Goal: Task Accomplishment & Management: Manage account settings

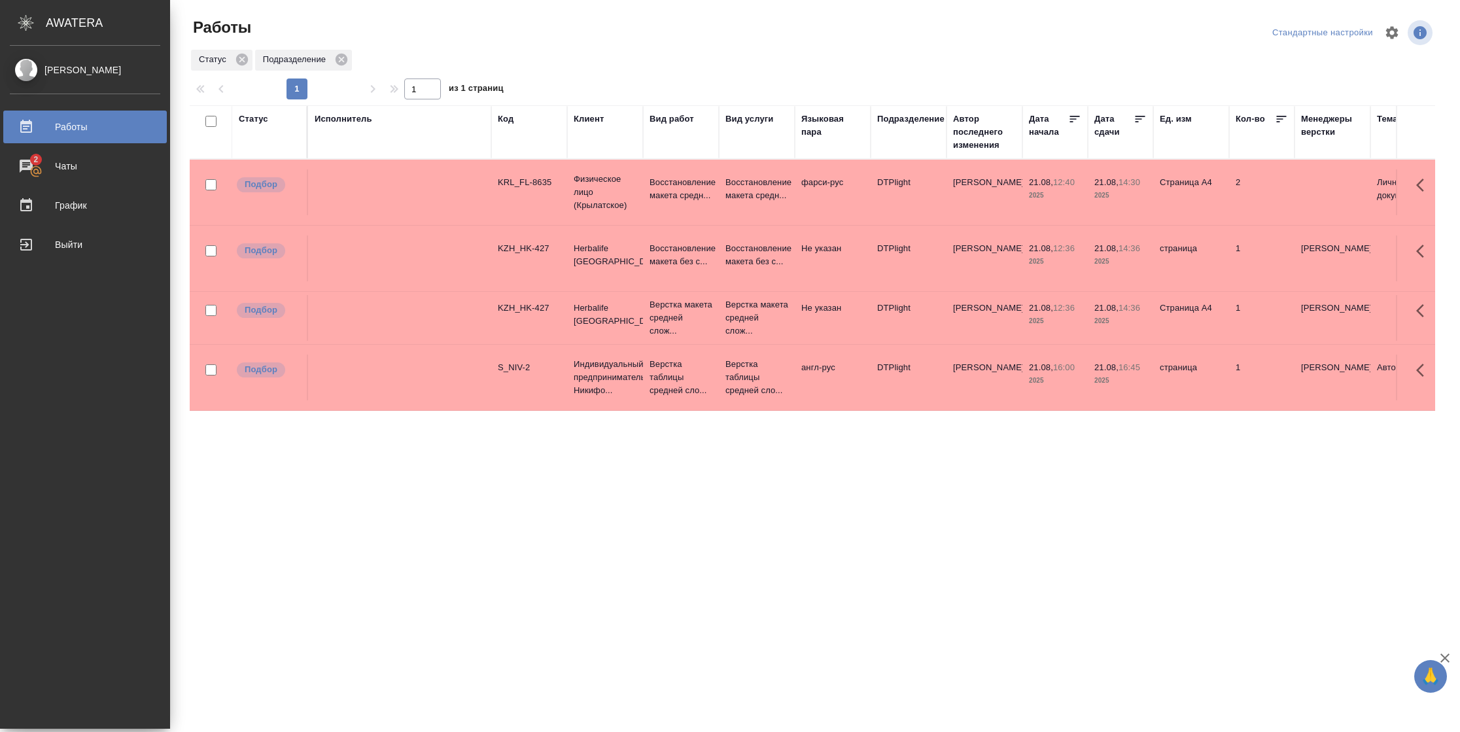
click at [1135, 117] on icon at bounding box center [1140, 119] width 13 height 13
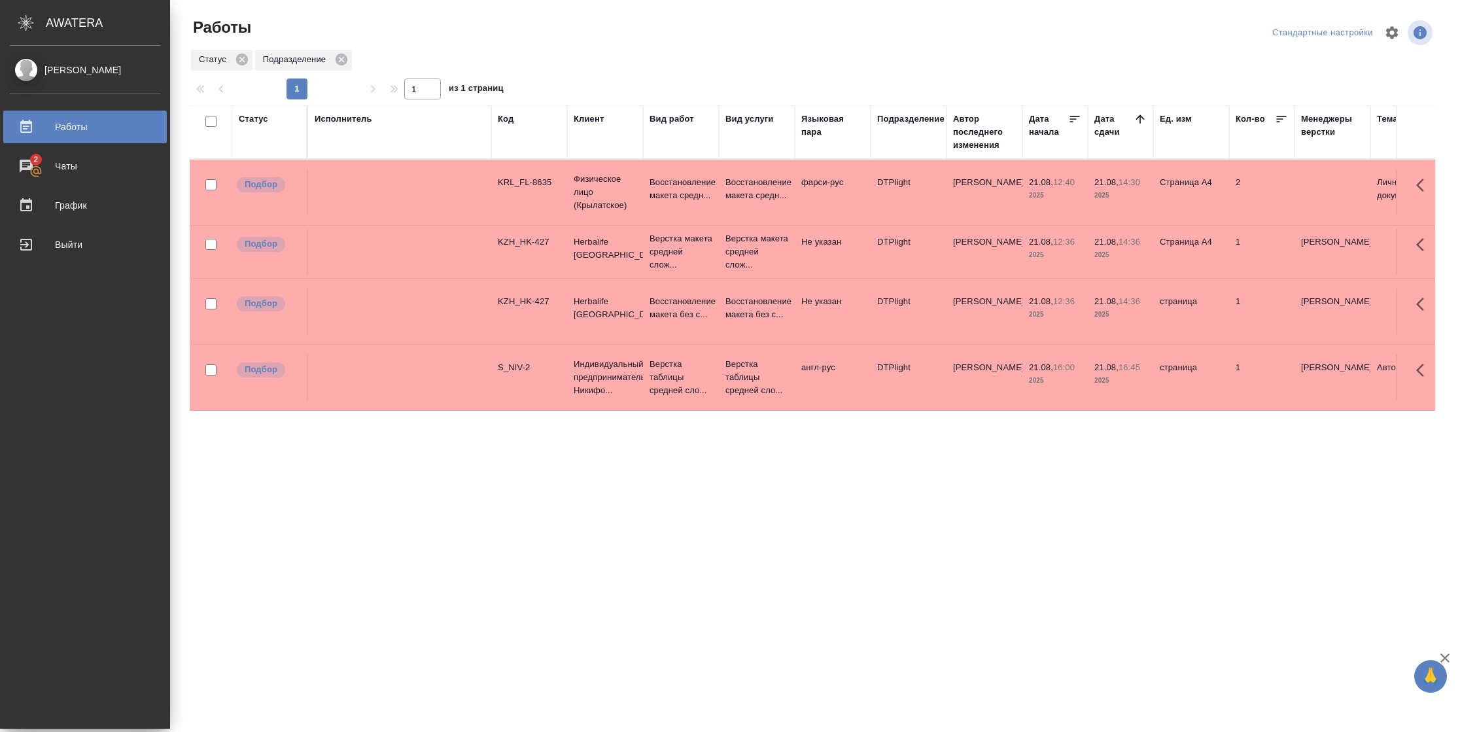
click at [1129, 215] on td "21.08, 14:36 2025" at bounding box center [1120, 192] width 65 height 46
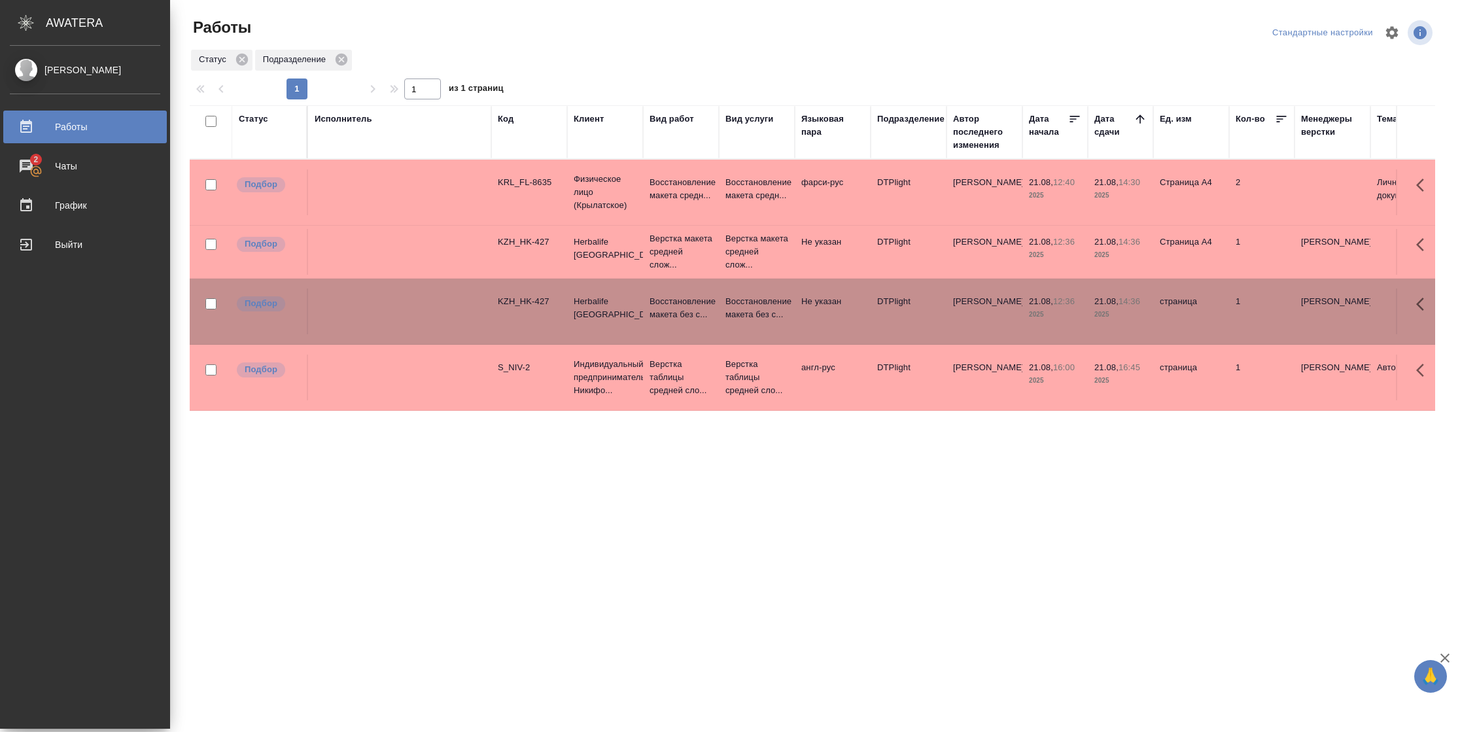
click at [1129, 215] on td "21.08, 14:36 2025" at bounding box center [1120, 192] width 65 height 46
click at [1230, 179] on td "2" at bounding box center [1261, 192] width 65 height 46
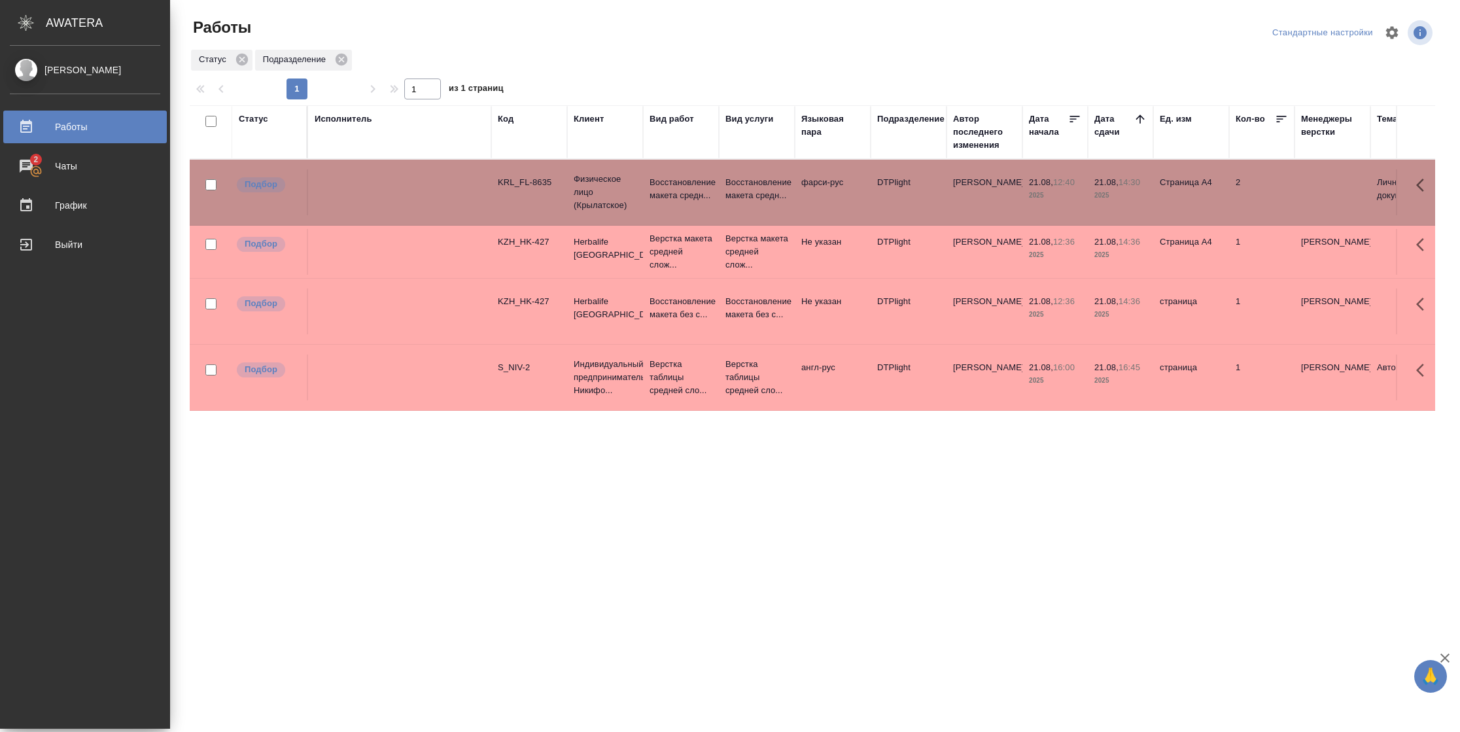
click at [1230, 179] on td "2" at bounding box center [1261, 192] width 65 height 46
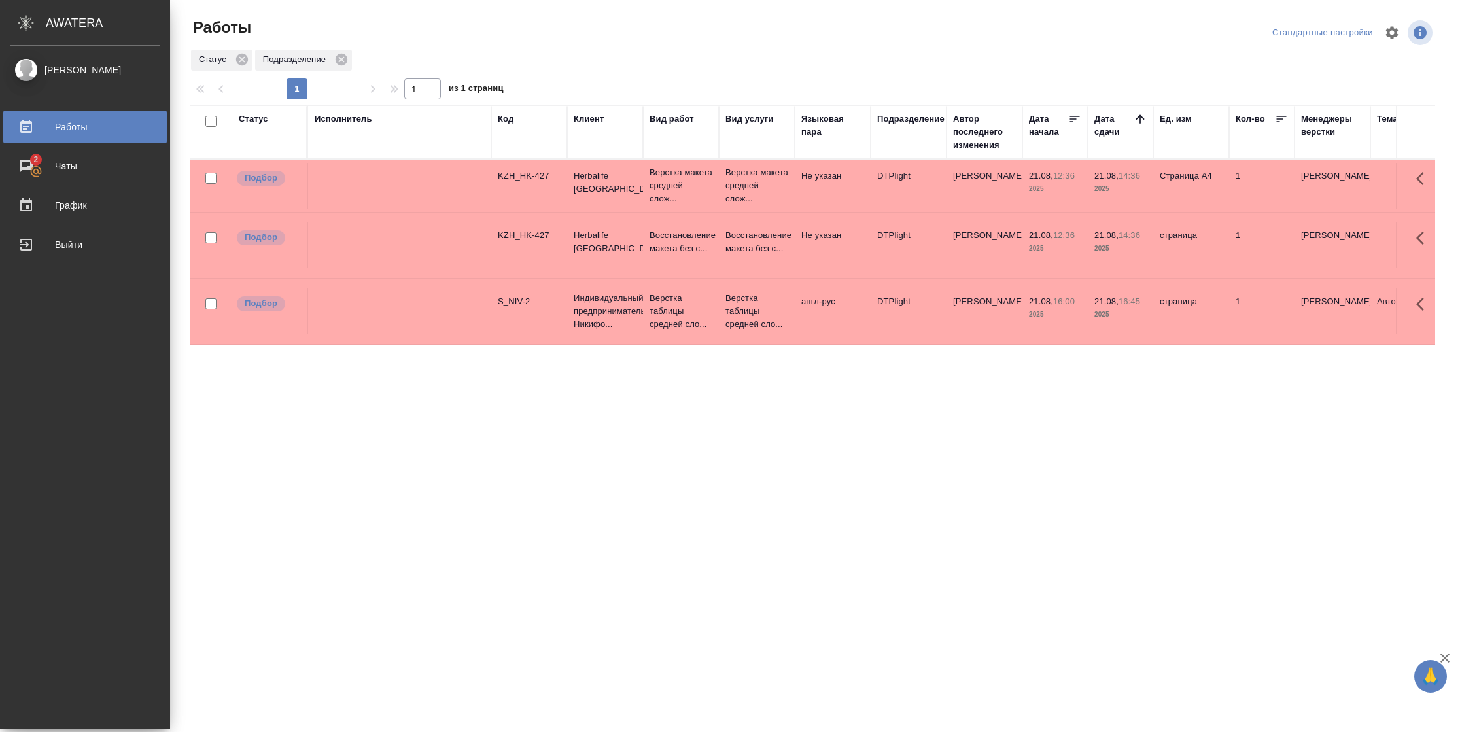
click at [260, 119] on div "Статус" at bounding box center [253, 119] width 29 height 13
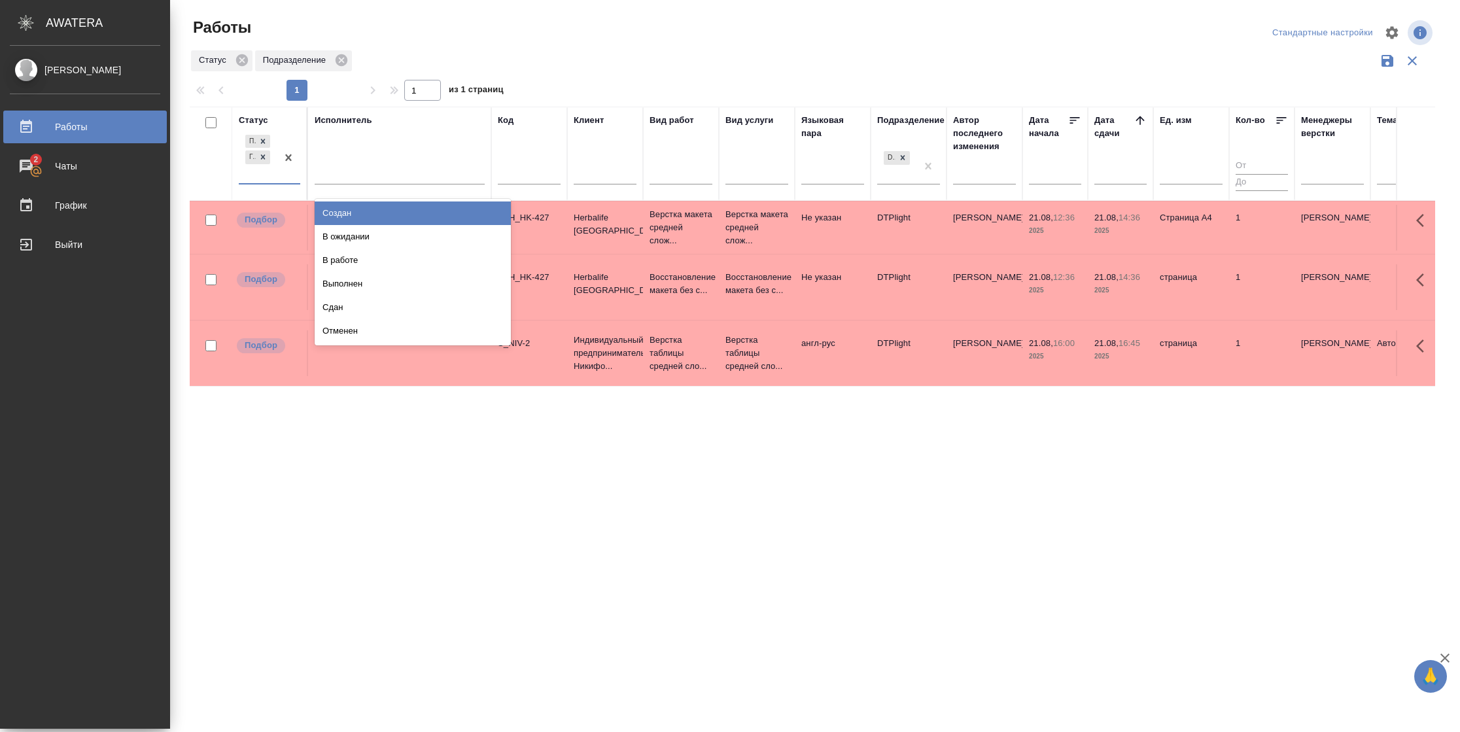
click at [281, 181] on div at bounding box center [289, 157] width 24 height 51
drag, startPoint x: 345, startPoint y: 263, endPoint x: 375, endPoint y: 182, distance: 86.5
click at [346, 262] on div "В работе" at bounding box center [413, 261] width 196 height 24
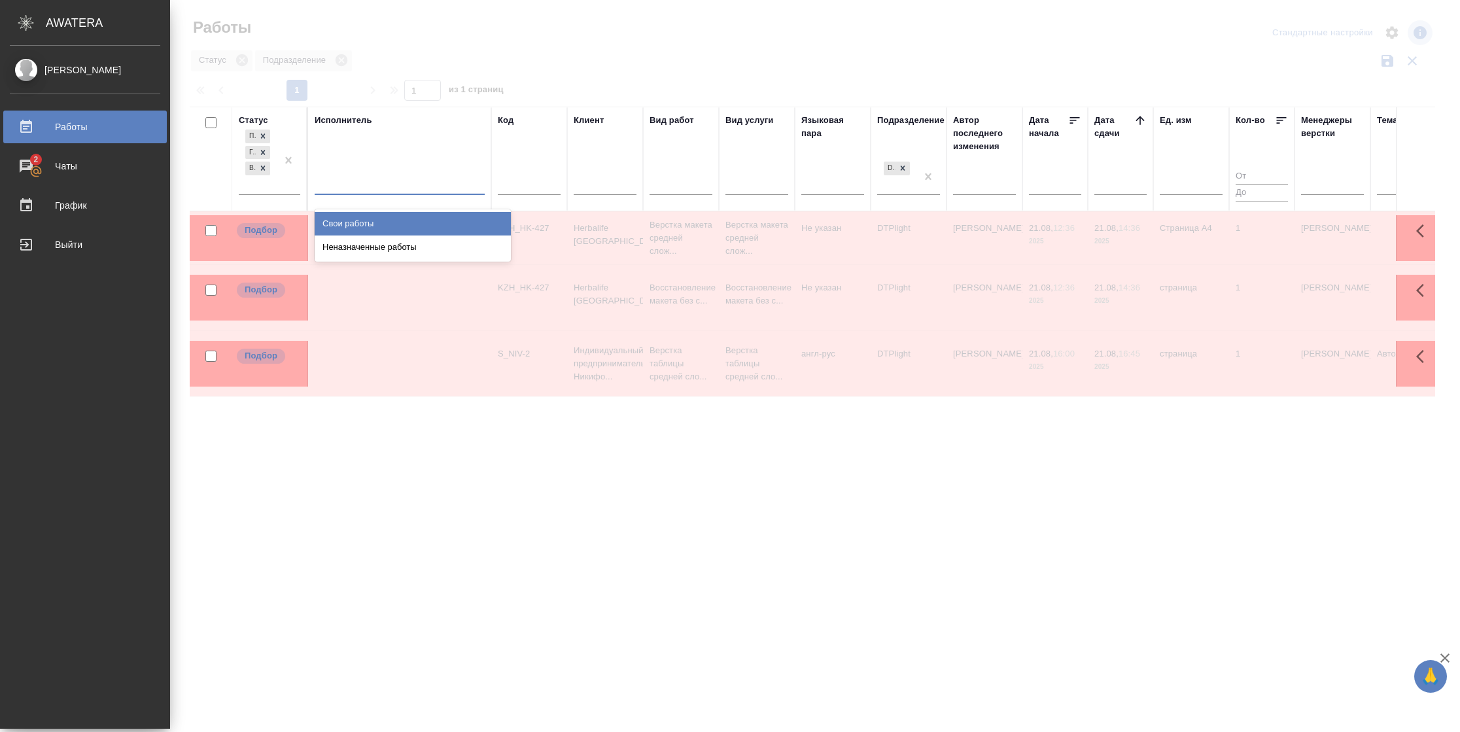
drag, startPoint x: 378, startPoint y: 177, endPoint x: 378, endPoint y: 225, distance: 48.4
click at [378, 178] on div at bounding box center [400, 181] width 170 height 19
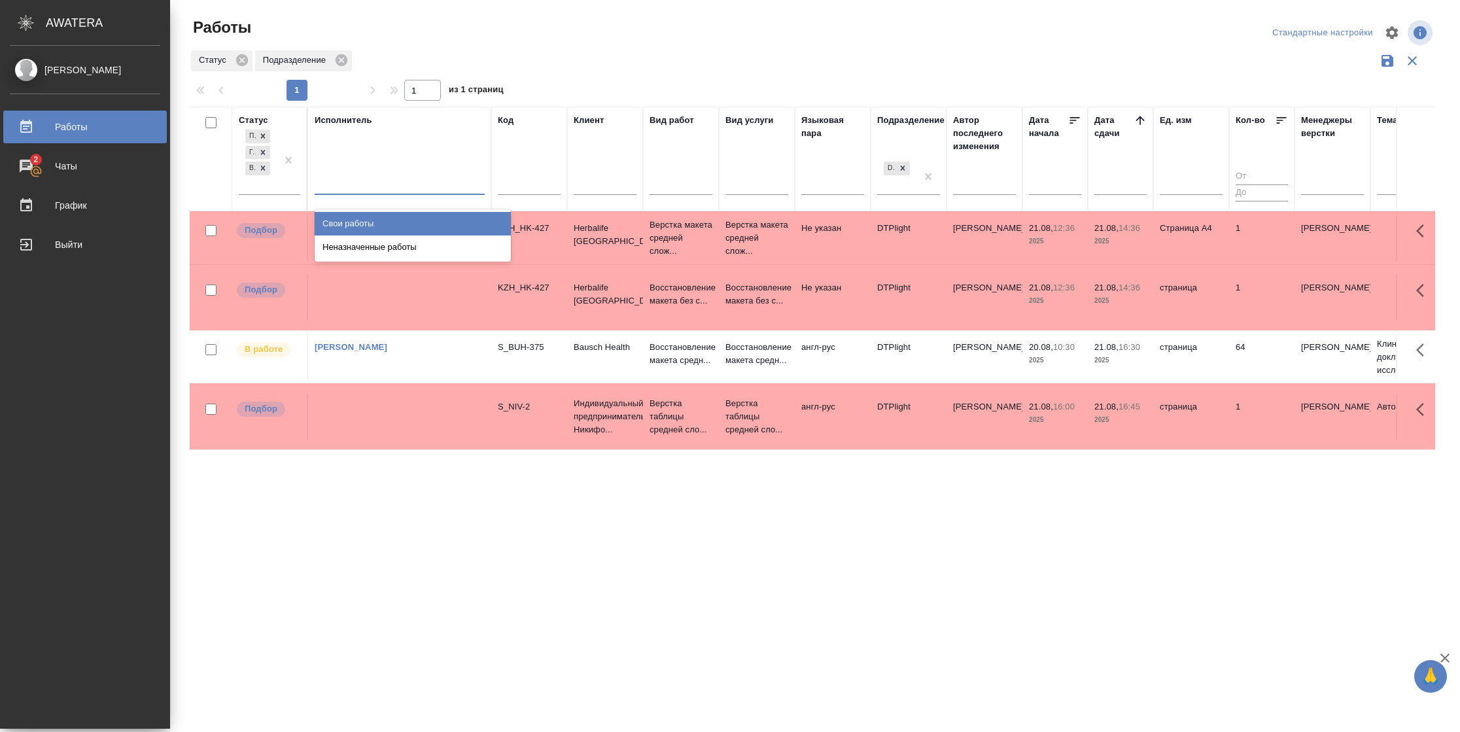
click at [378, 226] on div "Свои работы" at bounding box center [413, 224] width 196 height 24
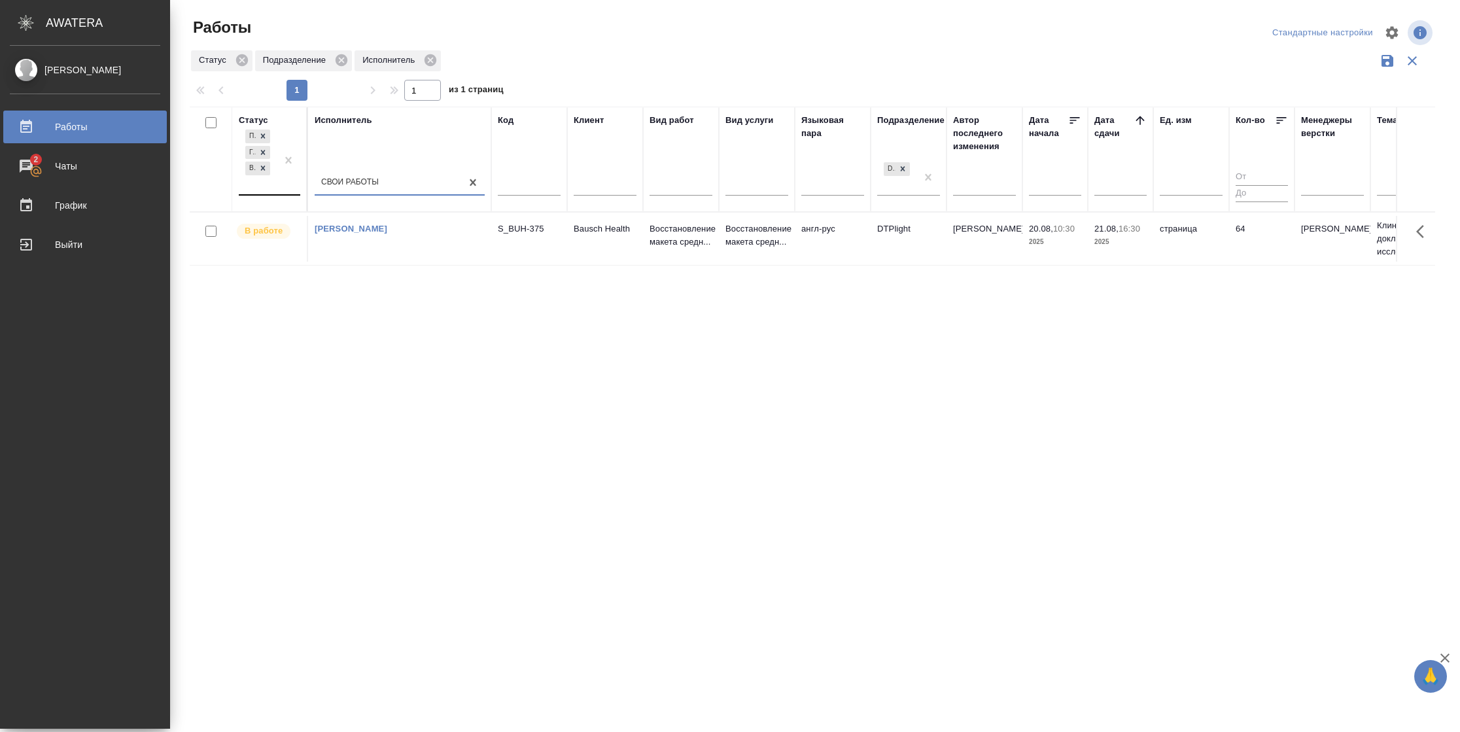
click at [272, 190] on div "Подбор Готов к работе В работе" at bounding box center [258, 160] width 38 height 67
click at [356, 247] on div "В ожидании" at bounding box center [413, 248] width 196 height 24
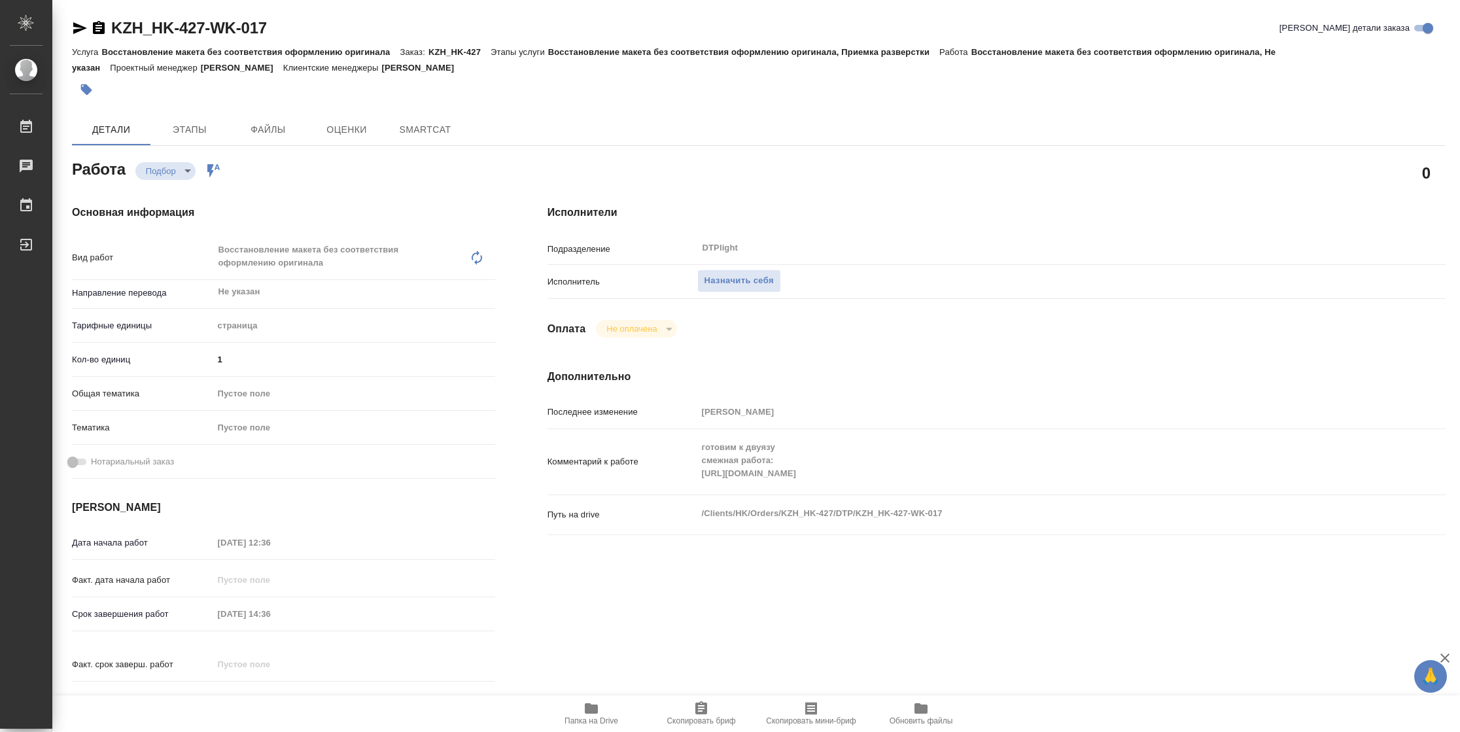
type textarea "x"
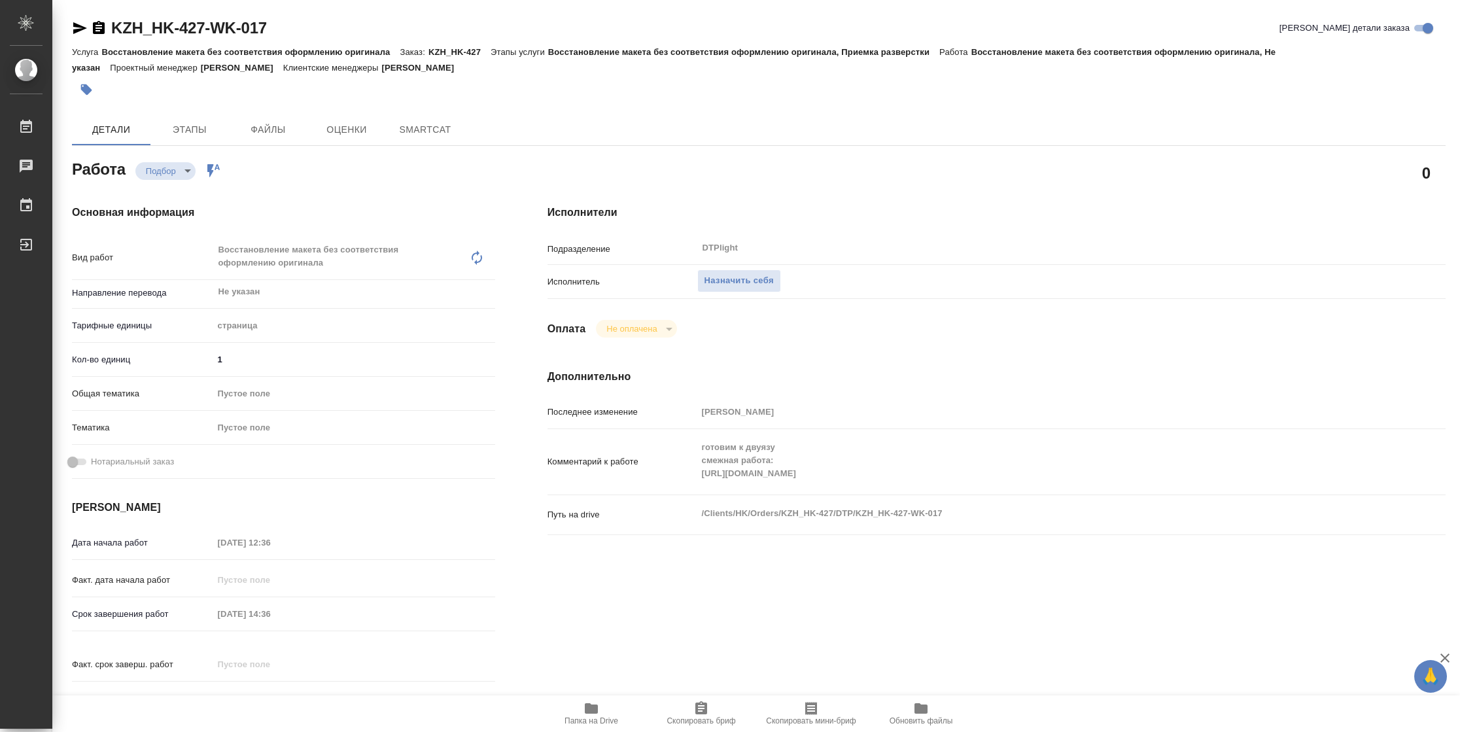
type textarea "x"
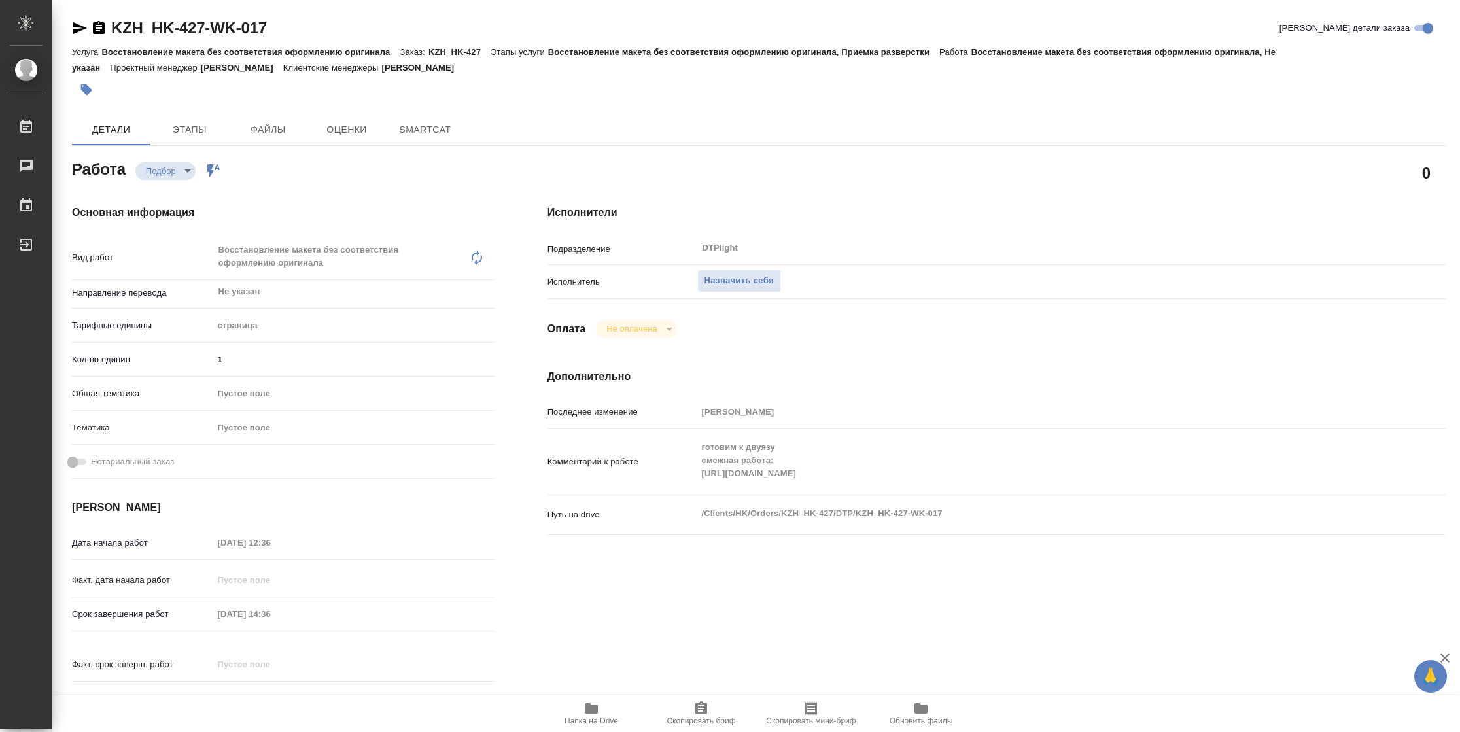
type textarea "x"
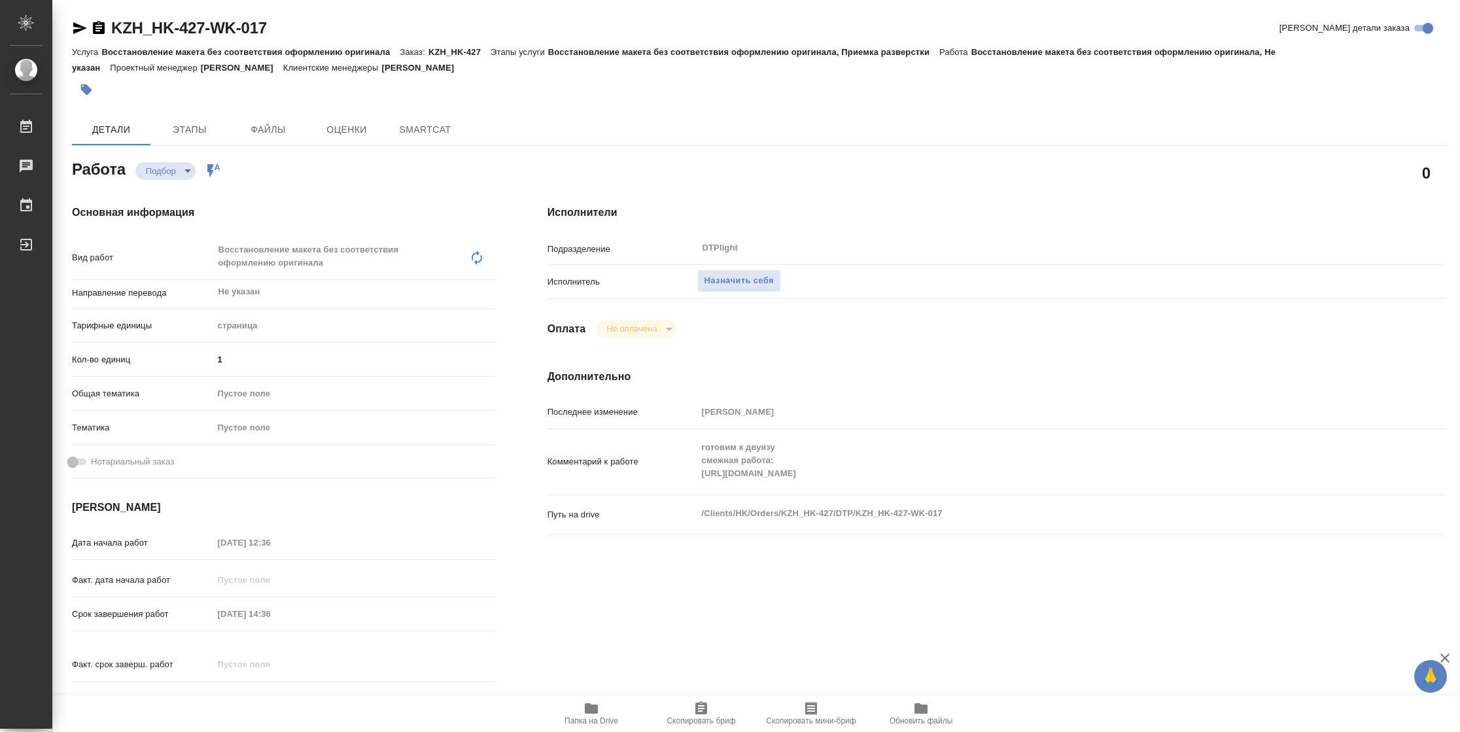
type textarea "x"
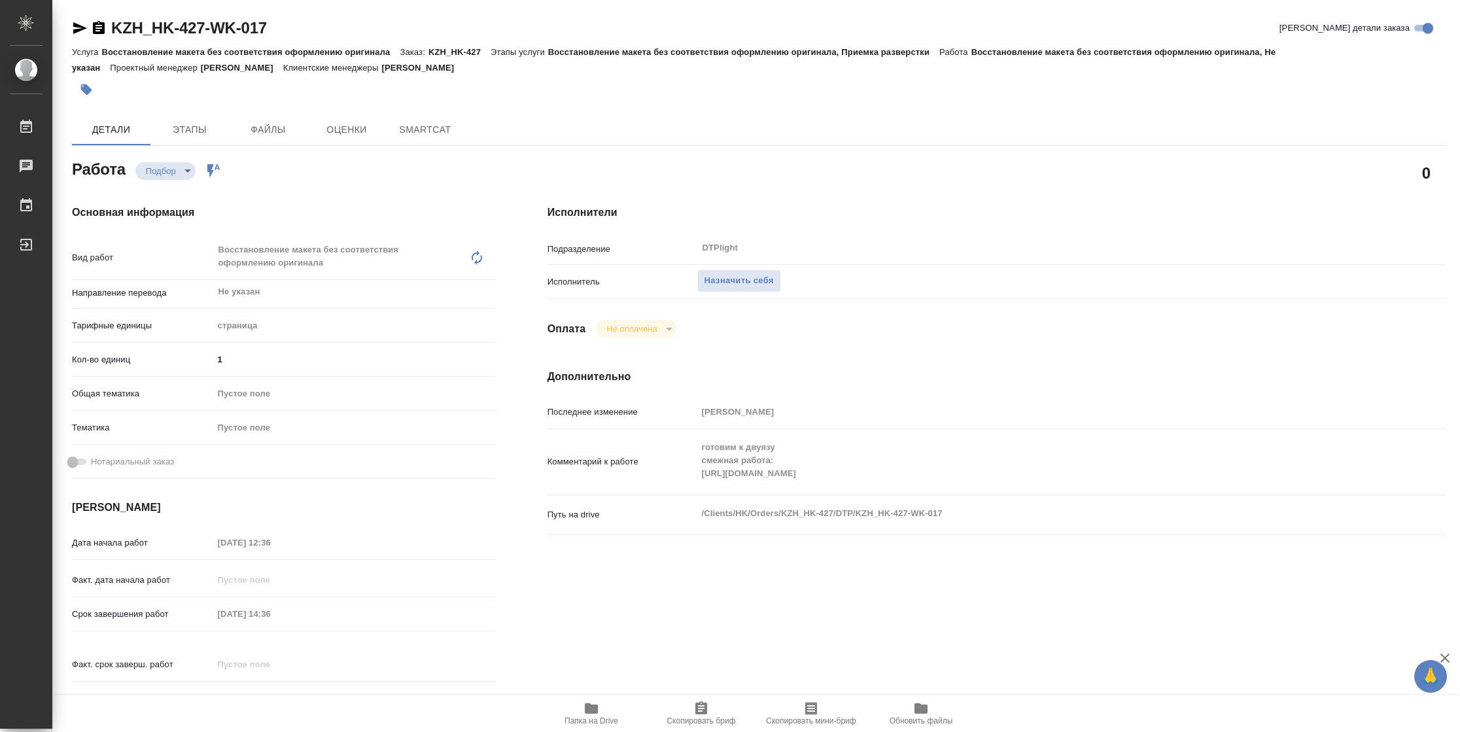
type textarea "x"
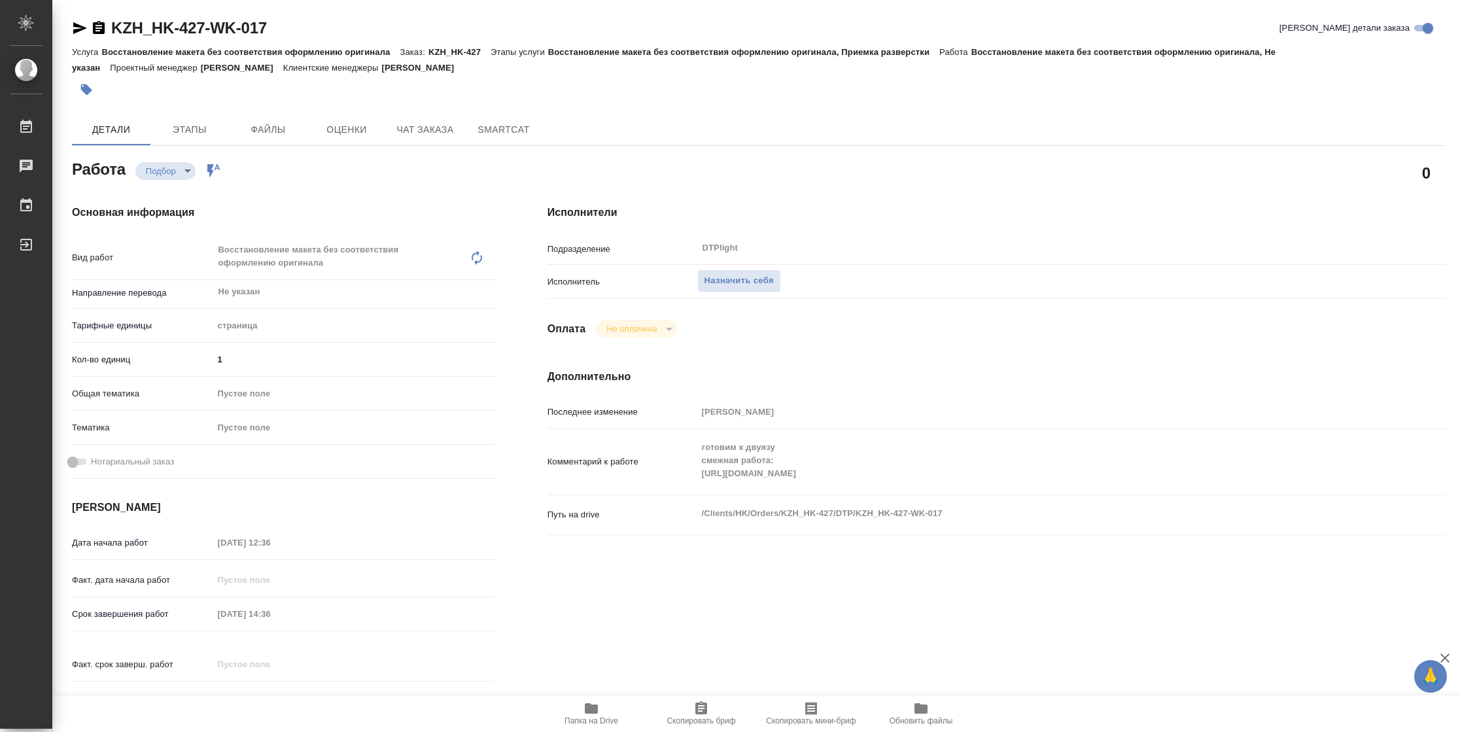
type textarea "x"
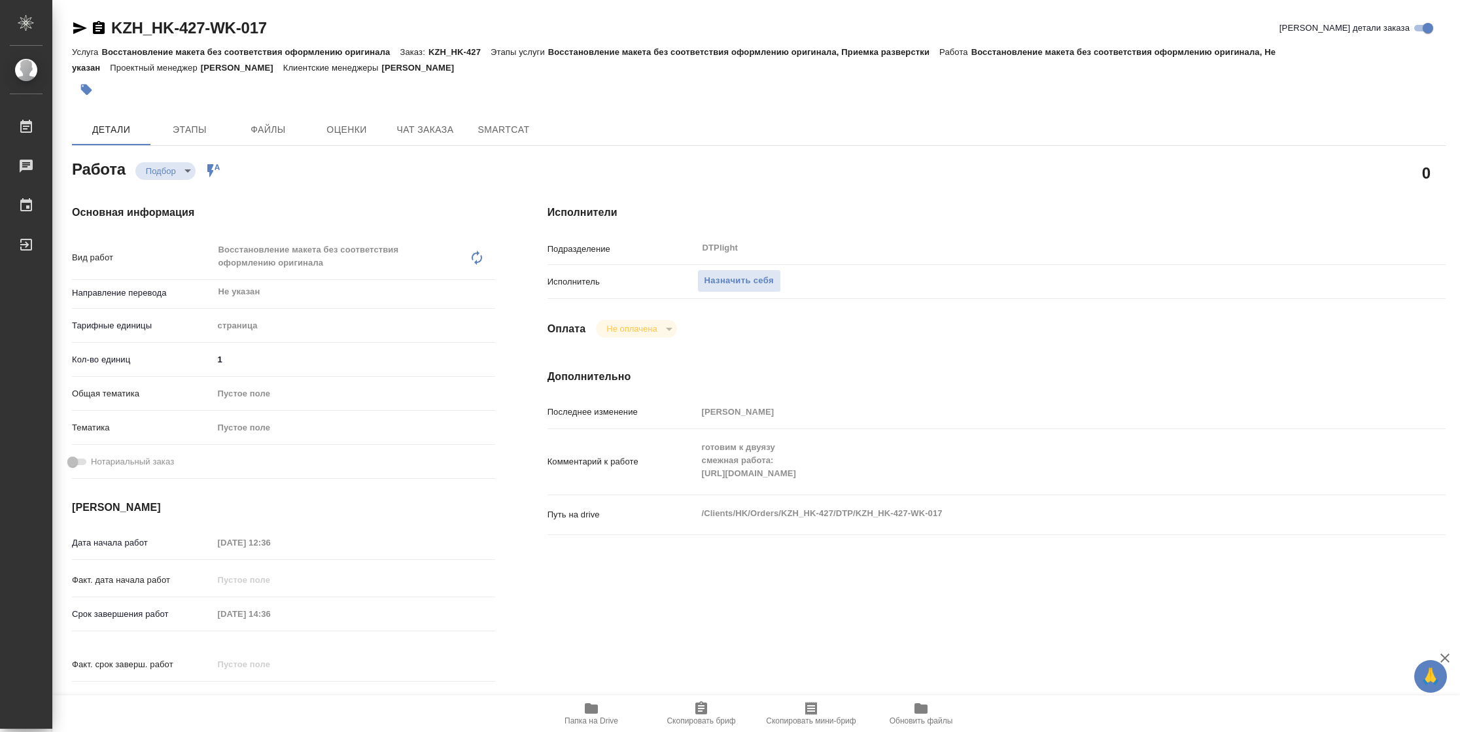
type textarea "x"
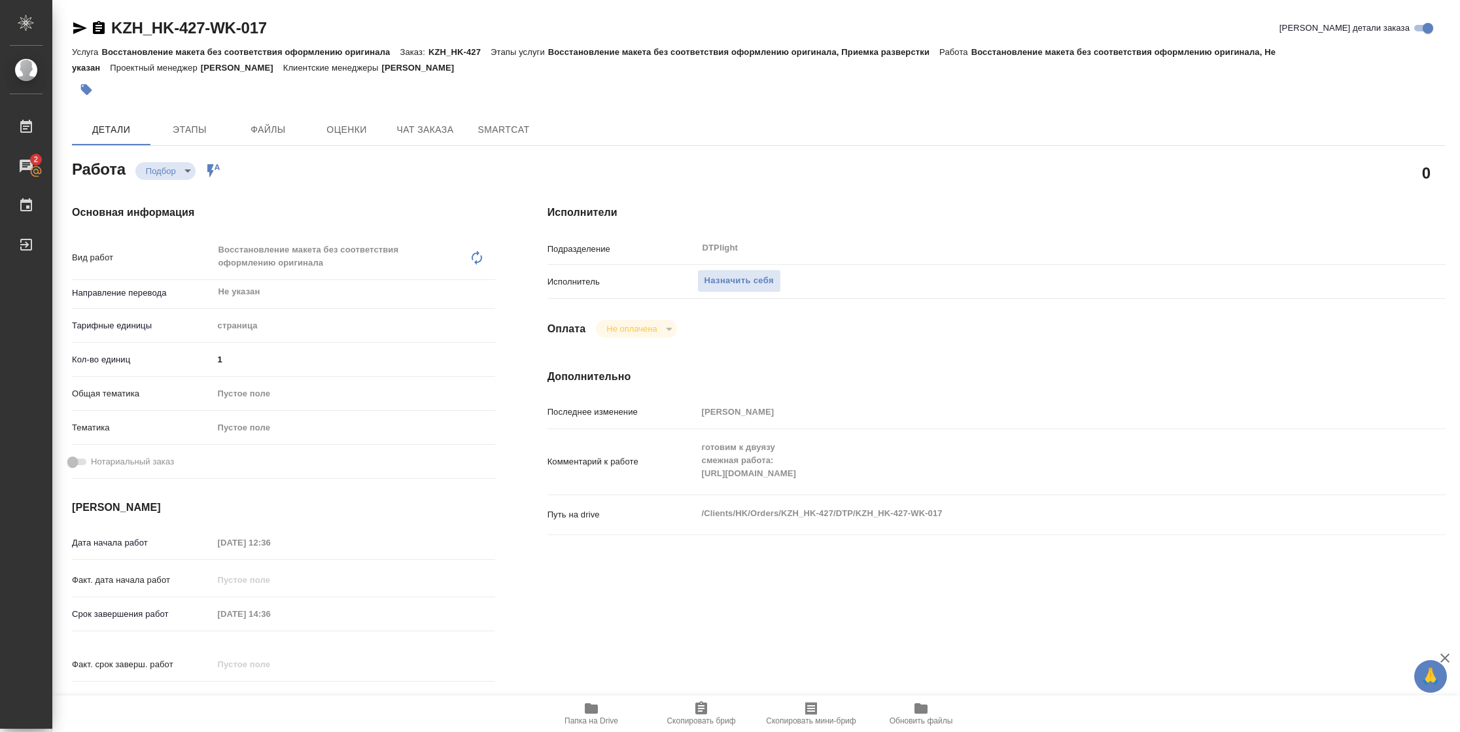
click at [578, 716] on span "Папка на Drive" at bounding box center [592, 720] width 54 height 9
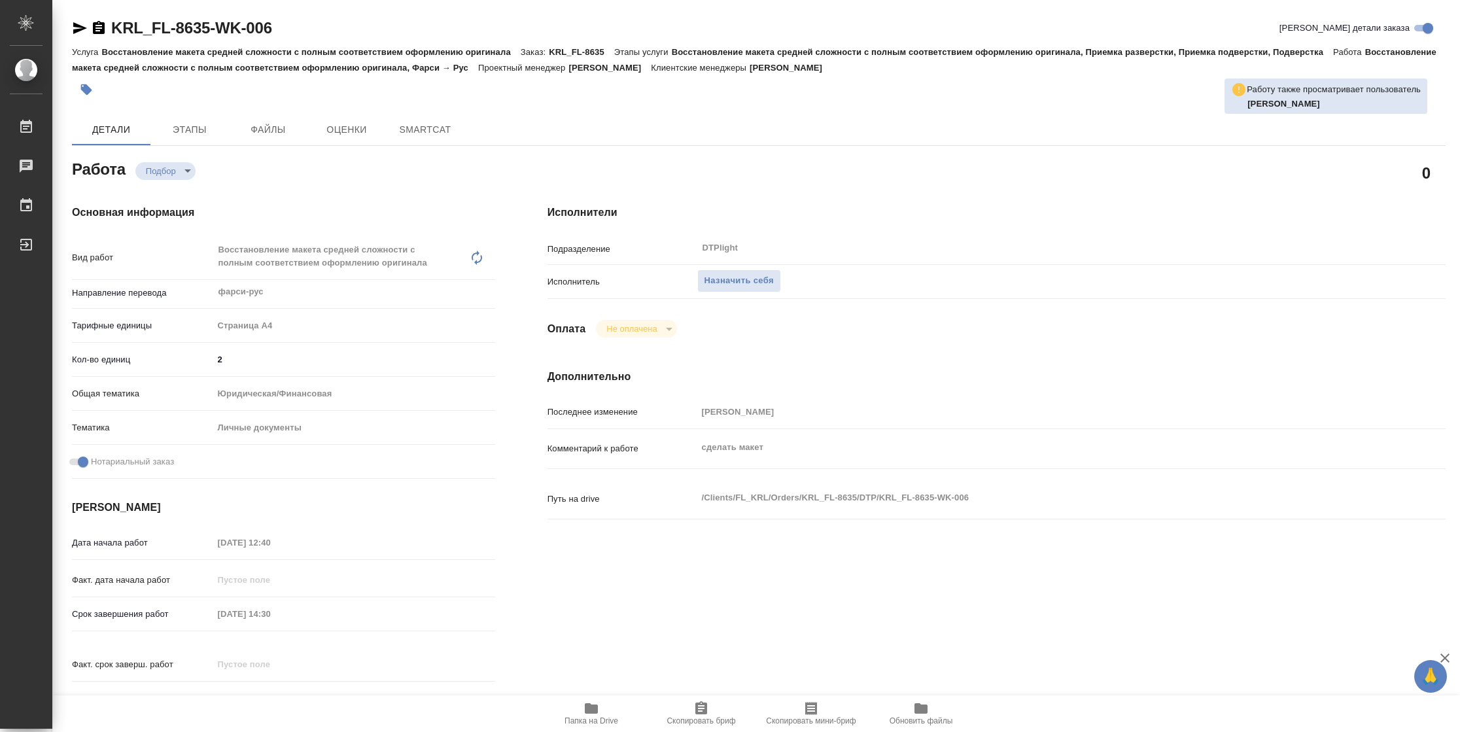
type textarea "x"
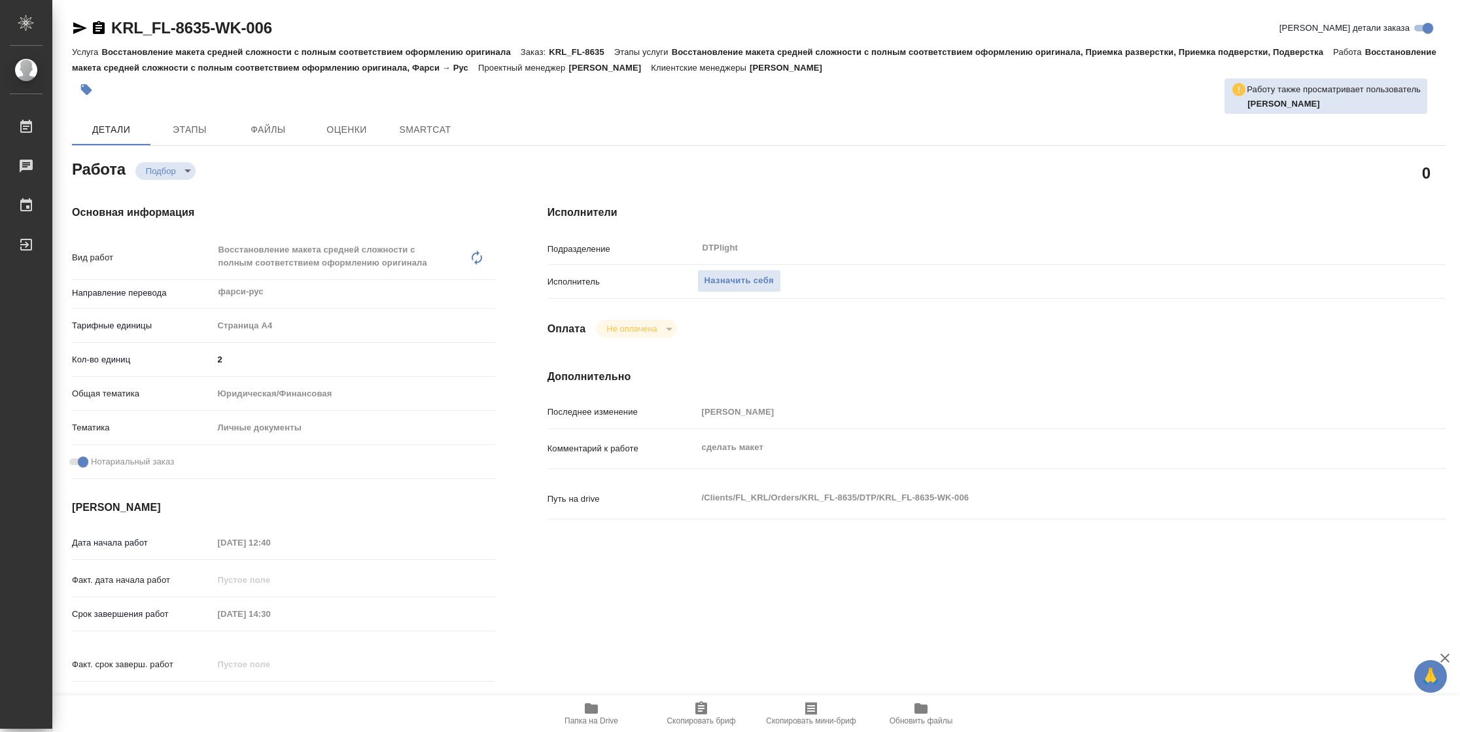
type textarea "x"
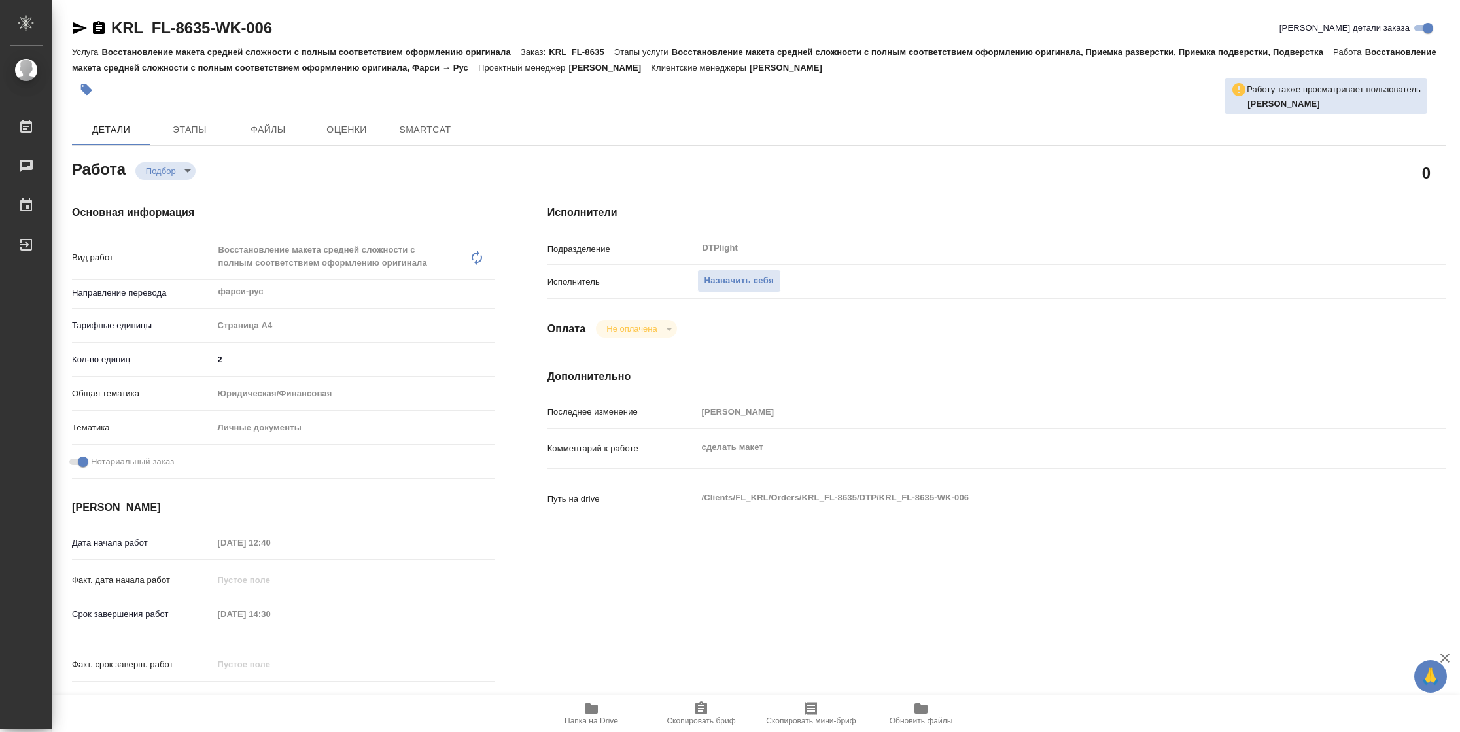
type textarea "x"
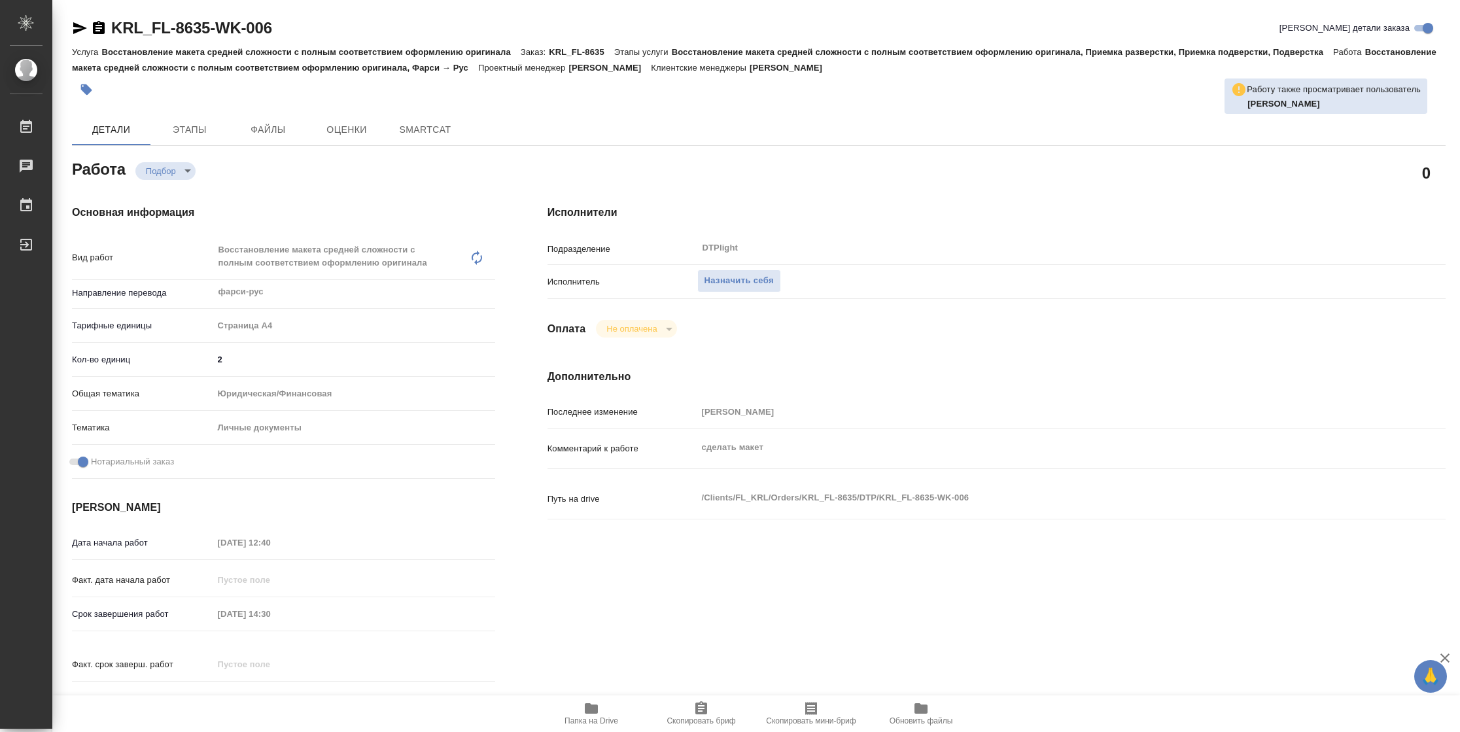
type textarea "x"
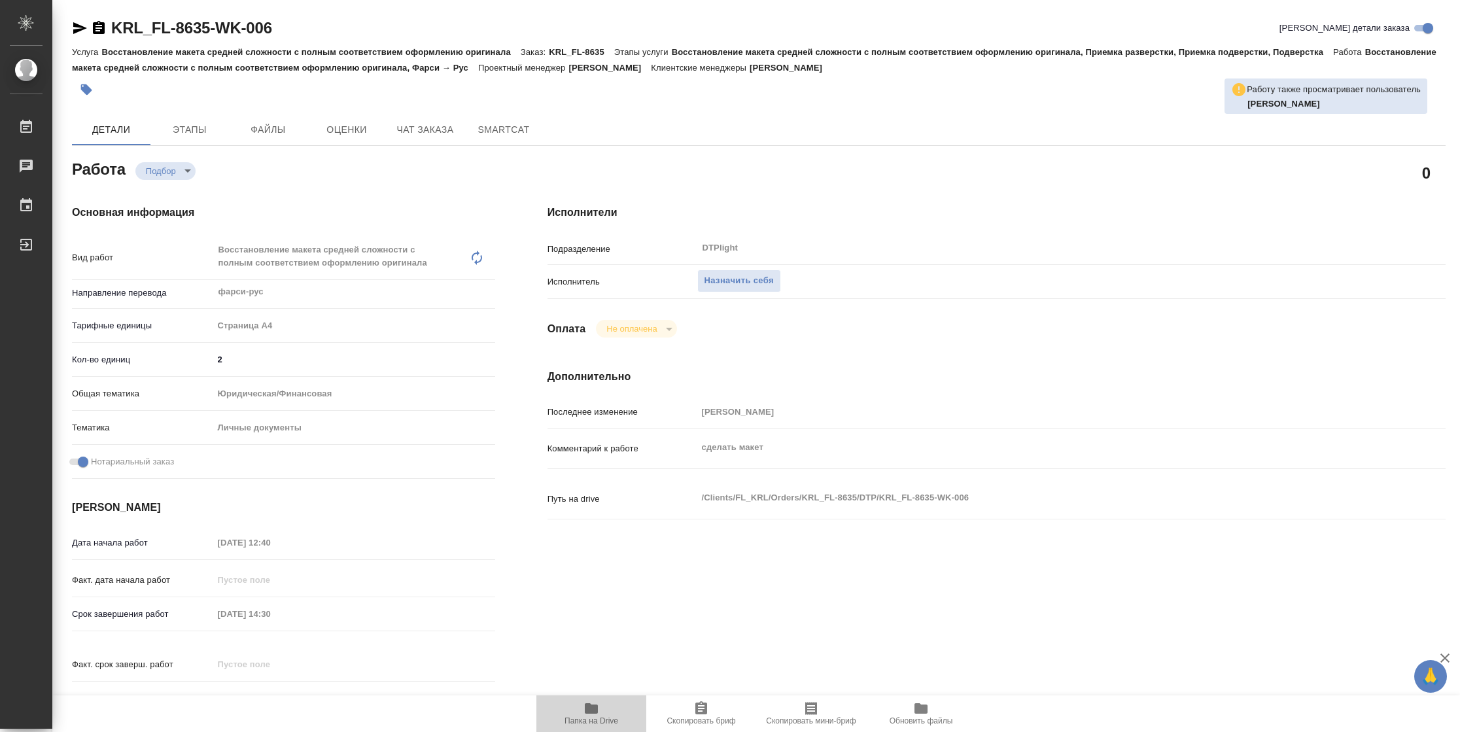
click at [612, 717] on span "Папка на Drive" at bounding box center [592, 720] width 54 height 9
type textarea "x"
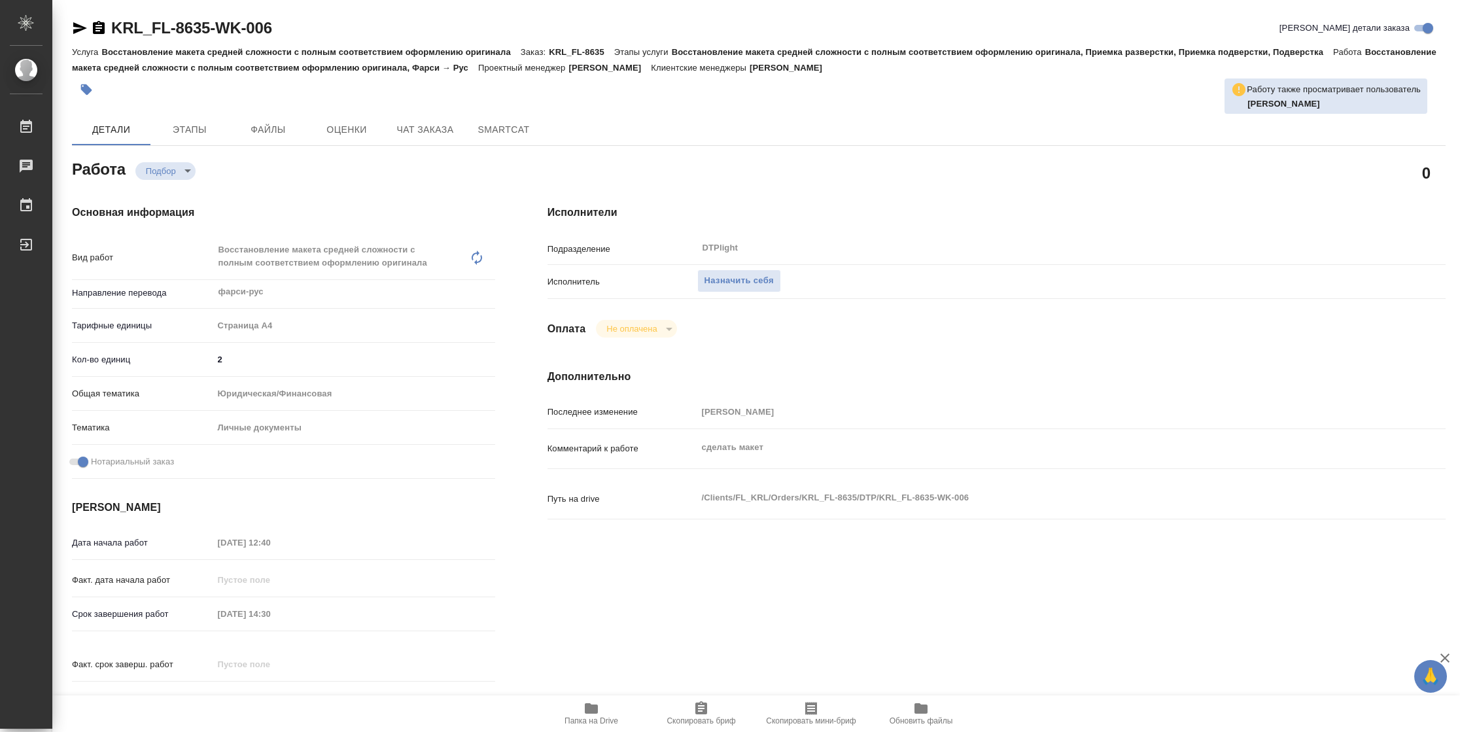
type textarea "x"
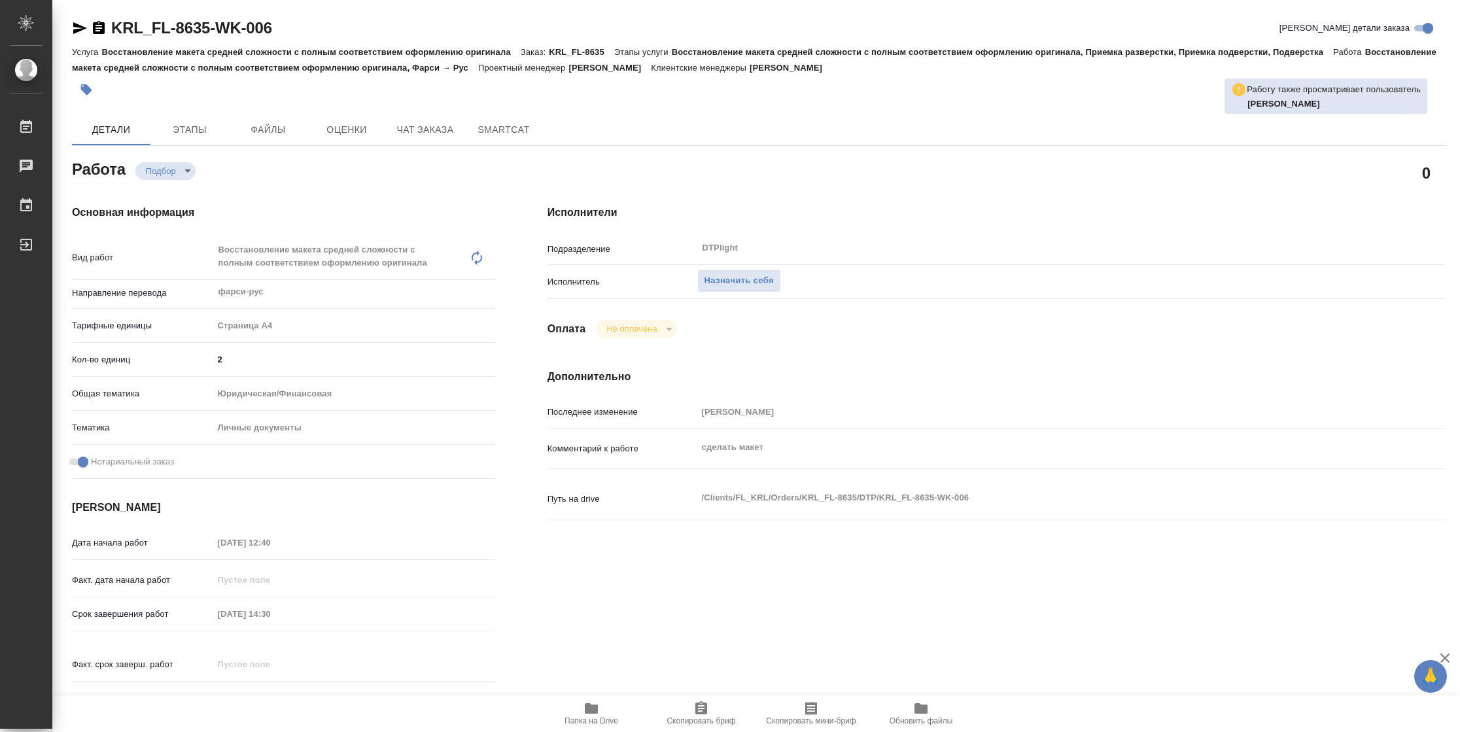
type textarea "x"
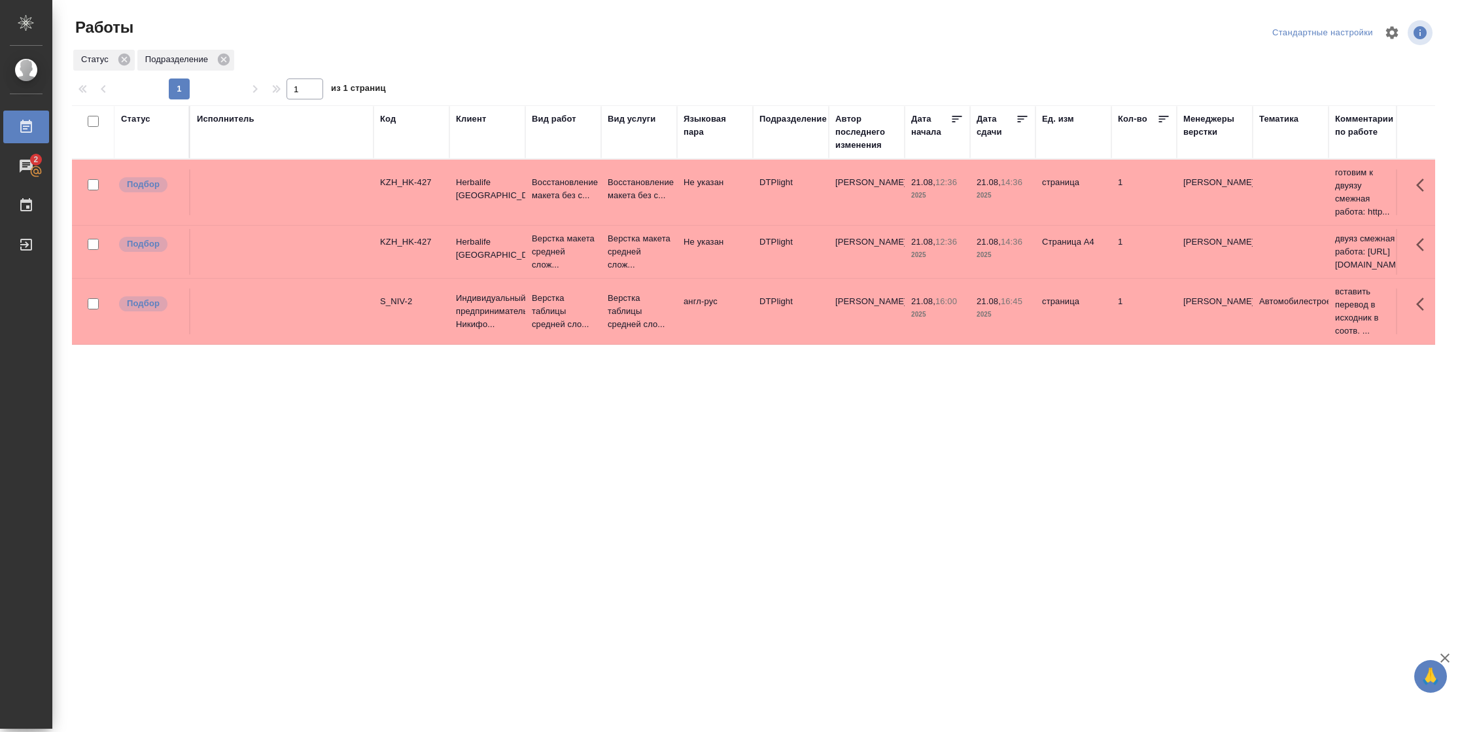
click at [801, 116] on div "Подразделение" at bounding box center [793, 119] width 67 height 13
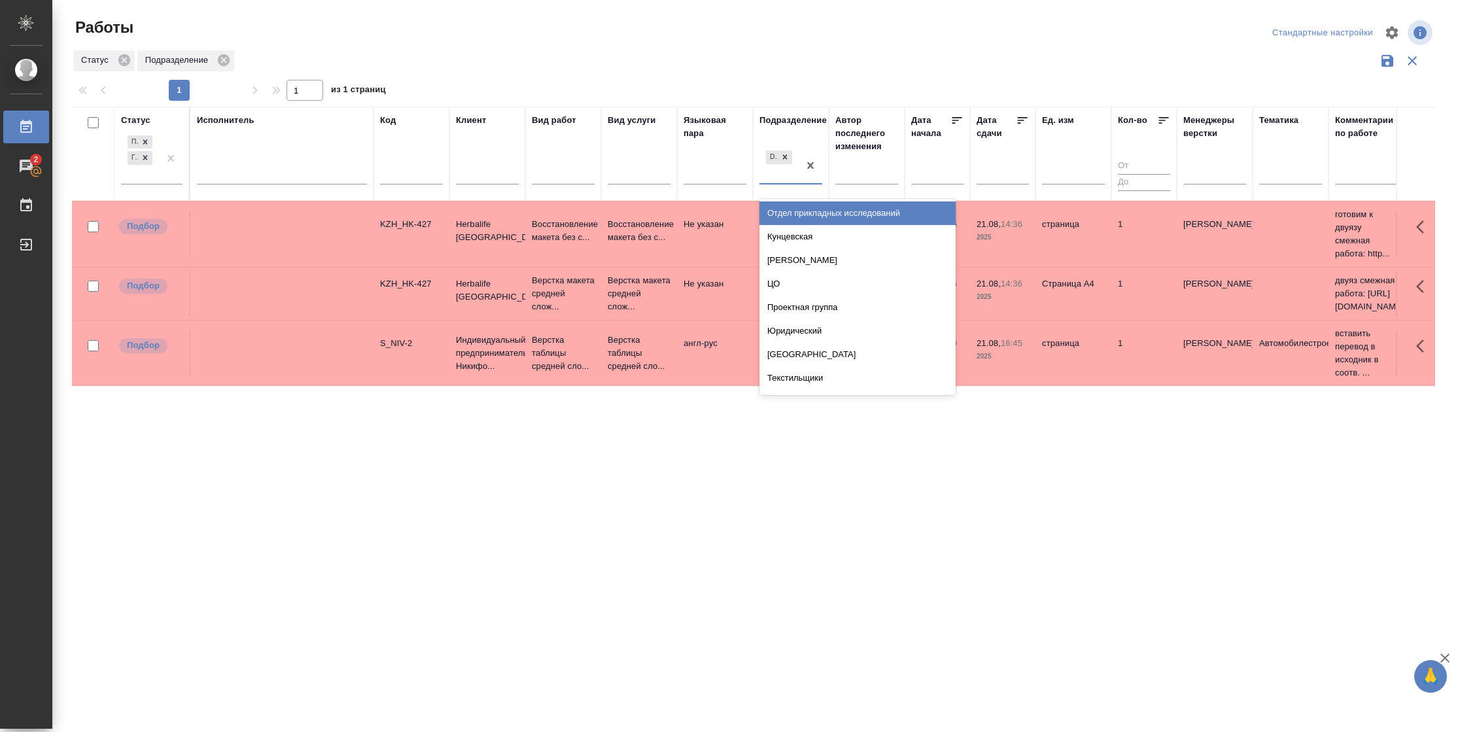
click at [798, 178] on div "DTPlight" at bounding box center [779, 165] width 39 height 35
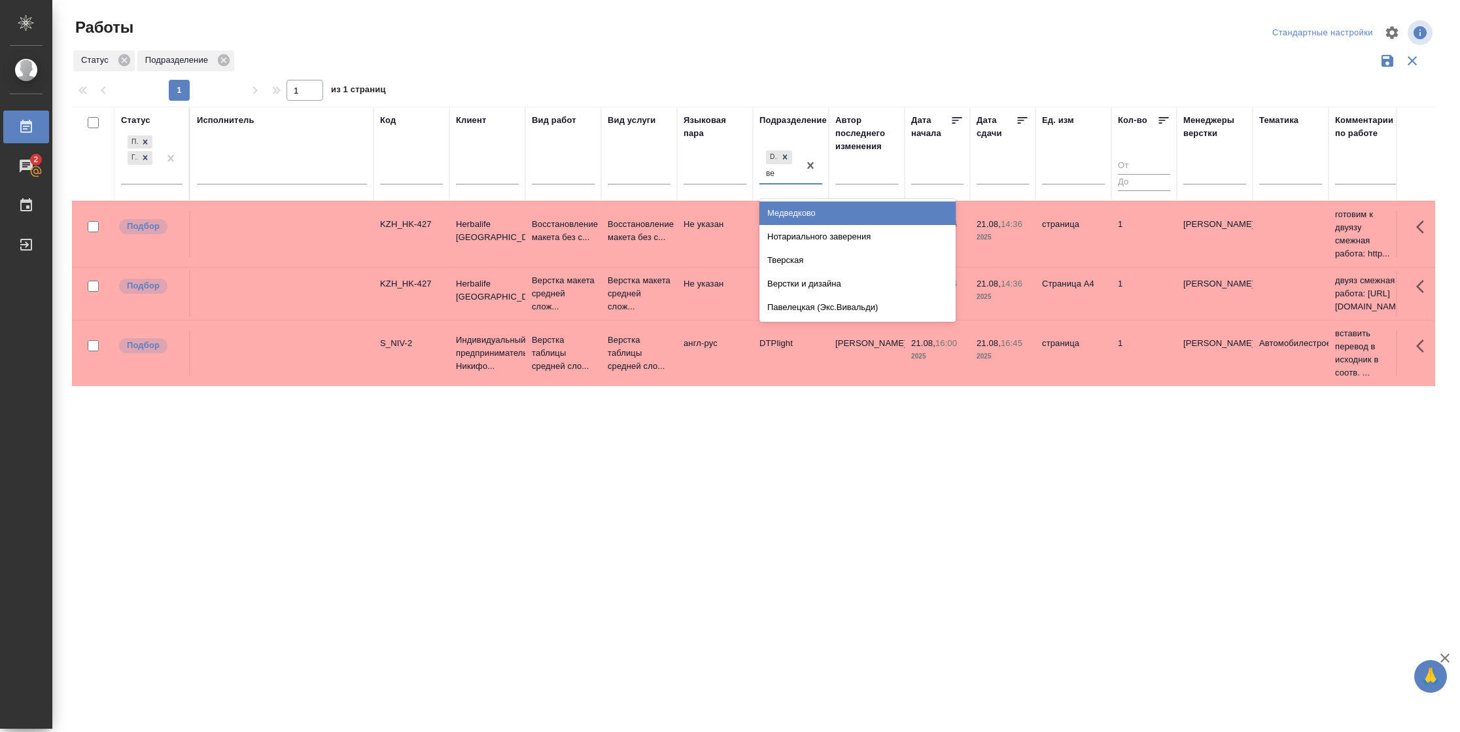
type input "вер"
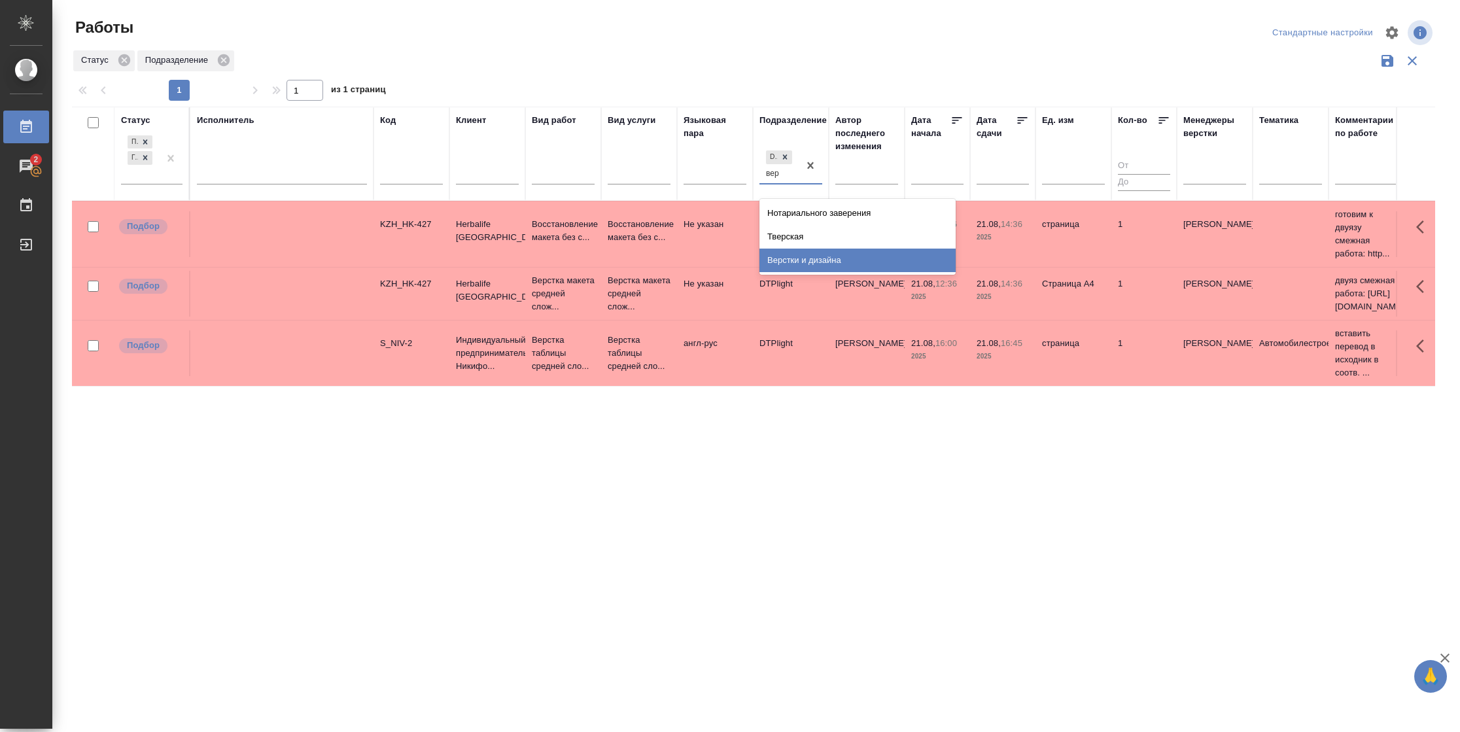
click at [842, 264] on div "Верстки и дизайна" at bounding box center [858, 261] width 196 height 24
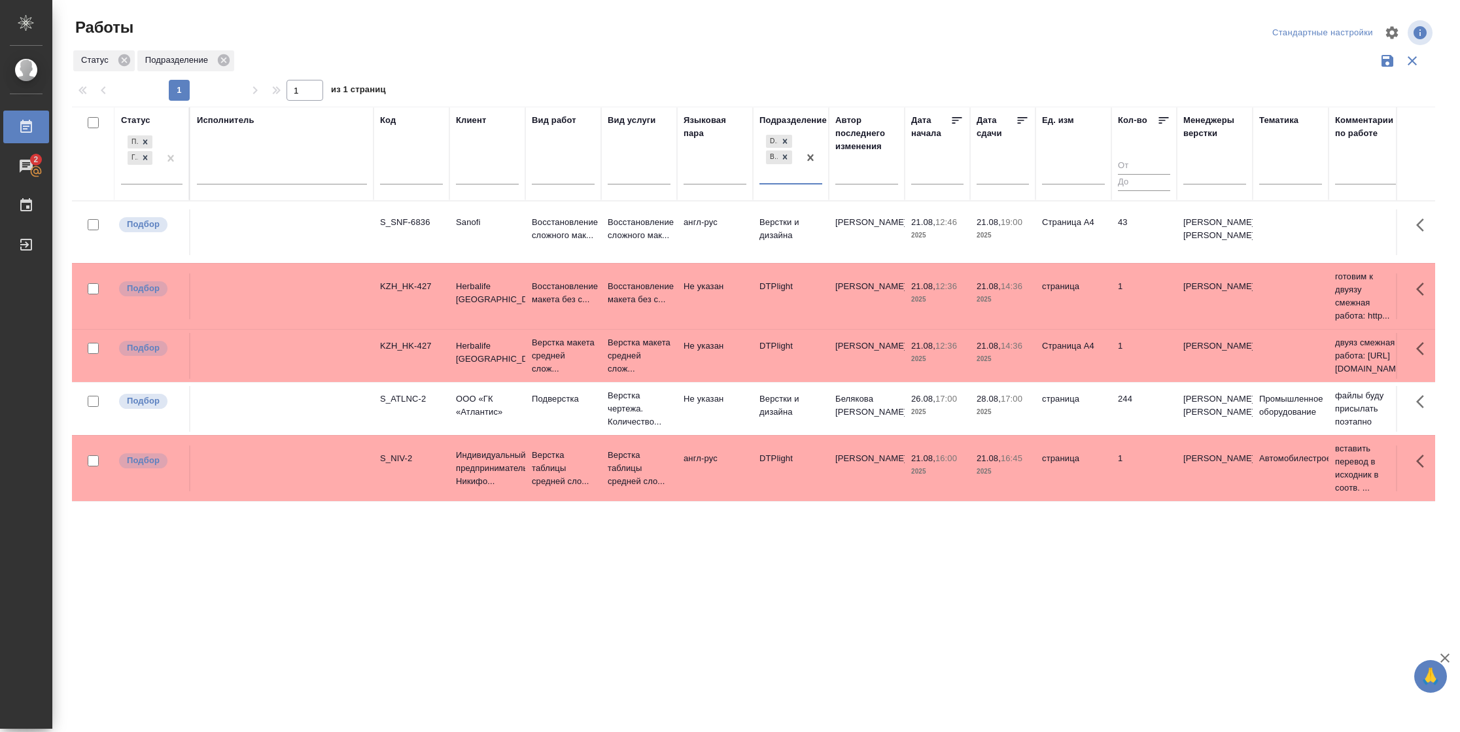
click at [1025, 125] on icon at bounding box center [1022, 120] width 13 height 13
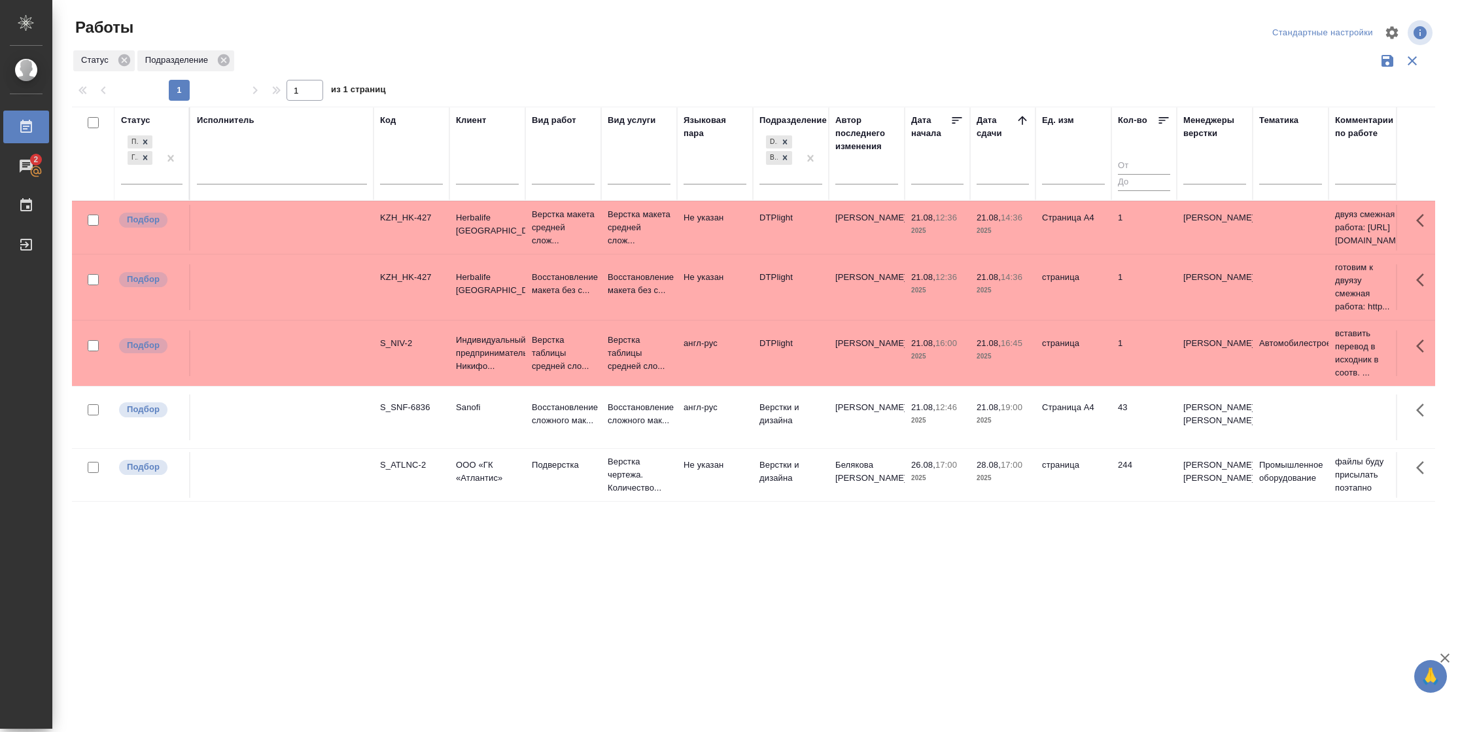
click at [1061, 251] on td "Страница А4" at bounding box center [1074, 228] width 76 height 46
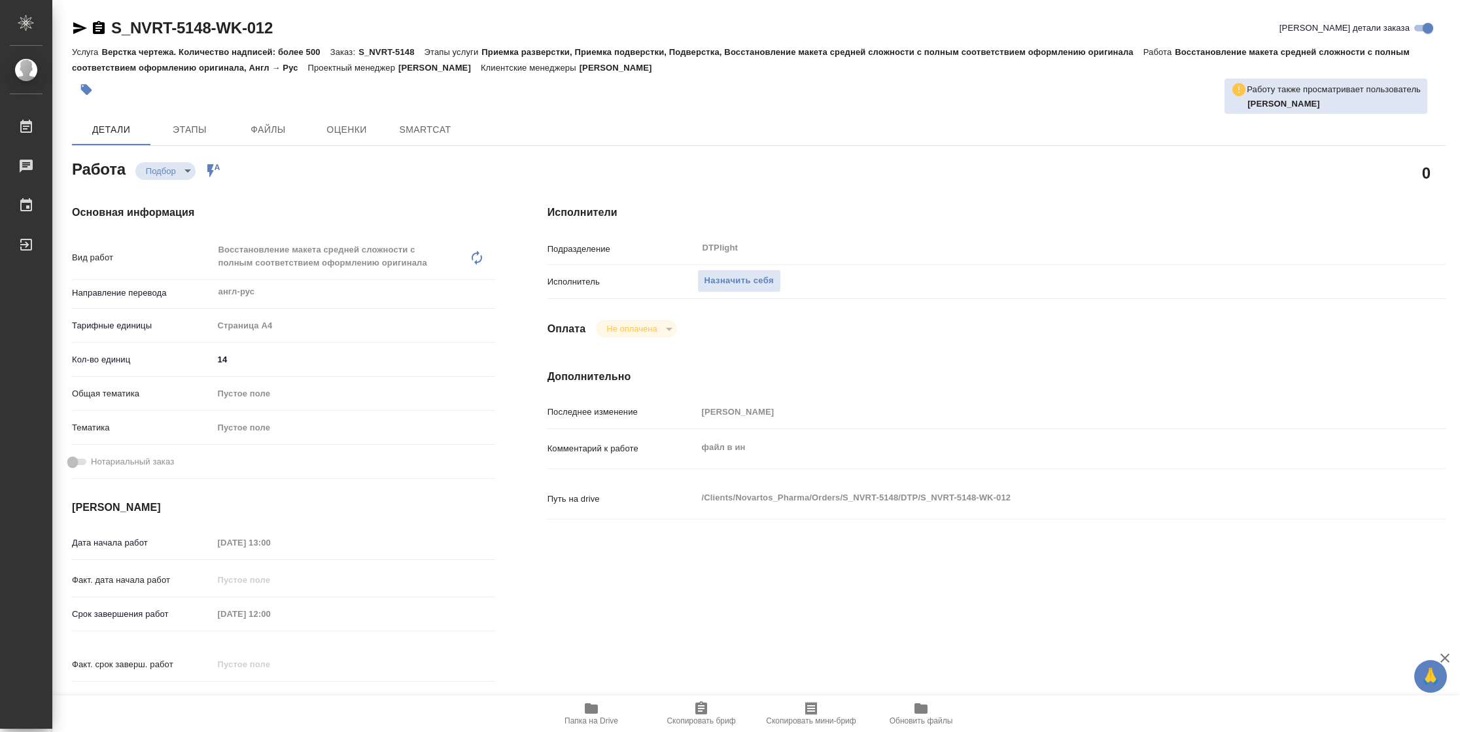
type textarea "x"
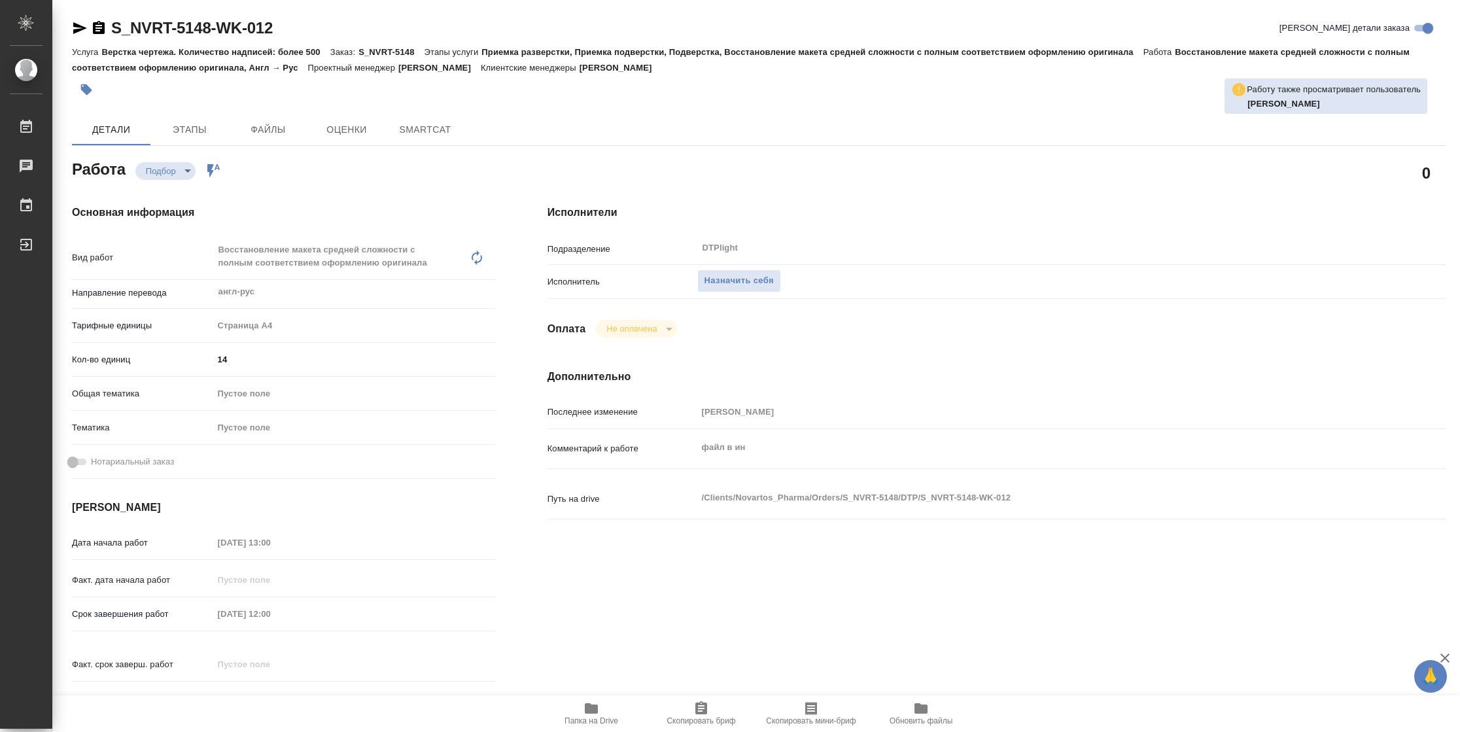
type textarea "x"
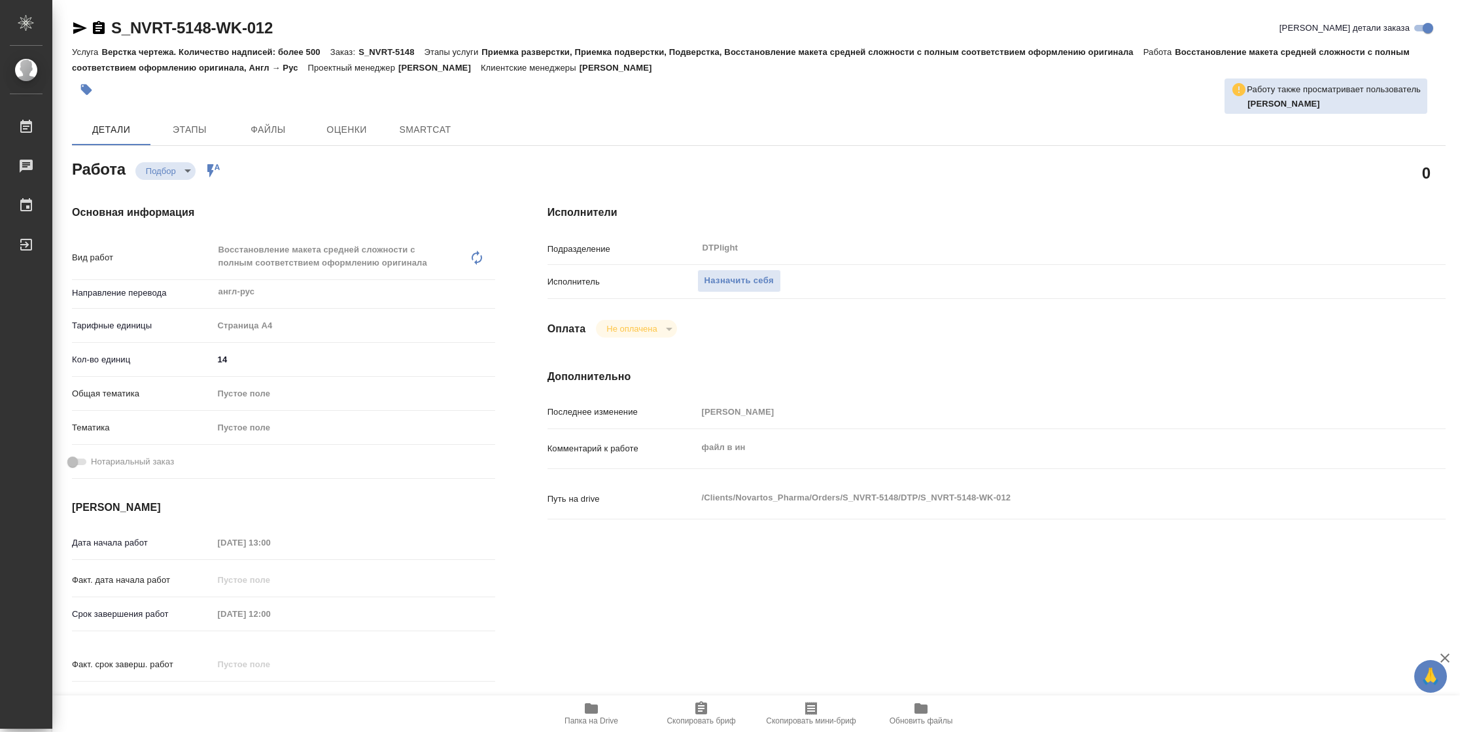
type textarea "x"
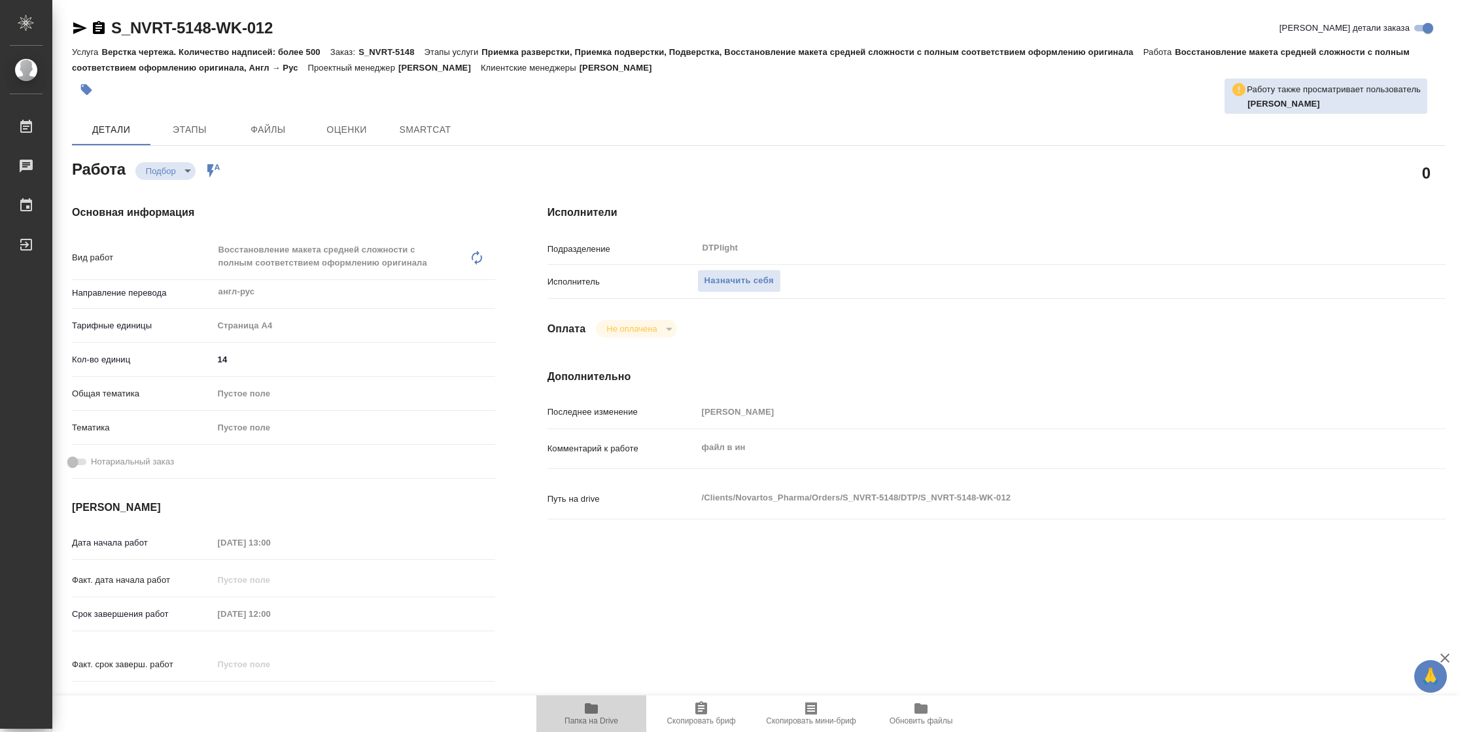
type textarea "x"
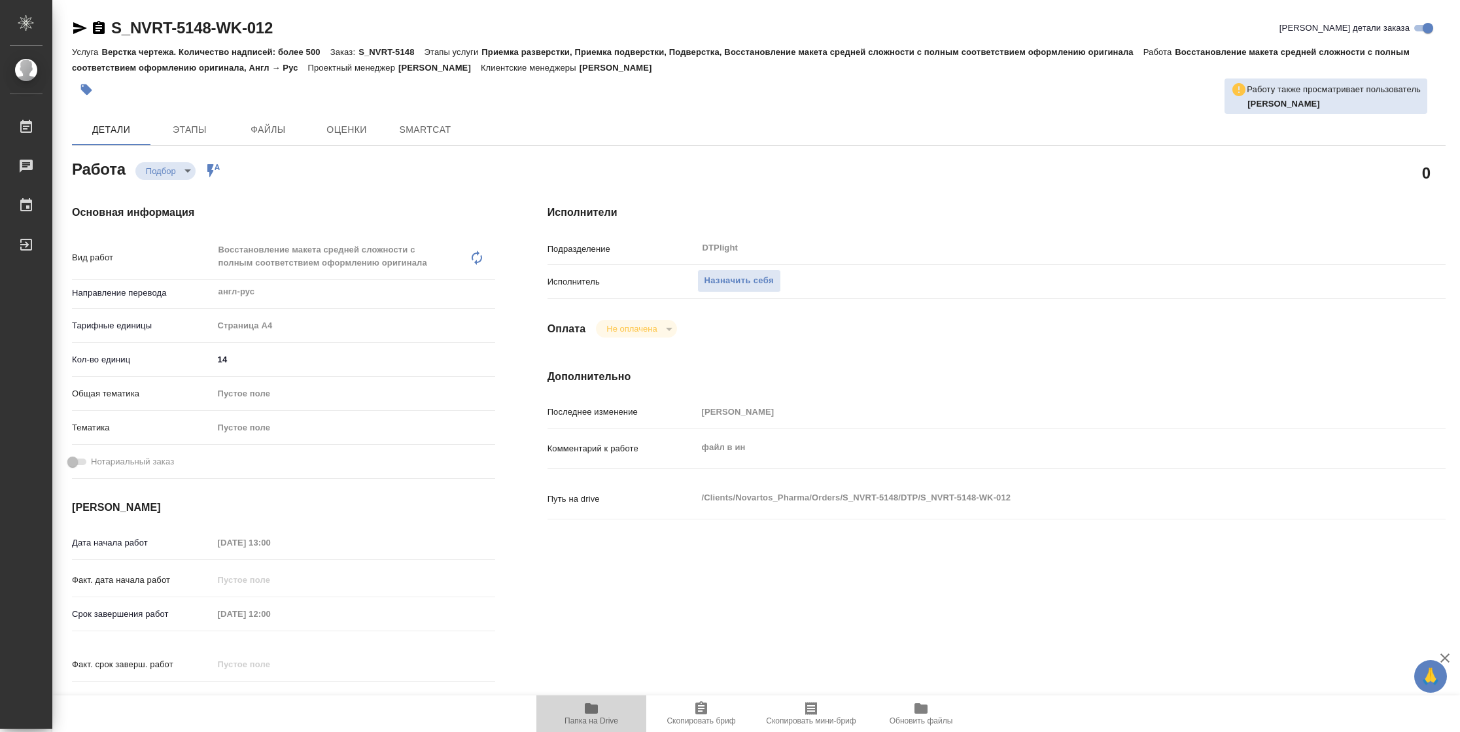
click at [570, 709] on span "Папка на Drive" at bounding box center [591, 713] width 94 height 25
type textarea "x"
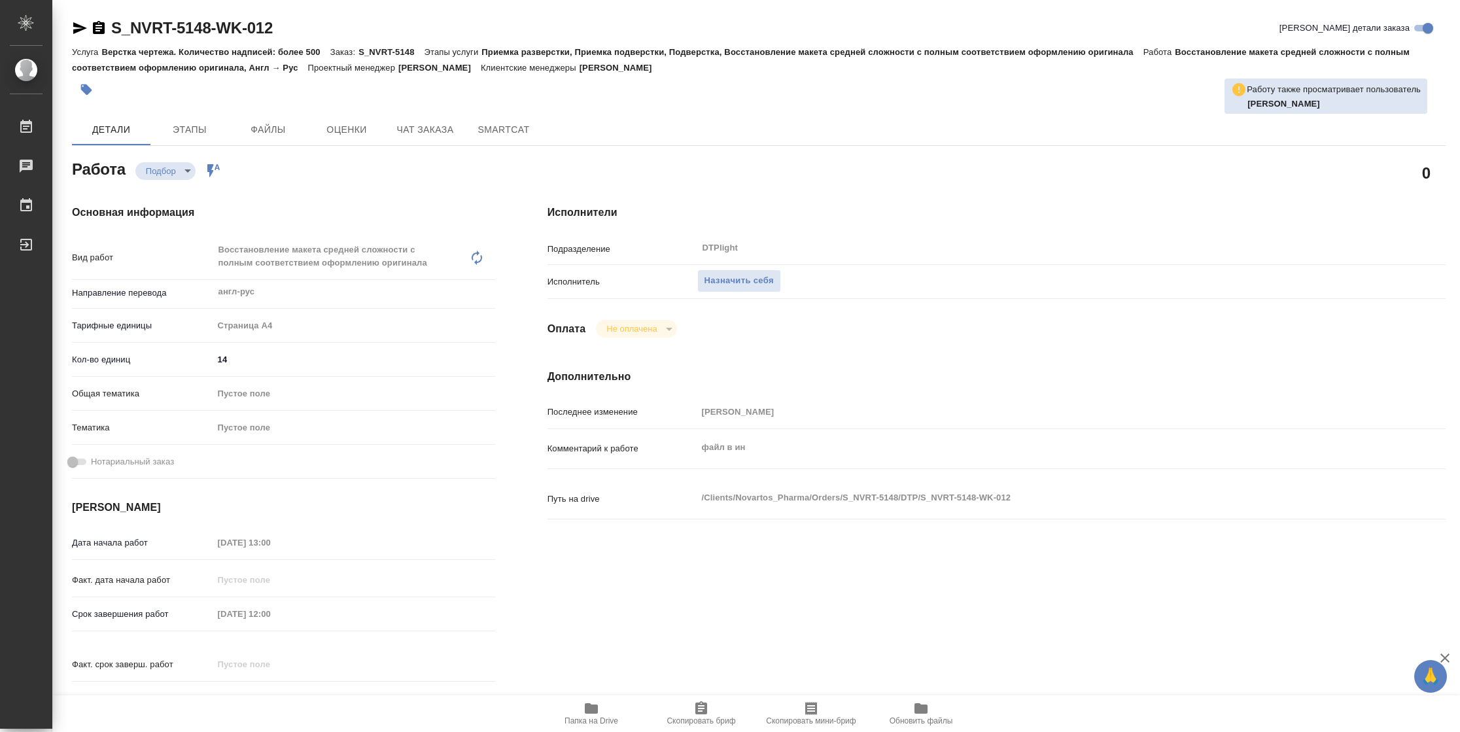
type textarea "x"
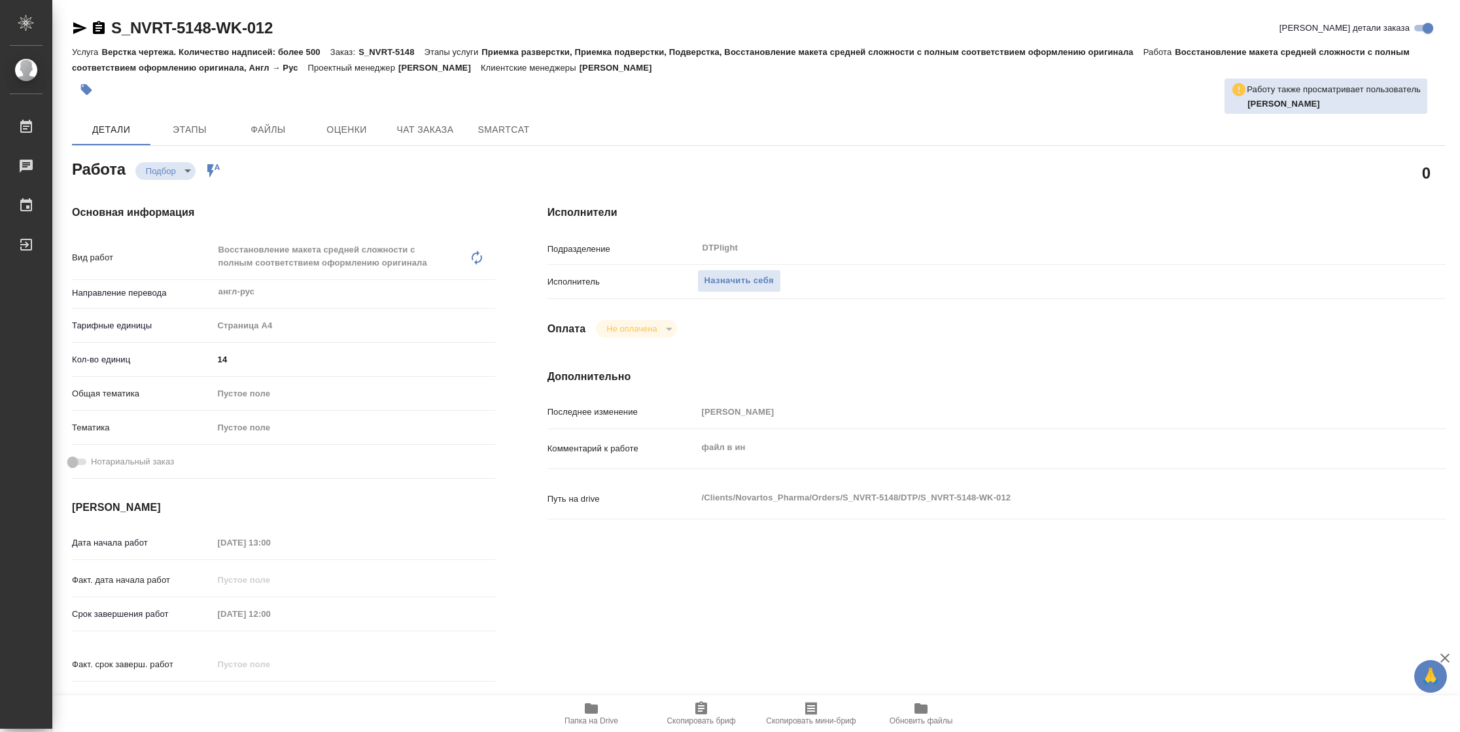
type textarea "x"
click at [766, 281] on span "Назначить себя" at bounding box center [739, 280] width 69 height 15
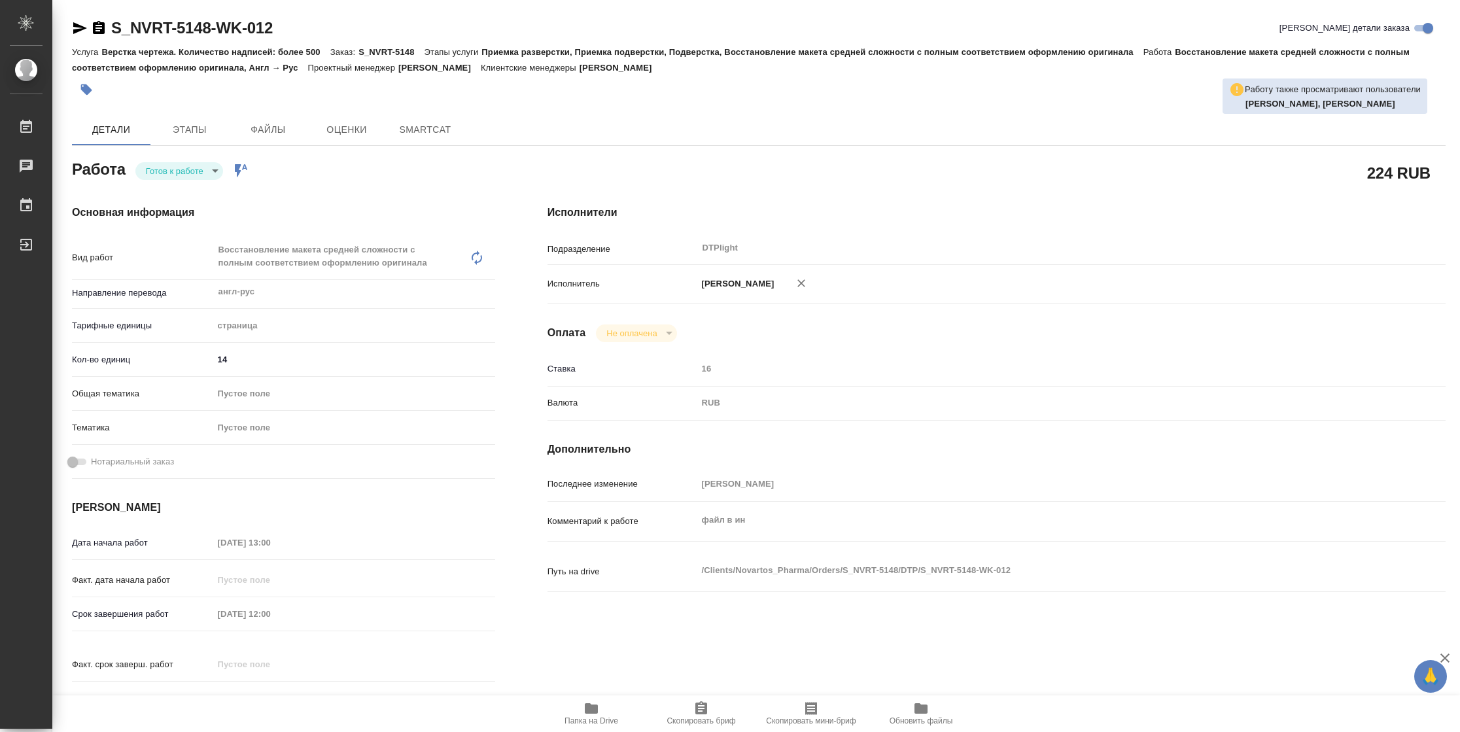
type textarea "x"
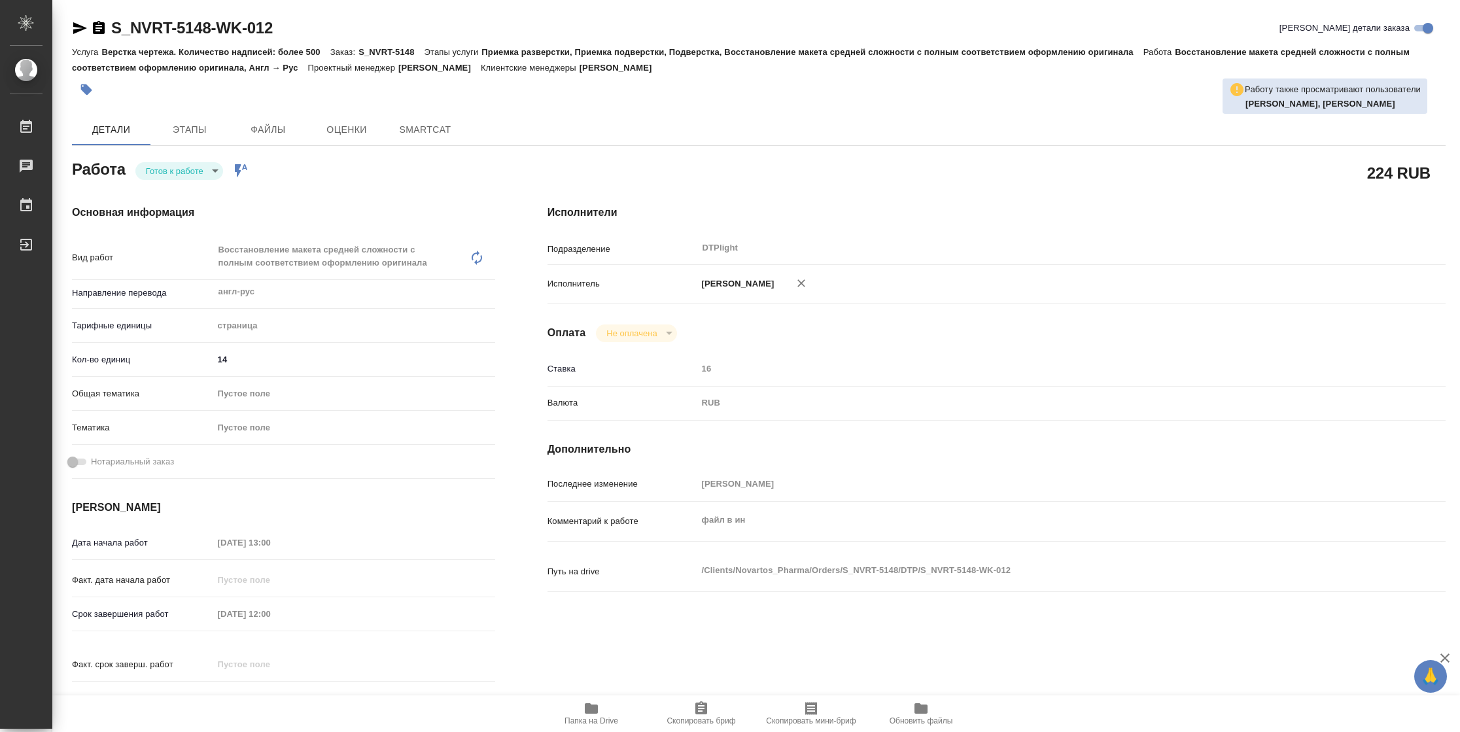
type textarea "x"
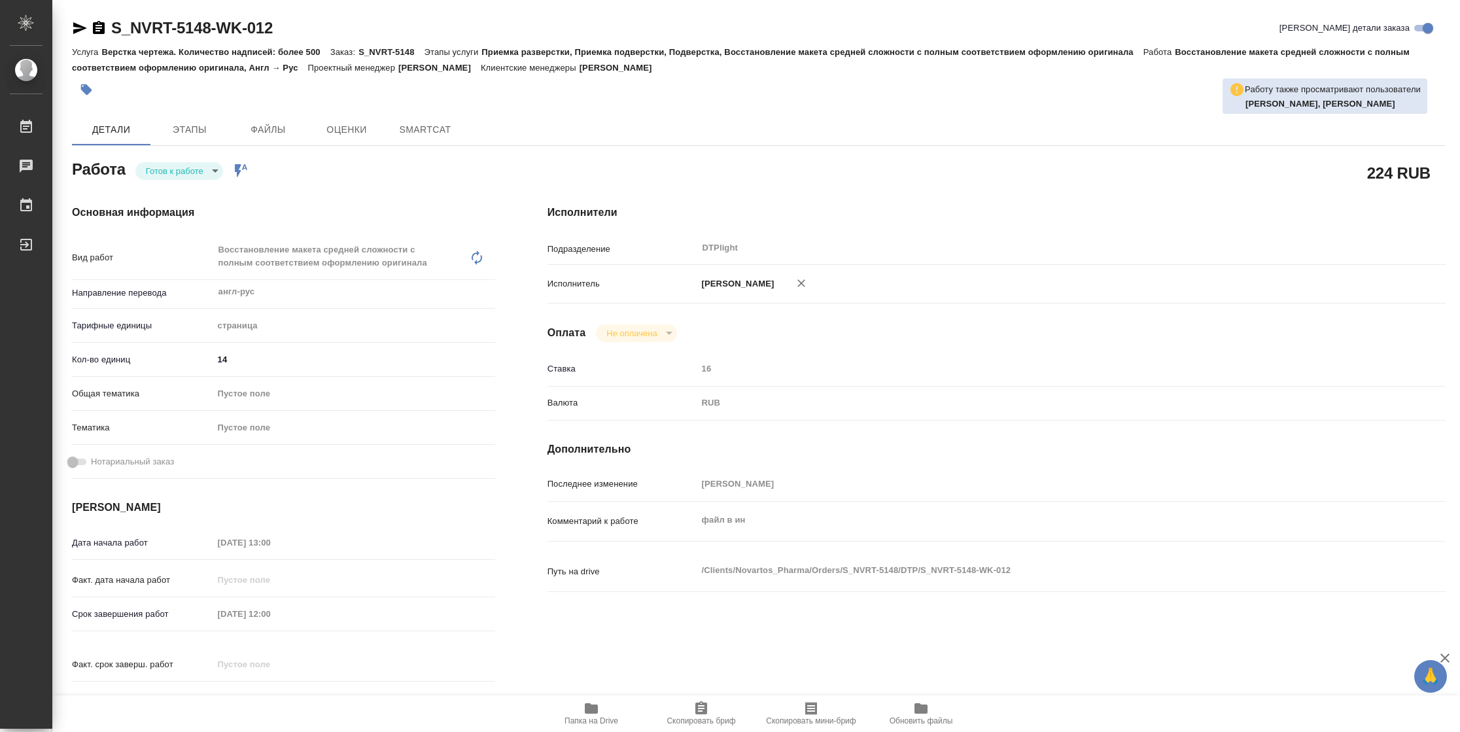
type textarea "x"
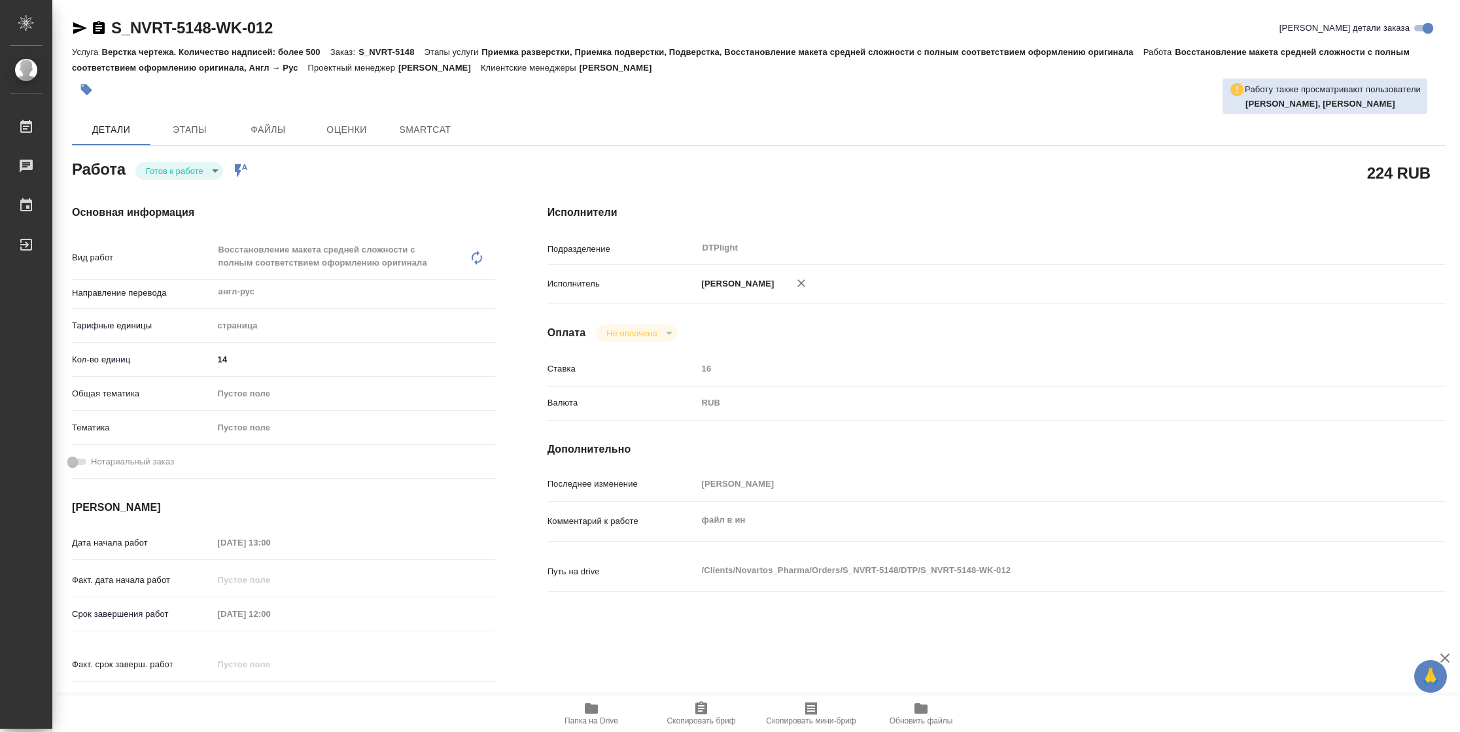
click at [163, 182] on div "Основная информация Вид работ Восстановление макета средней сложности с полным …" at bounding box center [284, 465] width 476 height 572
type textarea "x"
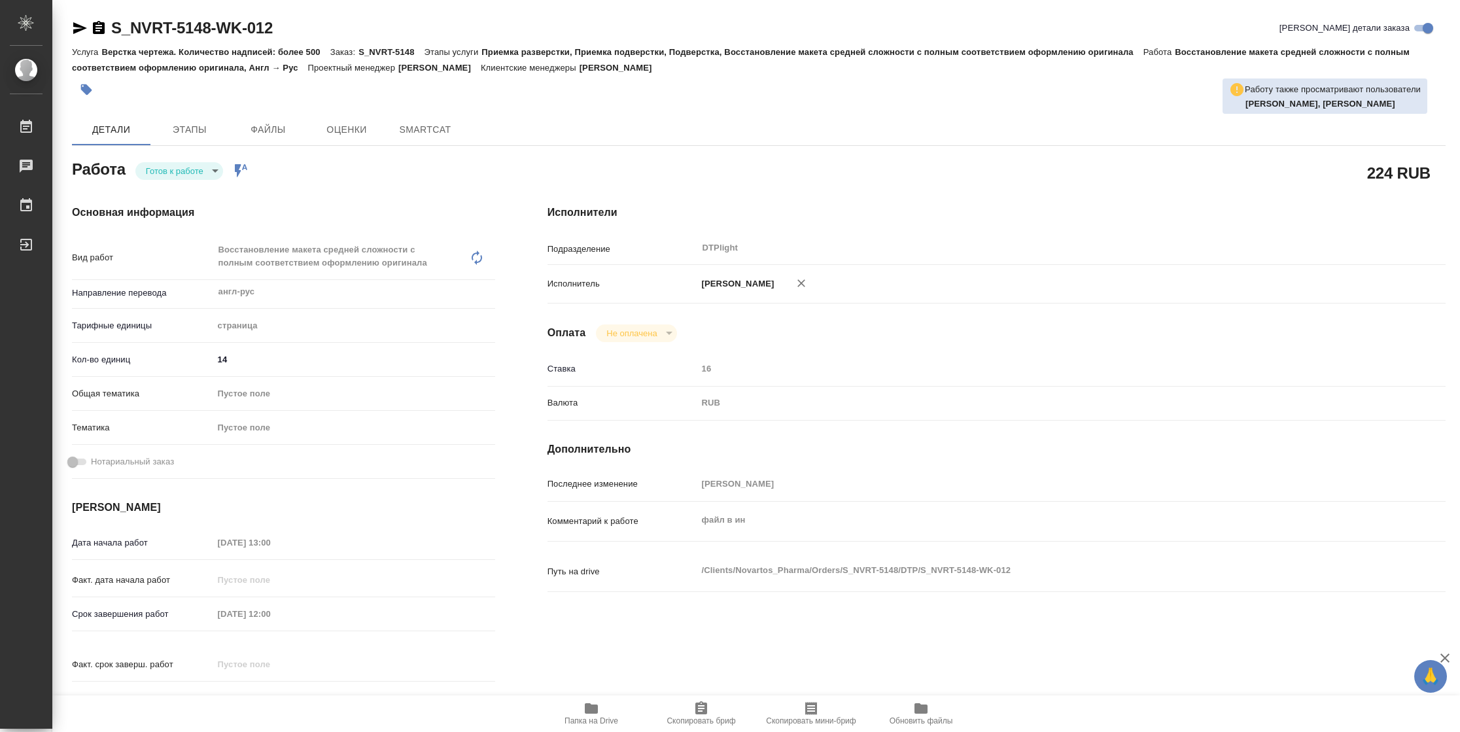
type textarea "x"
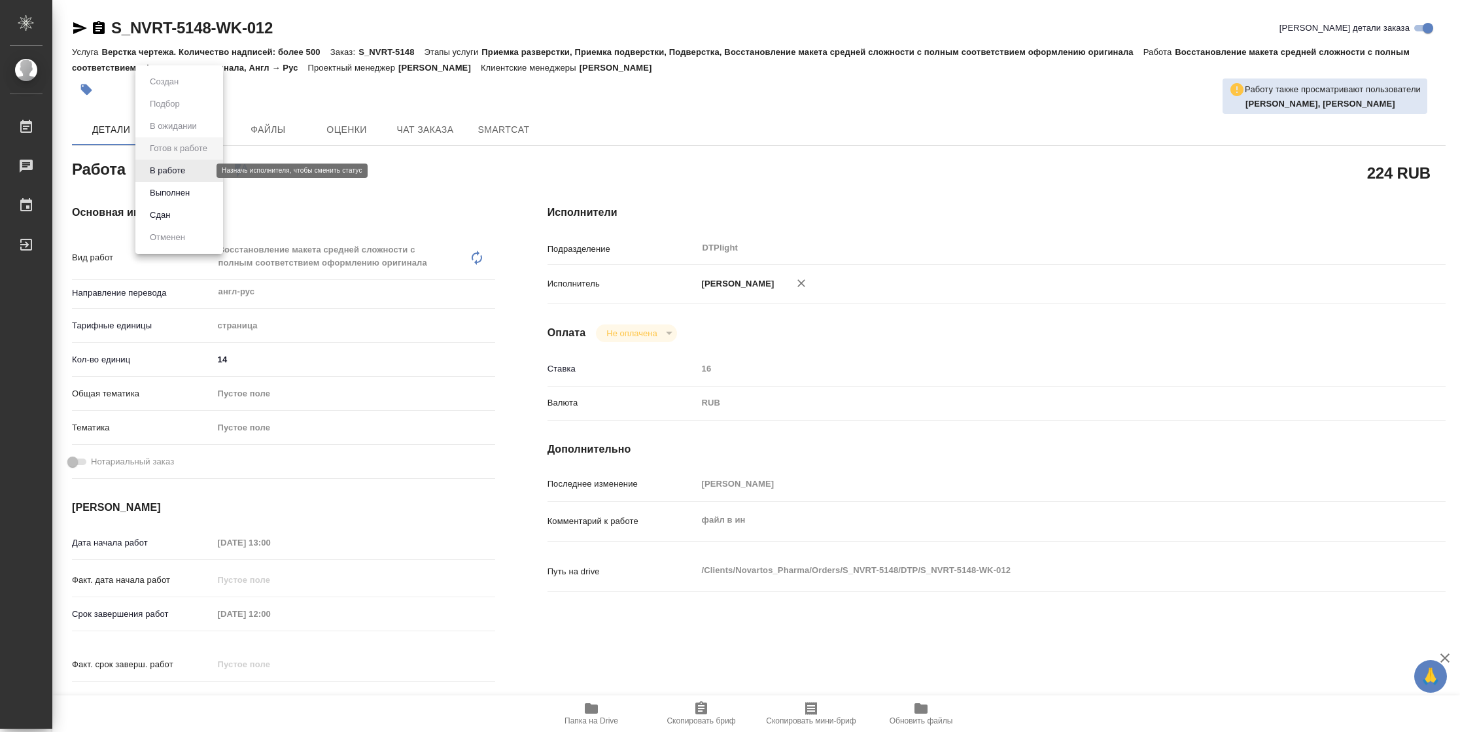
click at [167, 172] on body "🙏 .cls-1 fill:#fff; AWATERA Vasilyeva Natalia Работы Чаты График Выйти S_NVRT-5…" at bounding box center [730, 366] width 1460 height 732
click at [167, 172] on button "В работе" at bounding box center [167, 171] width 43 height 14
type textarea "x"
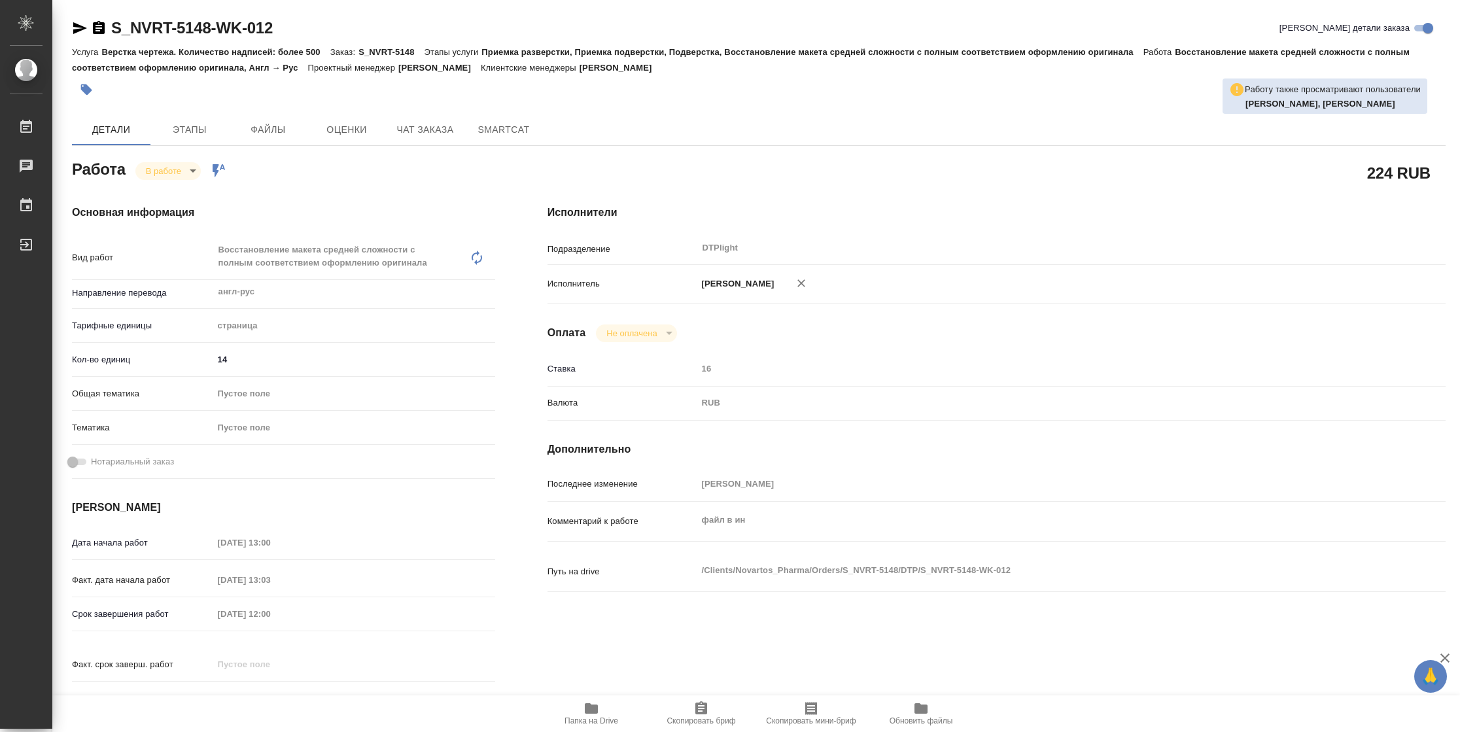
type textarea "x"
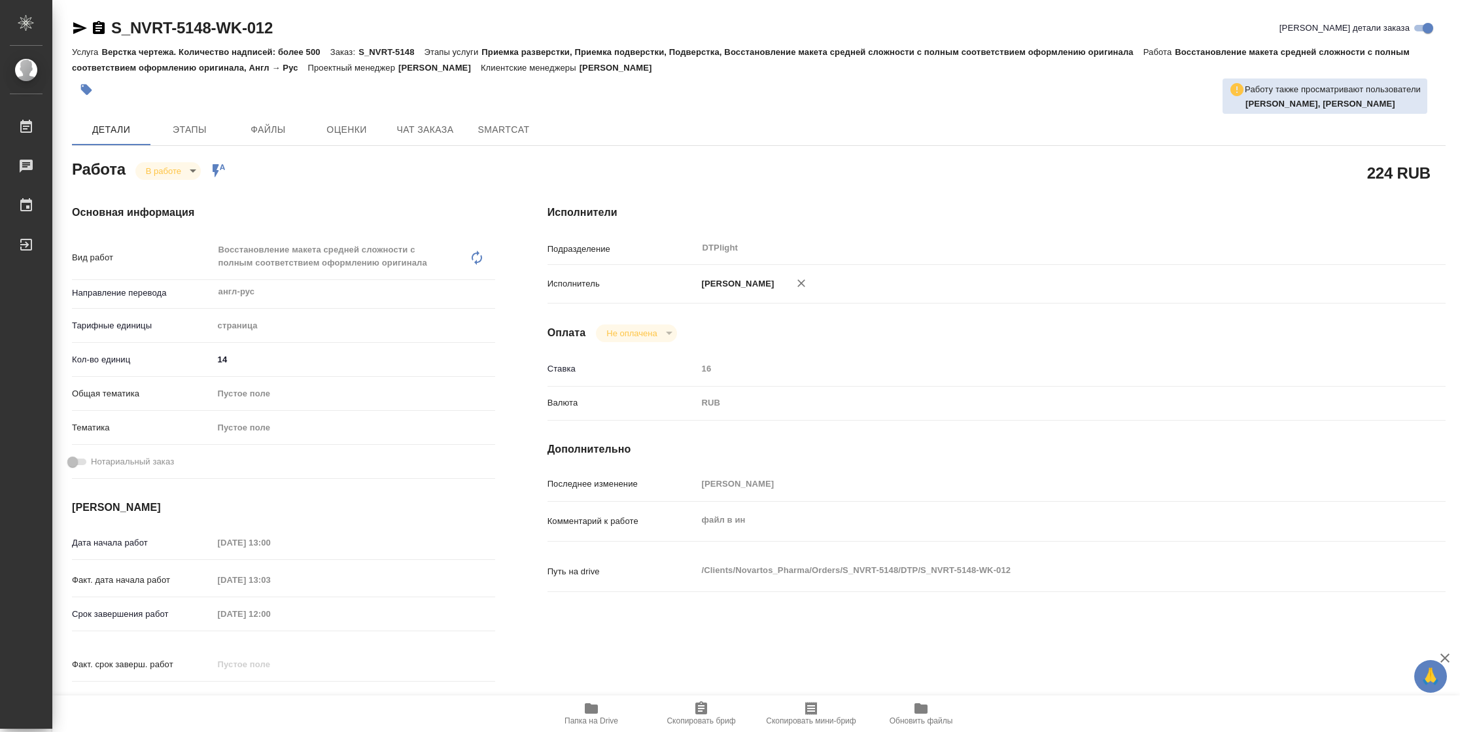
type textarea "x"
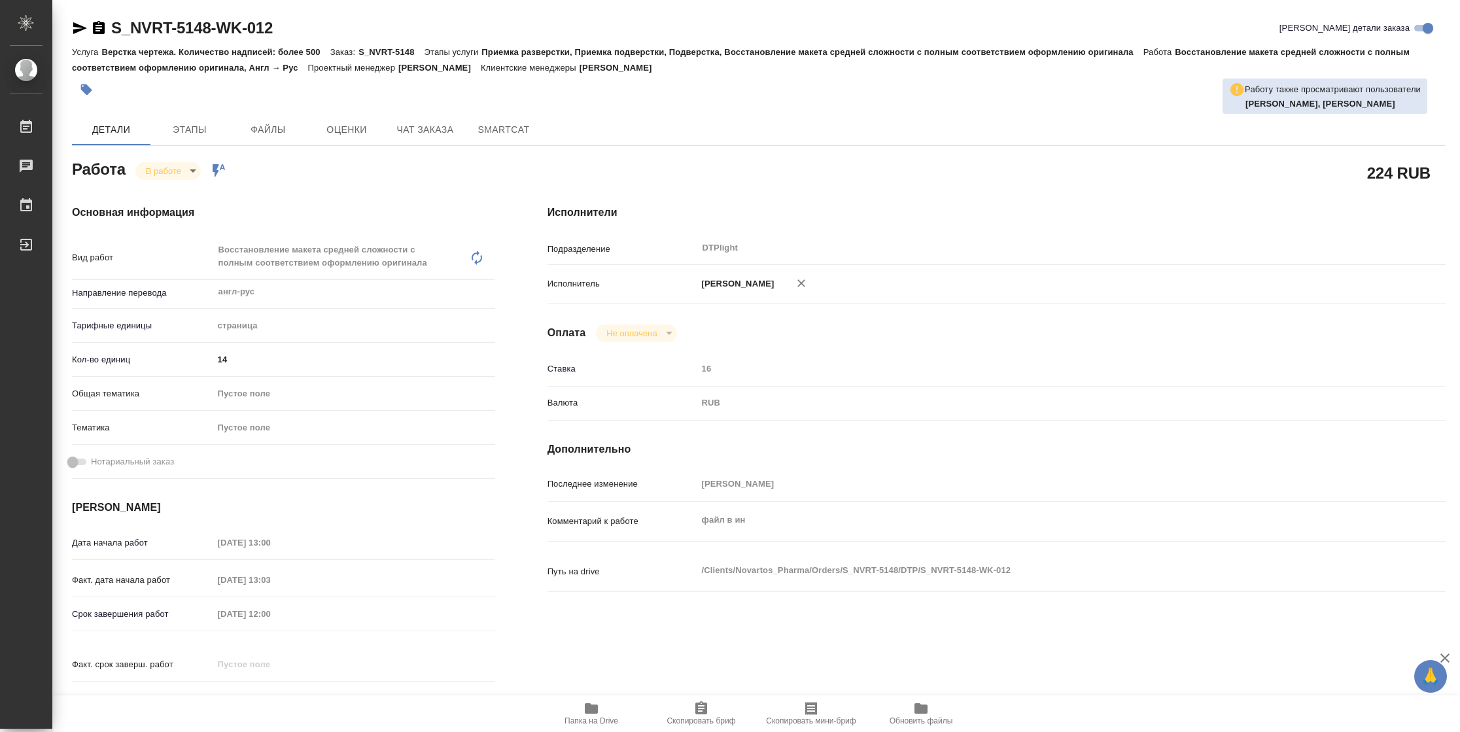
type textarea "x"
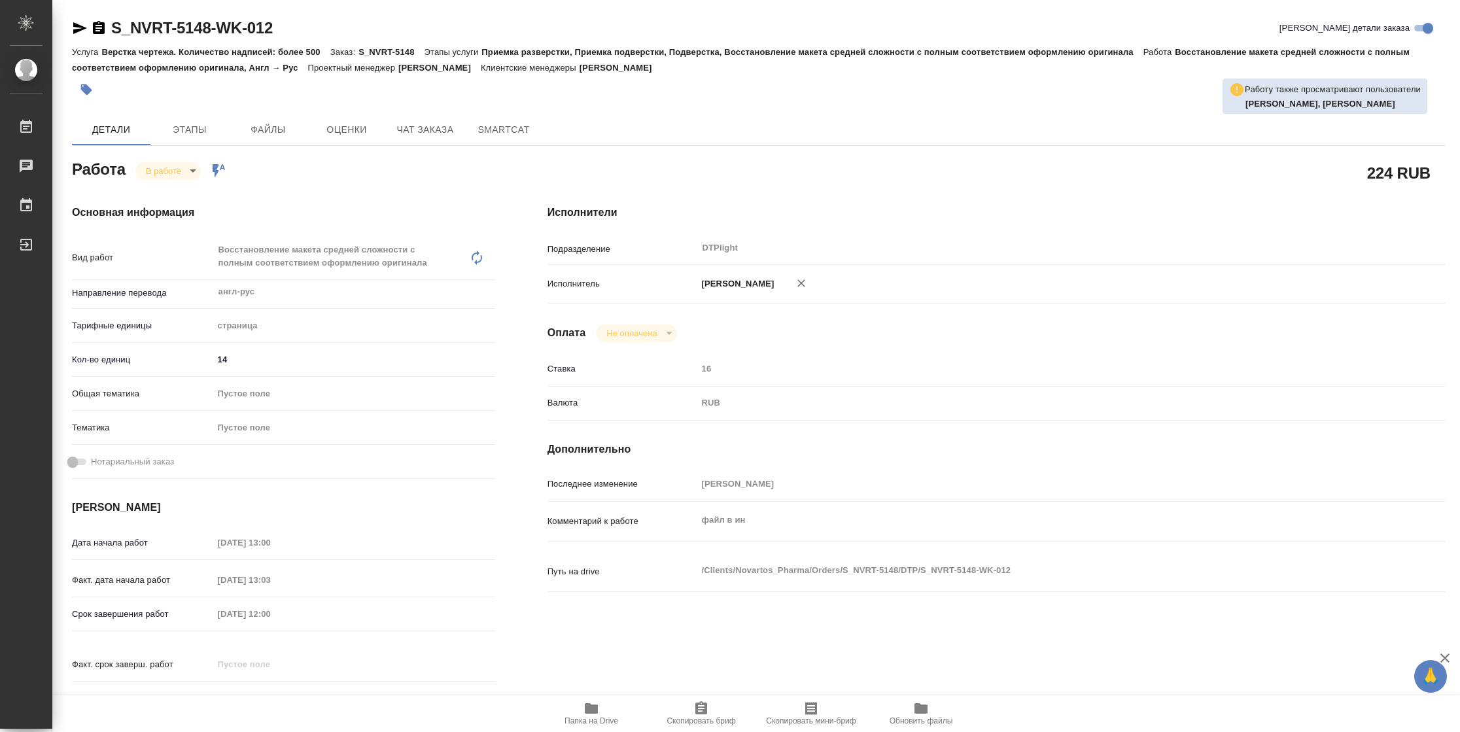
type textarea "x"
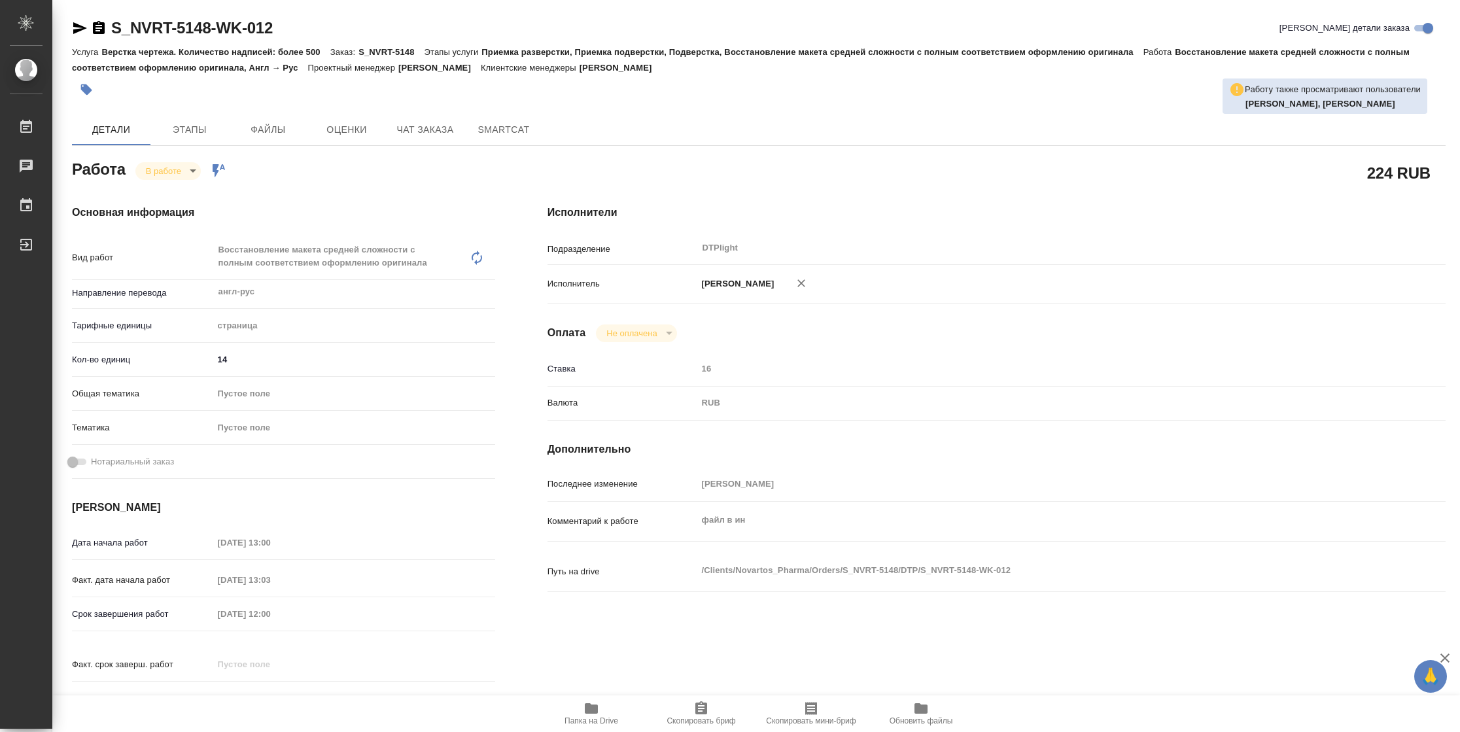
type textarea "x"
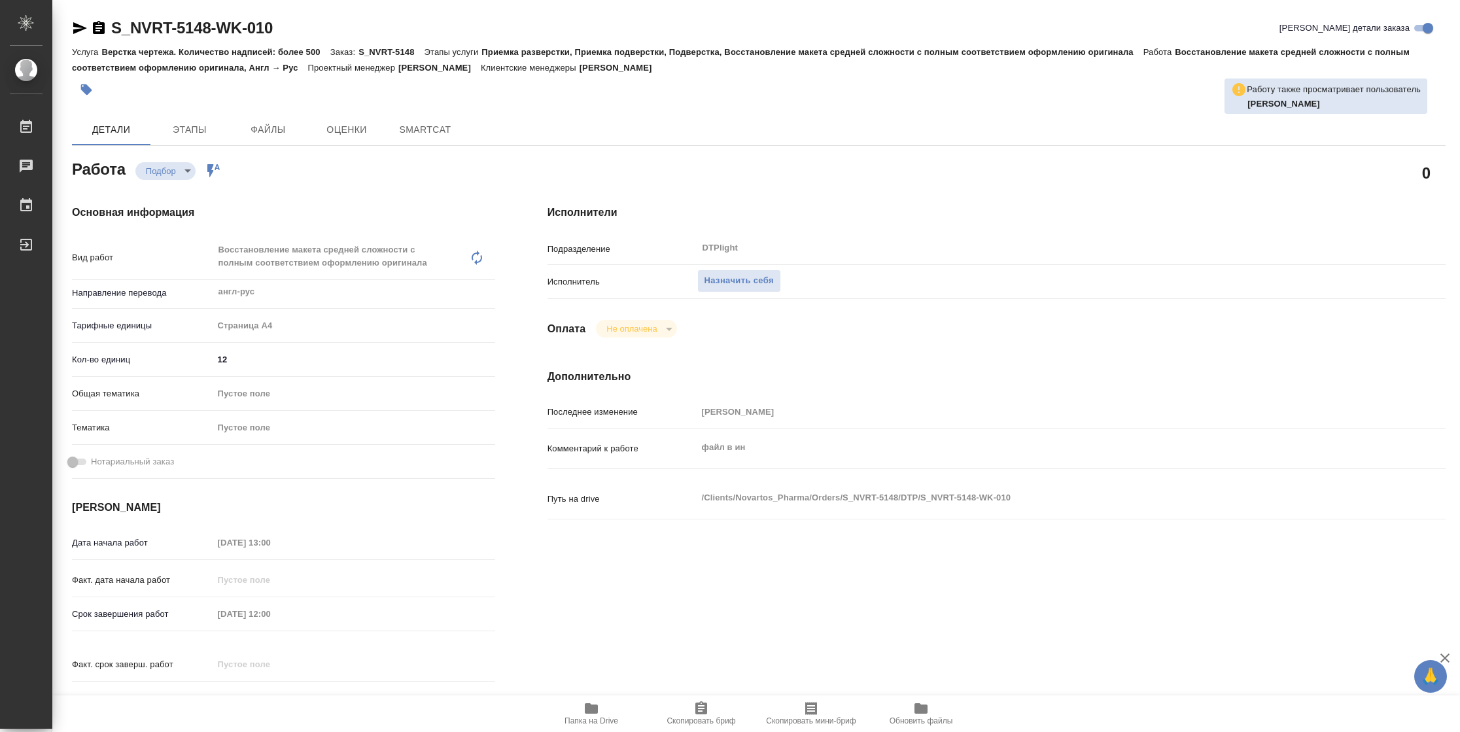
type textarea "x"
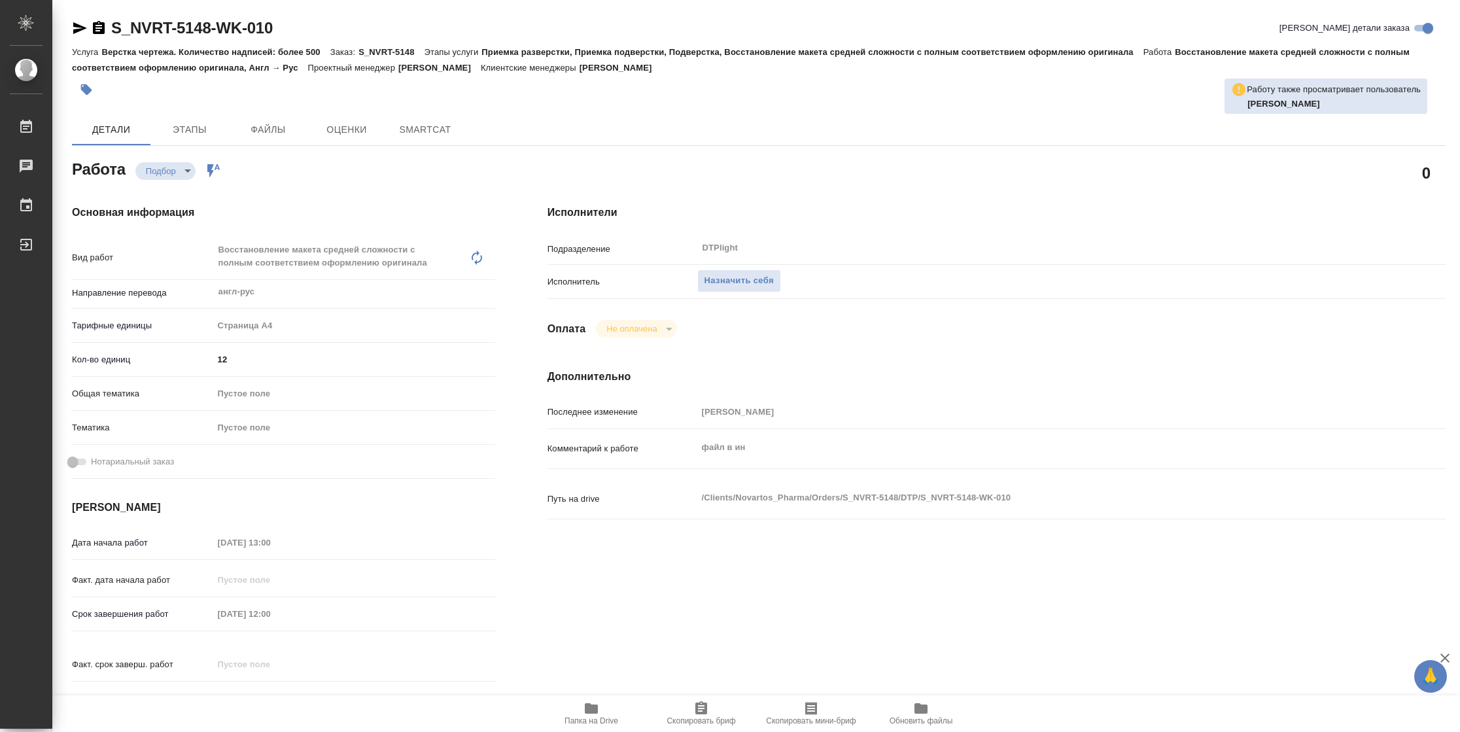
type textarea "x"
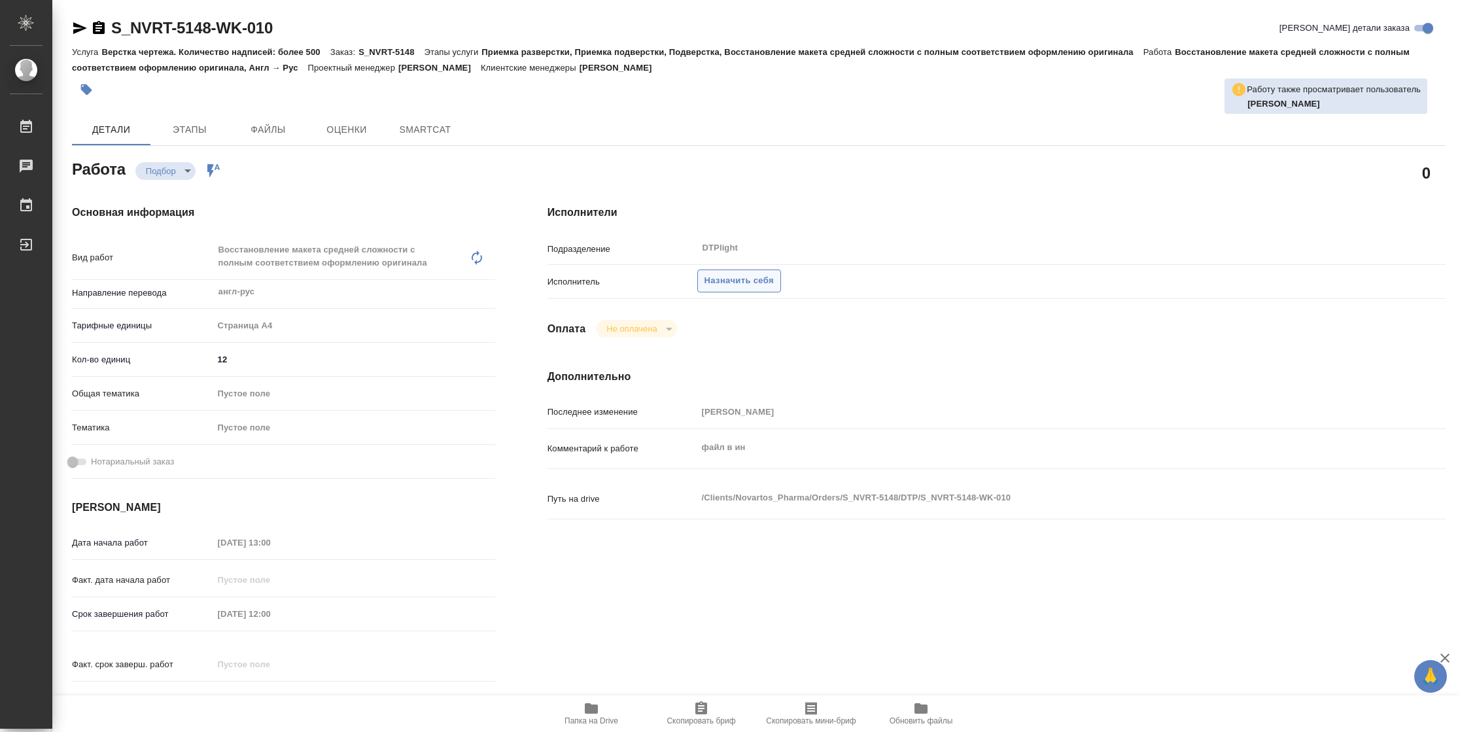
type textarea "x"
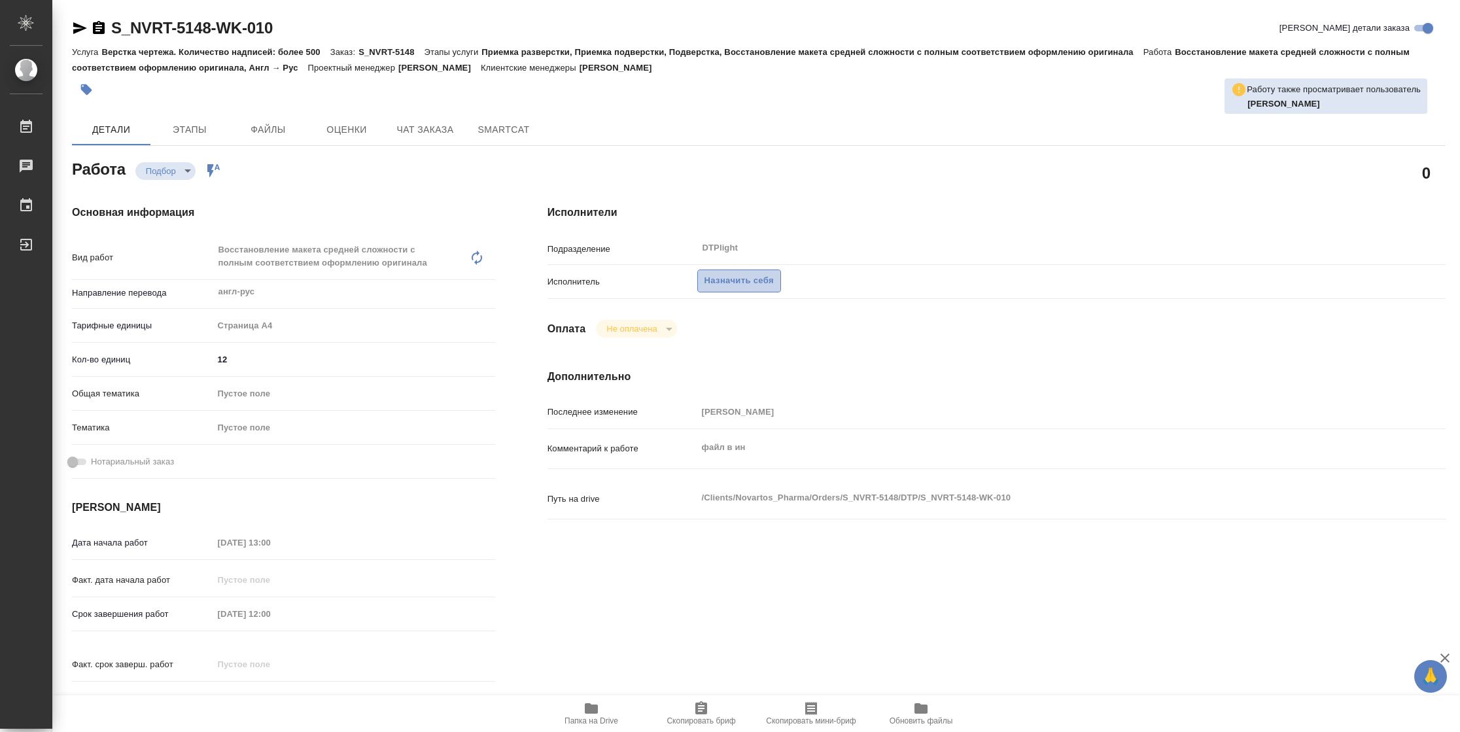
click at [733, 287] on span "Назначить себя" at bounding box center [739, 280] width 69 height 15
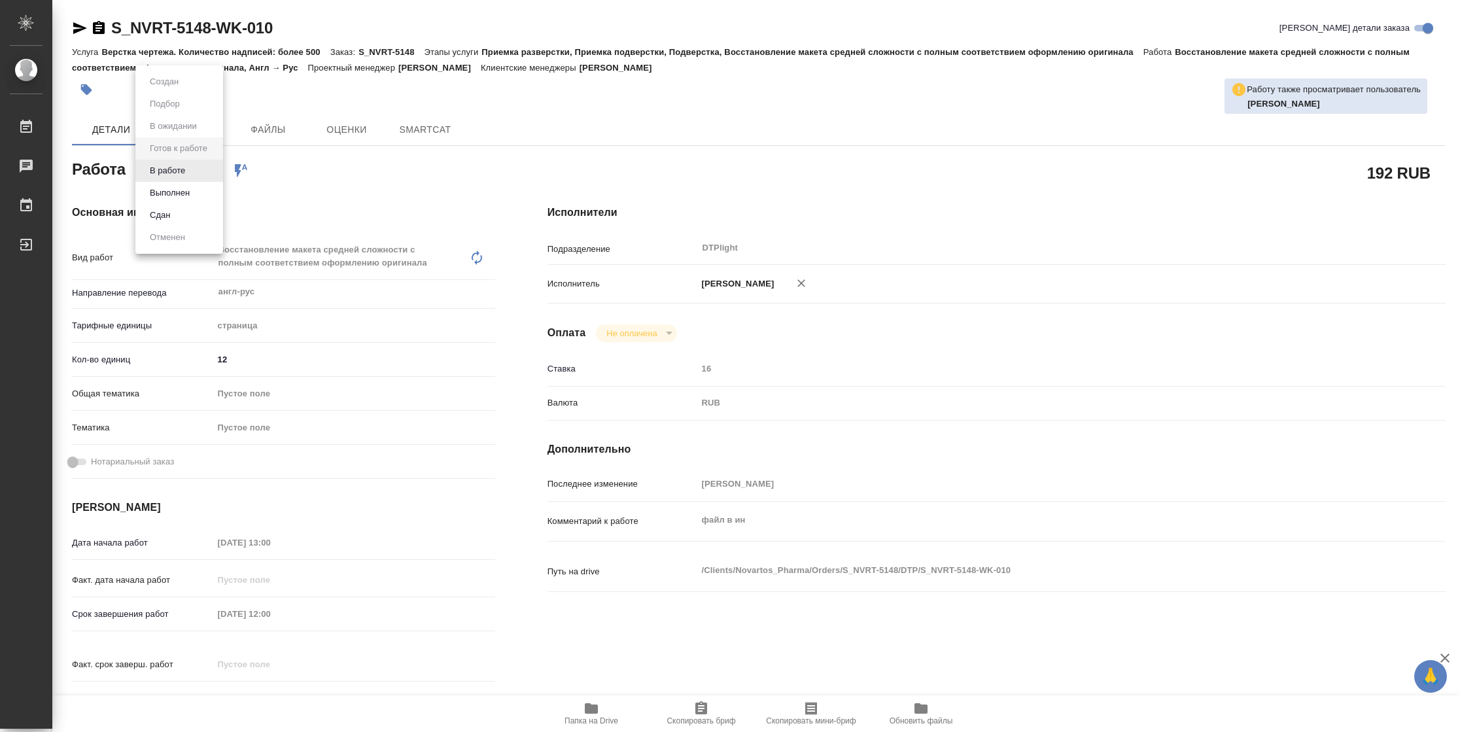
click at [170, 165] on body "🙏 .cls-1 fill:#fff; AWATERA [PERSON_NAME] Чаты График Выйти S_NVRT-5148-WK-010 …" at bounding box center [730, 366] width 1460 height 732
type textarea "x"
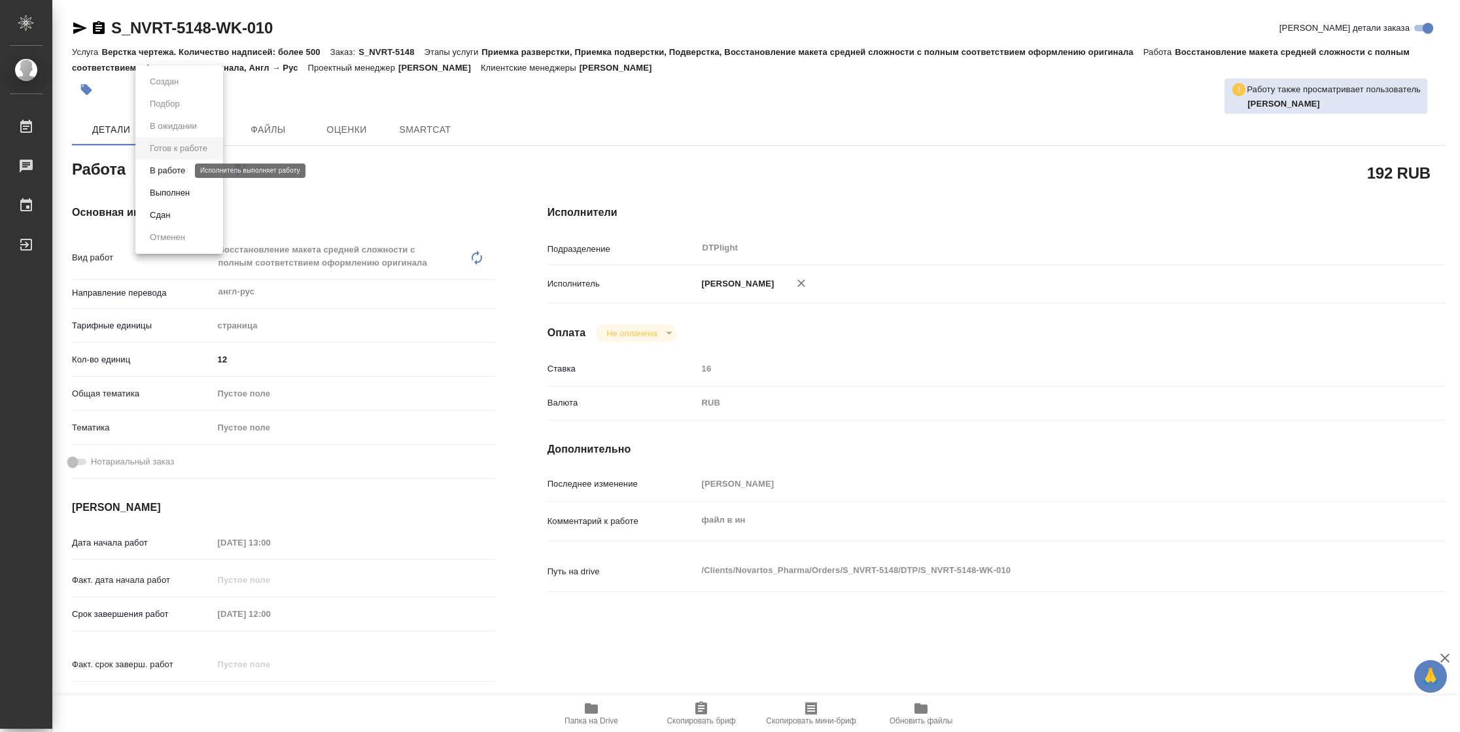
type textarea "x"
click at [170, 169] on button "В работе" at bounding box center [167, 171] width 43 height 14
type textarea "x"
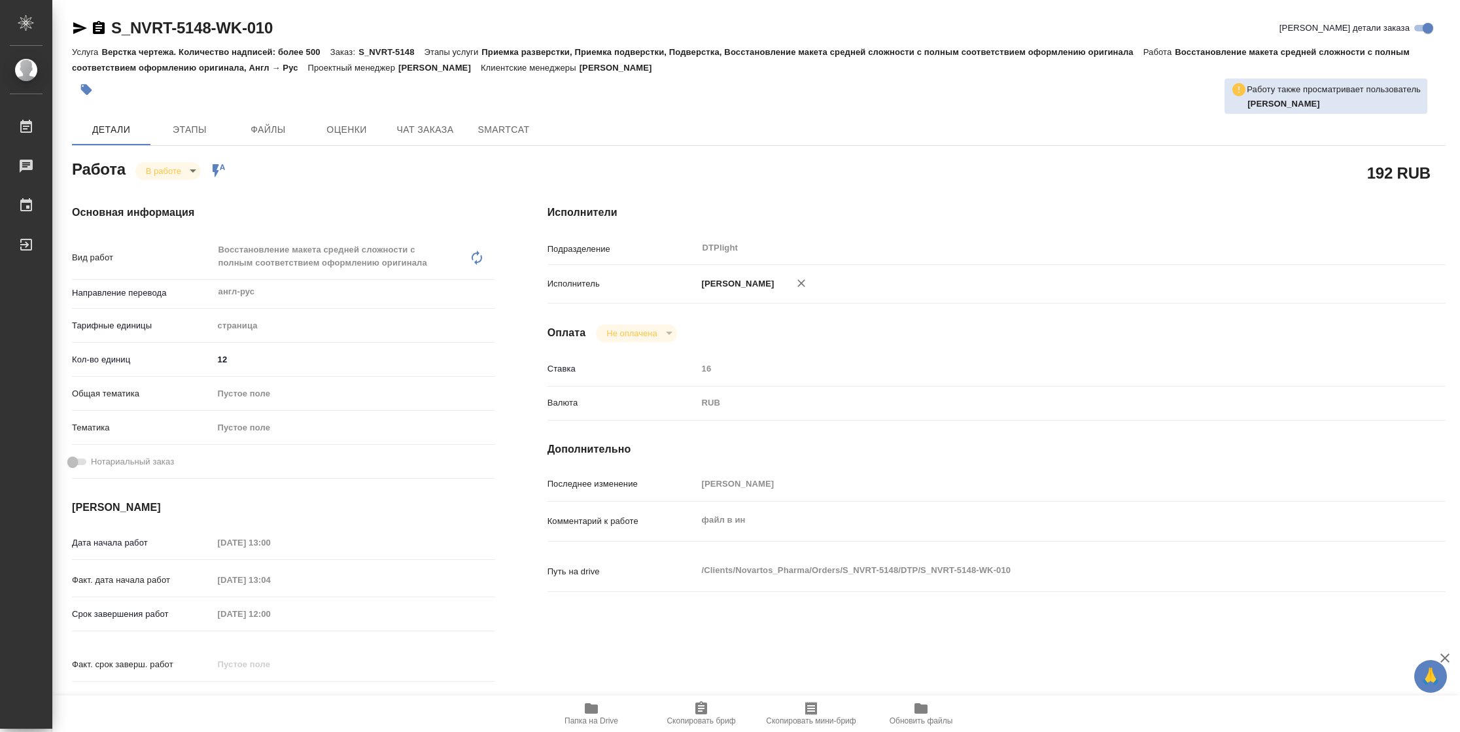
type textarea "x"
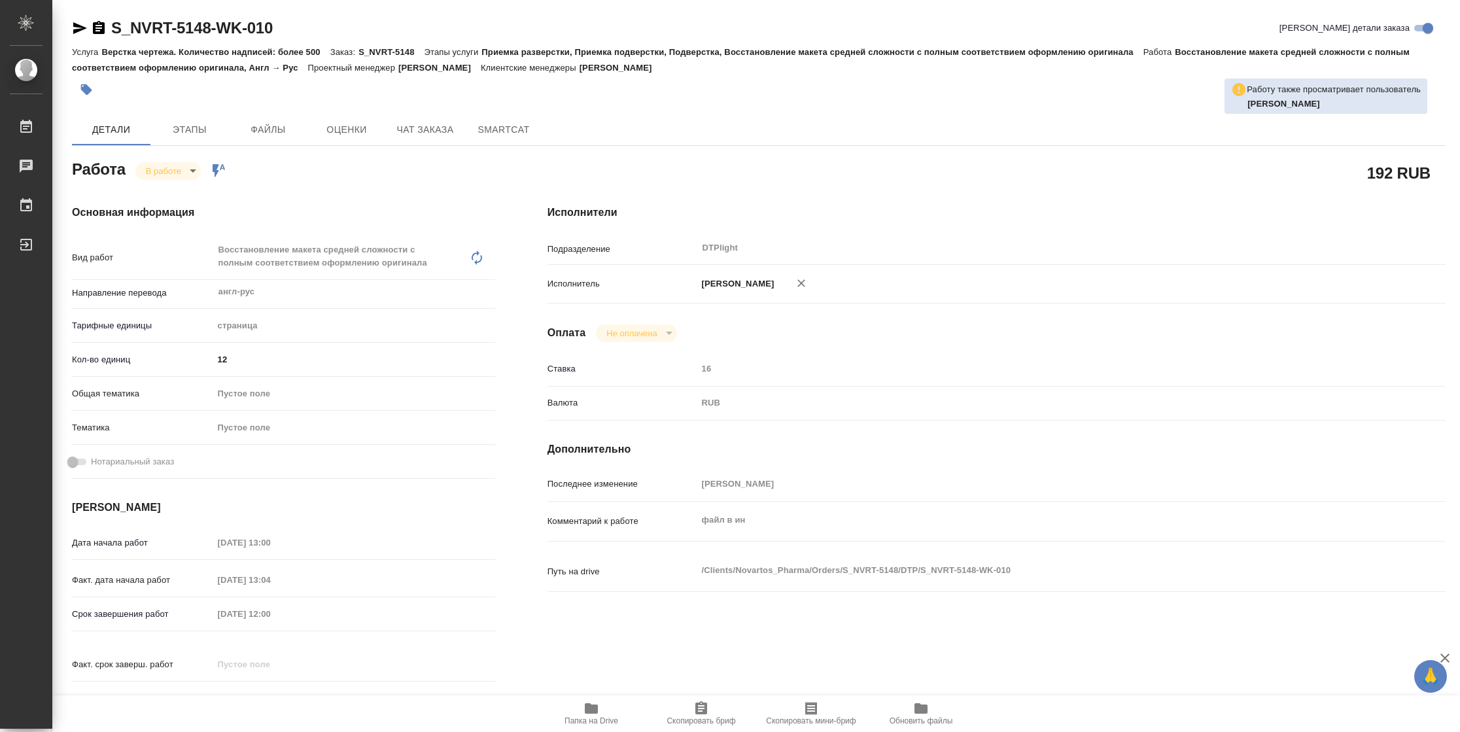
type textarea "x"
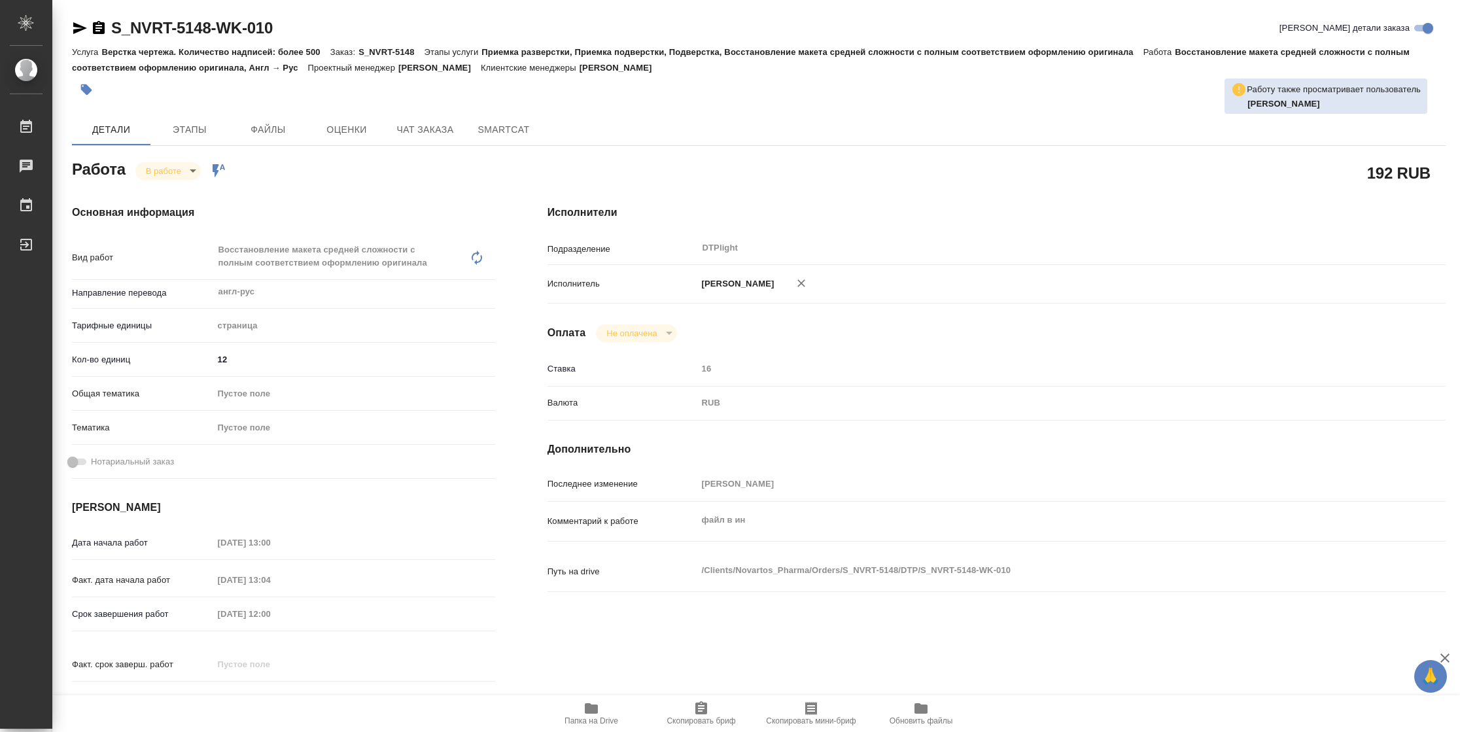
type textarea "x"
click at [590, 718] on span "Папка на Drive" at bounding box center [592, 720] width 54 height 9
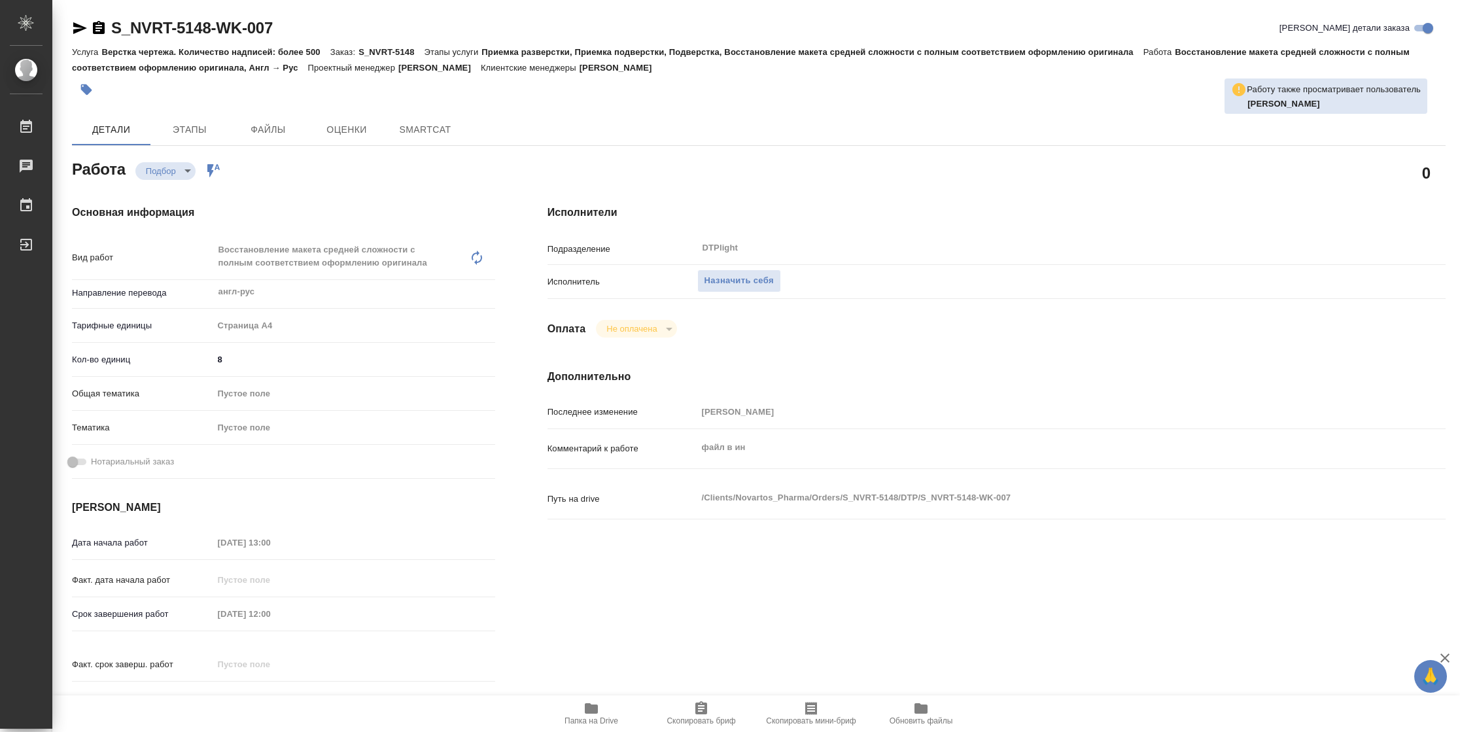
type textarea "x"
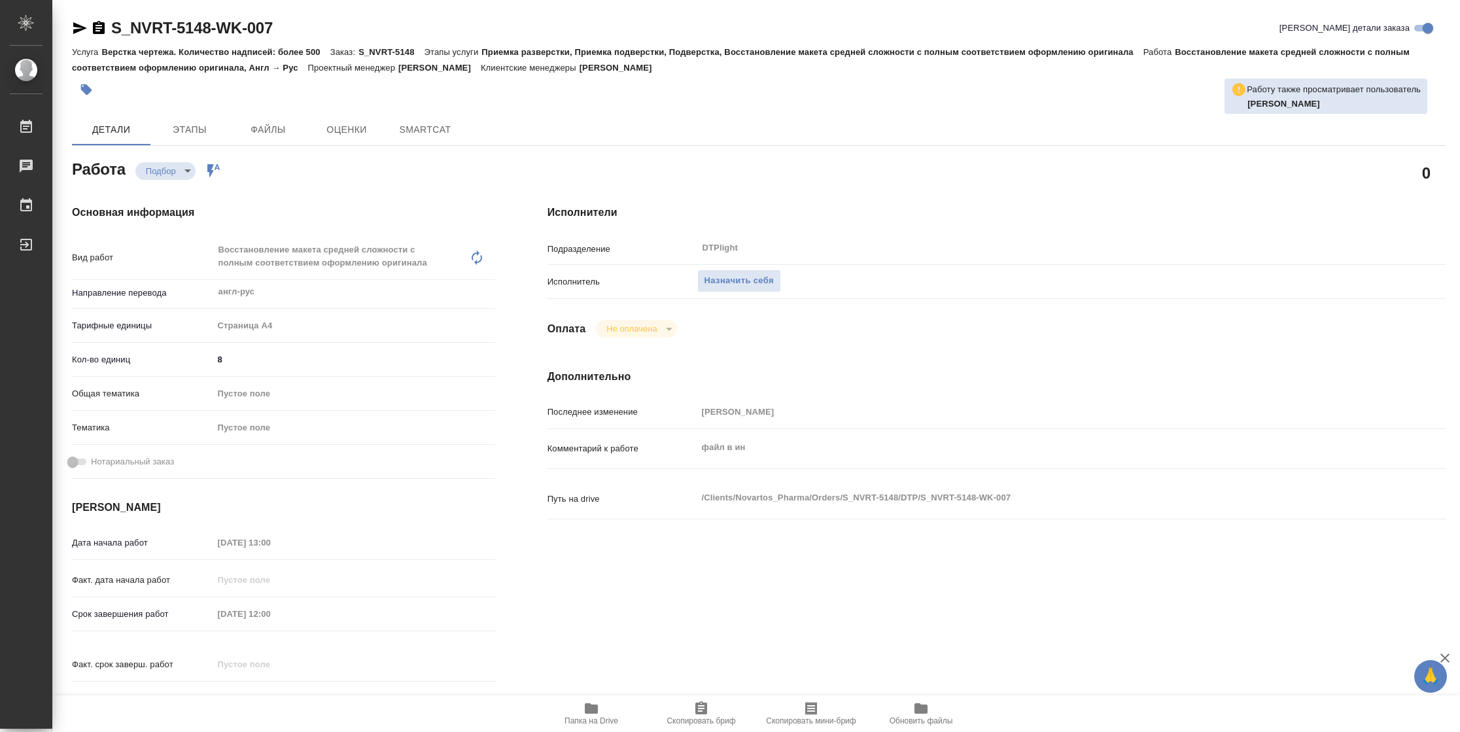
type textarea "x"
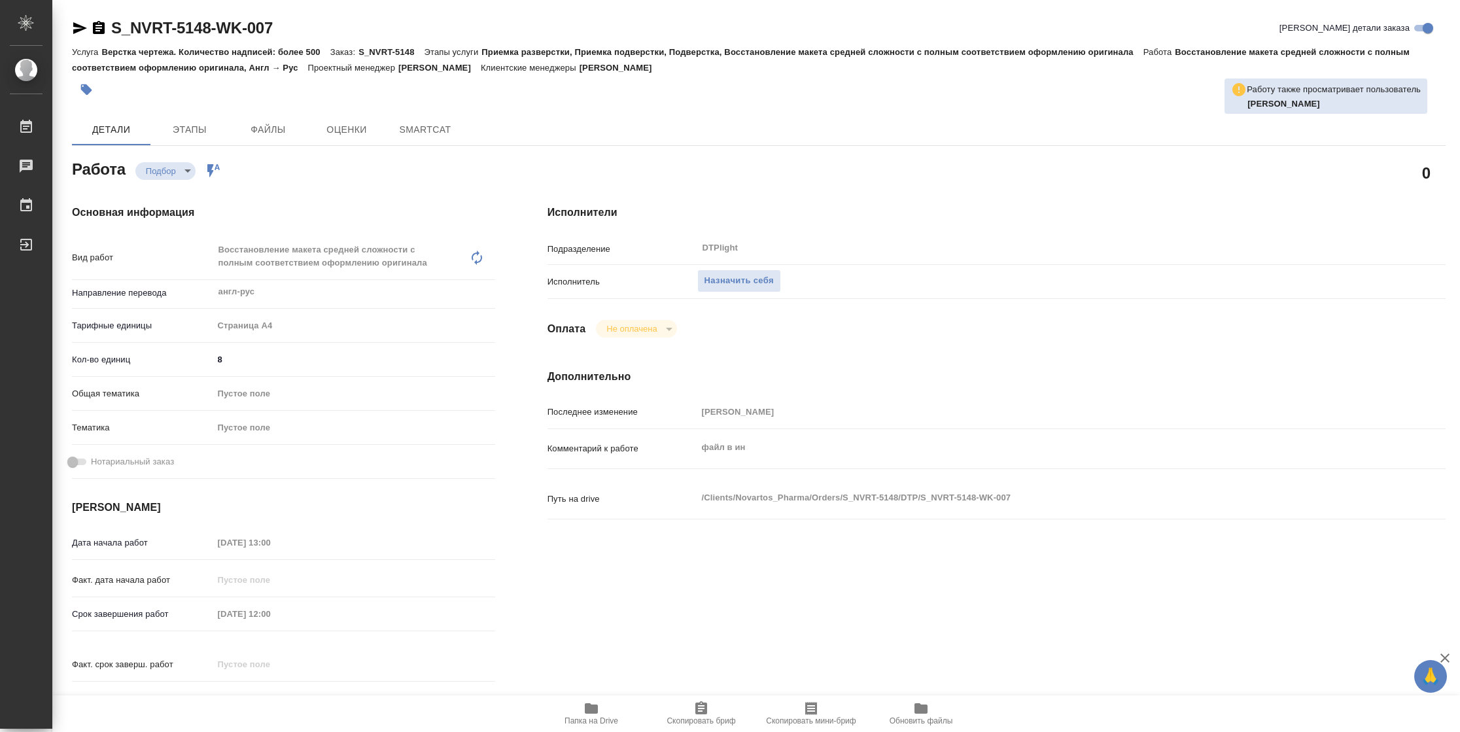
type textarea "x"
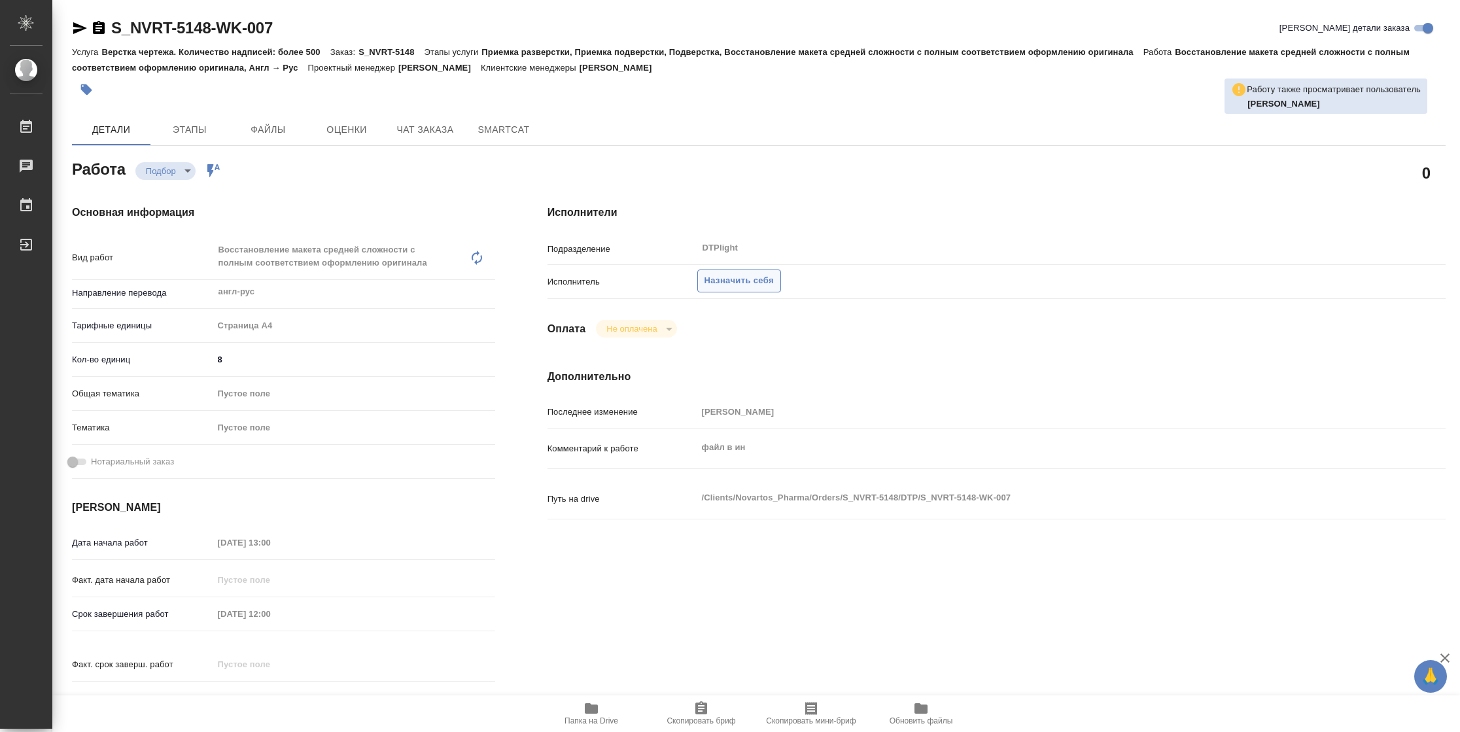
click at [740, 283] on span "Назначить себя" at bounding box center [739, 280] width 69 height 15
type textarea "x"
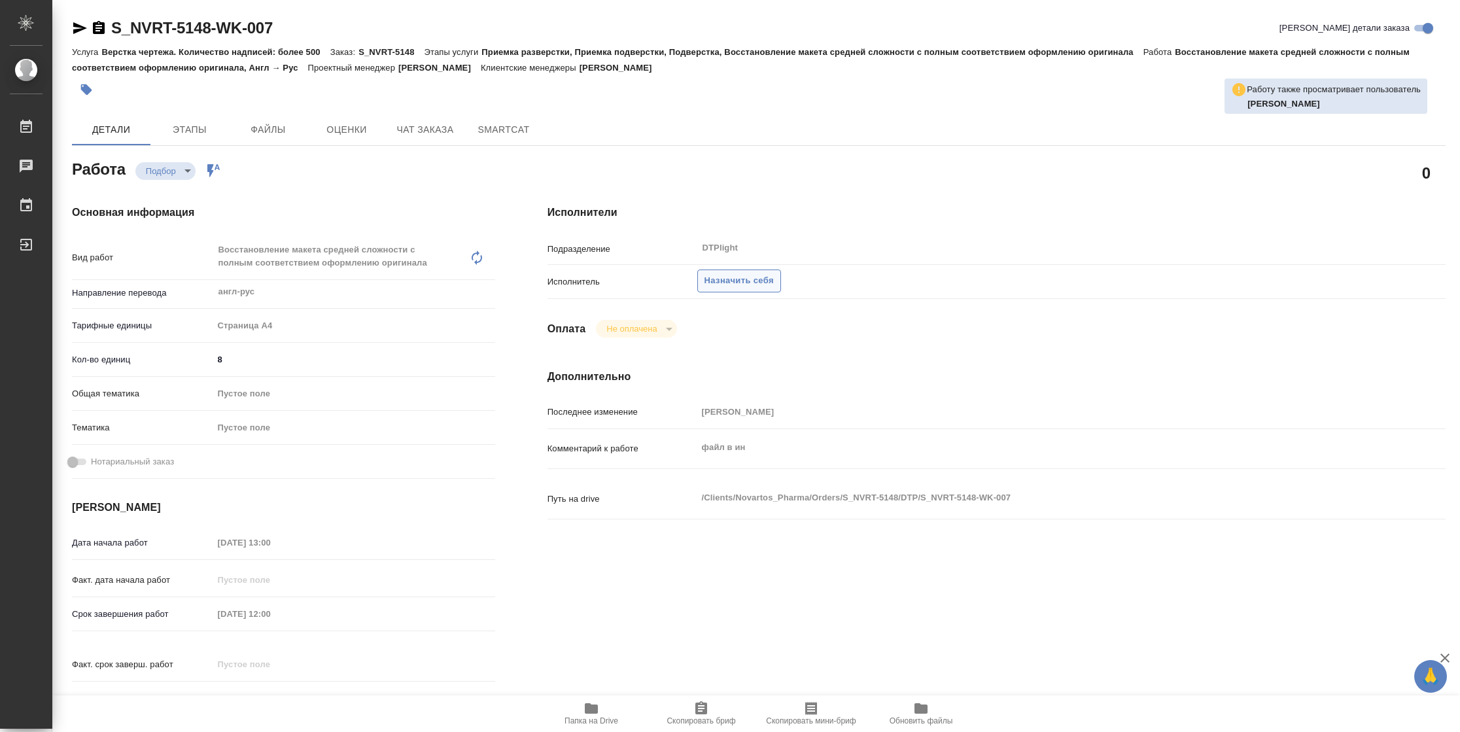
type textarea "x"
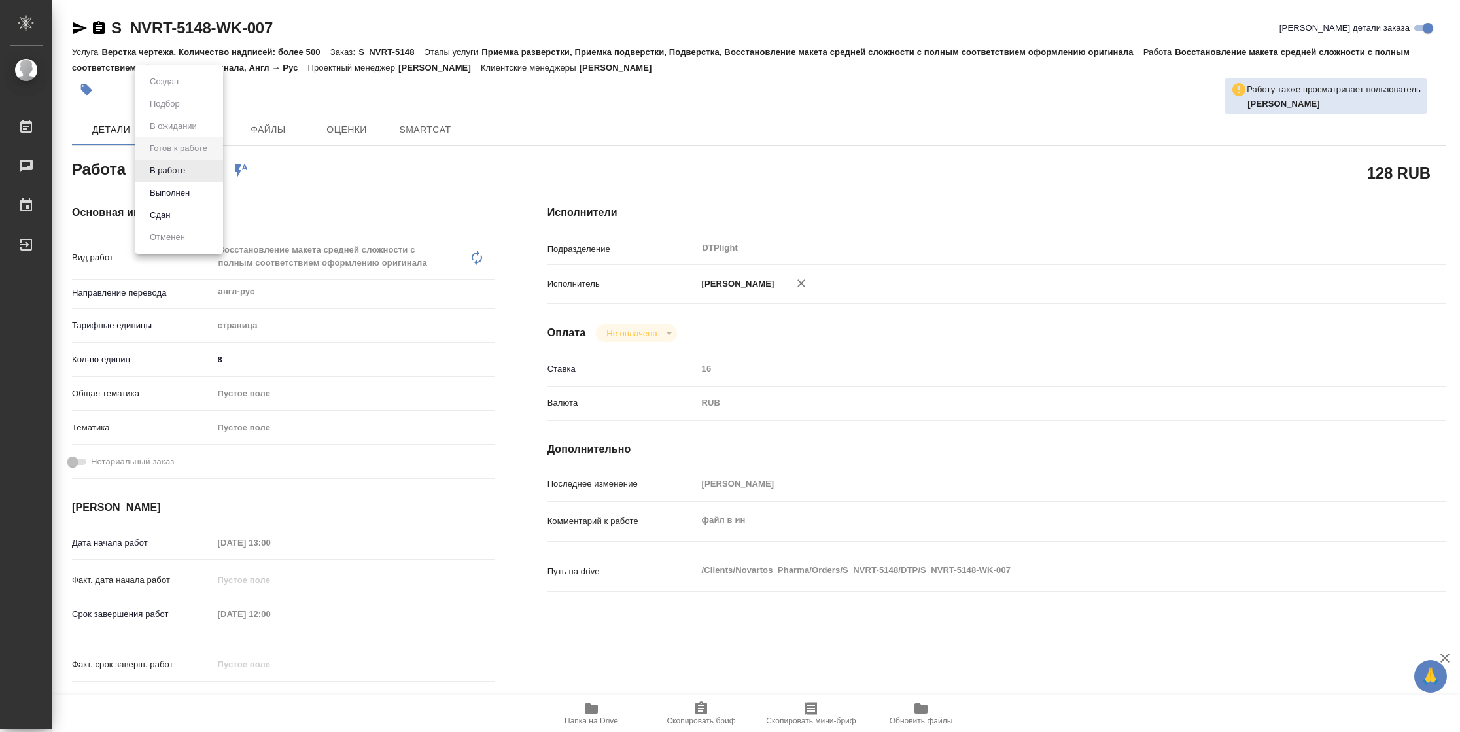
click at [175, 179] on body "🙏 .cls-1 fill:#fff; AWATERA [PERSON_NAME] Чаты График Выйти S_NVRT-5148-WK-007 …" at bounding box center [730, 366] width 1460 height 732
type textarea "x"
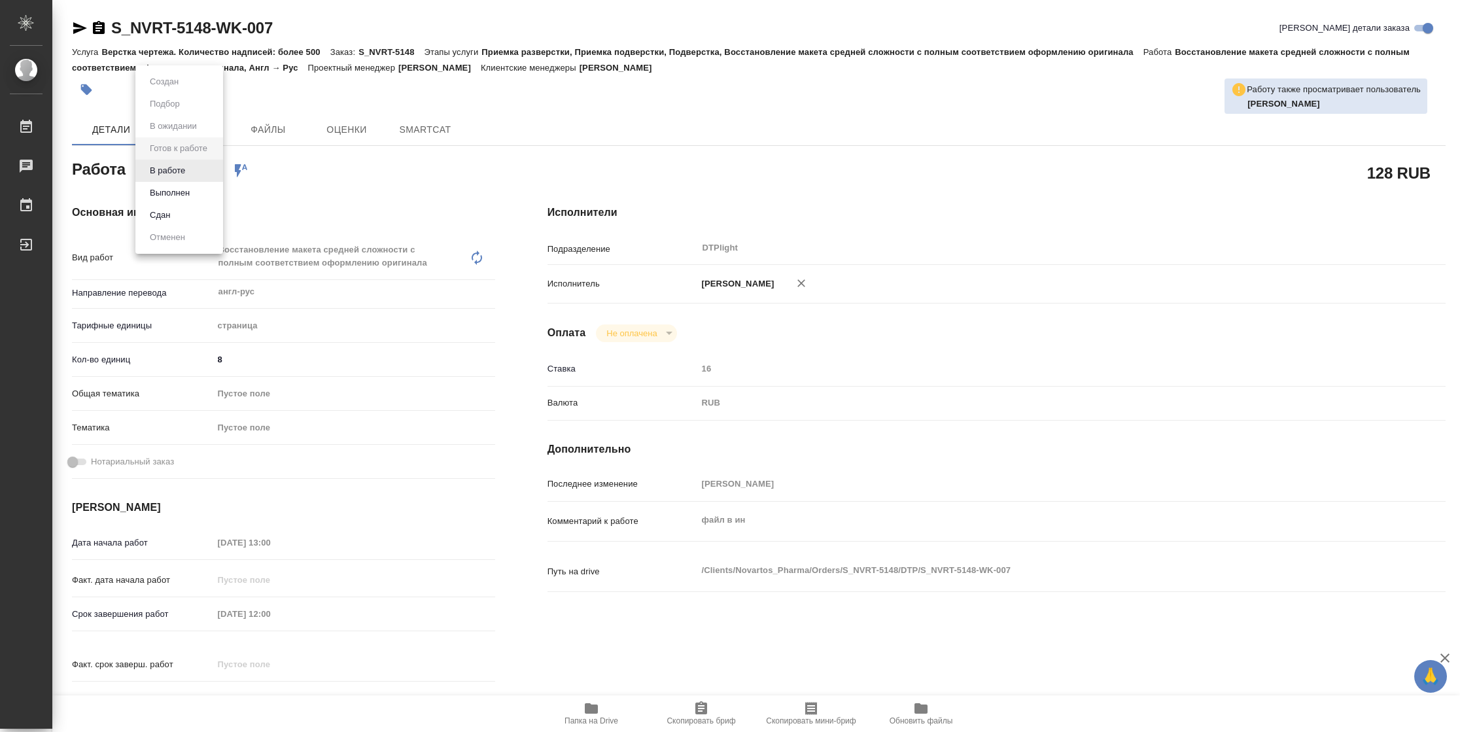
type textarea "x"
click at [175, 179] on li "В работе" at bounding box center [179, 171] width 88 height 22
type textarea "x"
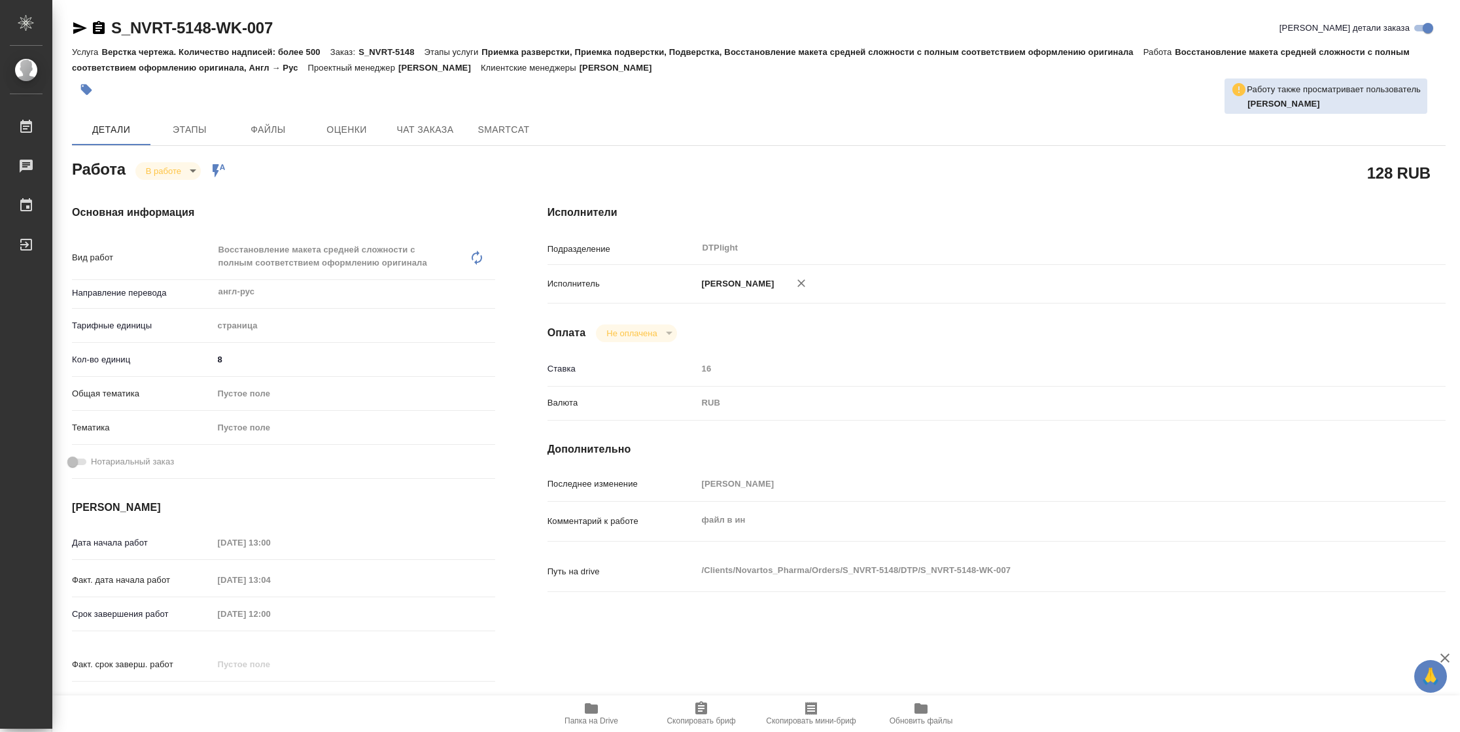
type textarea "x"
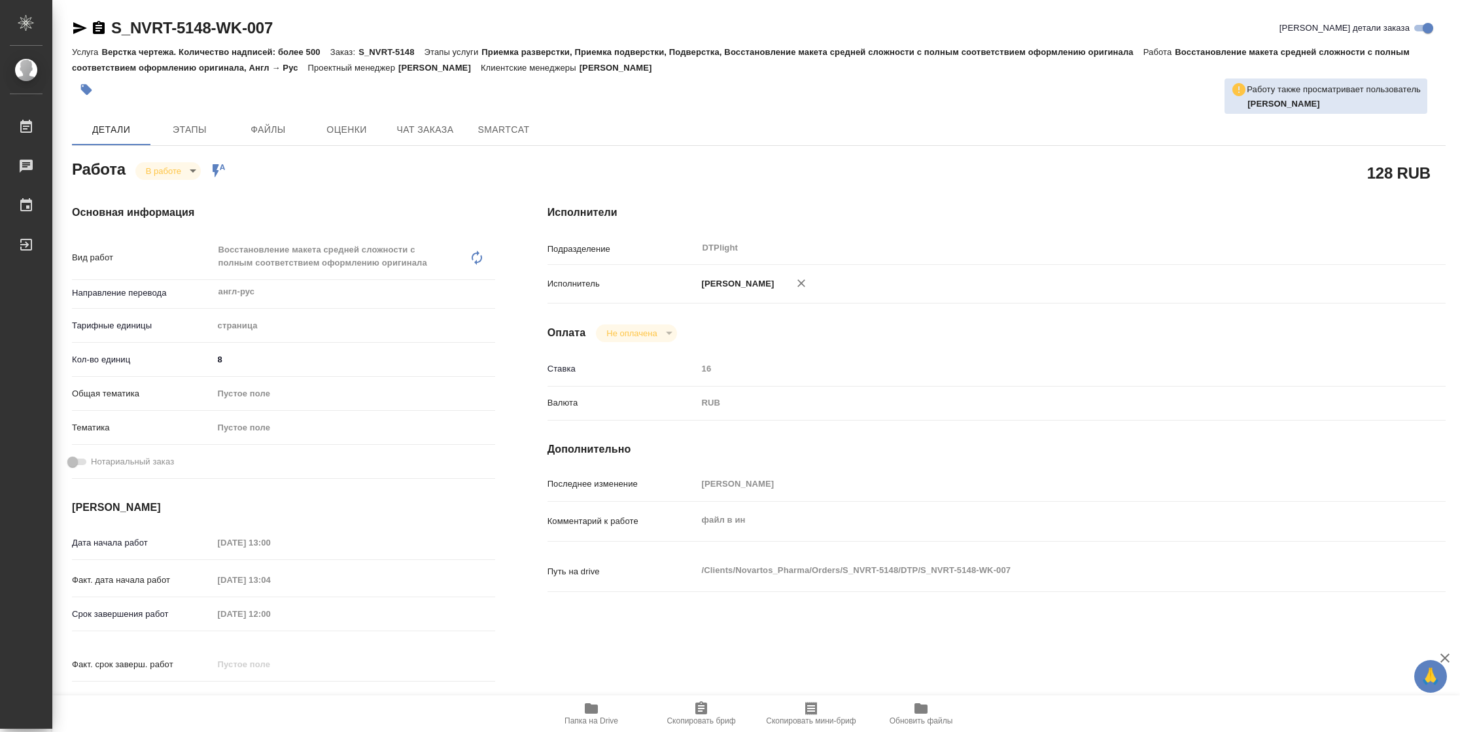
type textarea "x"
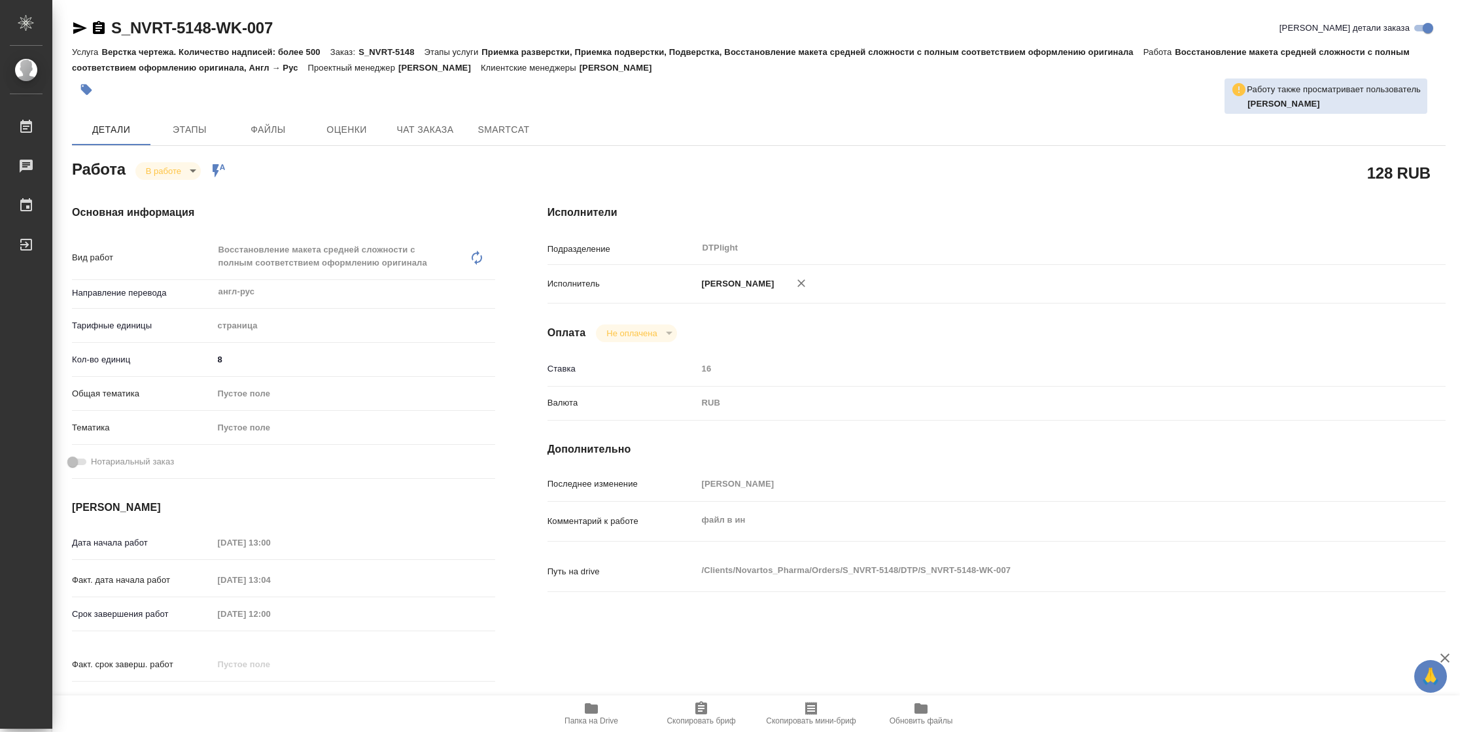
type textarea "x"
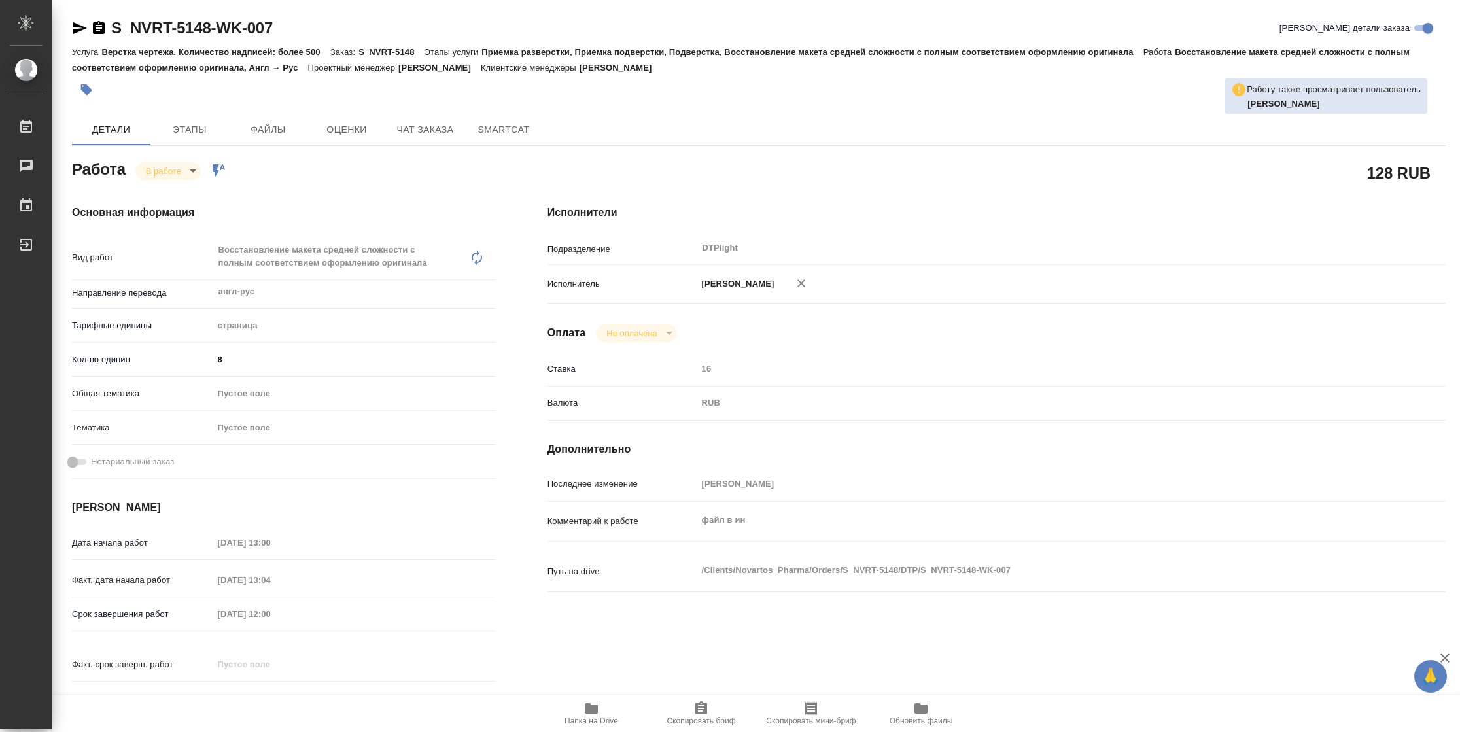
type textarea "x"
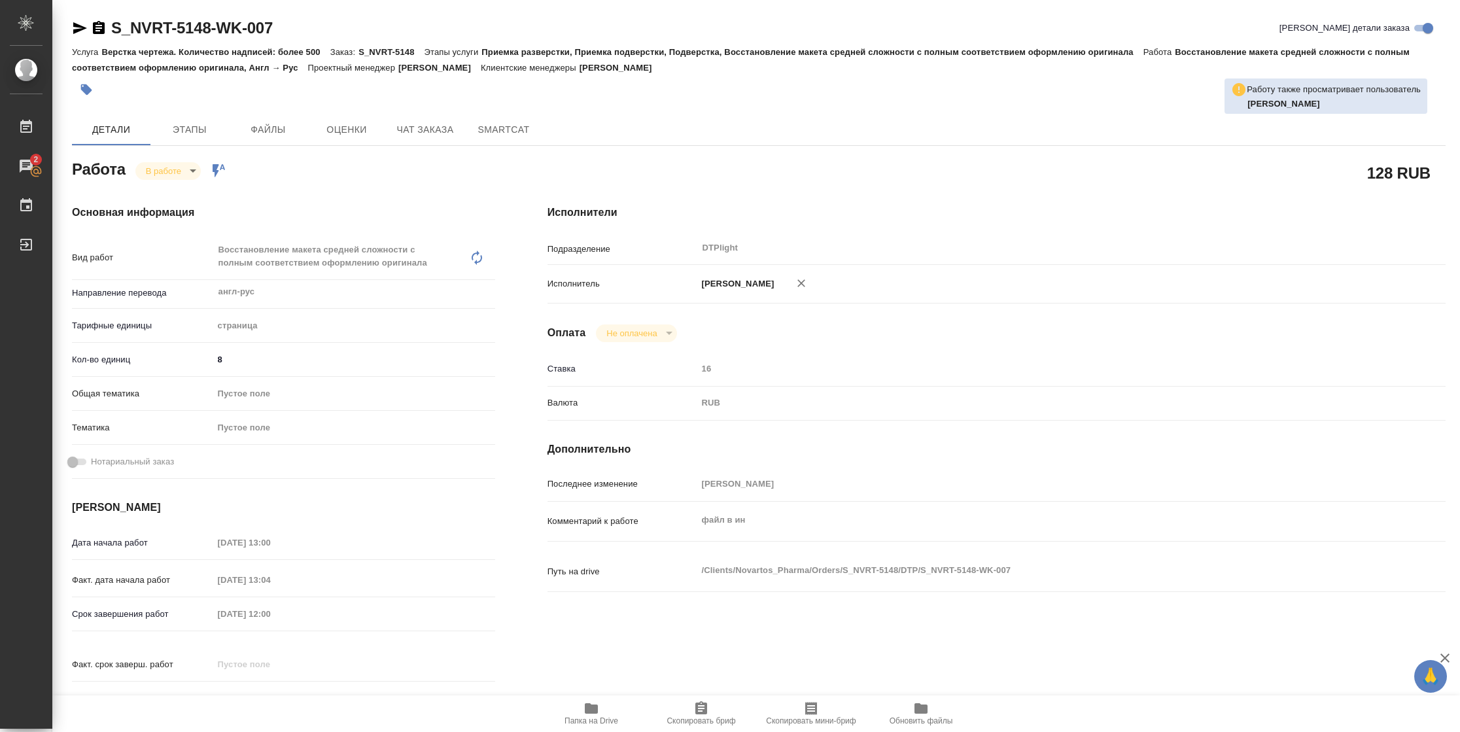
type textarea "x"
click at [584, 723] on span "Папка на Drive" at bounding box center [592, 720] width 54 height 9
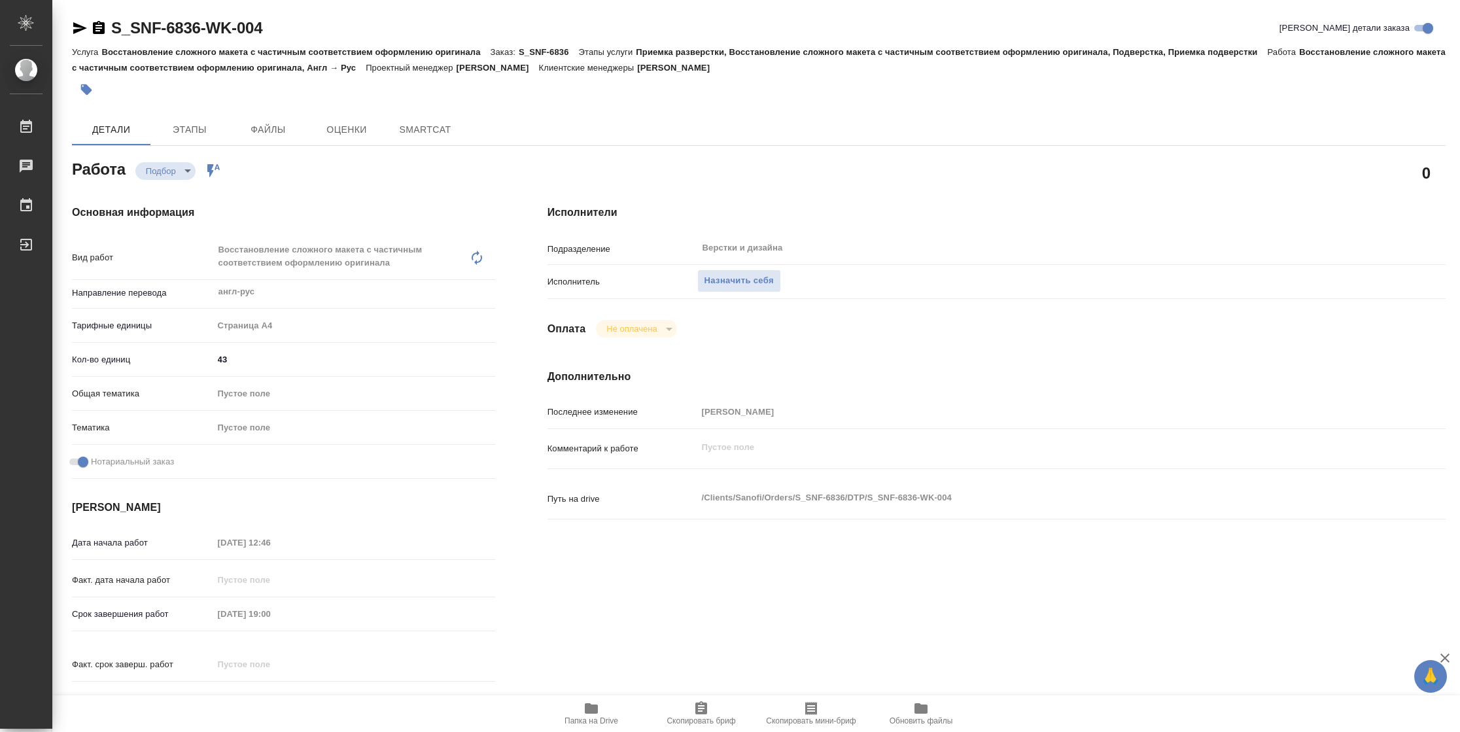
type textarea "x"
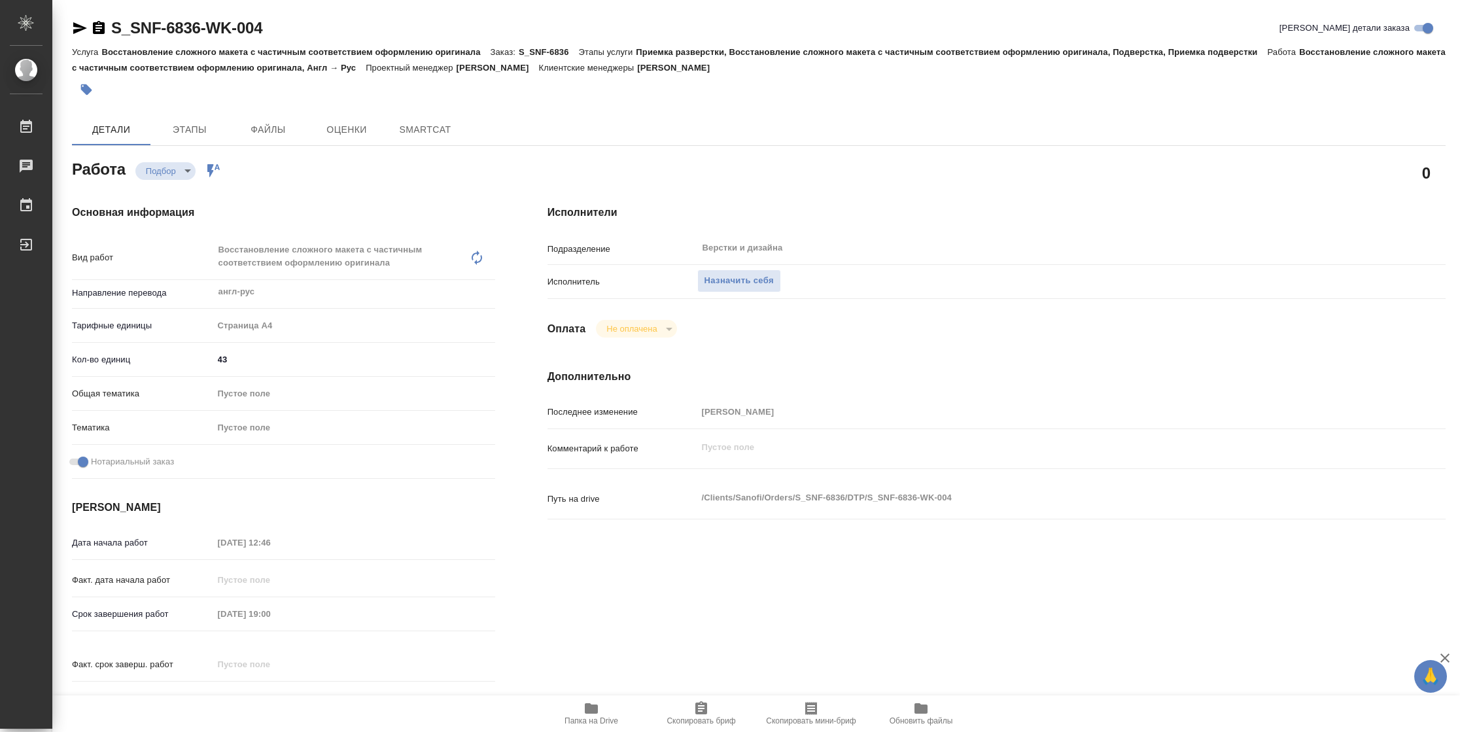
type textarea "x"
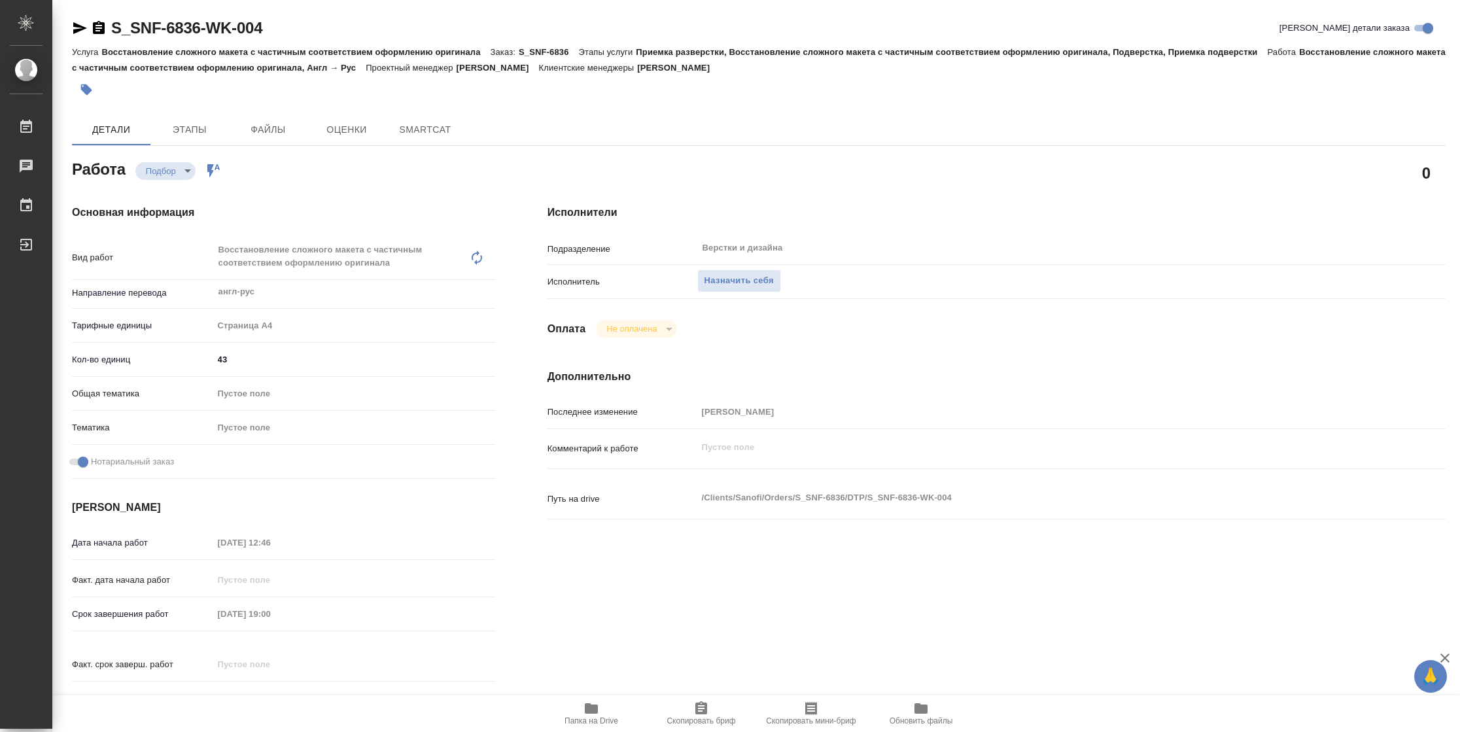
type textarea "x"
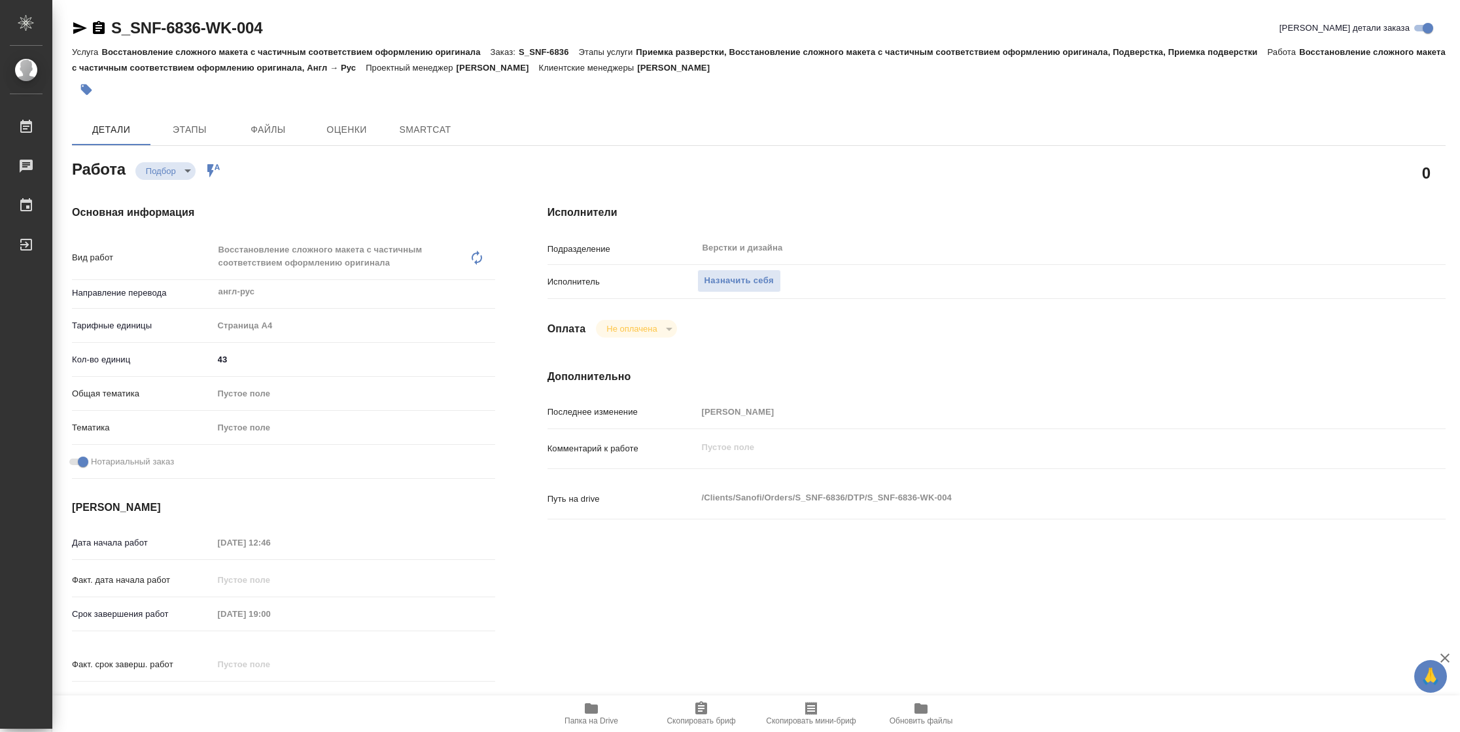
type textarea "x"
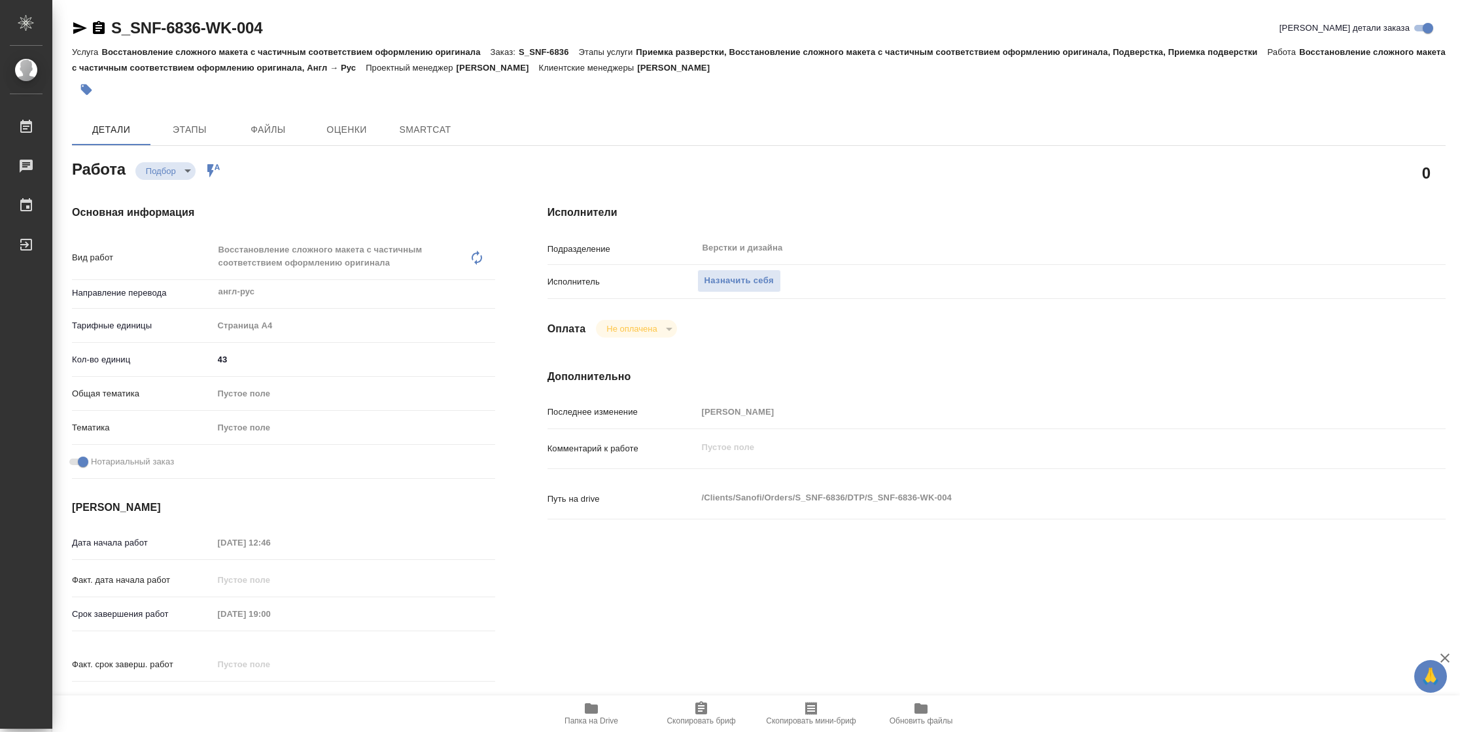
click at [586, 718] on span "Папка на Drive" at bounding box center [592, 720] width 54 height 9
type textarea "x"
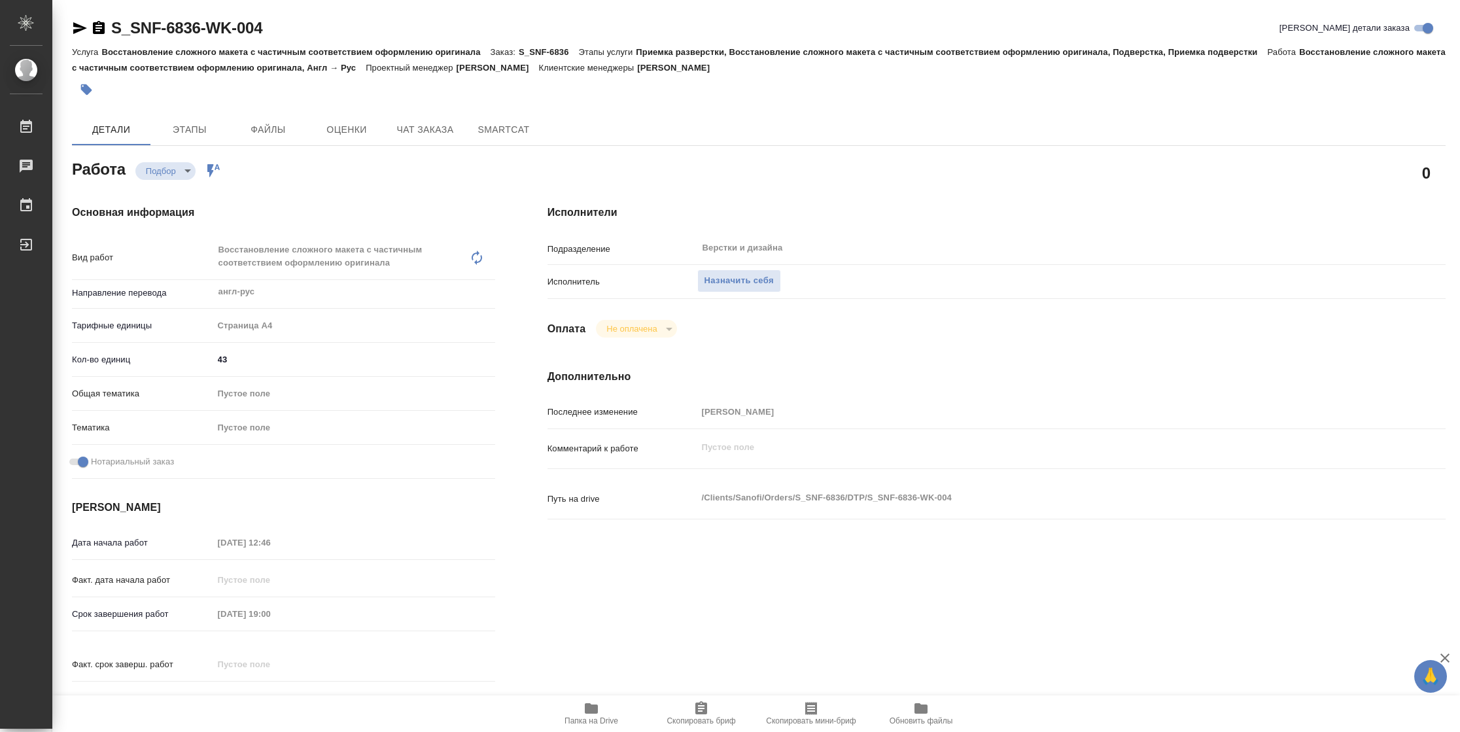
type textarea "x"
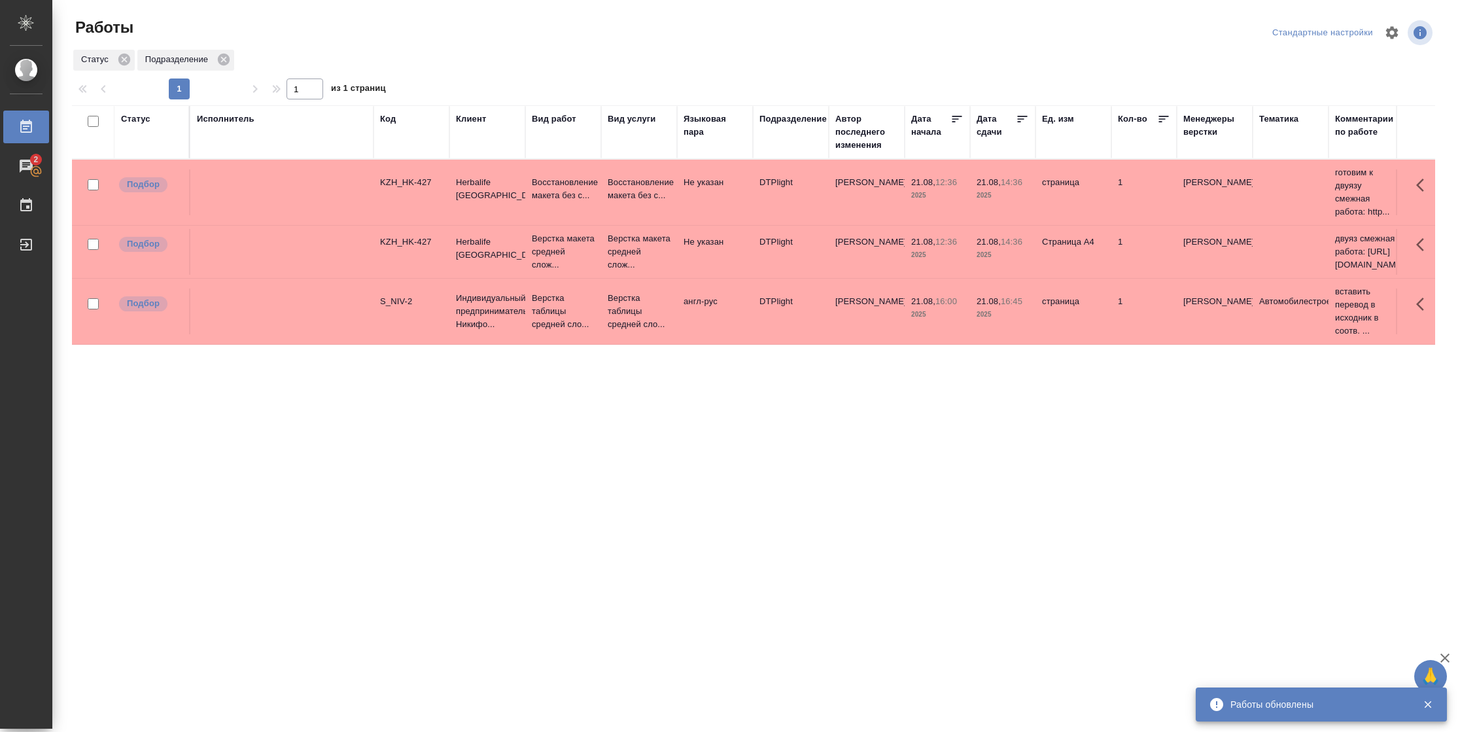
click at [136, 120] on div "Статус" at bounding box center [135, 119] width 29 height 13
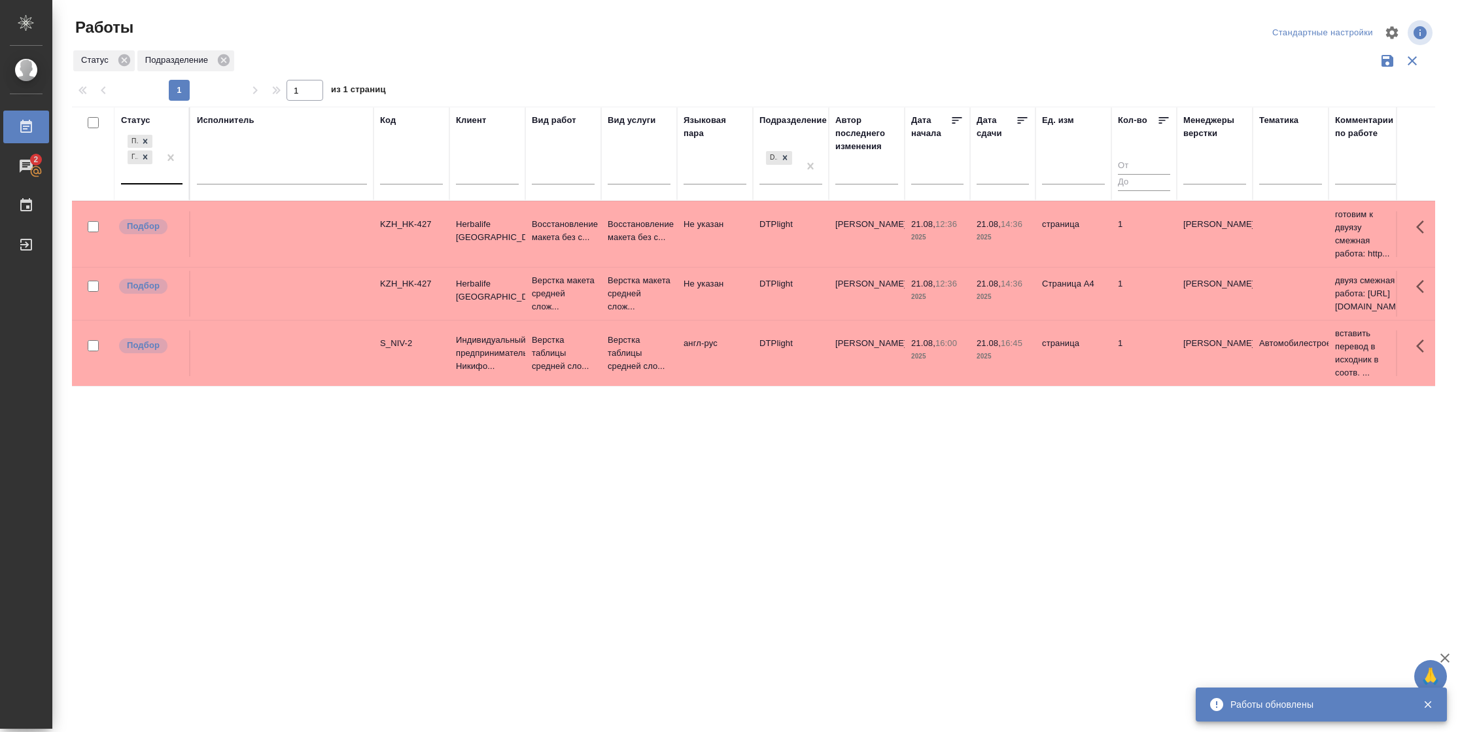
click at [143, 182] on div "Подбор Готов к работе" at bounding box center [140, 157] width 38 height 51
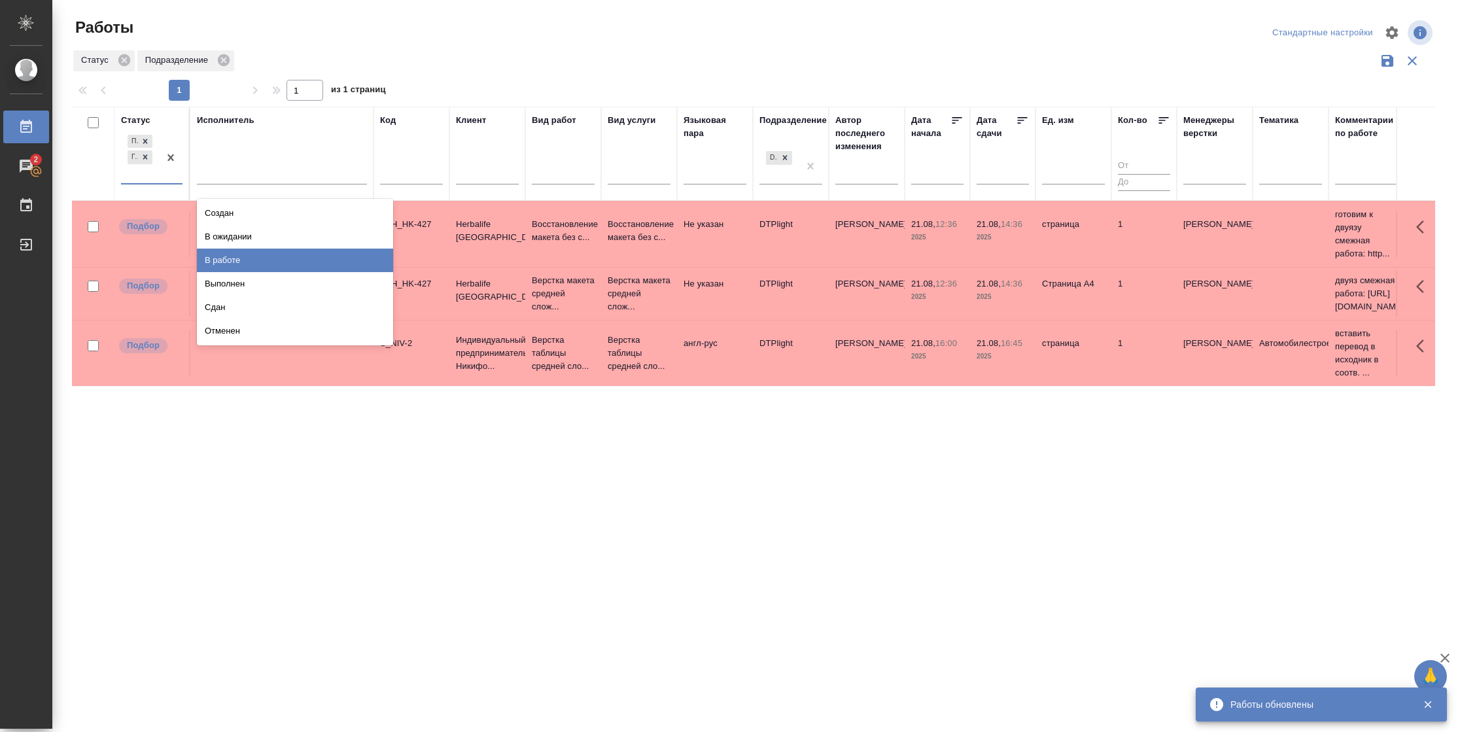
click at [207, 266] on div "В работе" at bounding box center [295, 261] width 196 height 24
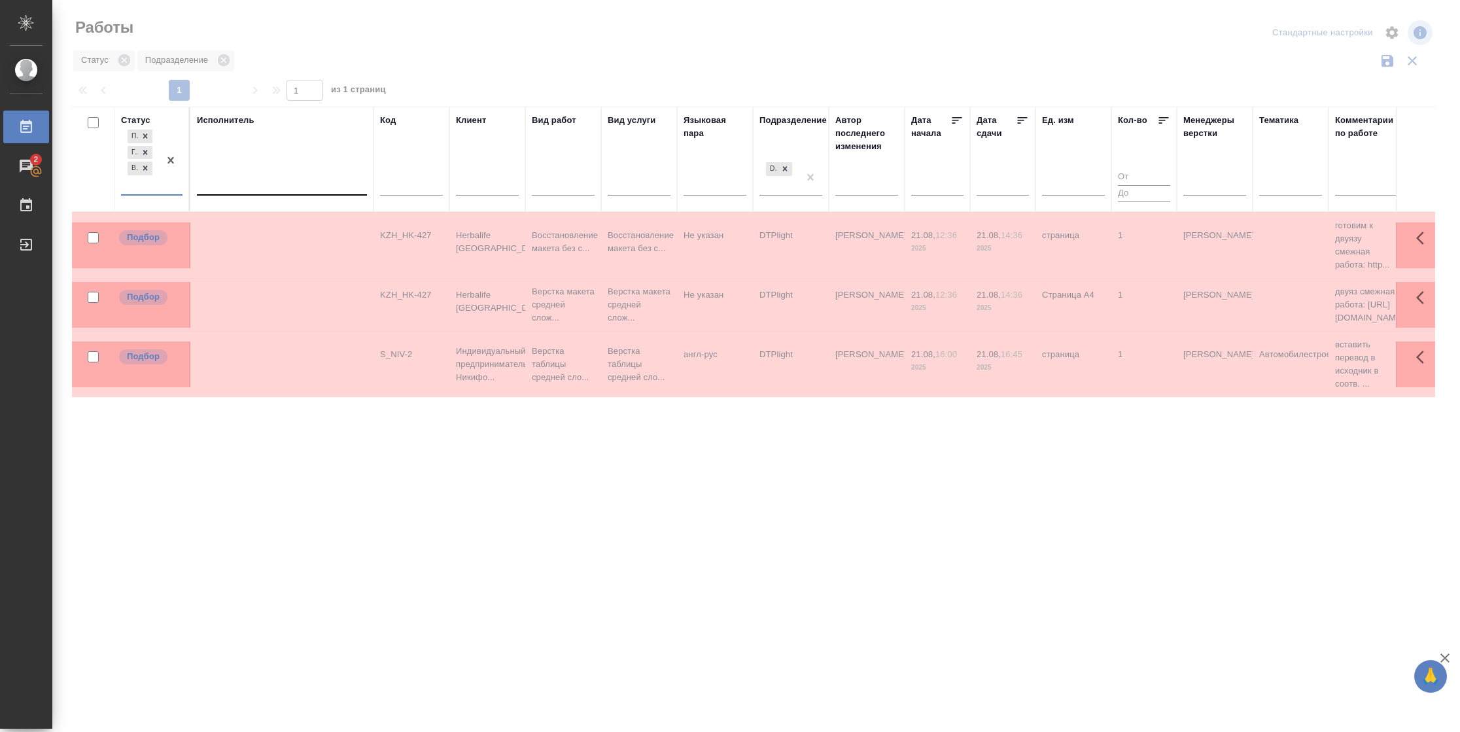
click at [258, 184] on div at bounding box center [282, 182] width 170 height 19
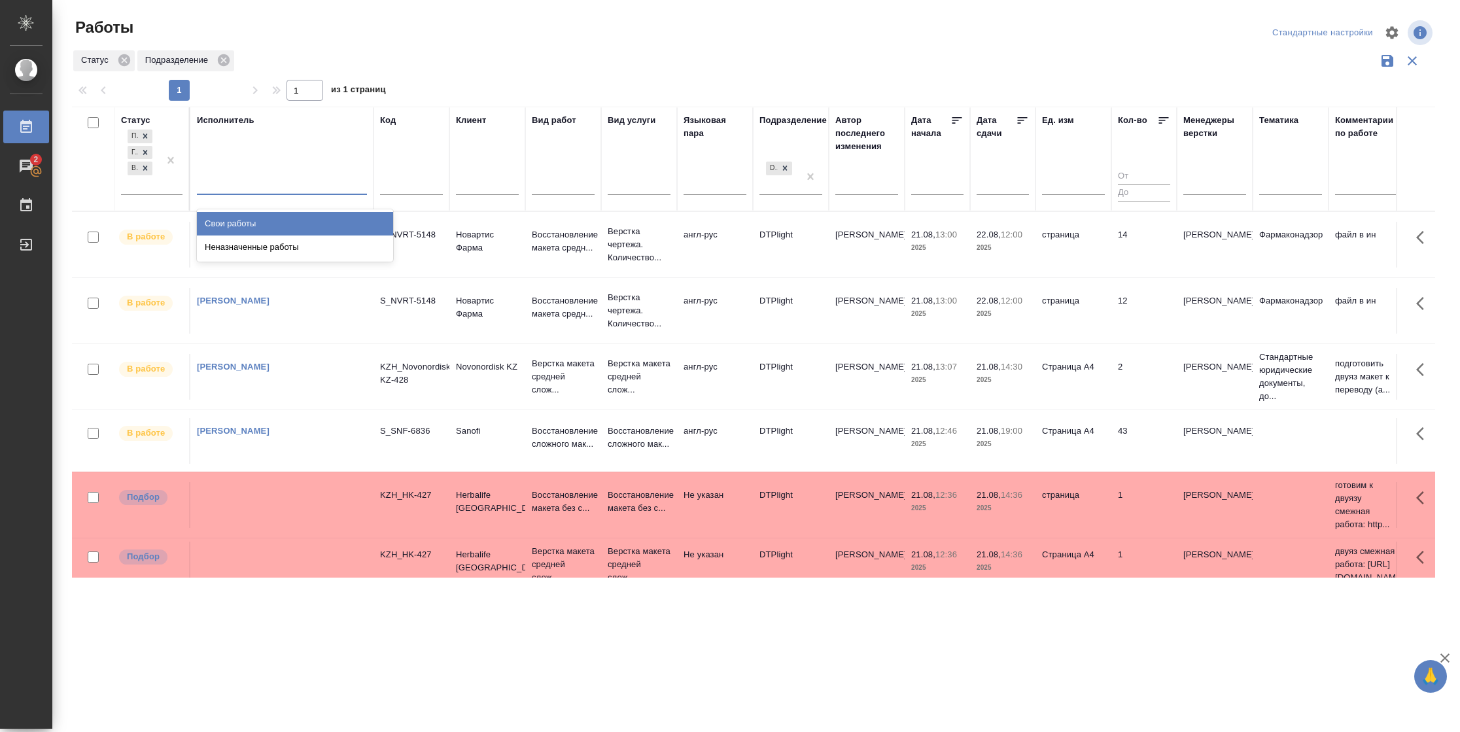
click at [246, 223] on div "Свои работы" at bounding box center [295, 224] width 196 height 24
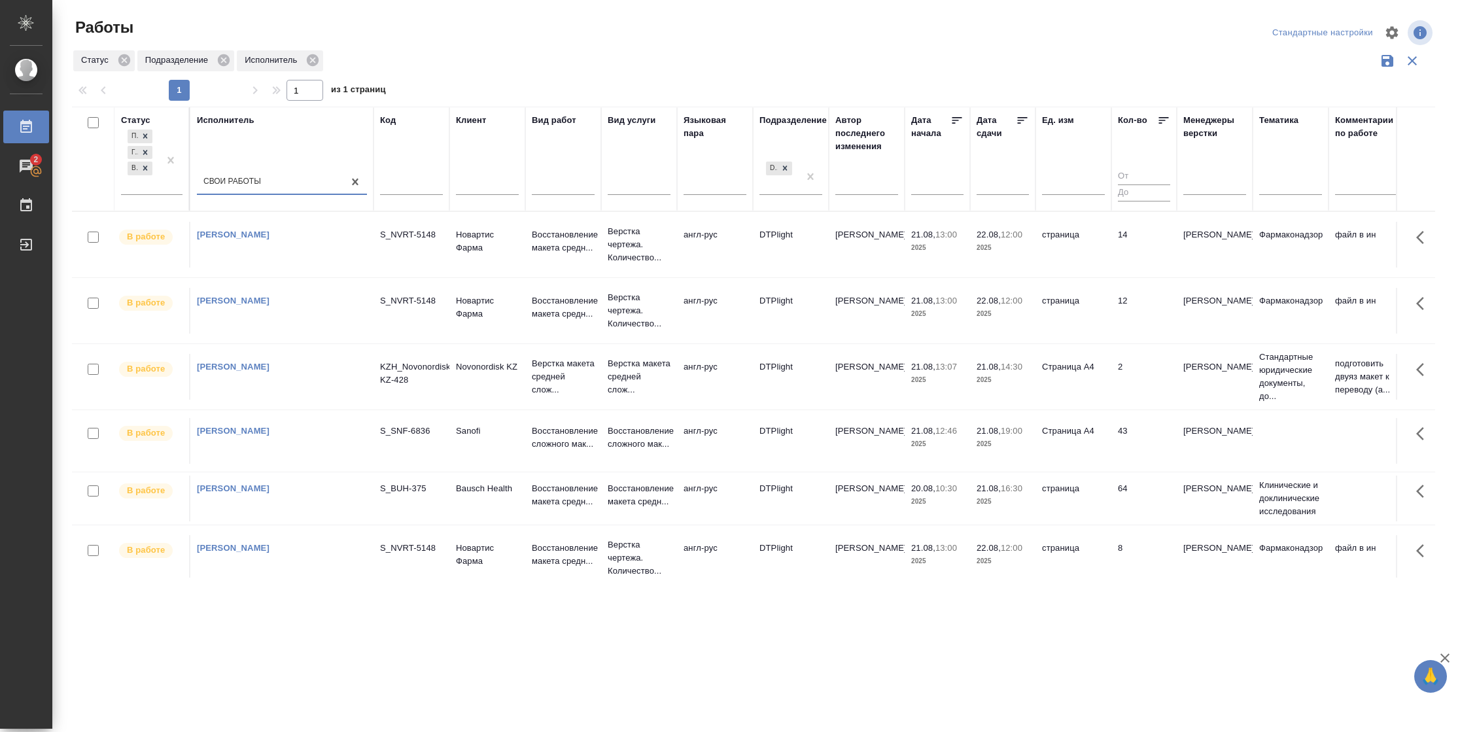
click at [1023, 119] on icon at bounding box center [1022, 120] width 13 height 13
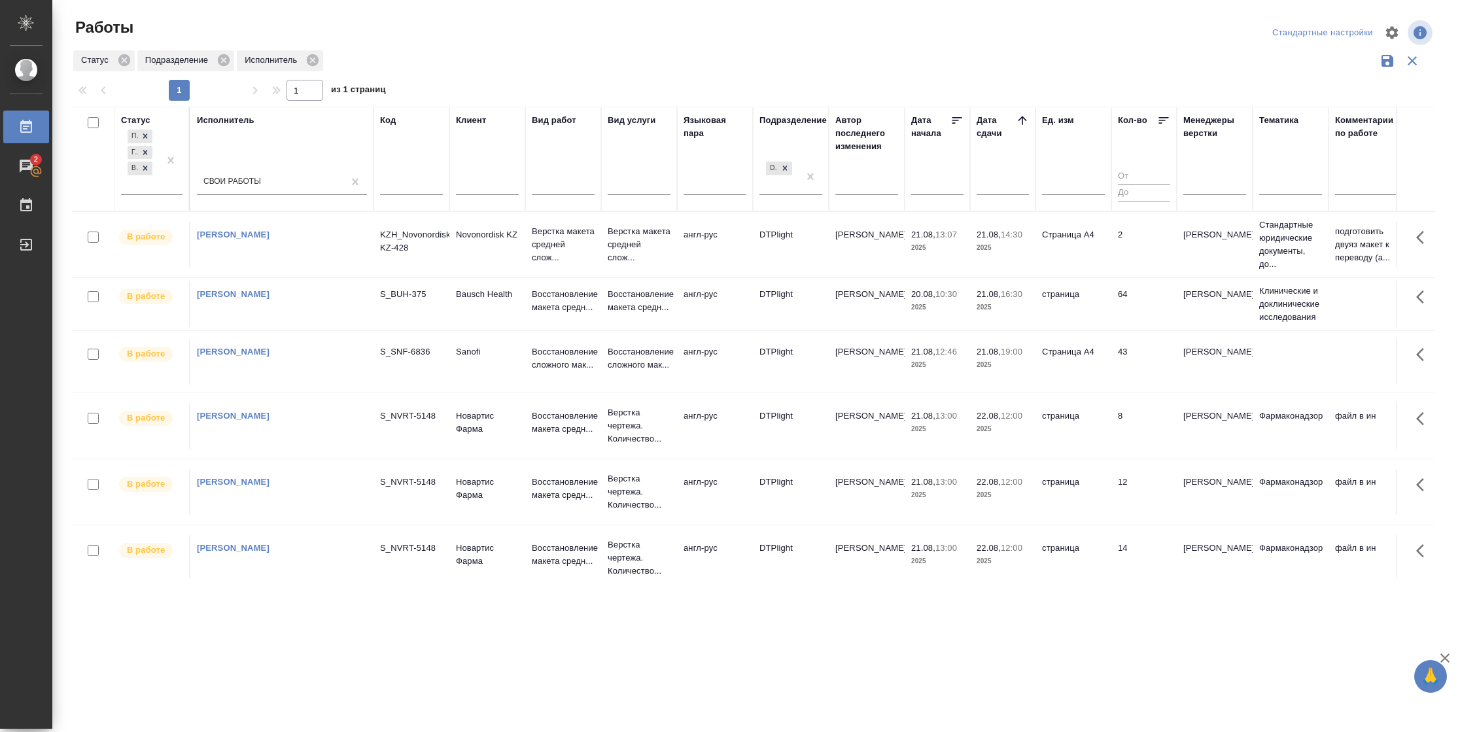
click at [1125, 247] on td "2" at bounding box center [1144, 245] width 65 height 46
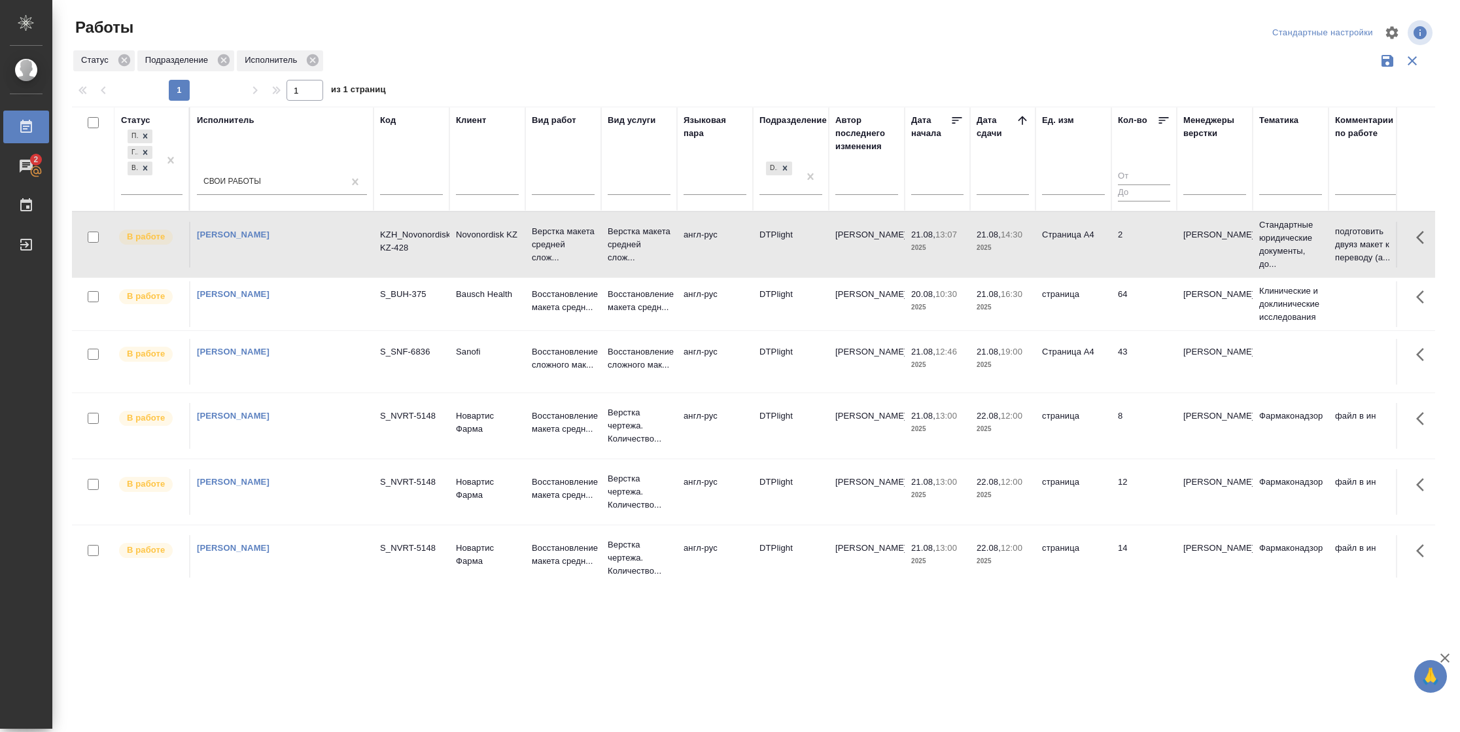
click at [1125, 247] on td "2" at bounding box center [1144, 245] width 65 height 46
click at [1132, 268] on td "43" at bounding box center [1144, 245] width 65 height 46
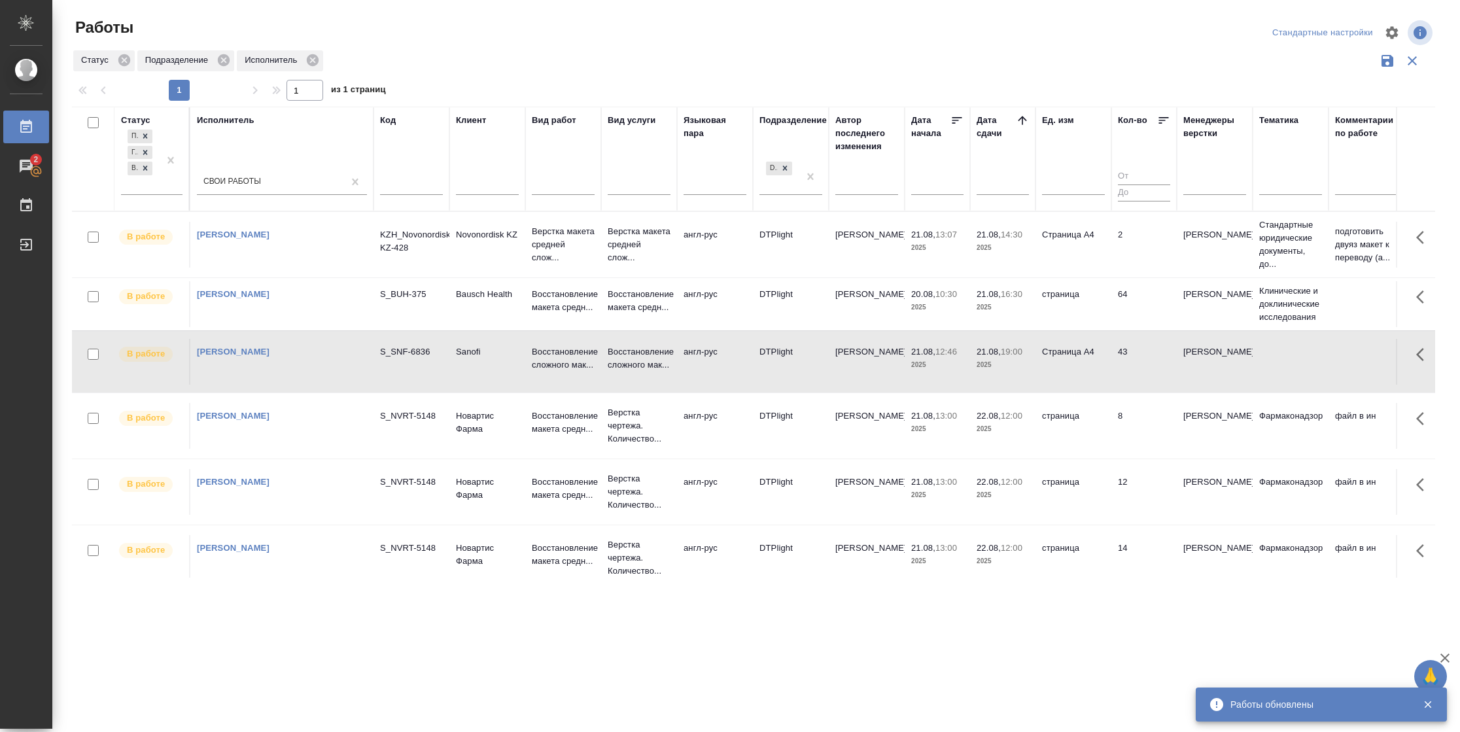
click at [1132, 268] on td "43" at bounding box center [1144, 245] width 65 height 46
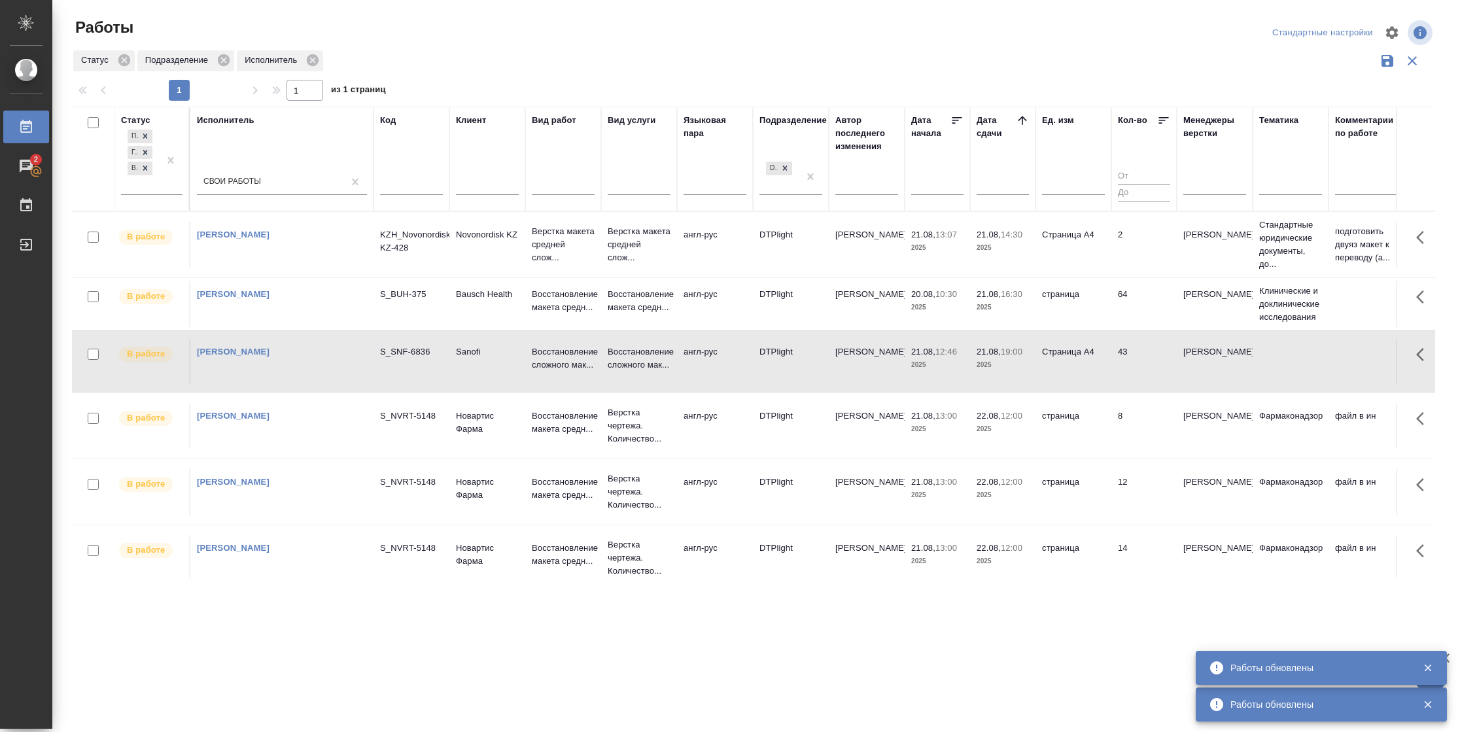
scroll to position [29, 0]
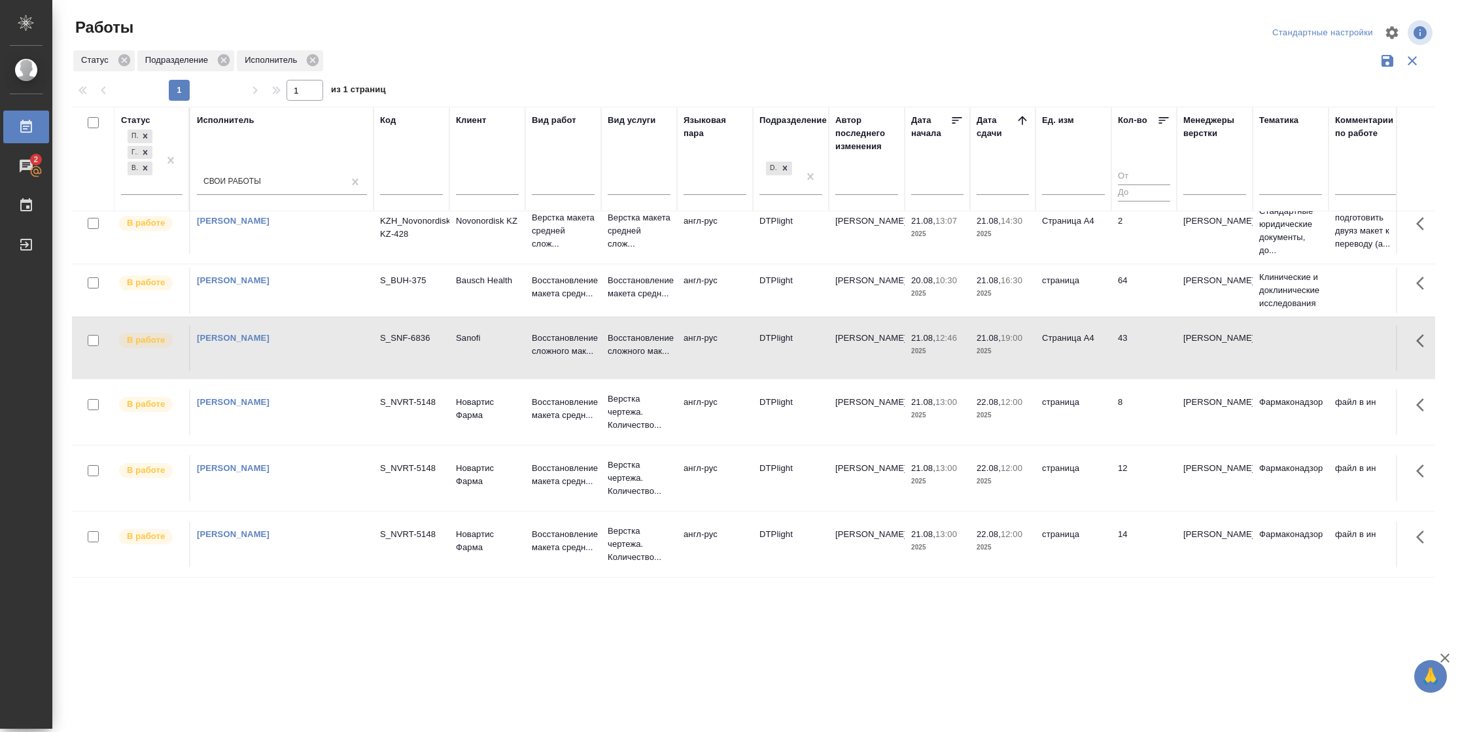
click at [1130, 254] on td "8" at bounding box center [1144, 231] width 65 height 46
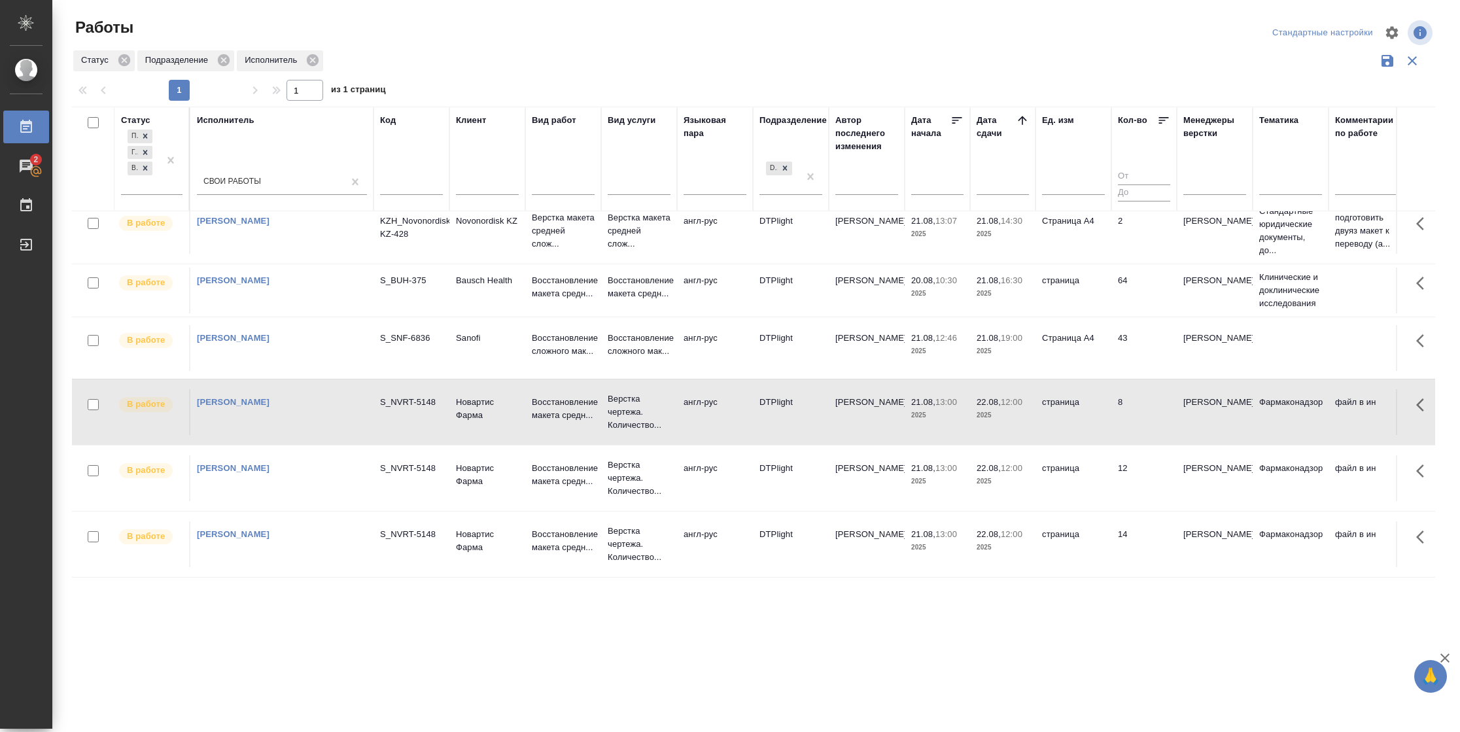
click at [1113, 254] on td "12" at bounding box center [1144, 231] width 65 height 46
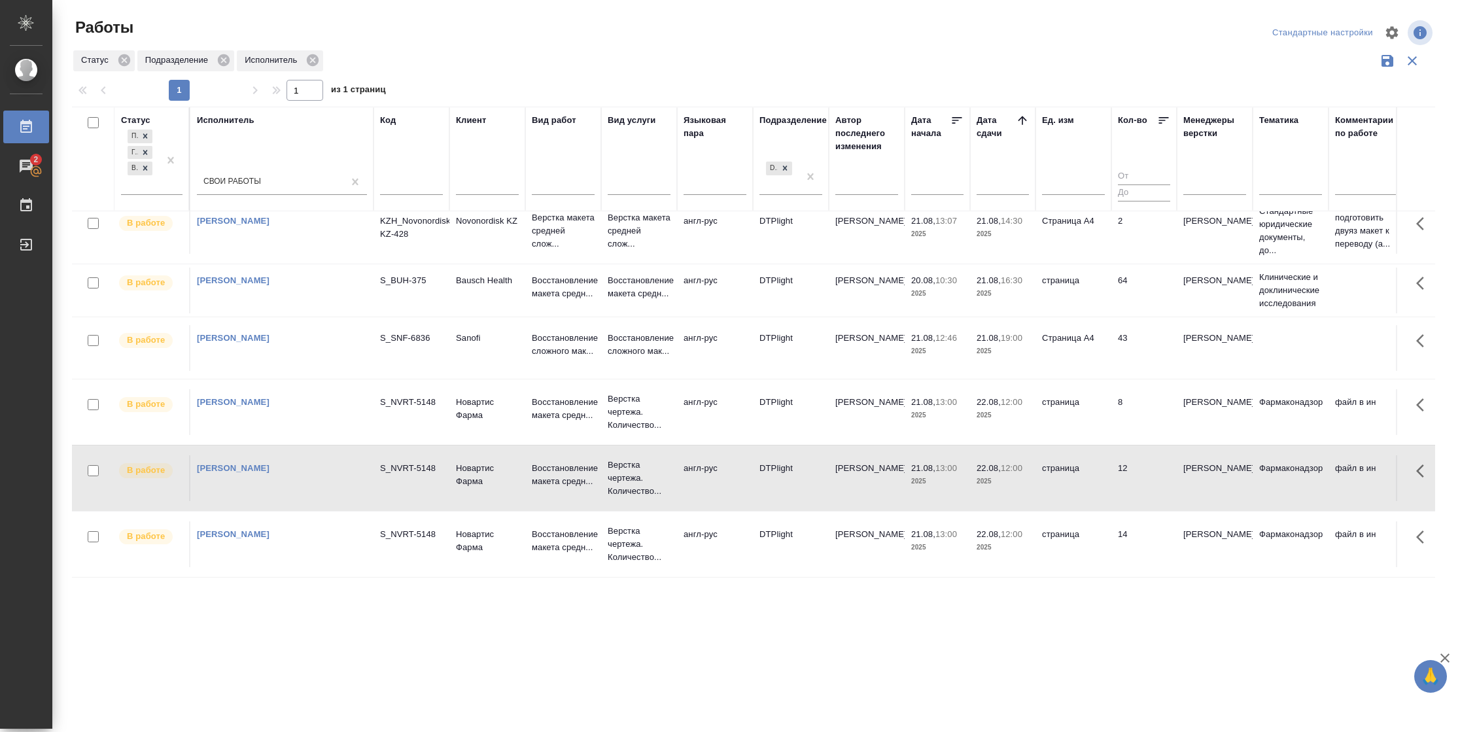
click at [1113, 254] on td "12" at bounding box center [1144, 231] width 65 height 46
click at [1121, 254] on td "14" at bounding box center [1144, 231] width 65 height 46
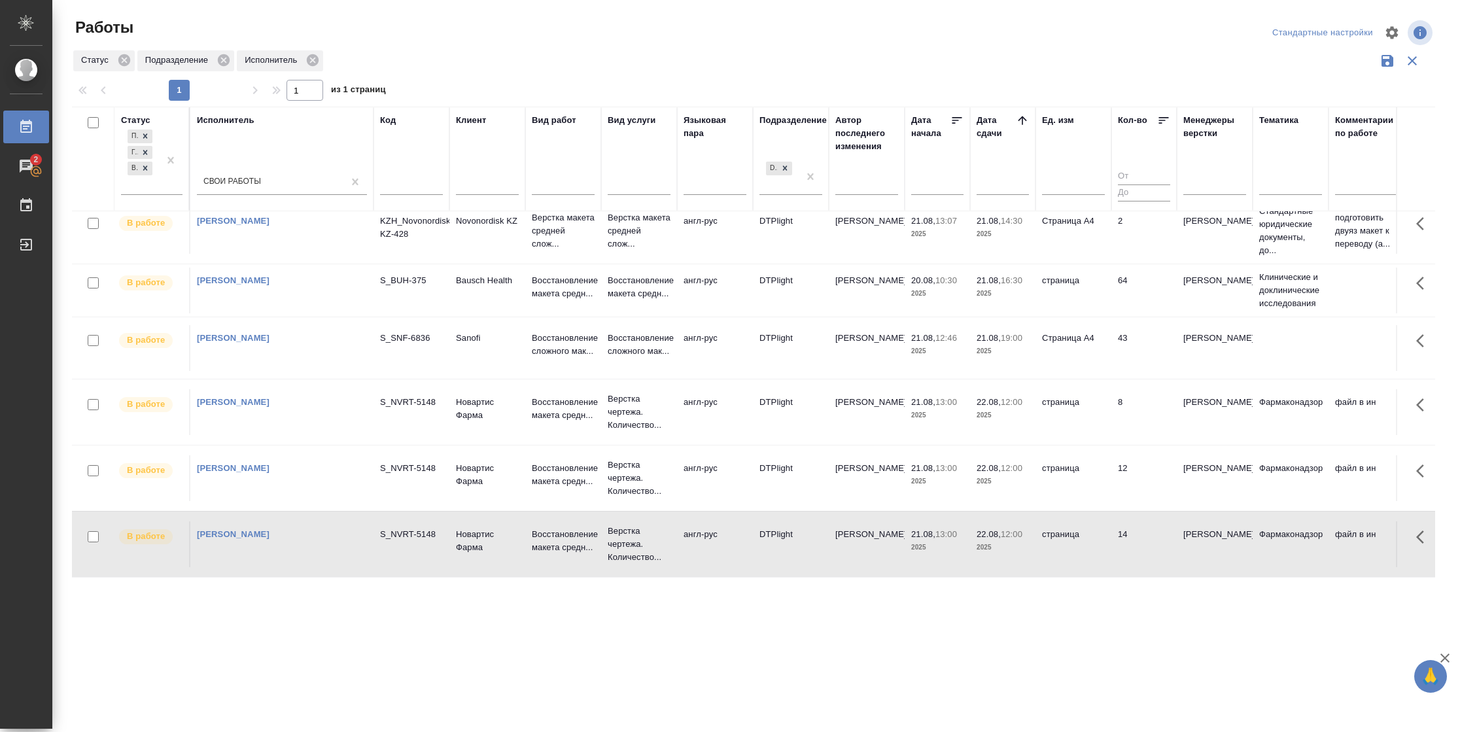
click at [1121, 254] on td "14" at bounding box center [1144, 231] width 65 height 46
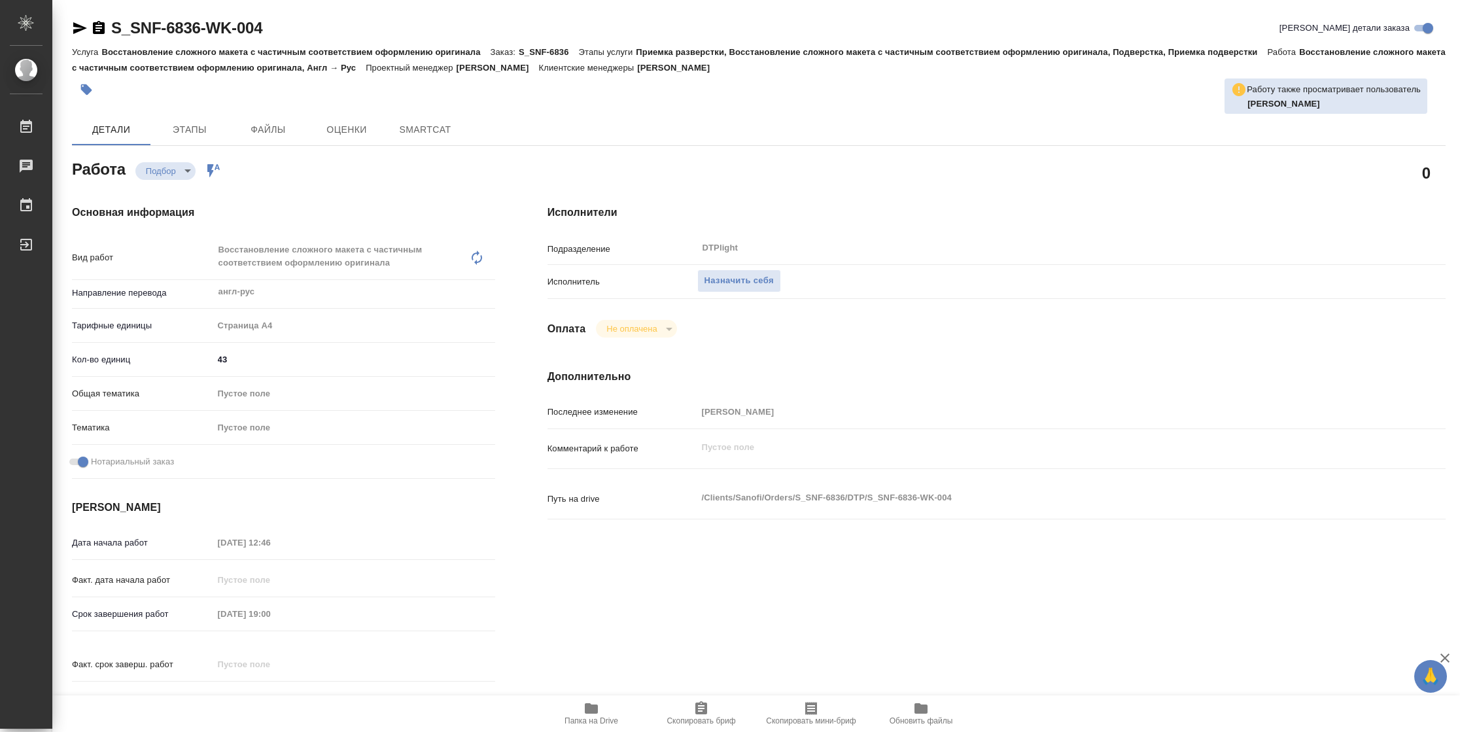
type textarea "x"
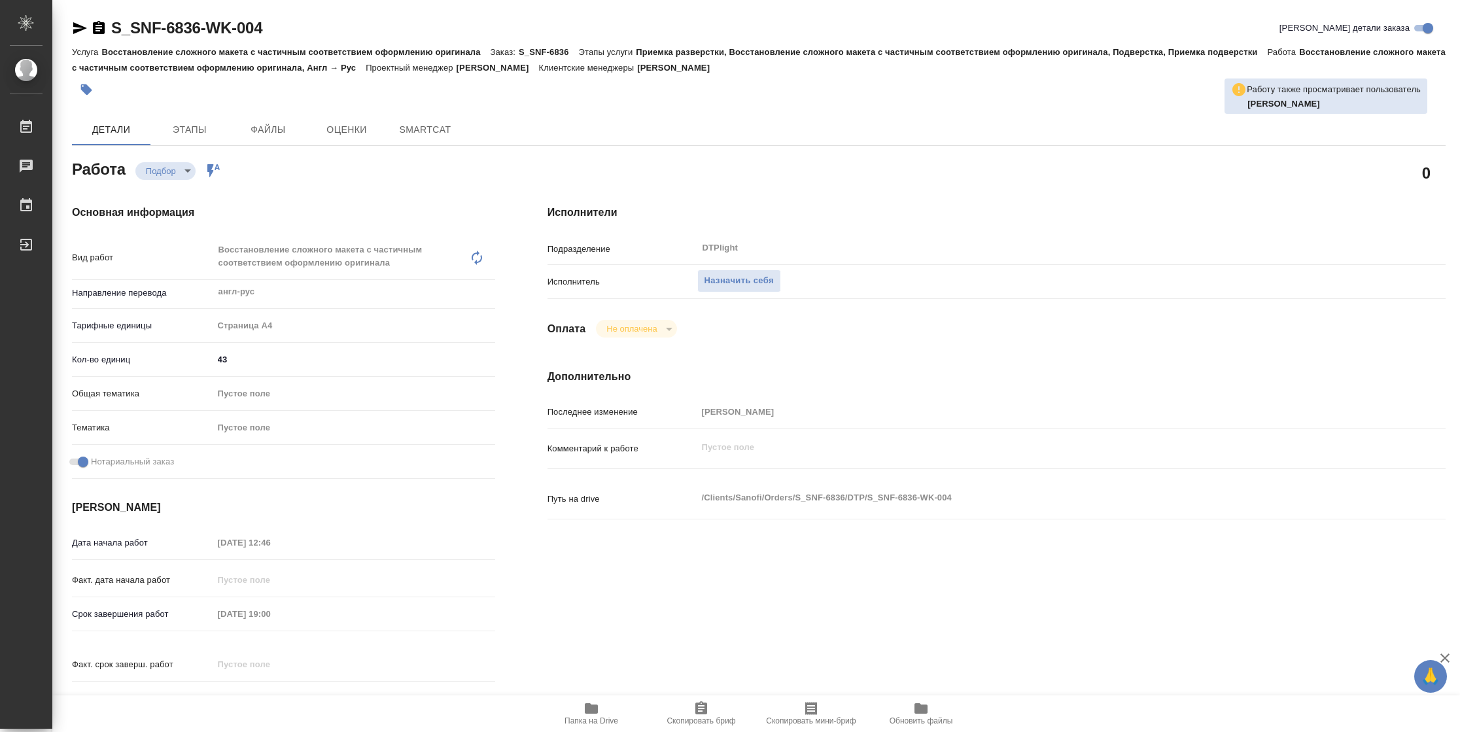
type textarea "x"
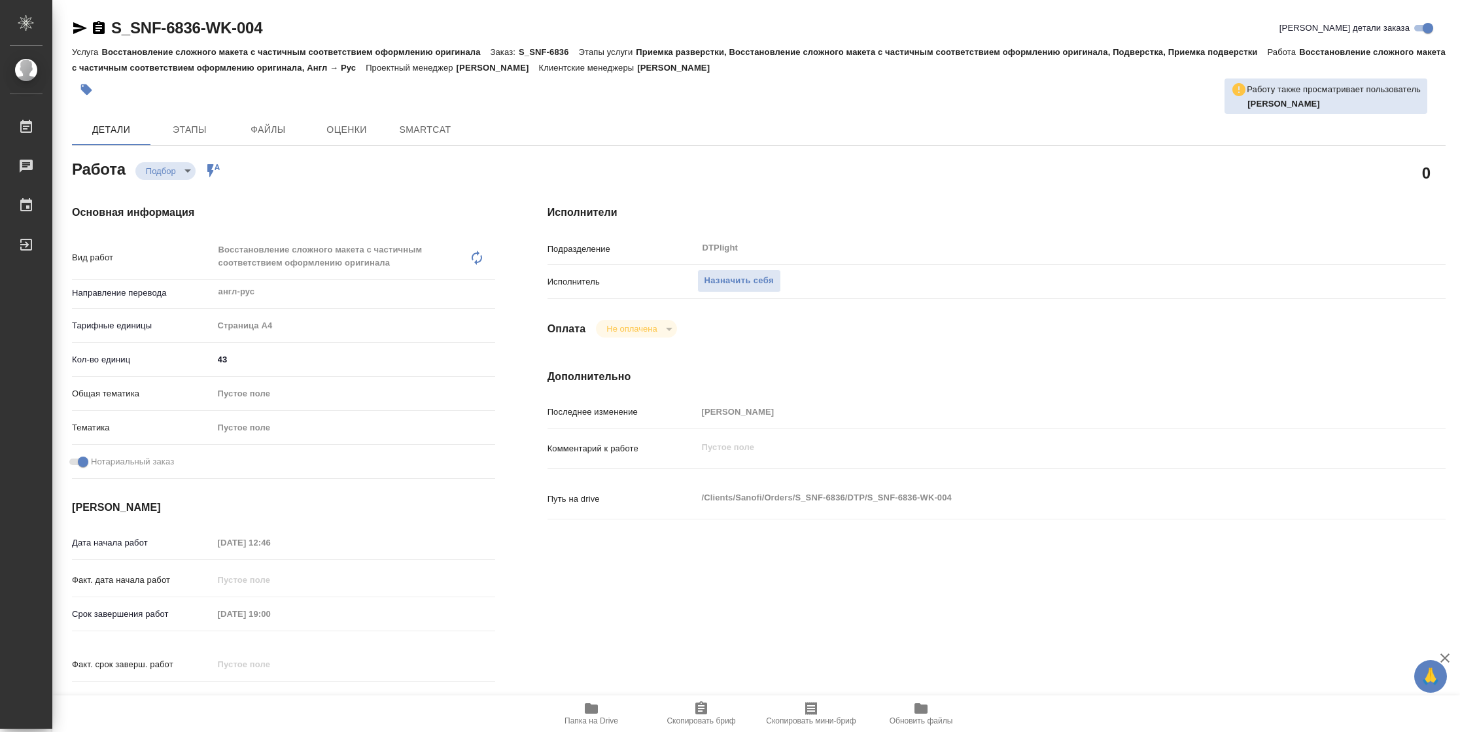
type textarea "x"
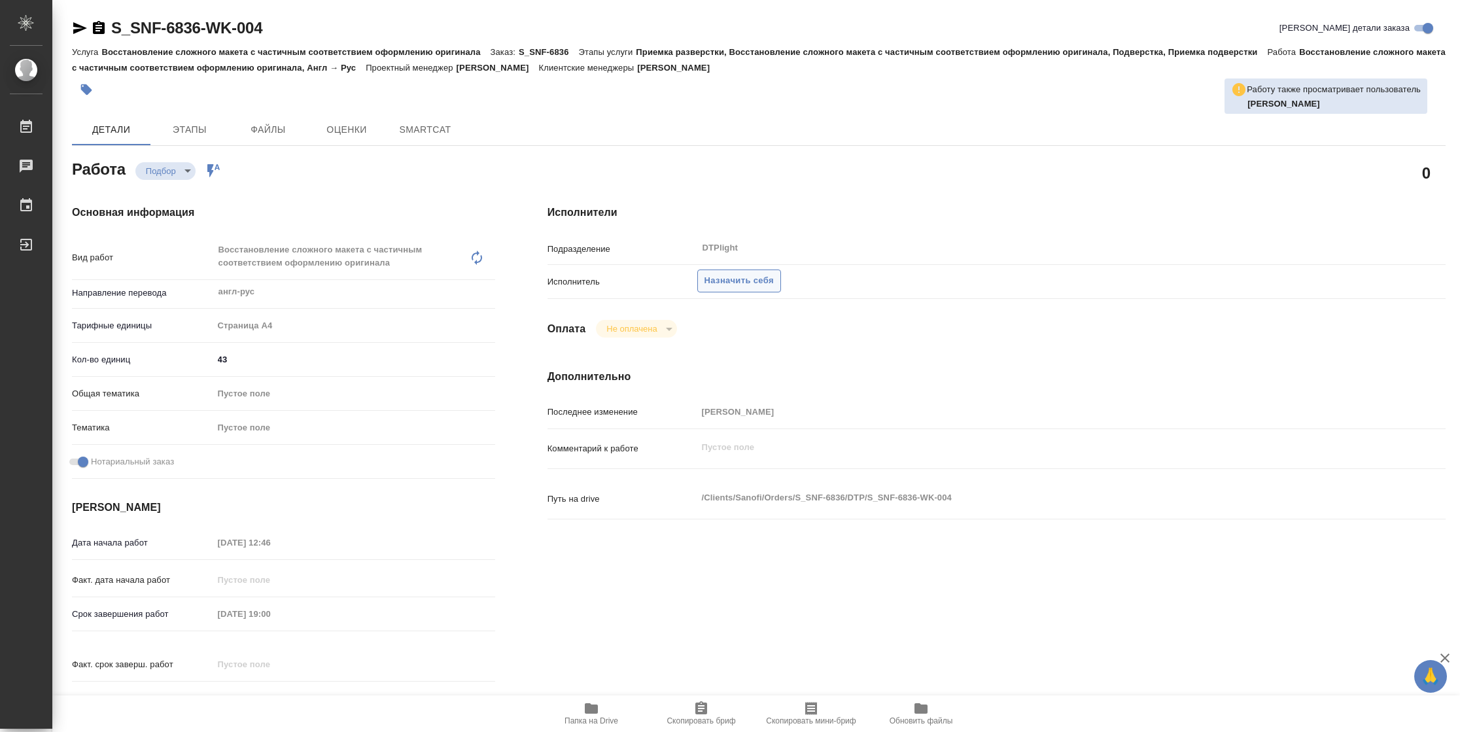
click at [759, 285] on span "Назначить себя" at bounding box center [739, 280] width 69 height 15
type textarea "x"
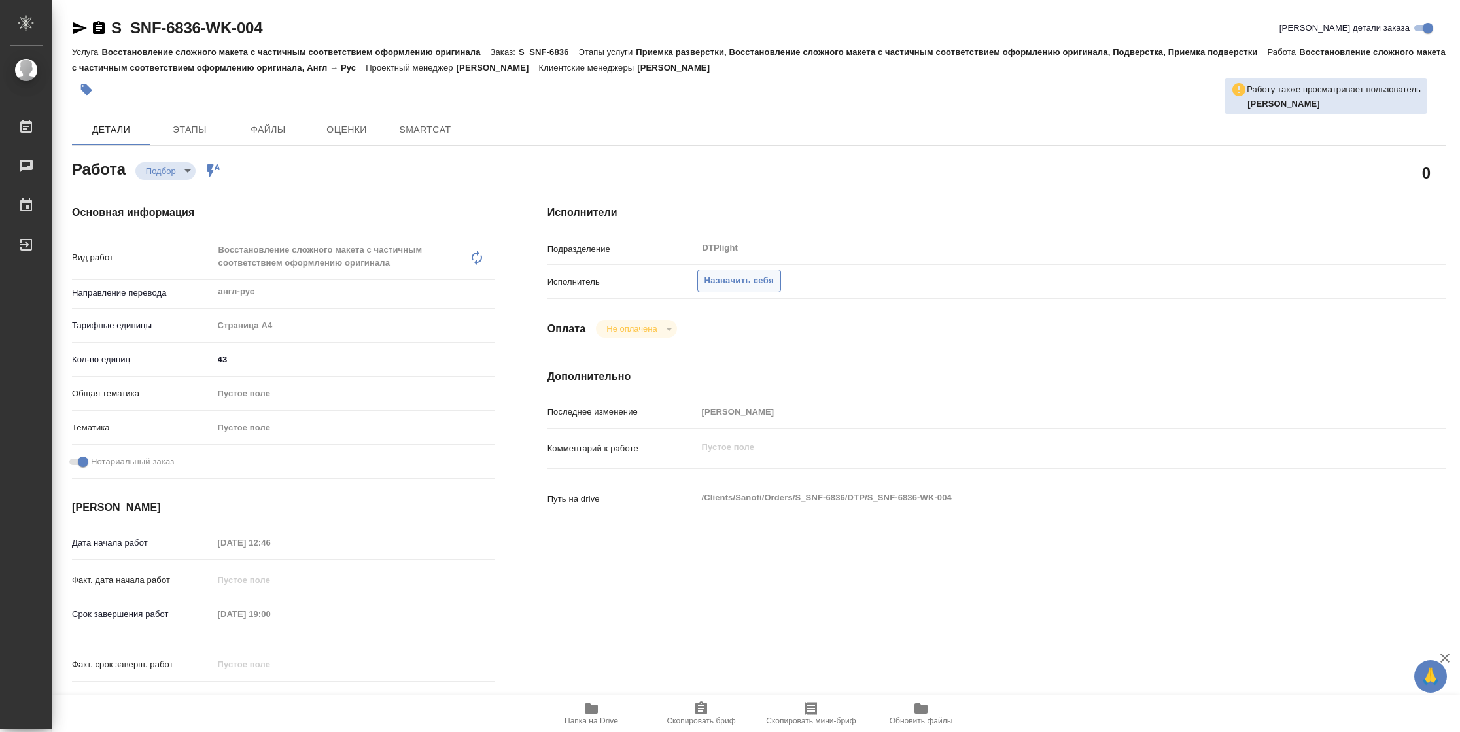
type textarea "x"
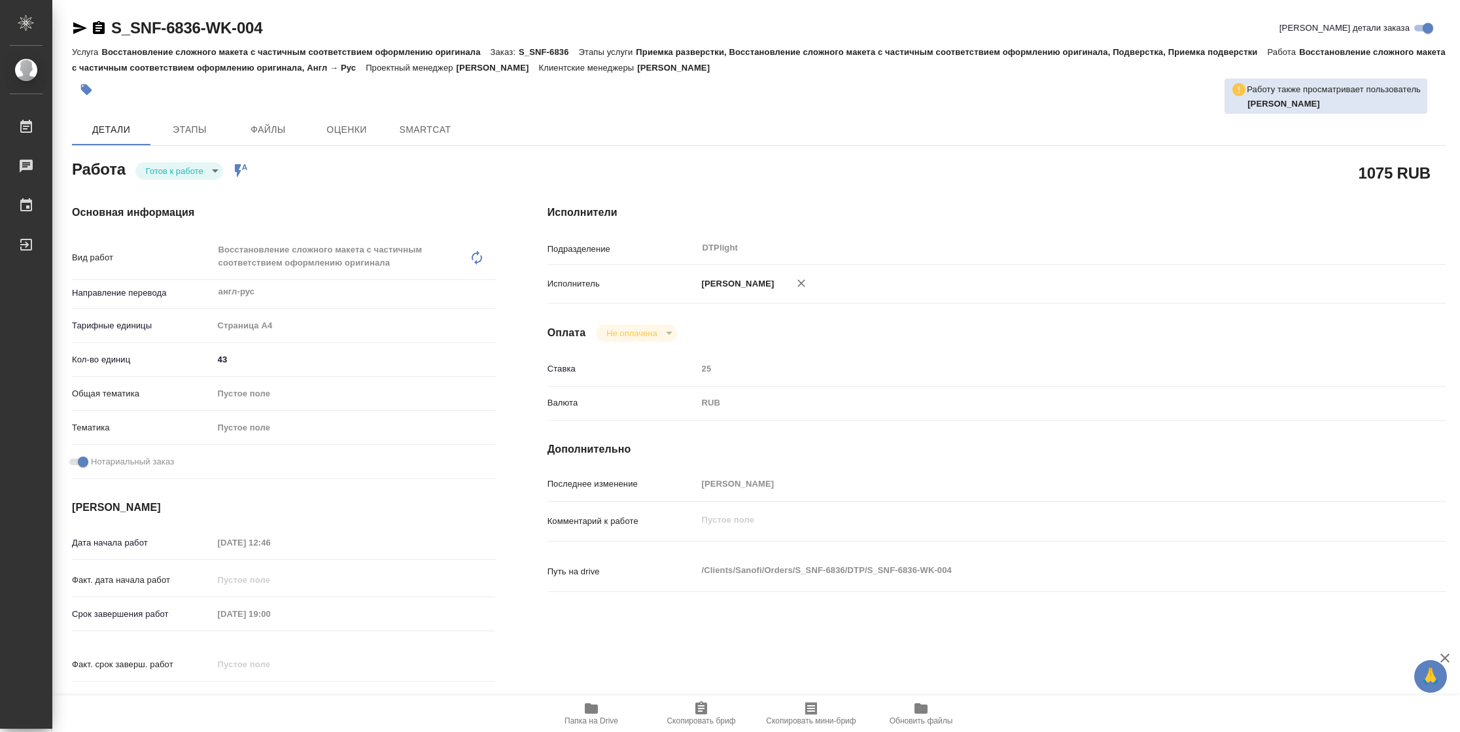
type textarea "x"
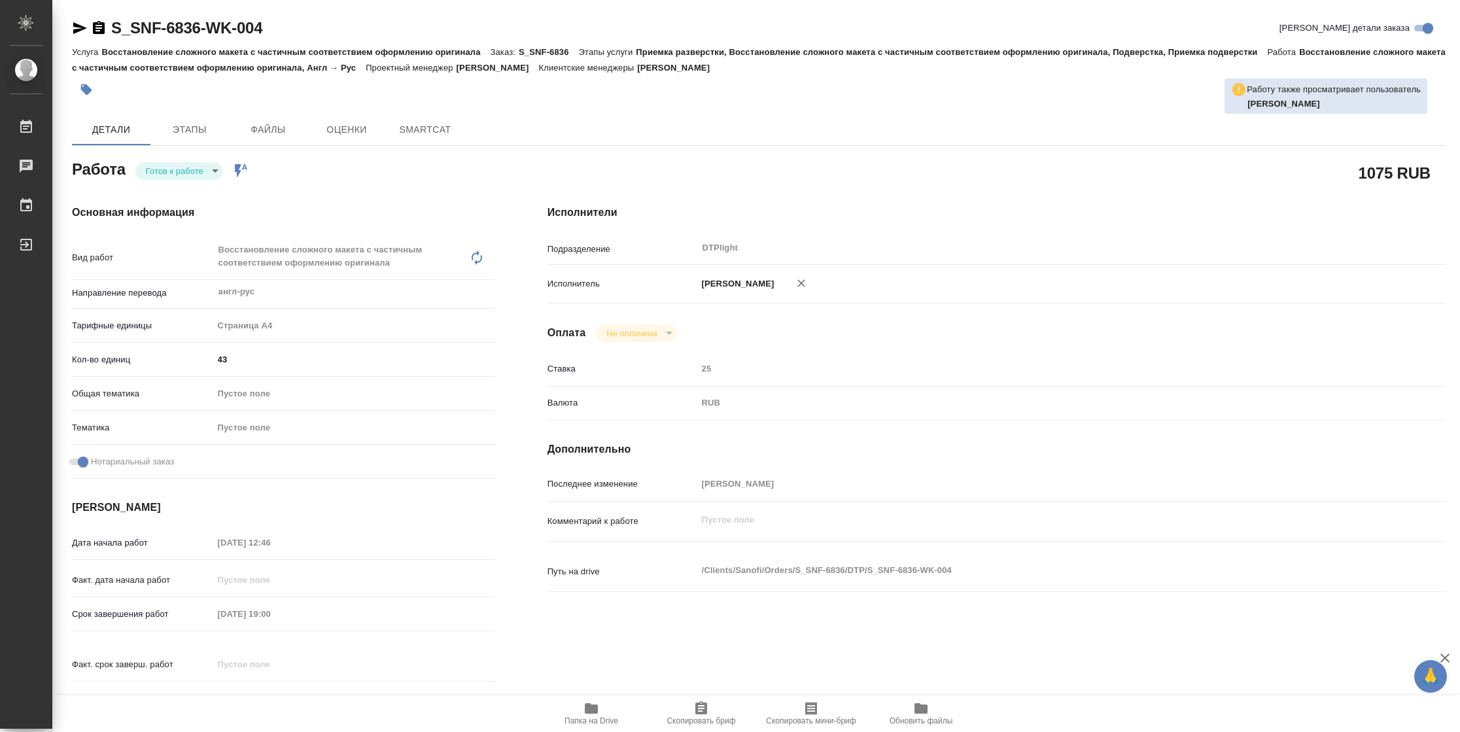
type textarea "x"
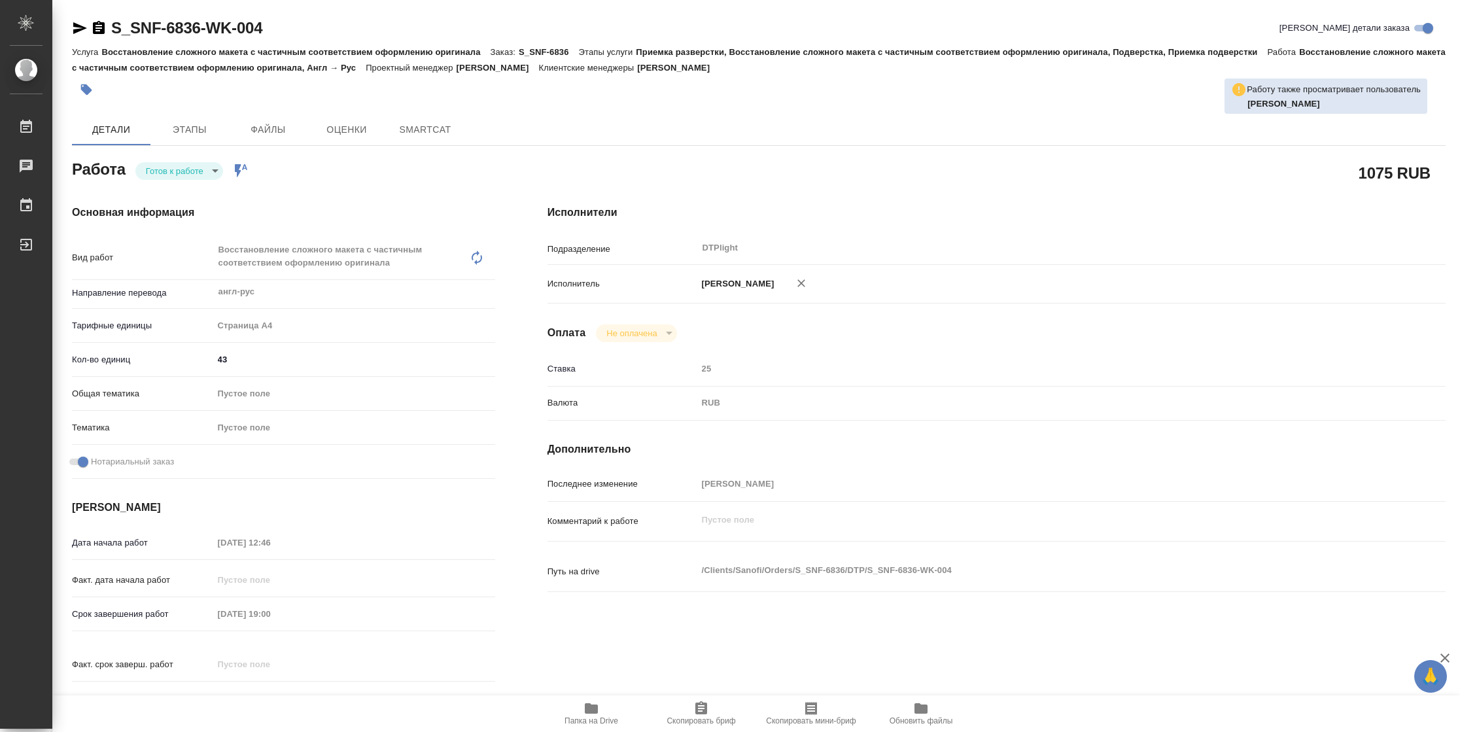
type textarea "x"
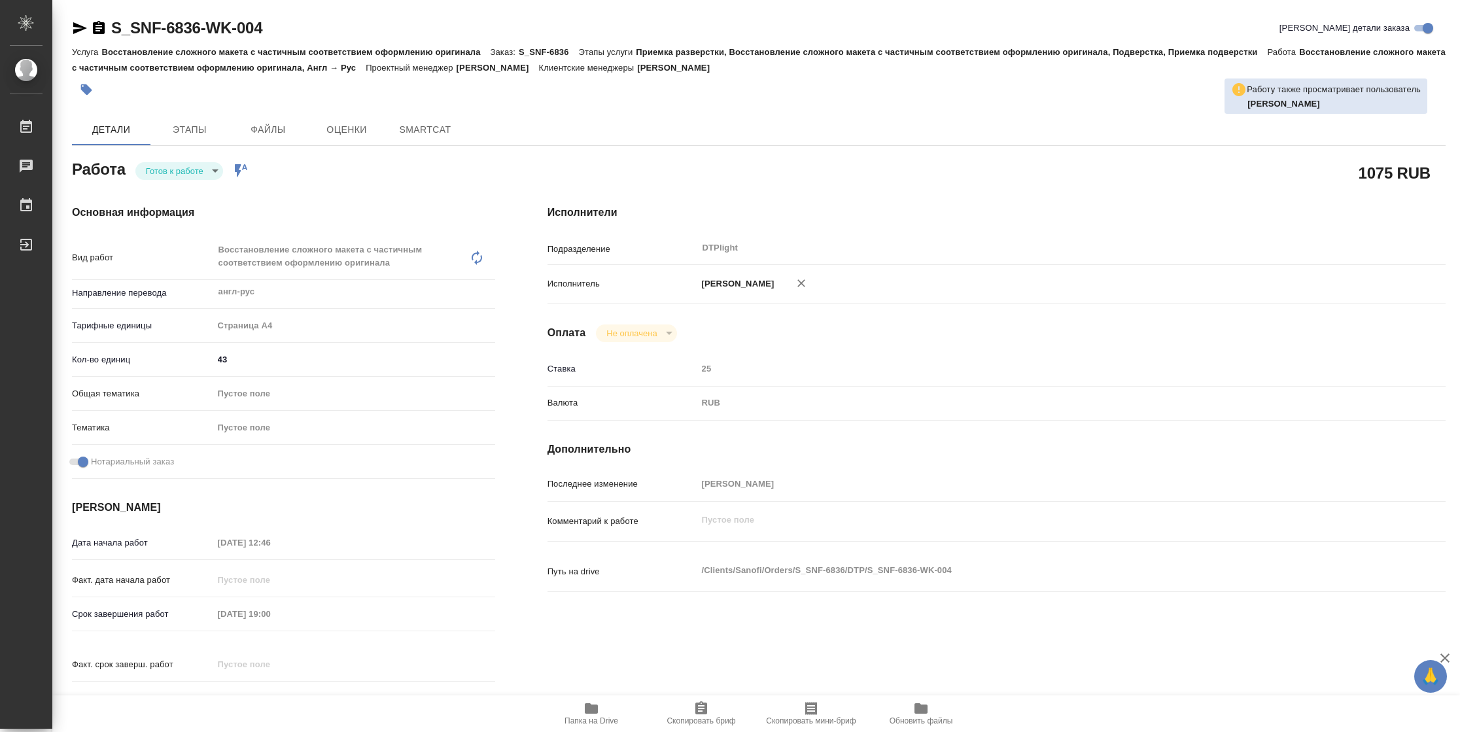
click at [174, 176] on body "🙏 .cls-1 fill:#fff; AWATERA [PERSON_NAME] Чаты График Выйти S_SNF-6836-WK-004 К…" at bounding box center [730, 366] width 1460 height 732
click at [174, 176] on button "В работе" at bounding box center [167, 171] width 43 height 14
type textarea "x"
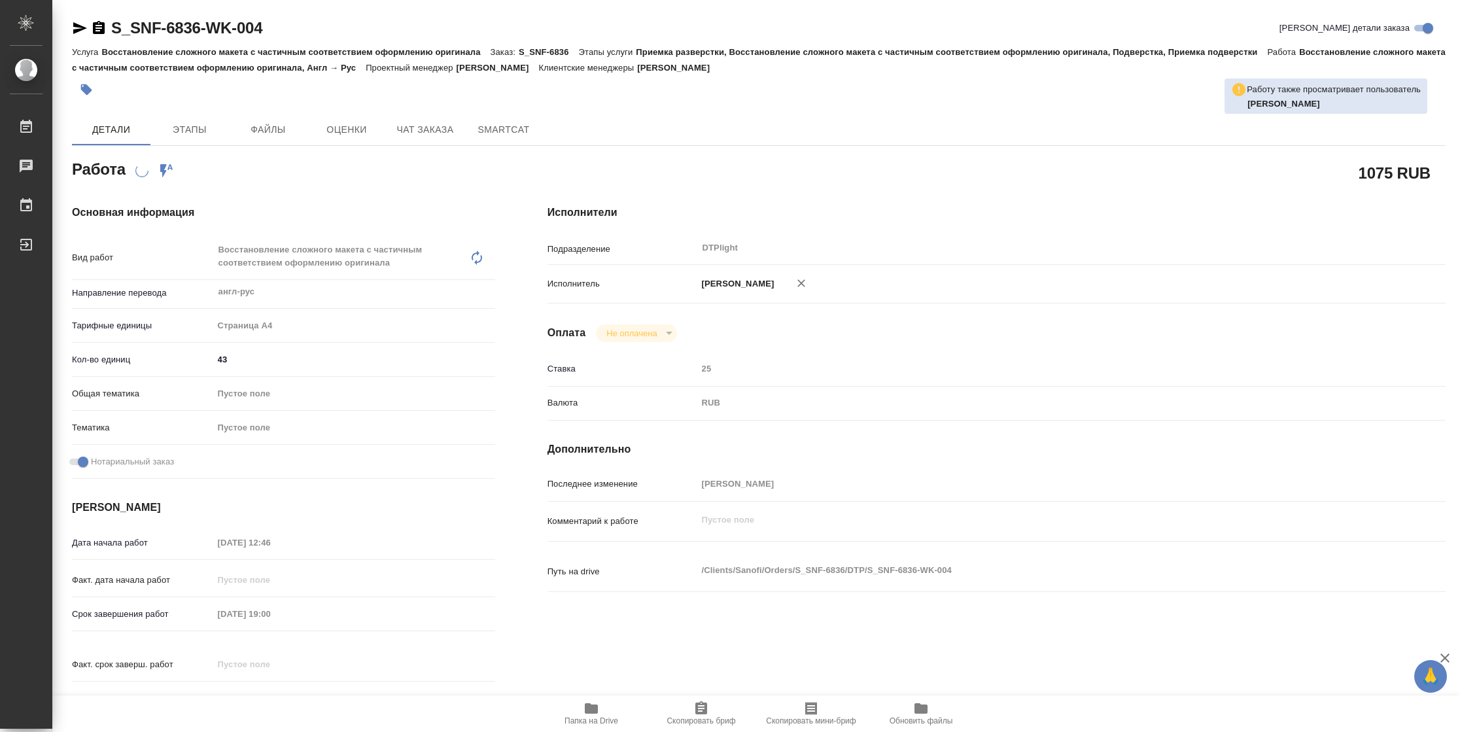
type textarea "x"
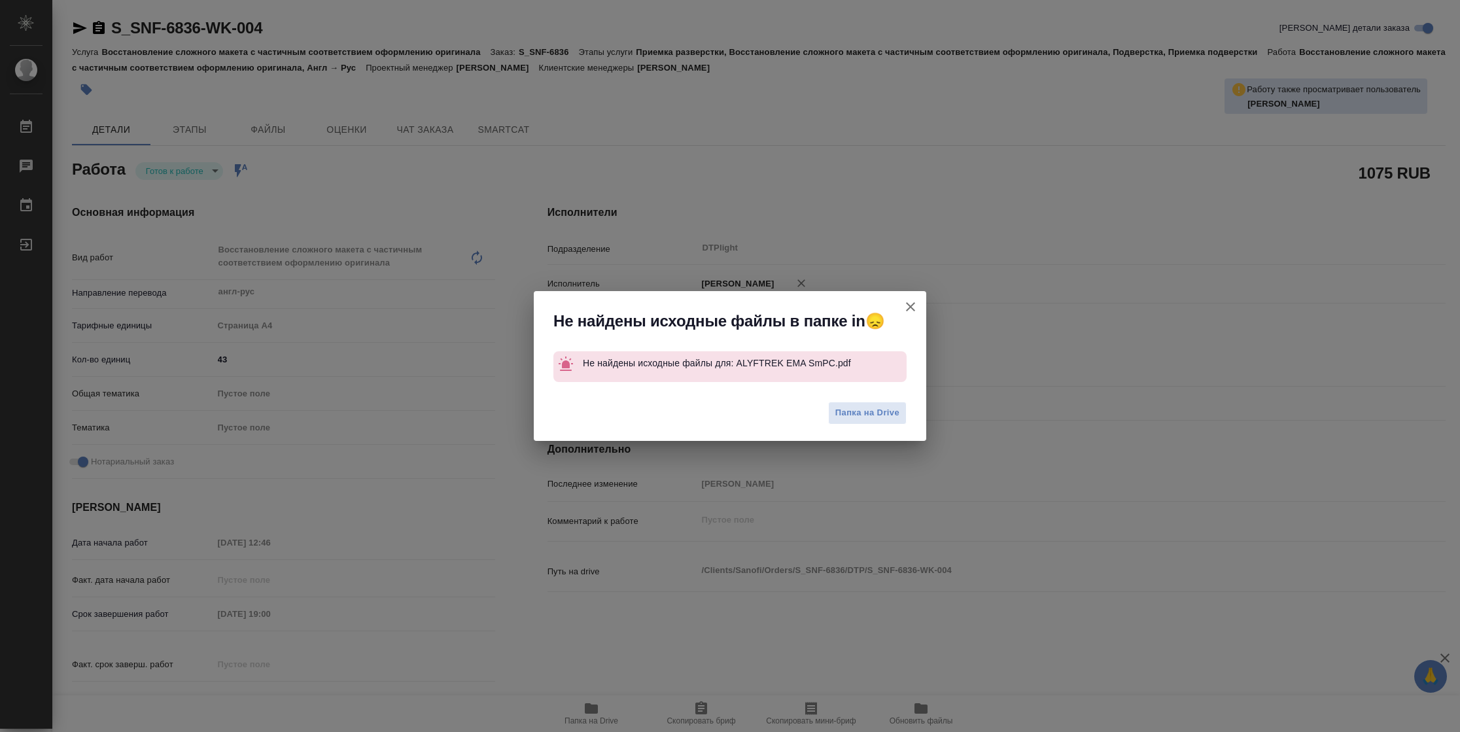
type textarea "x"
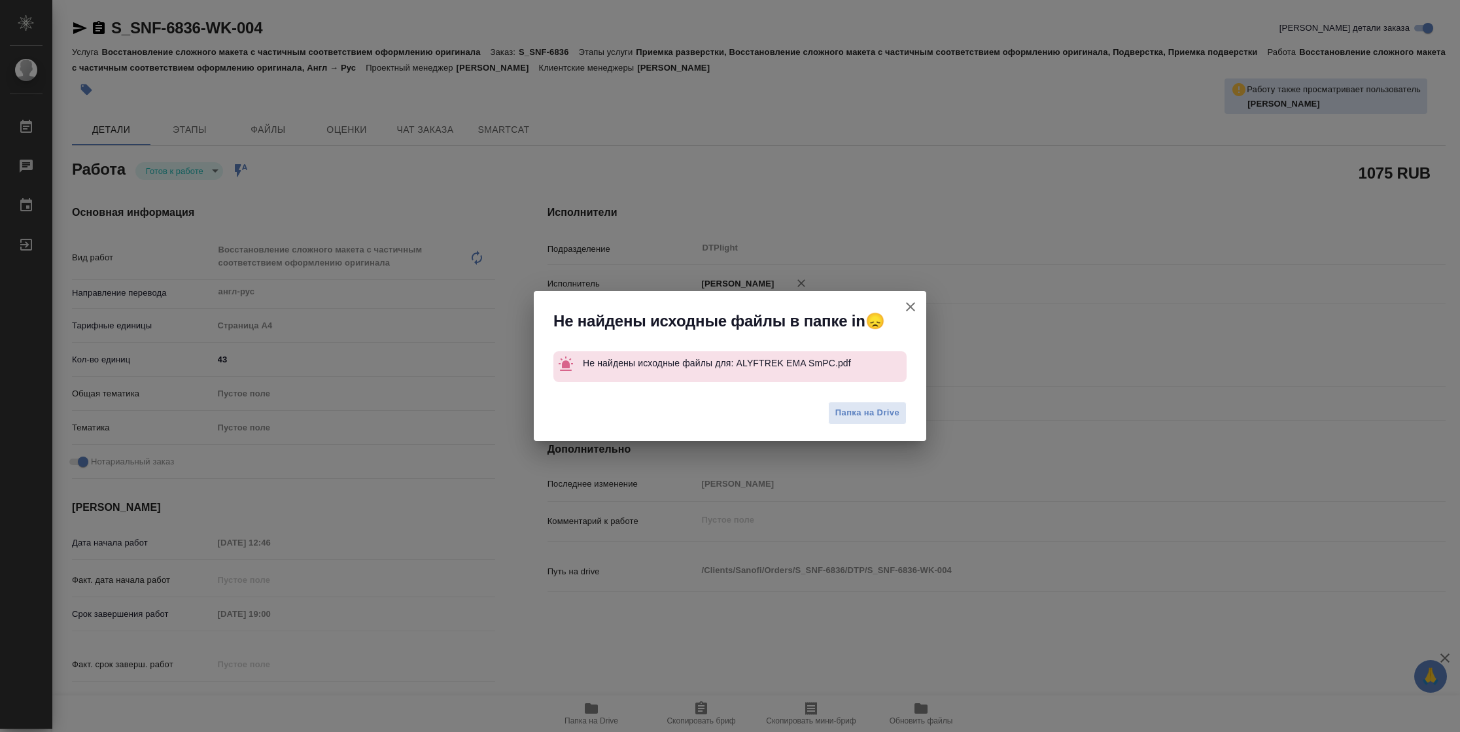
type textarea "x"
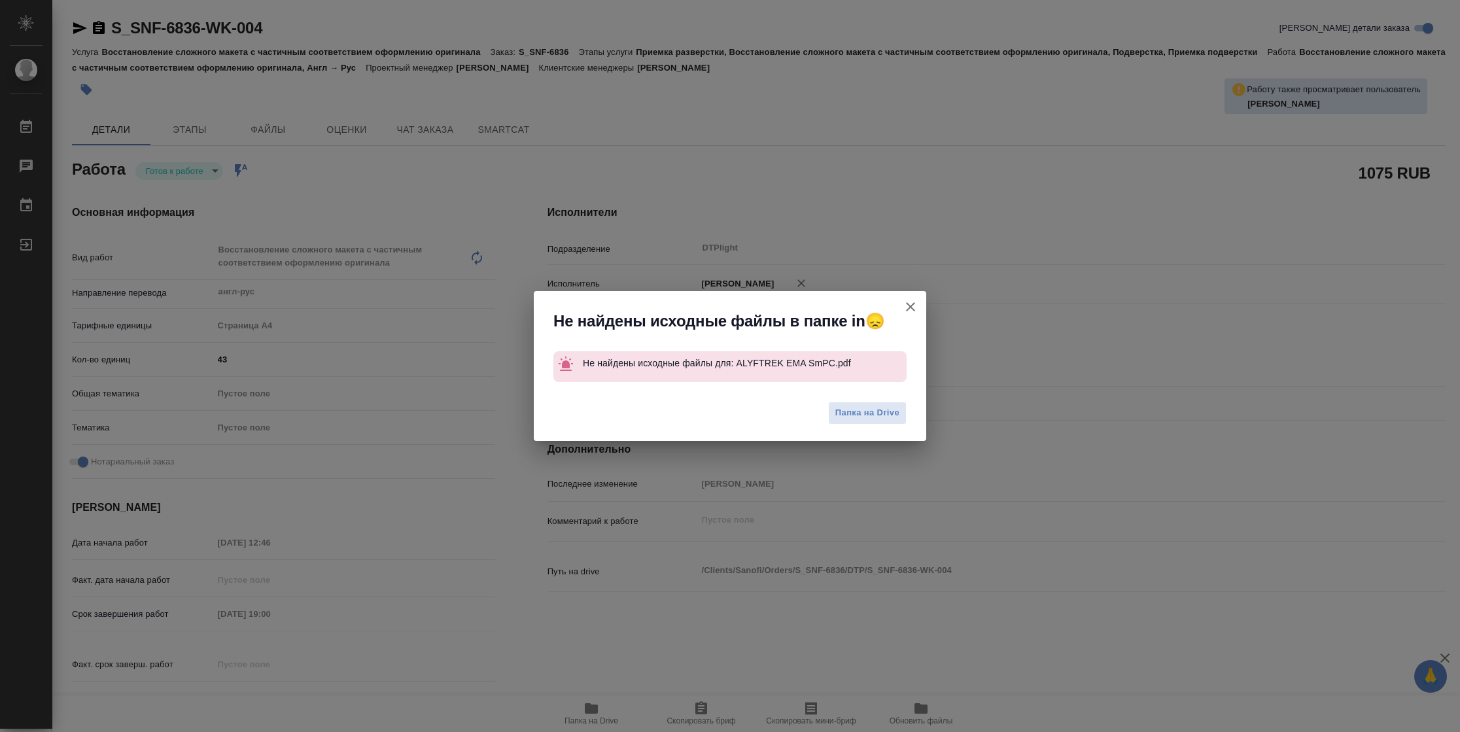
type textarea "x"
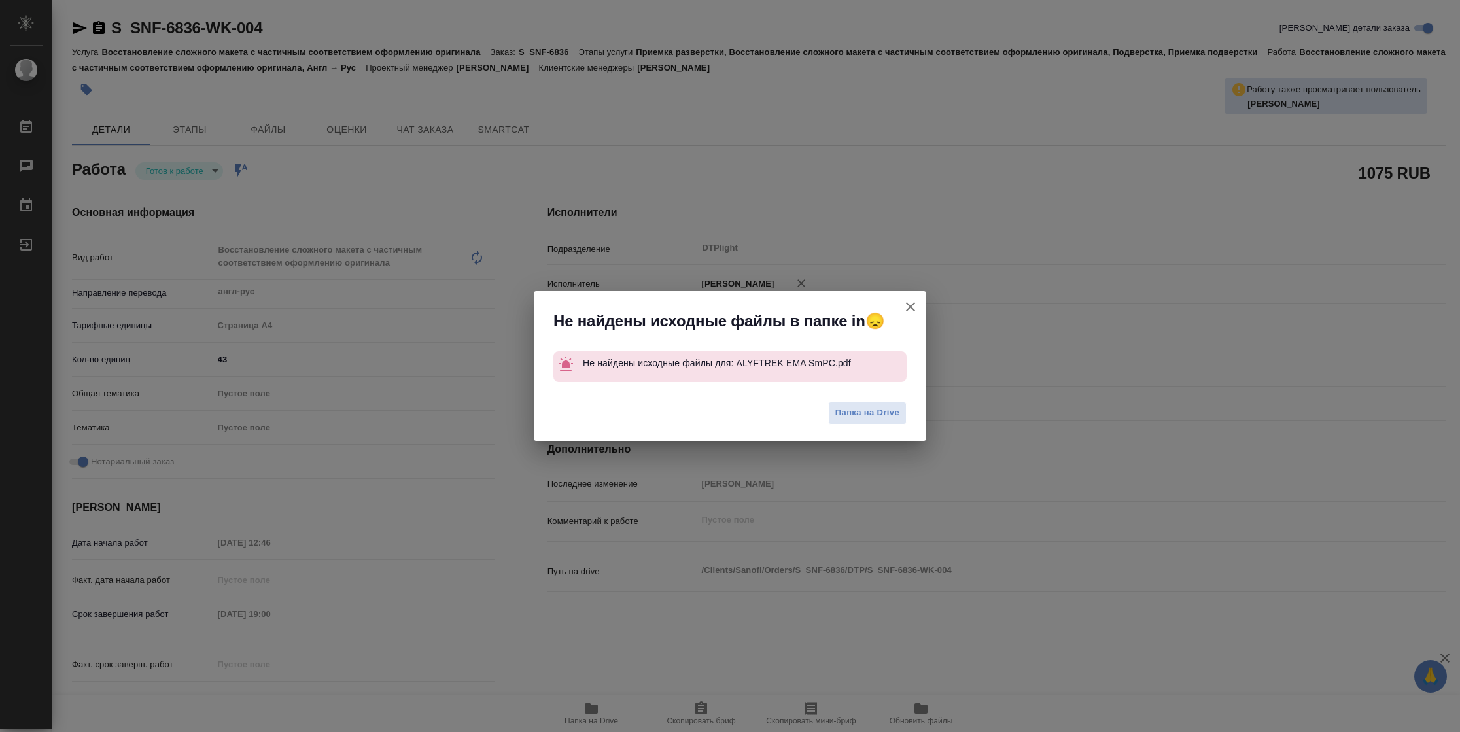
click at [913, 308] on icon "button" at bounding box center [911, 307] width 16 height 16
type textarea "x"
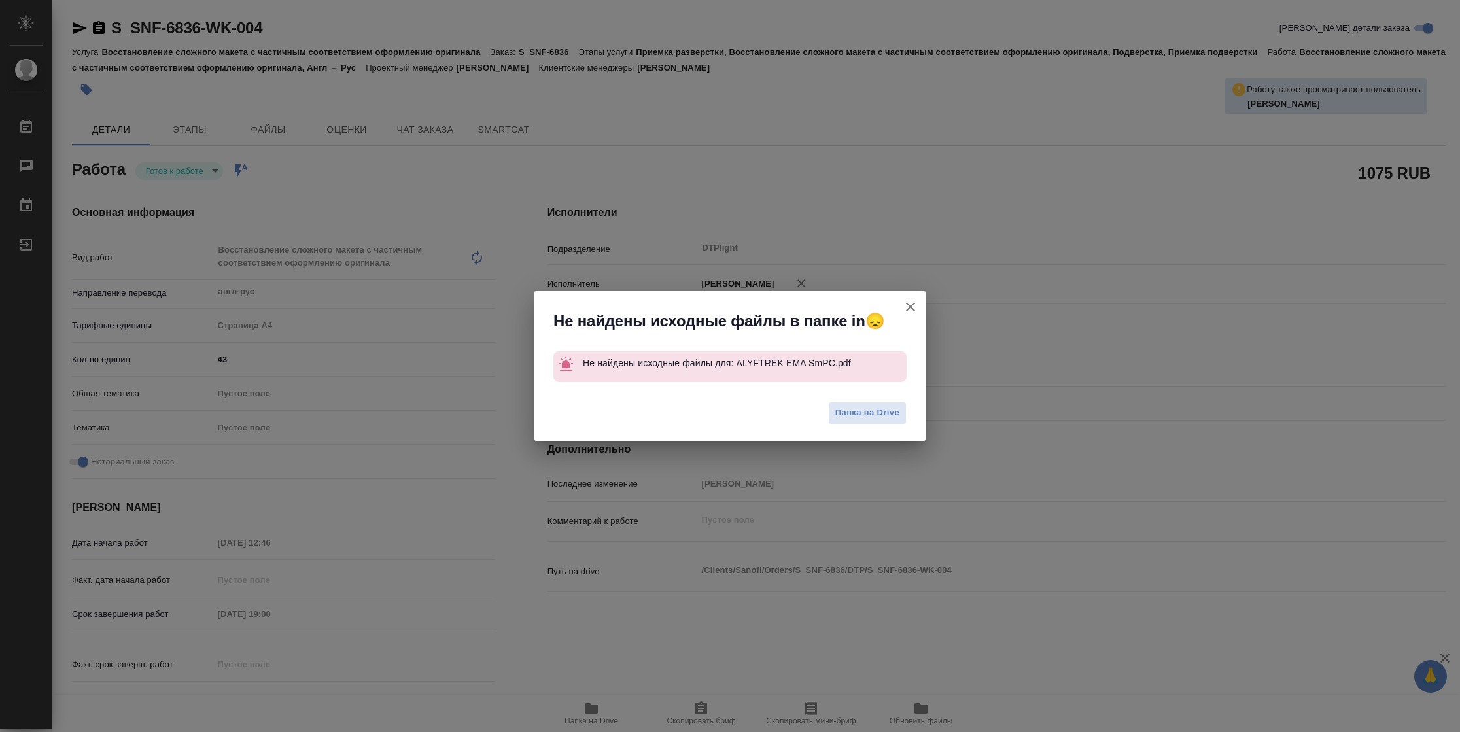
type textarea "x"
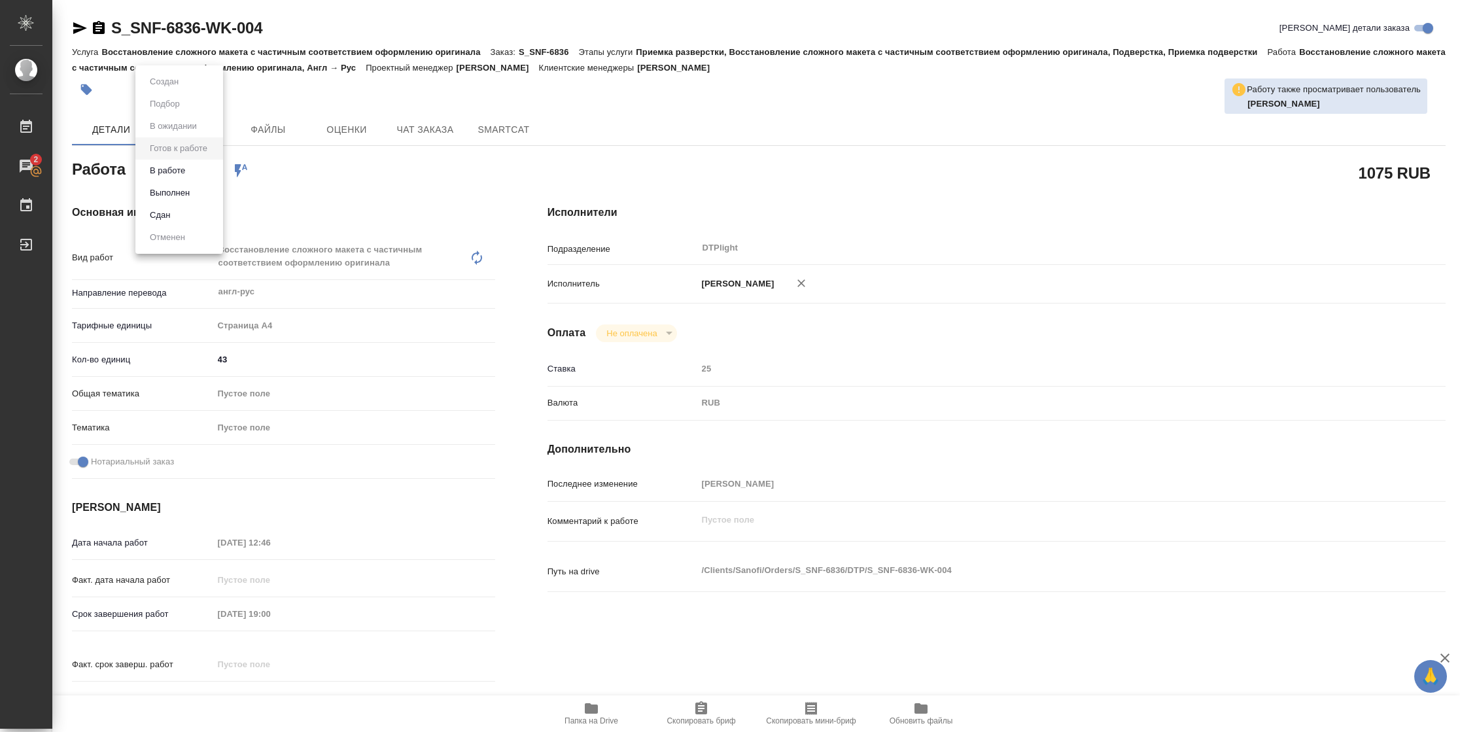
click at [160, 175] on body "🙏 .cls-1 fill:#fff; AWATERA Vasilyeva Natalia Работы 2 Чаты График Выйти S_SNF-…" at bounding box center [730, 366] width 1460 height 732
click at [169, 89] on button "В работе" at bounding box center [164, 82] width 37 height 14
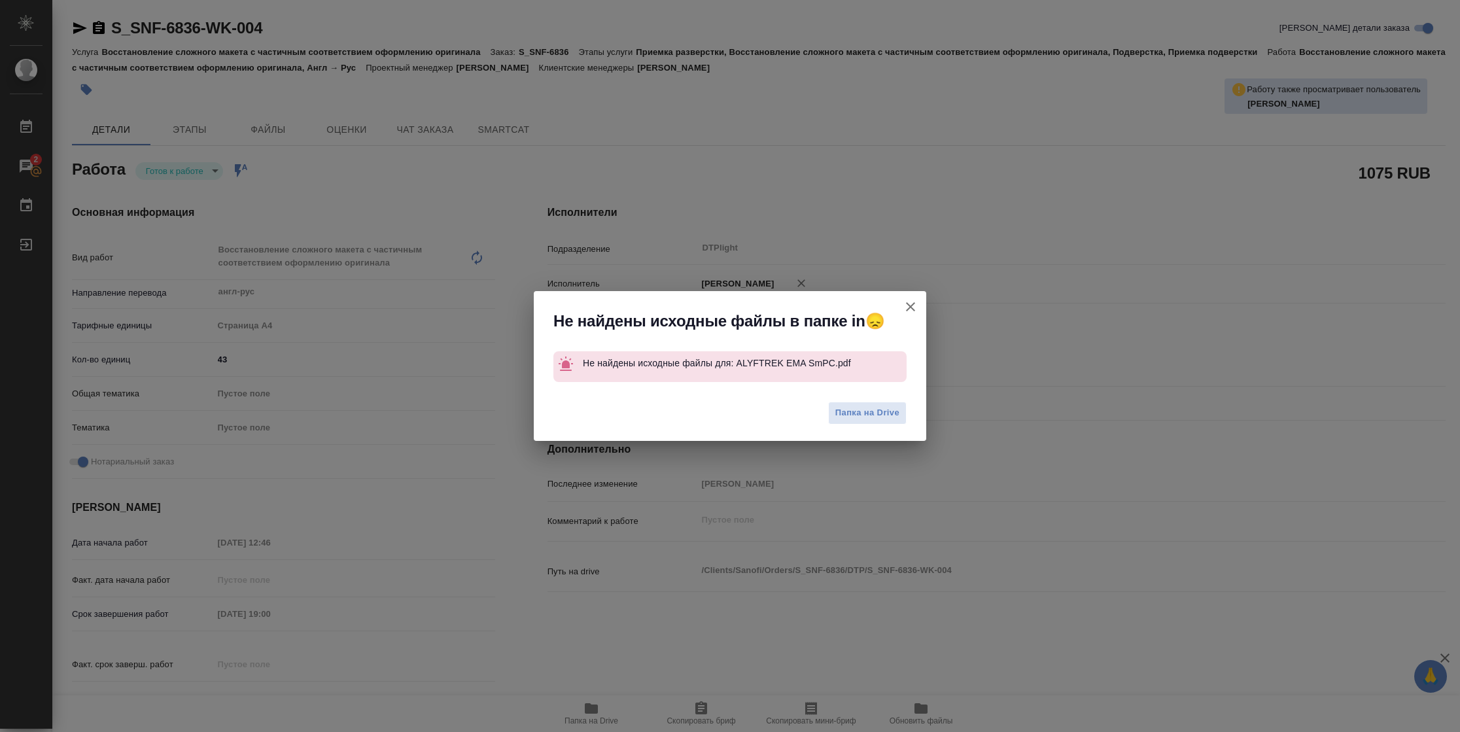
type textarea "x"
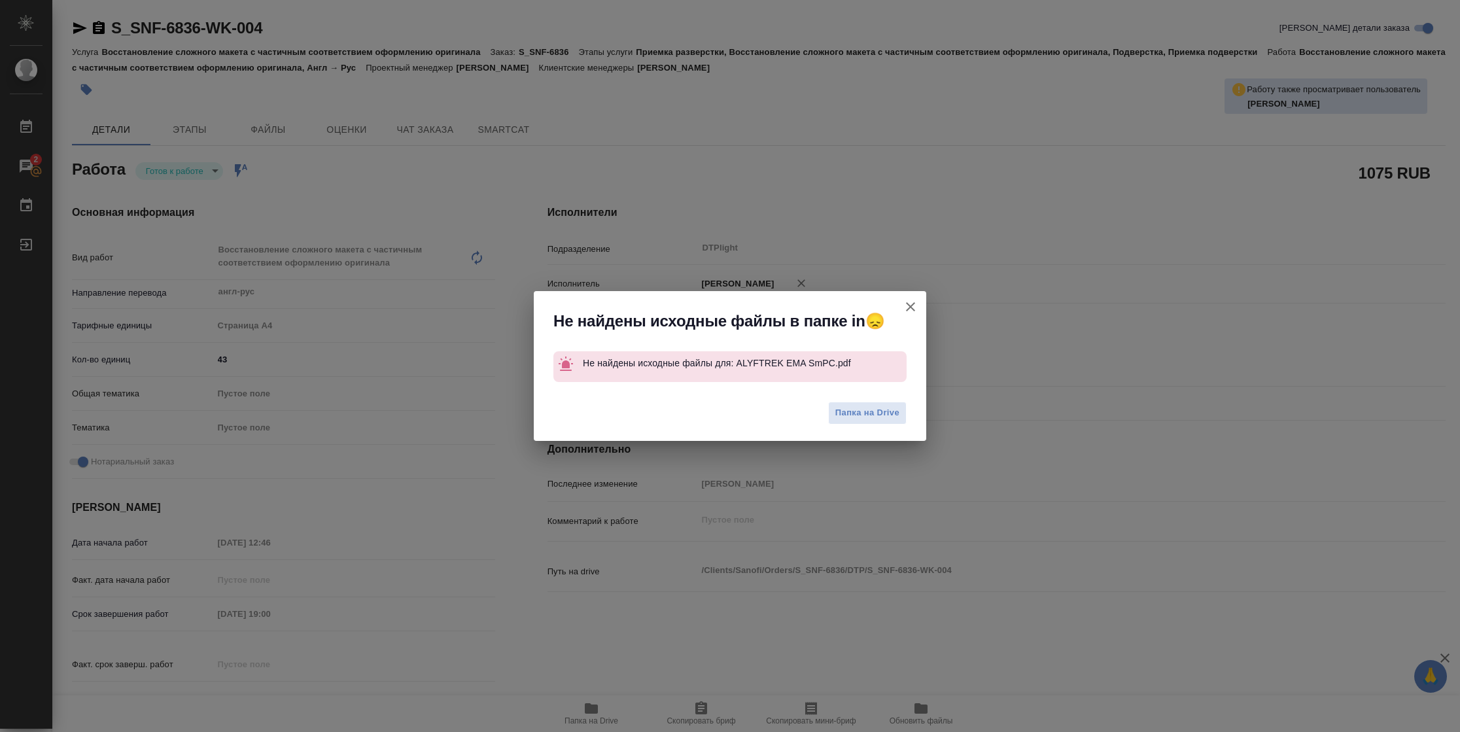
type textarea "x"
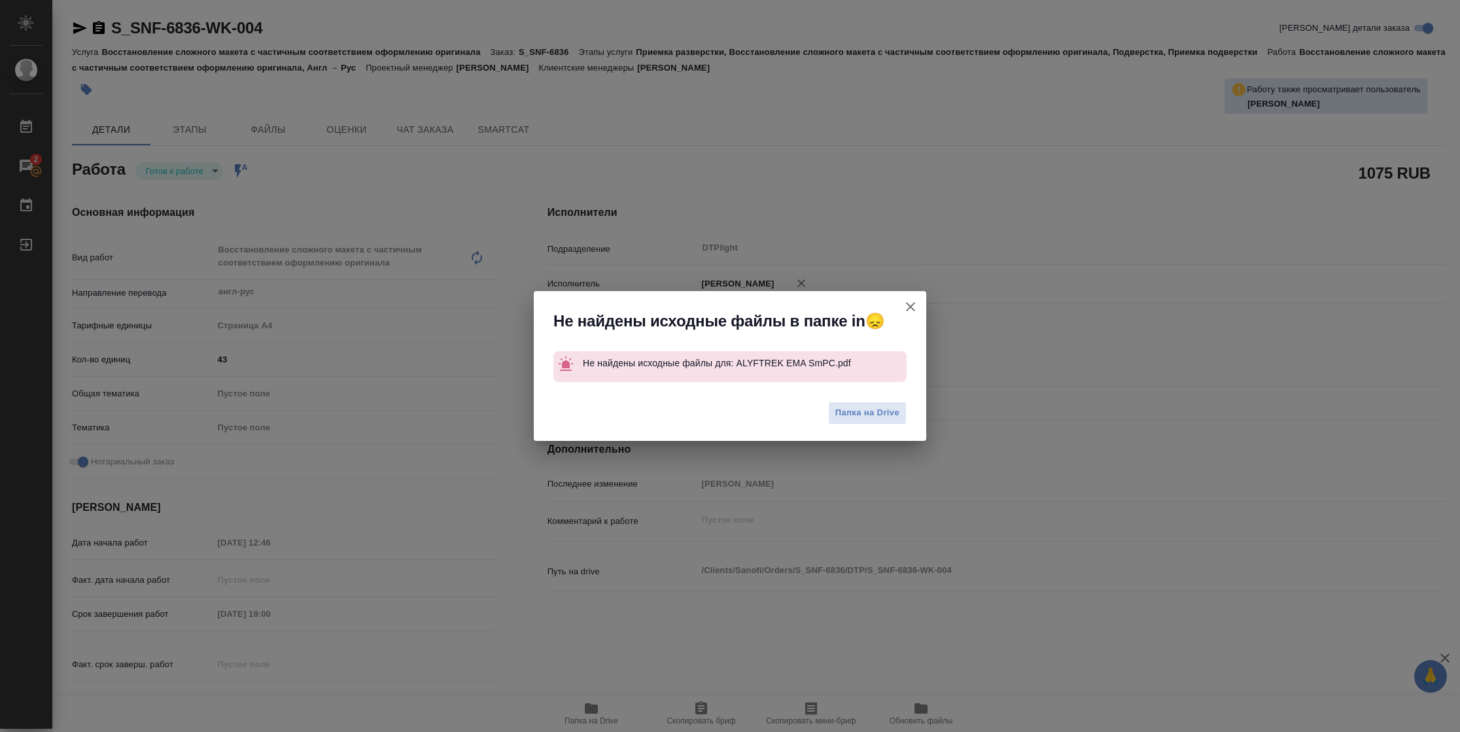
click at [79, 27] on div "Не найдены исходные файлы в папке in😞 Не найдены исходные файлы для: ALYFTREK E…" at bounding box center [730, 366] width 1460 height 732
type textarea "x"
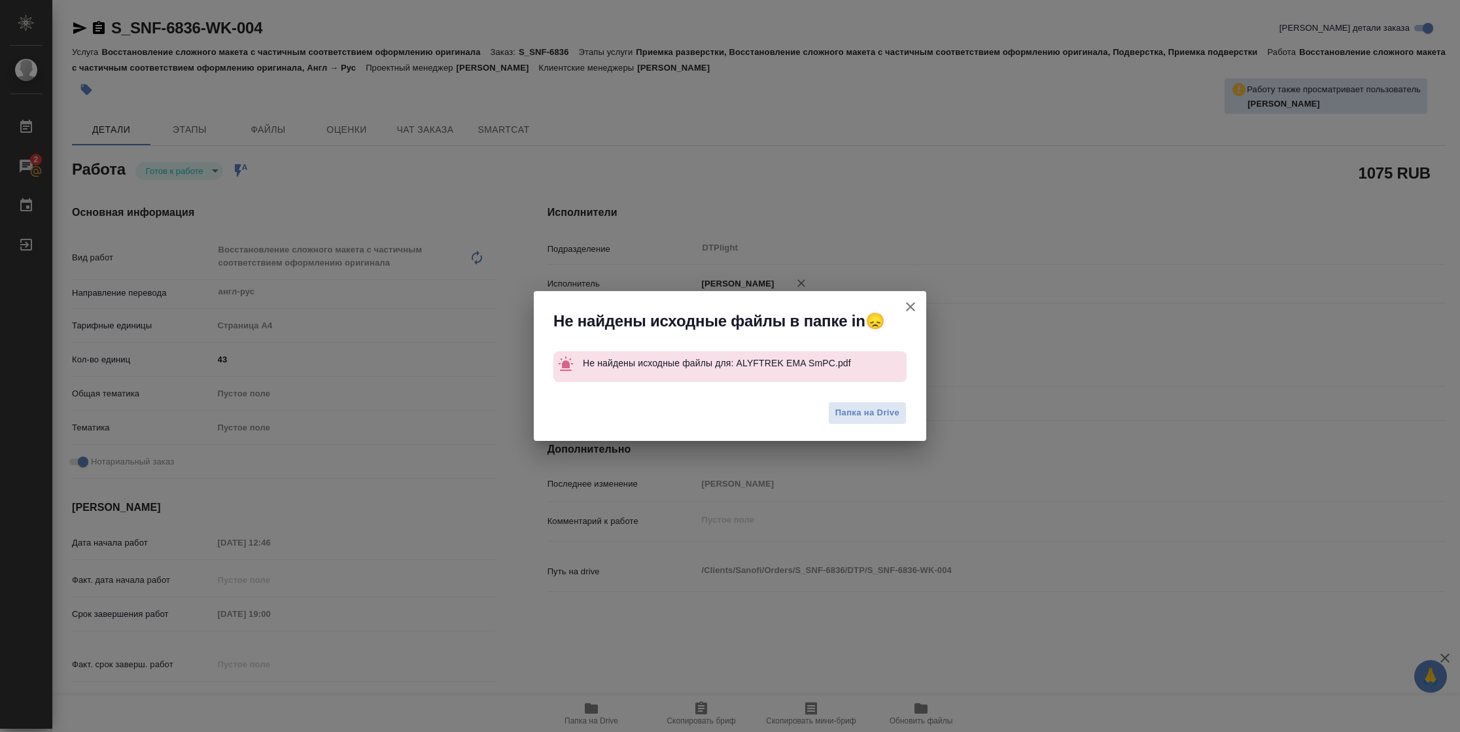
type textarea "x"
drag, startPoint x: 913, startPoint y: 306, endPoint x: 145, endPoint y: 11, distance: 822.9
click at [906, 306] on icon "button" at bounding box center [911, 307] width 16 height 16
type textarea "x"
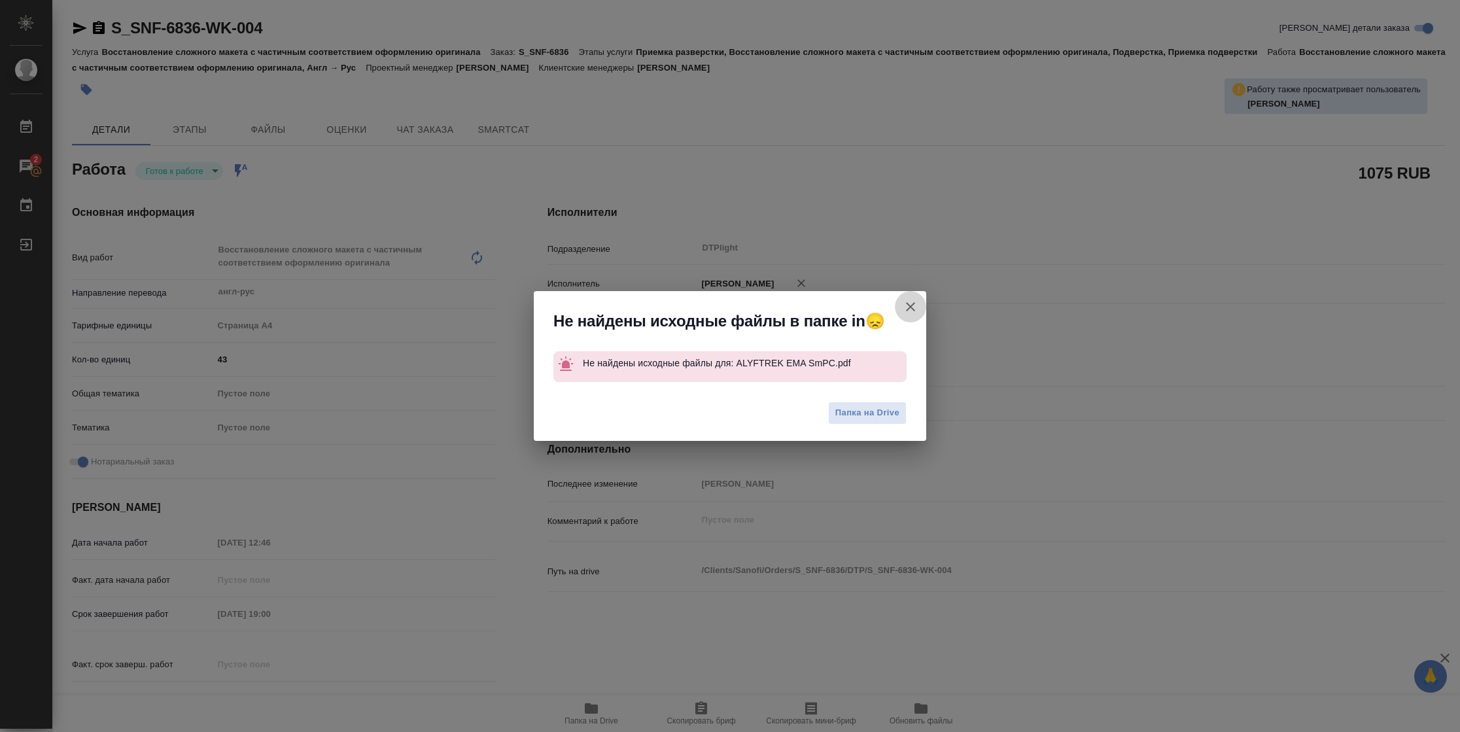
type textarea "x"
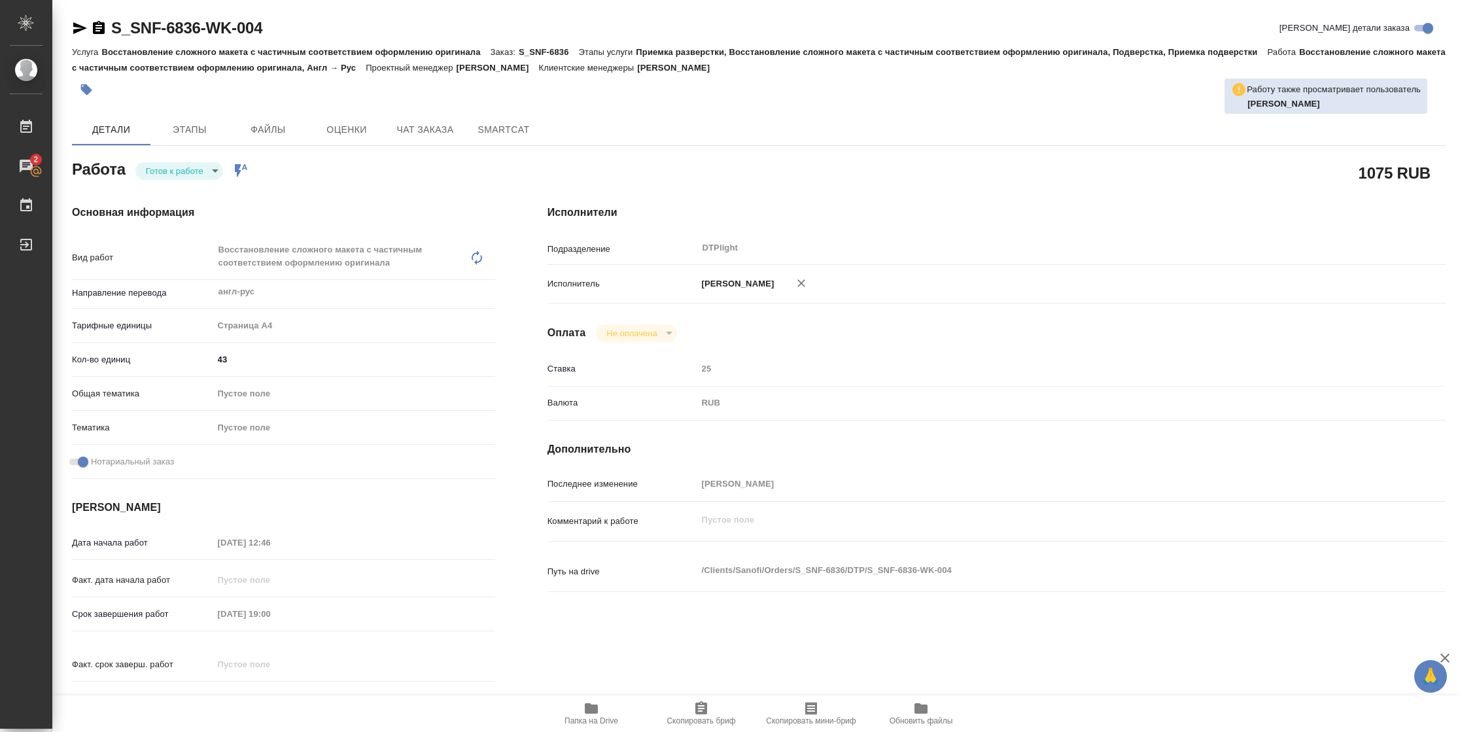
type textarea "x"
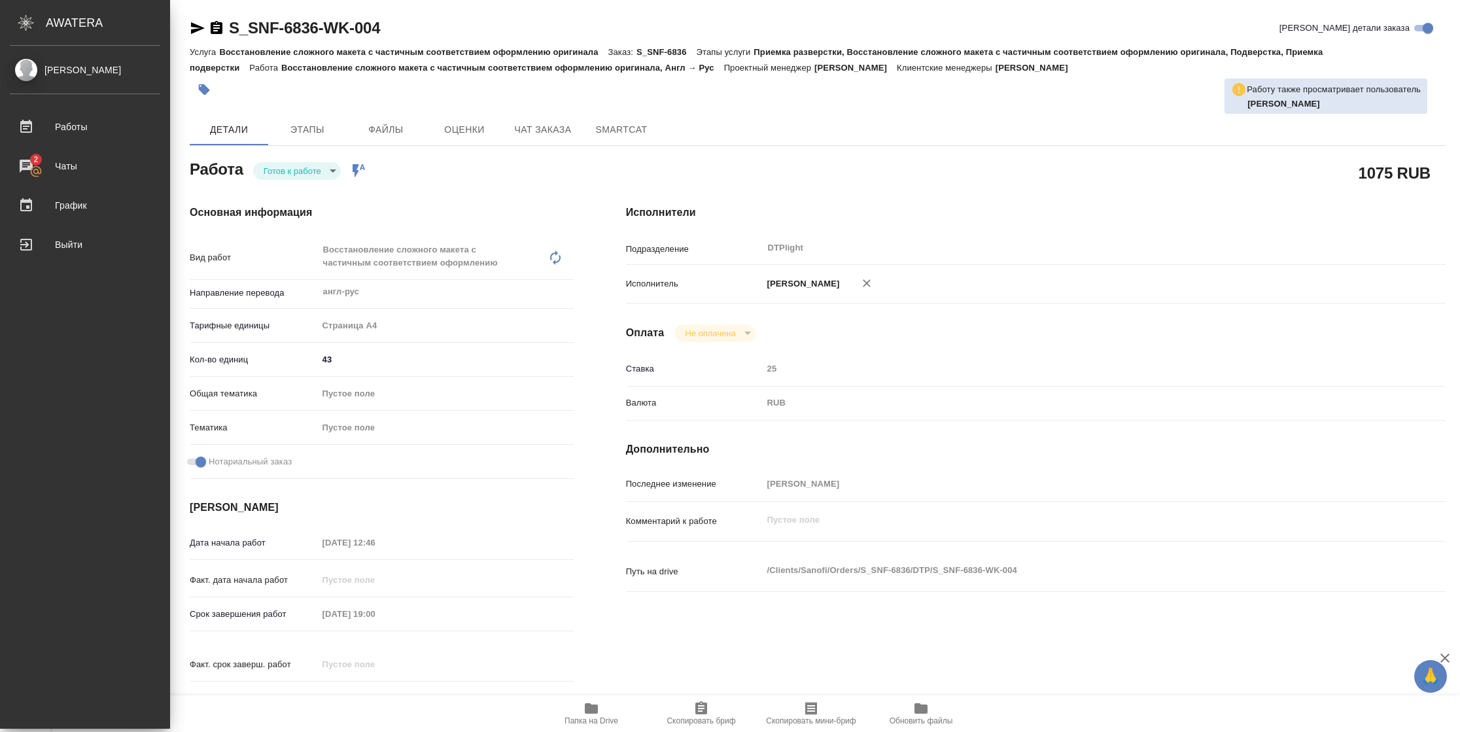
type textarea "x"
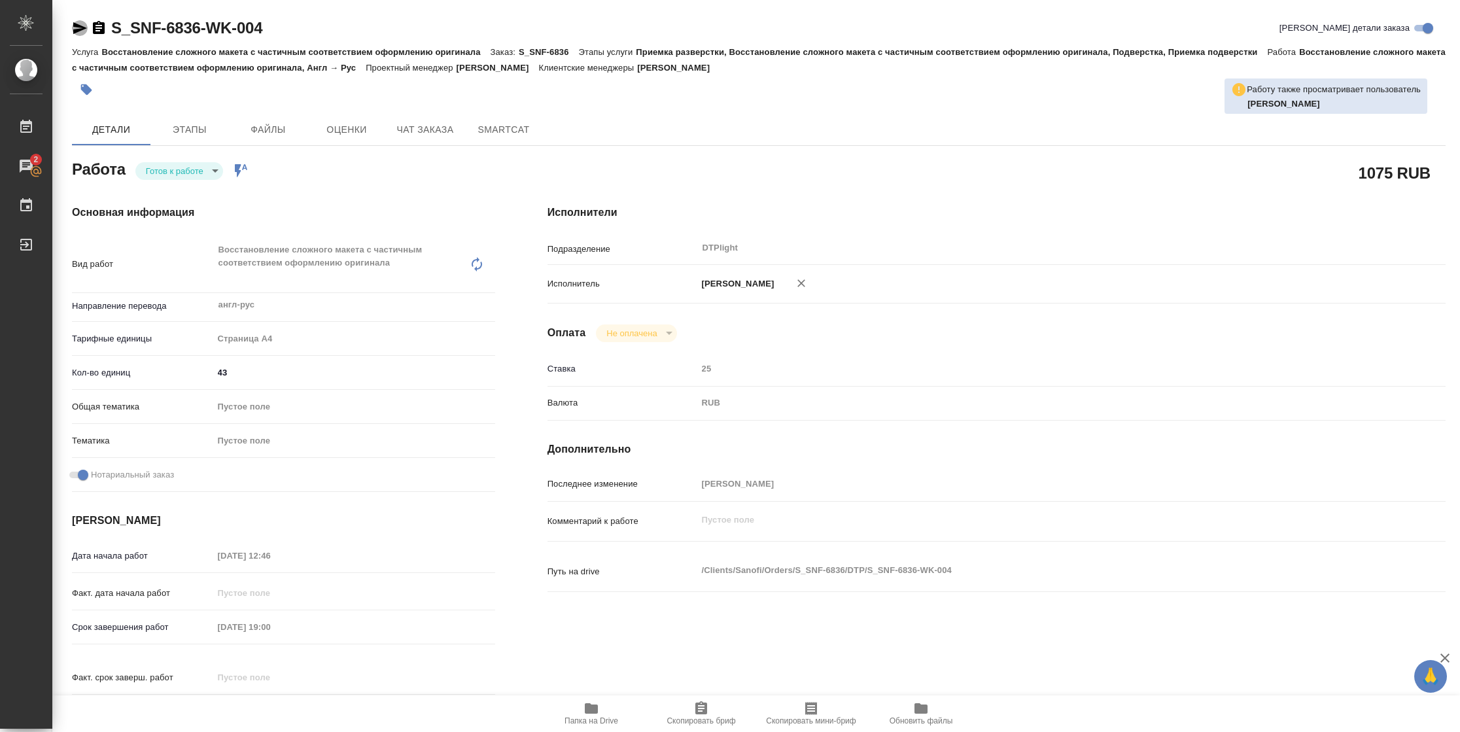
click at [80, 30] on icon "button" at bounding box center [80, 28] width 16 height 16
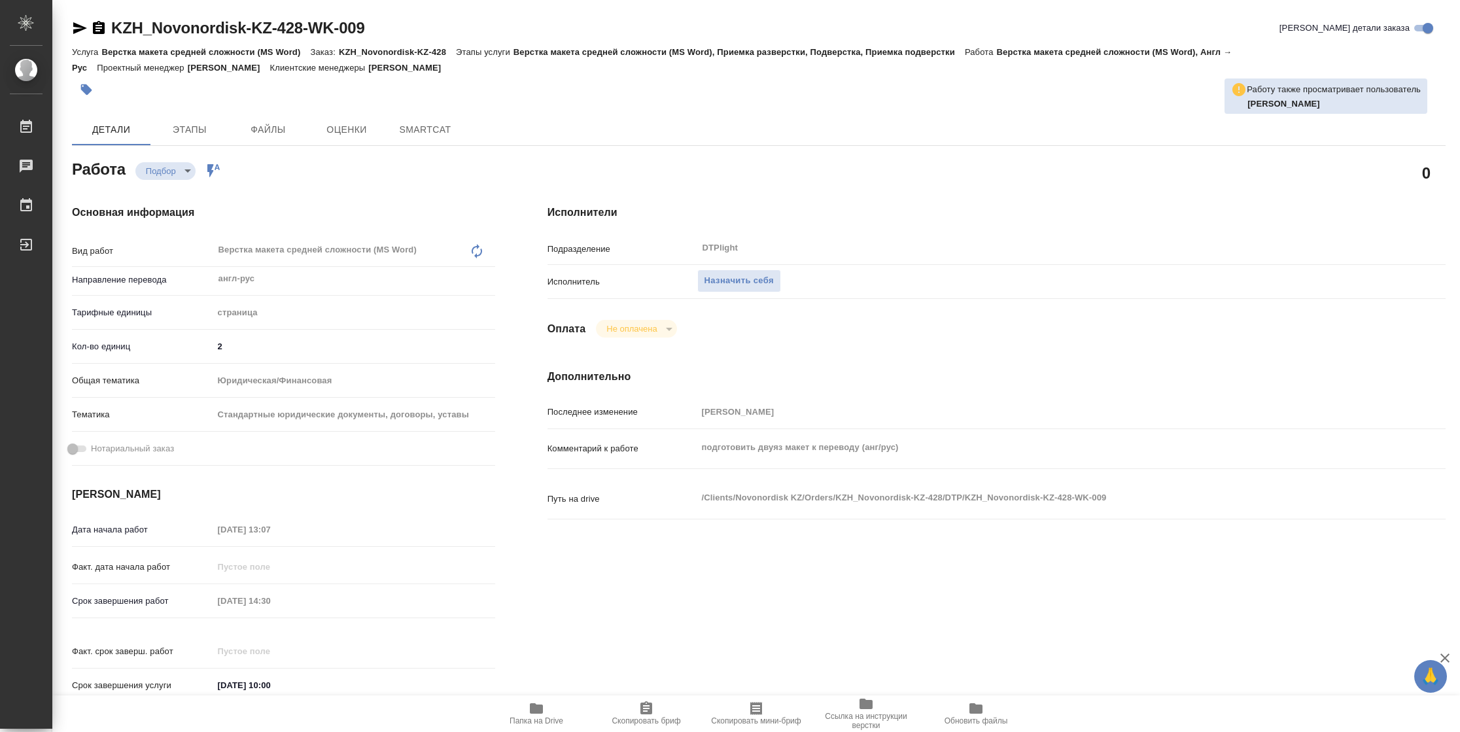
type textarea "x"
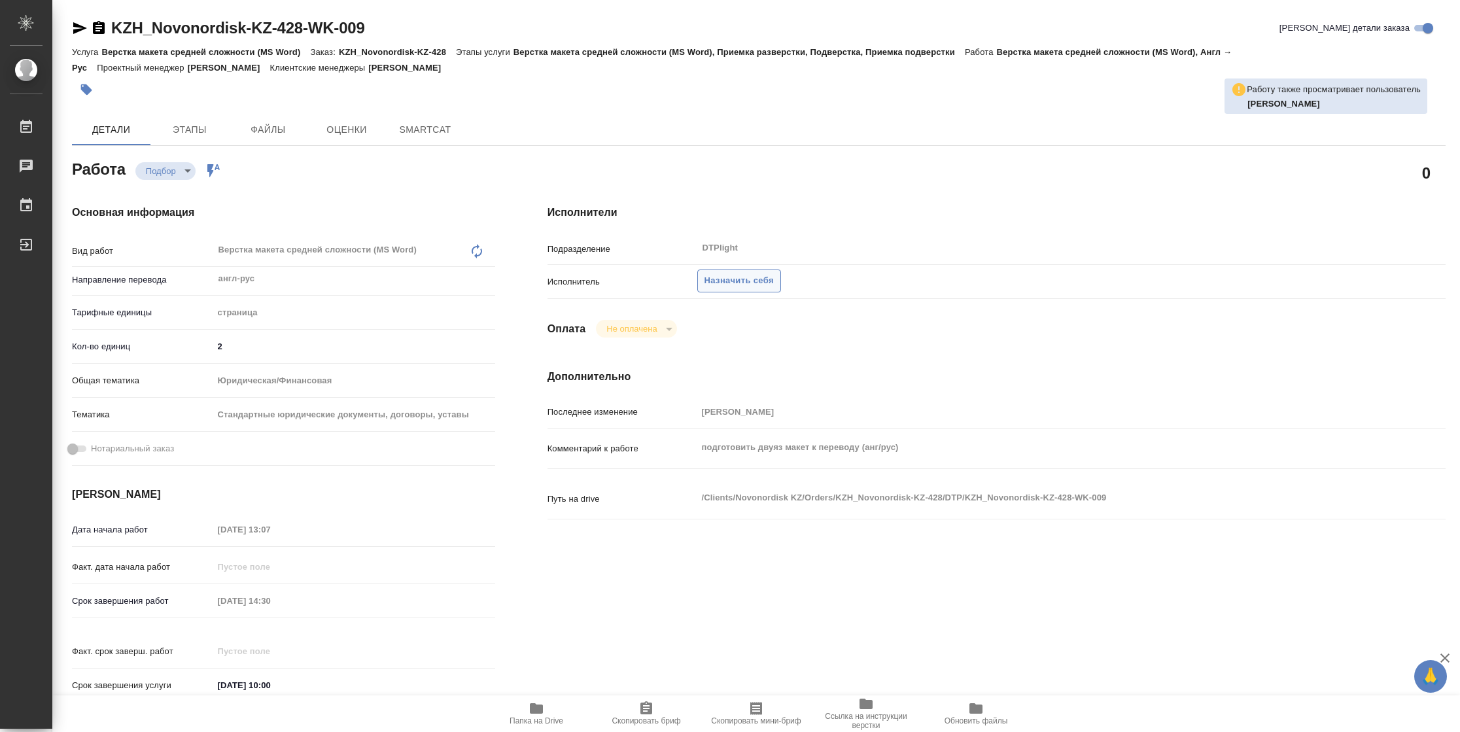
type textarea "x"
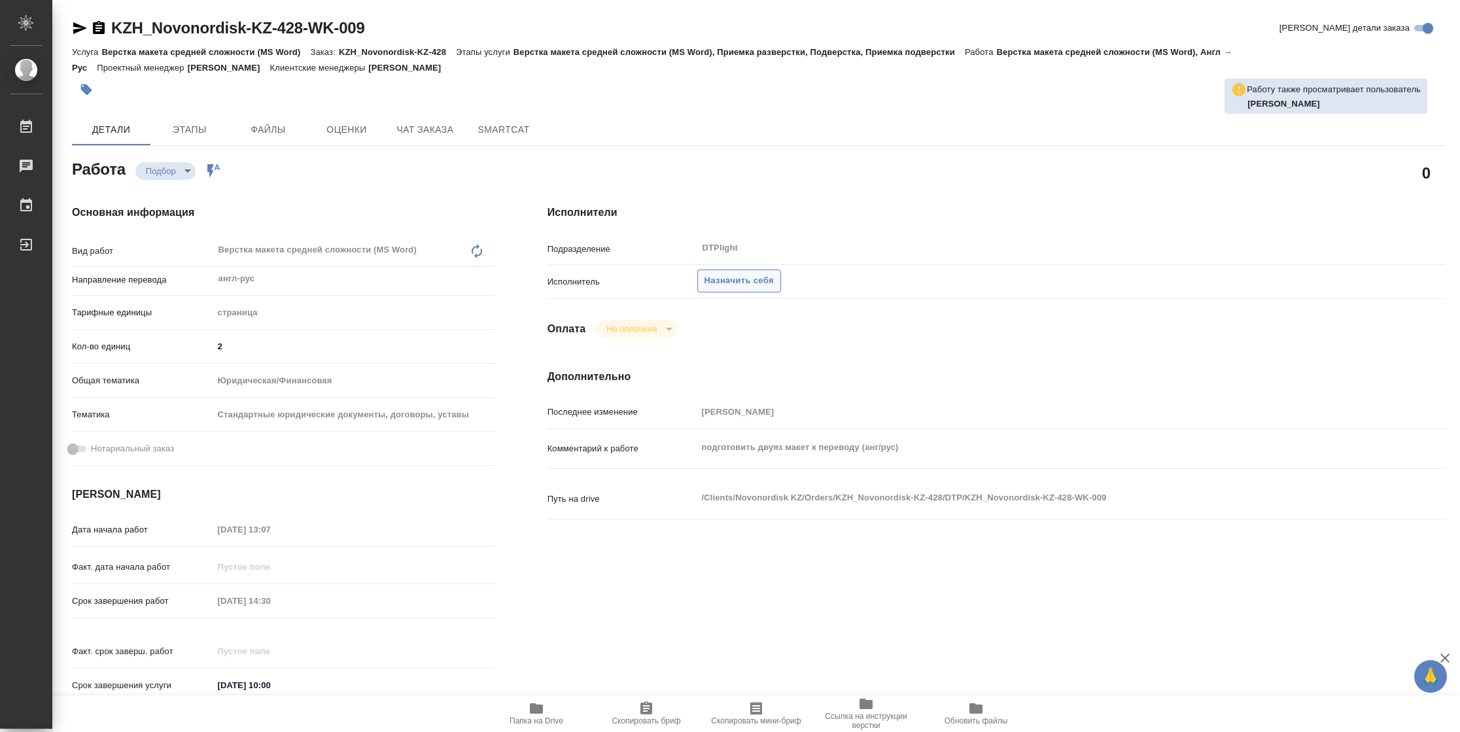
type textarea "x"
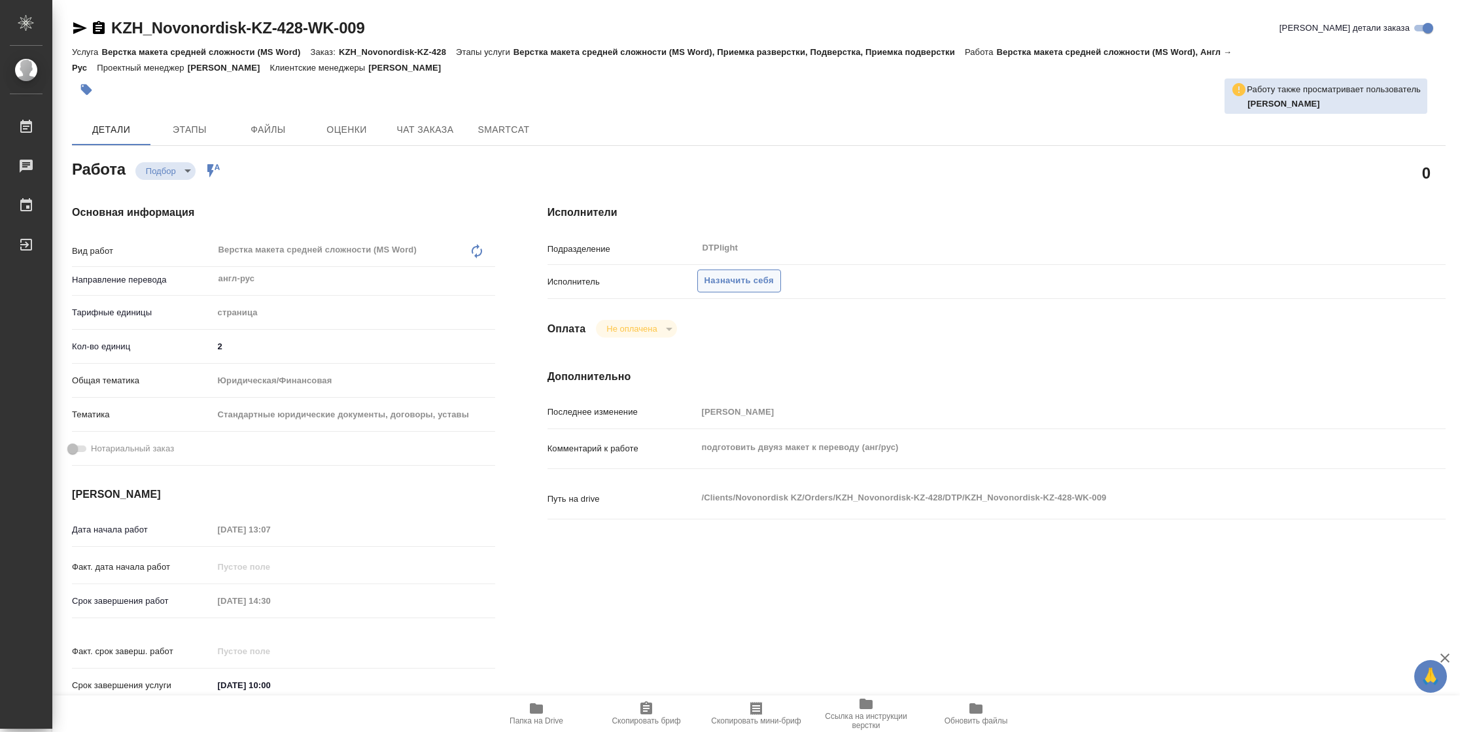
type textarea "x"
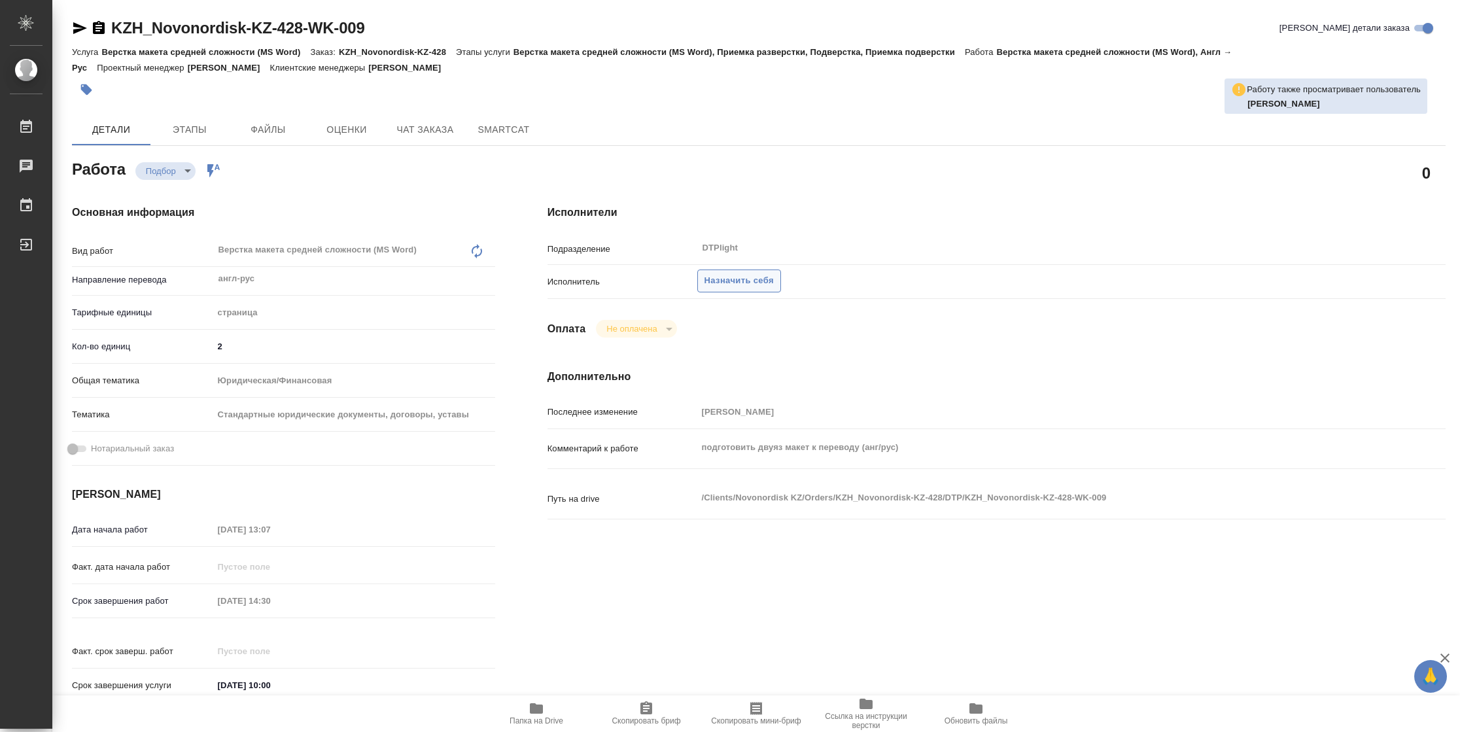
click at [752, 276] on span "Назначить себя" at bounding box center [739, 280] width 69 height 15
type textarea "x"
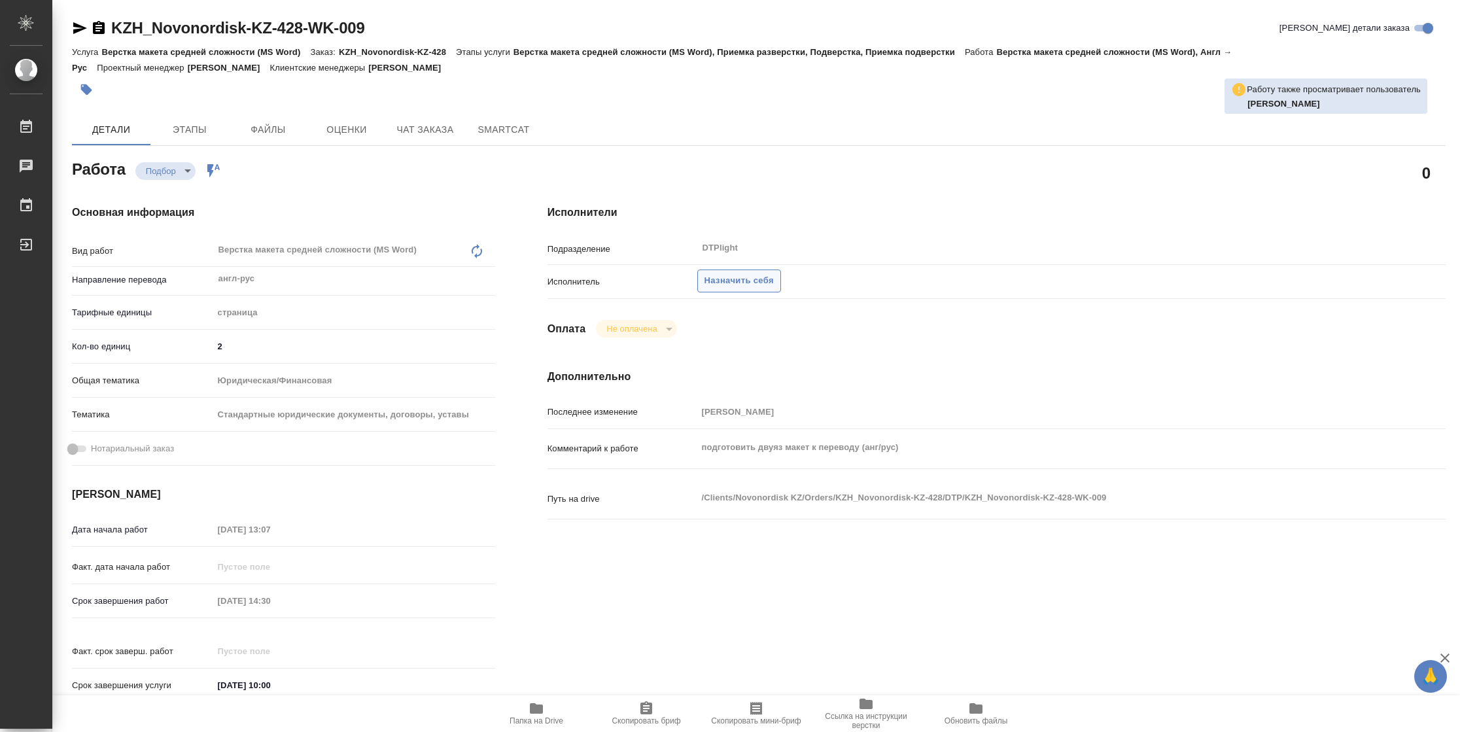
type textarea "x"
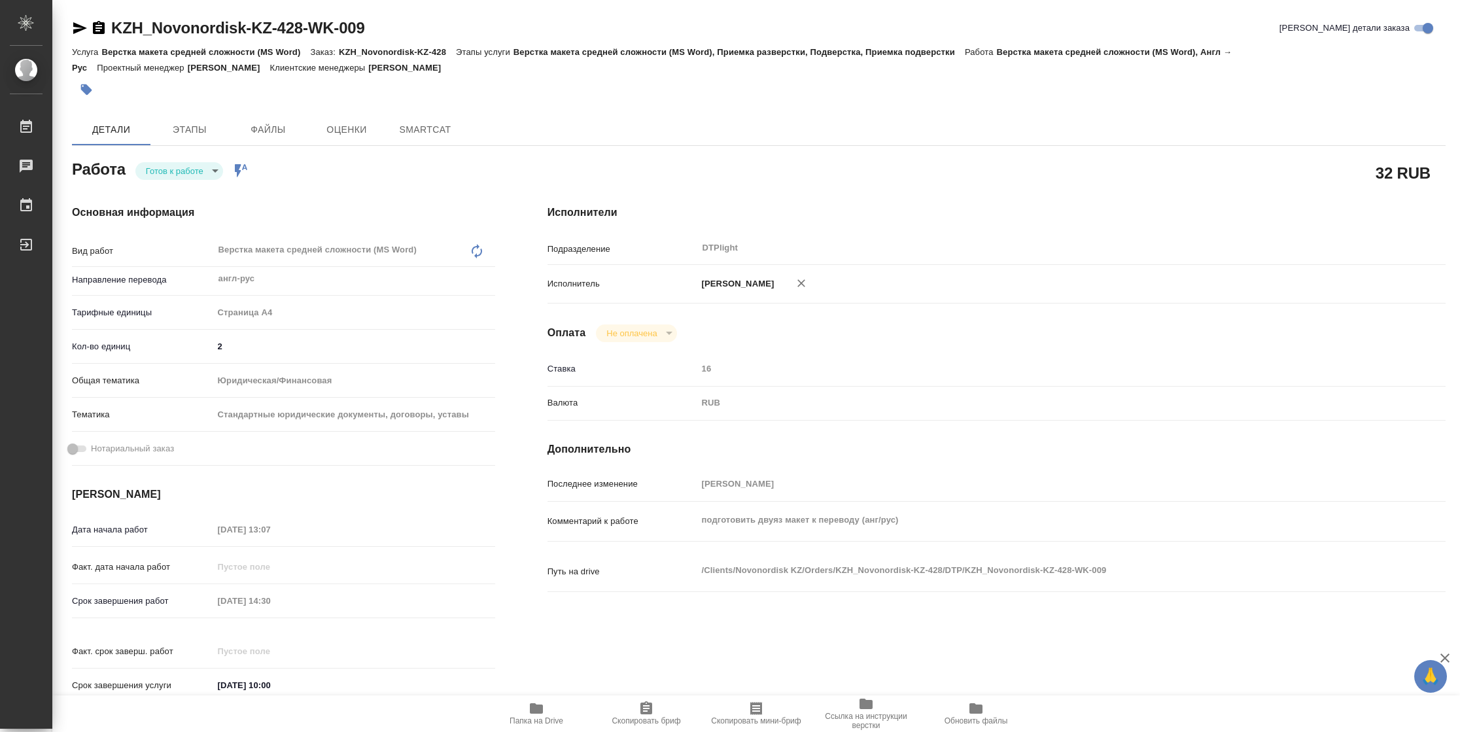
type textarea "x"
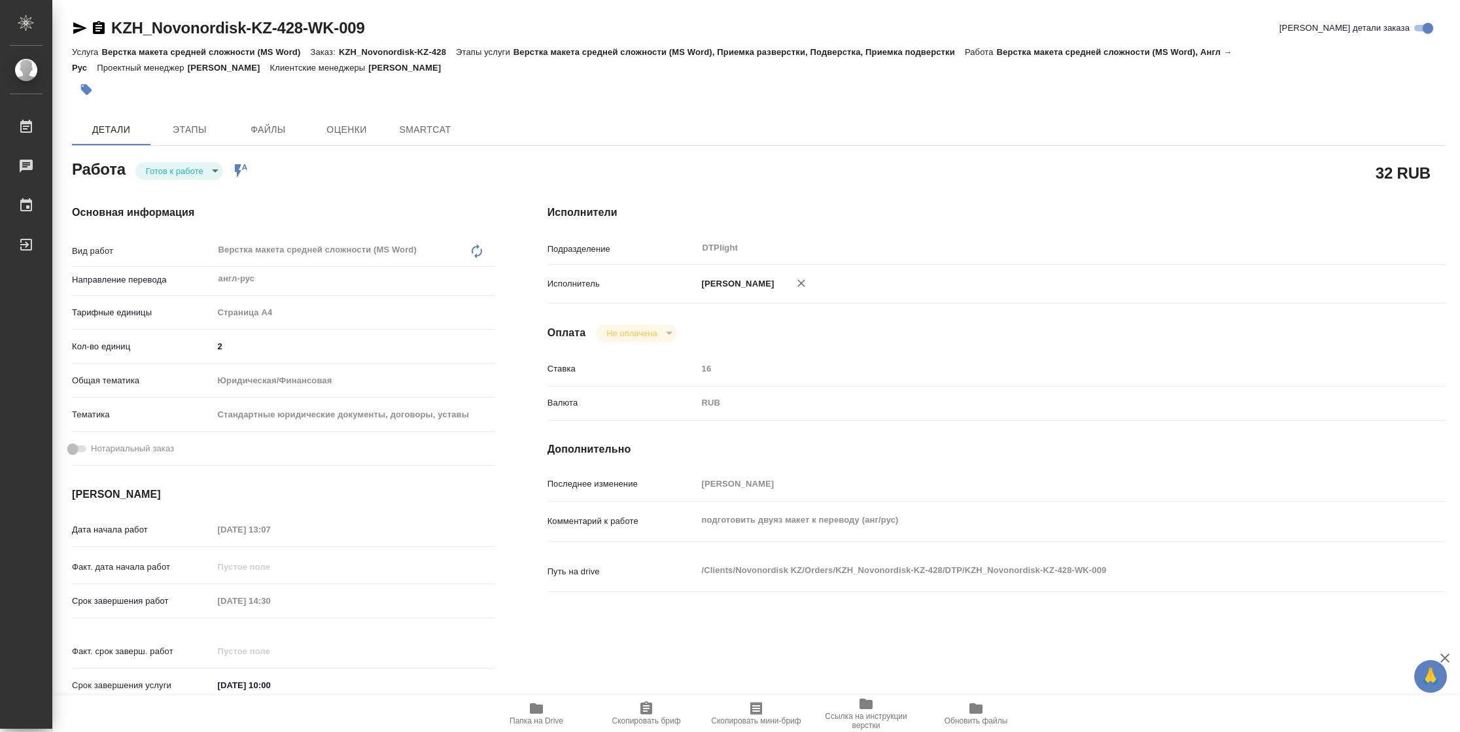
type textarea "x"
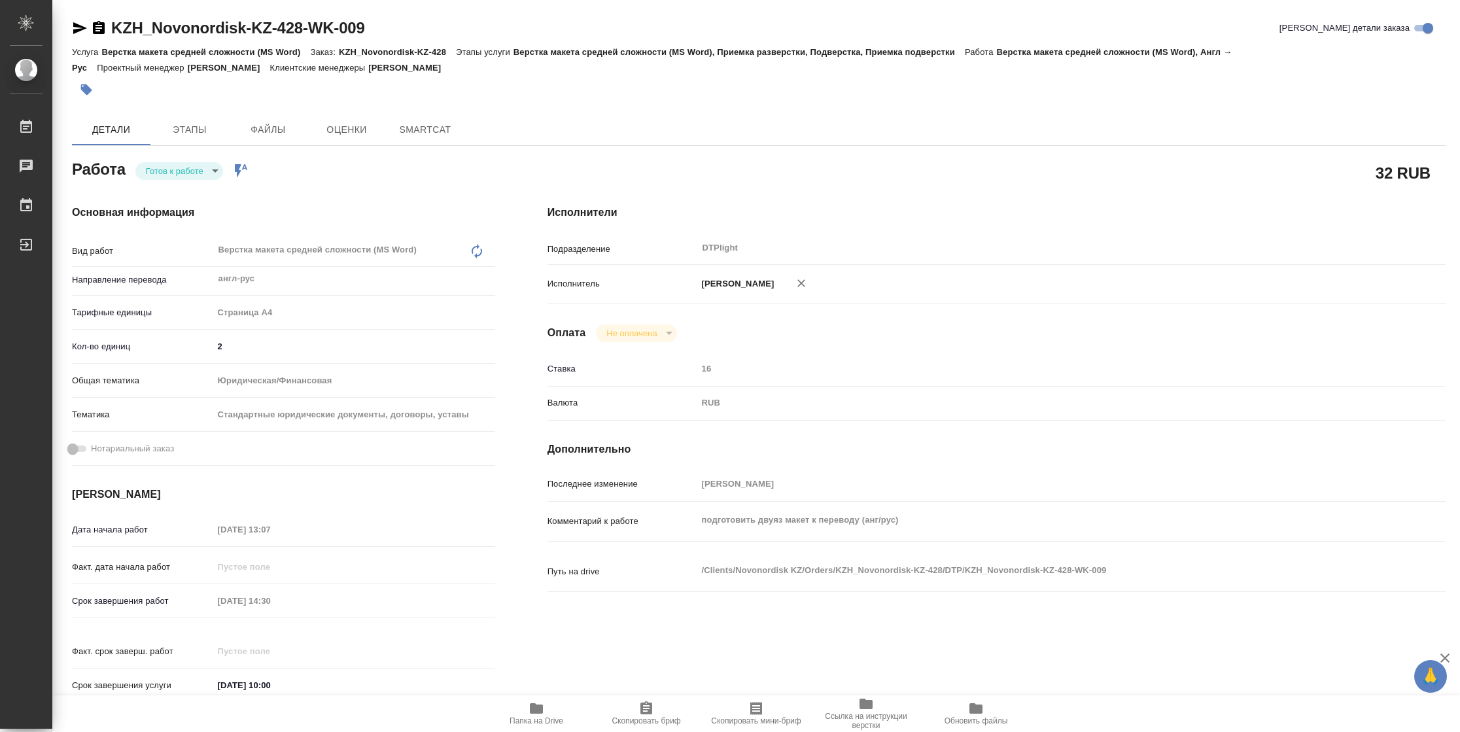
type textarea "x"
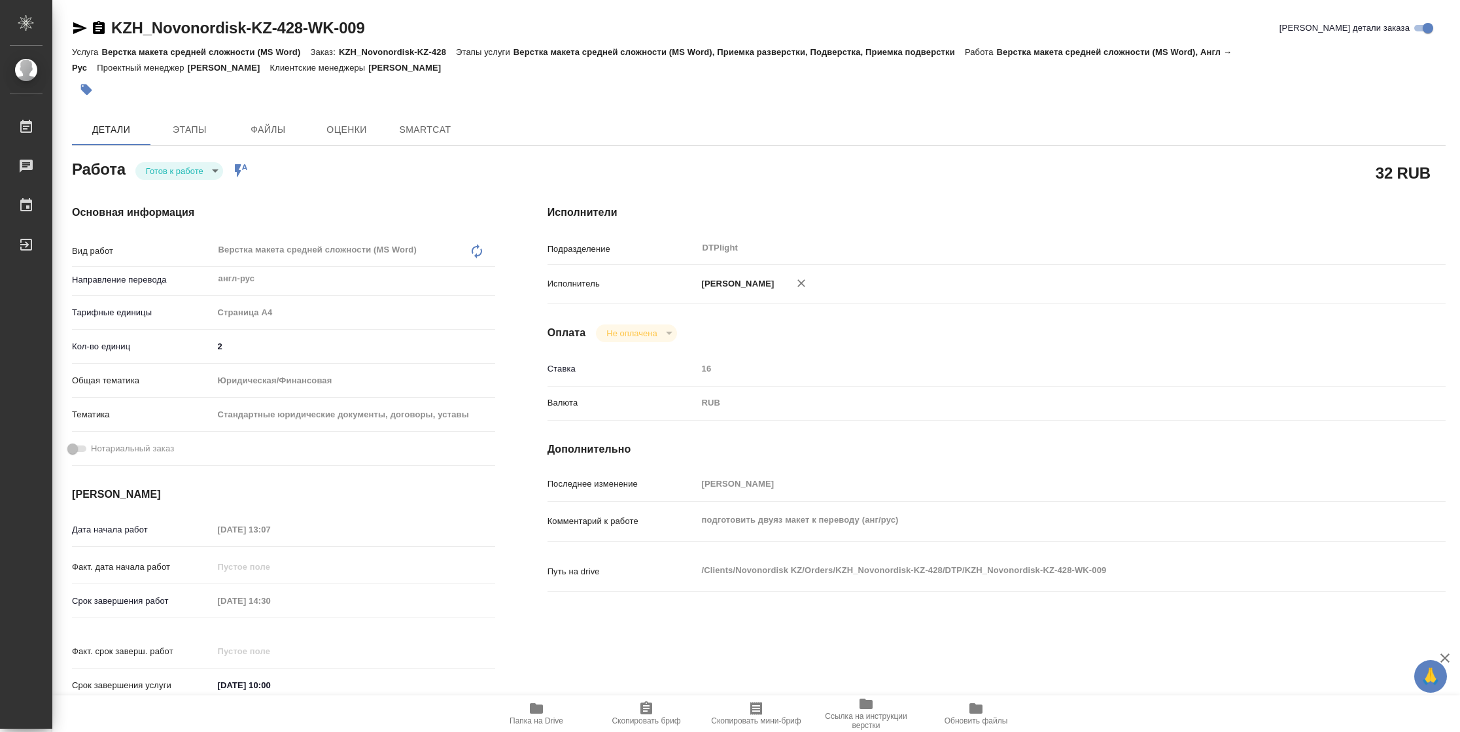
type textarea "x"
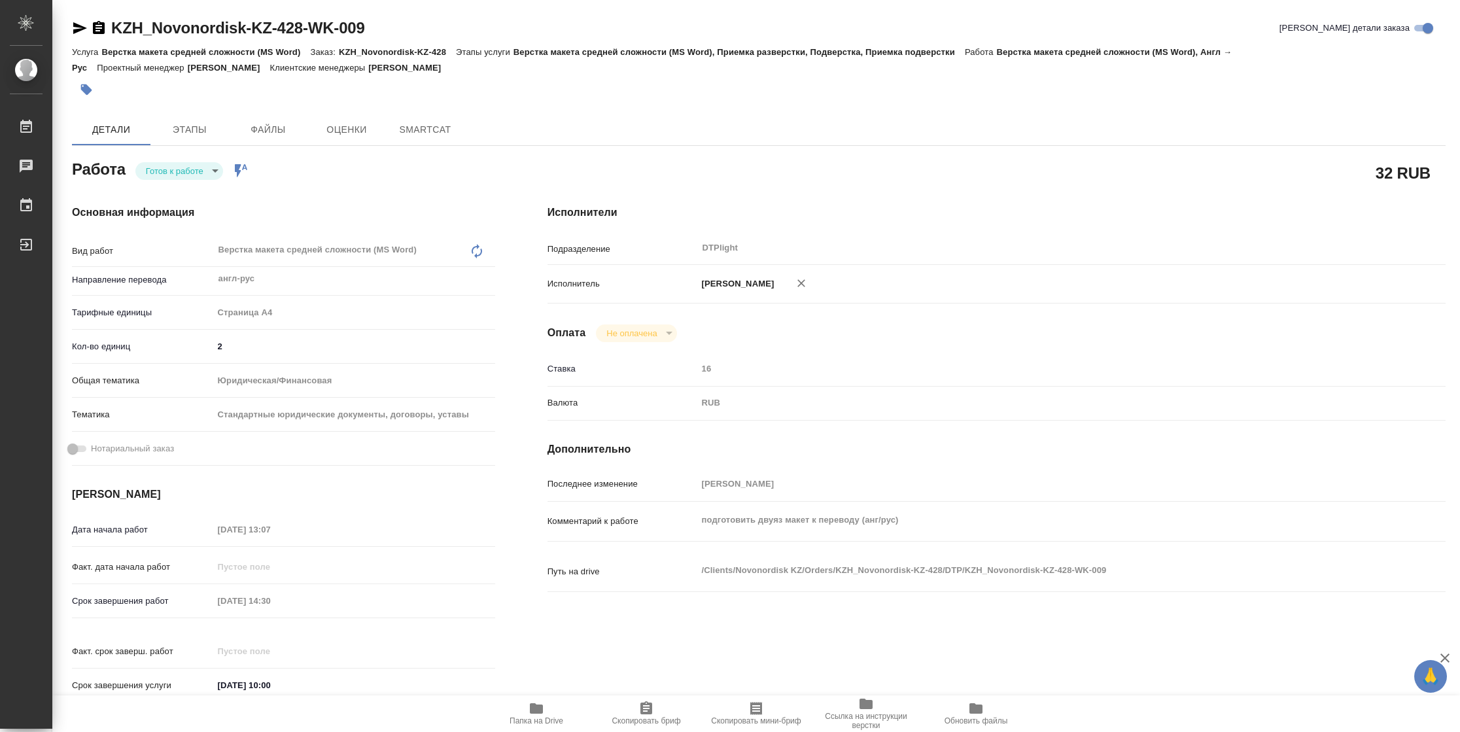
click at [188, 177] on body "🙏 .cls-1 fill:#fff; AWATERA Vasilyeva Natalia Работы Чаты График Выйти KZH_Novo…" at bounding box center [730, 366] width 1460 height 732
type textarea "x"
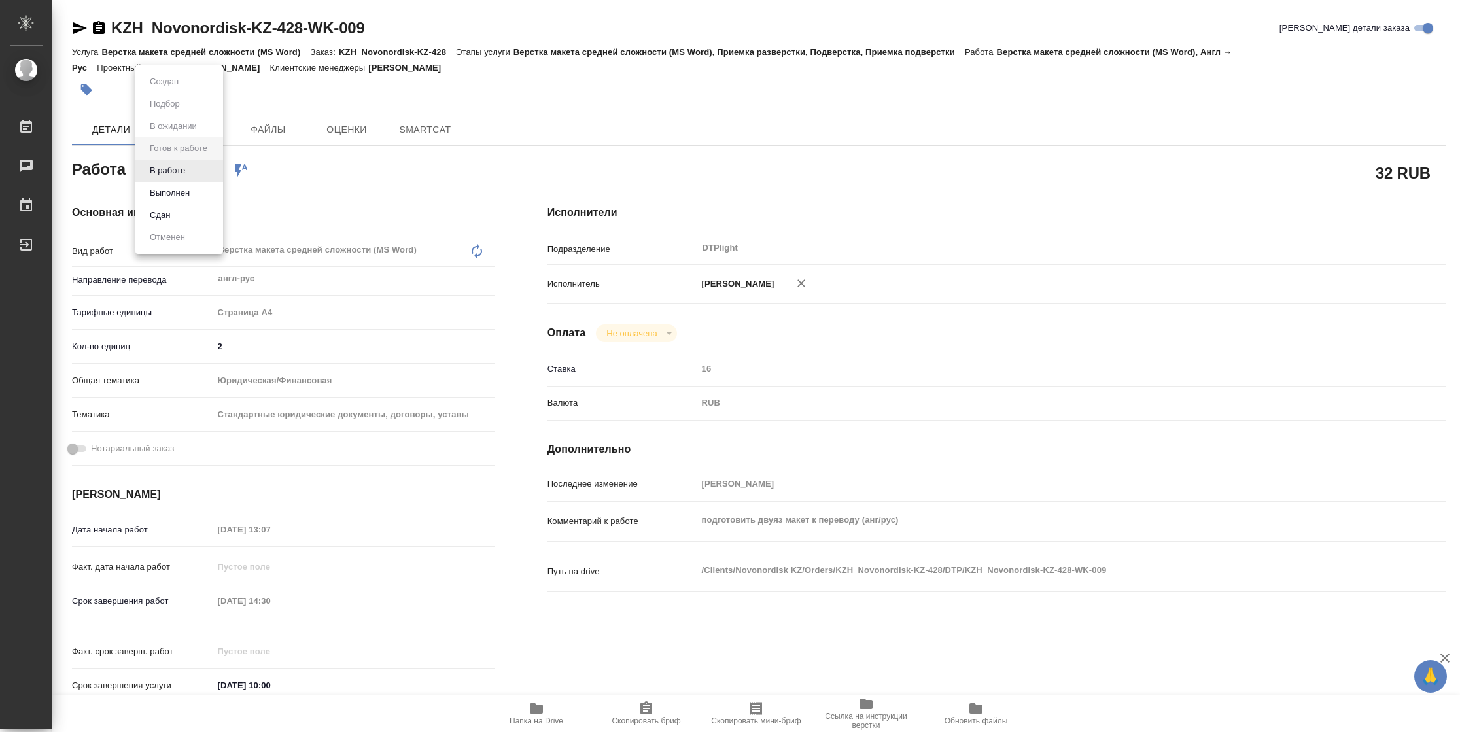
type textarea "x"
click at [188, 175] on button "В работе" at bounding box center [167, 171] width 43 height 14
type textarea "x"
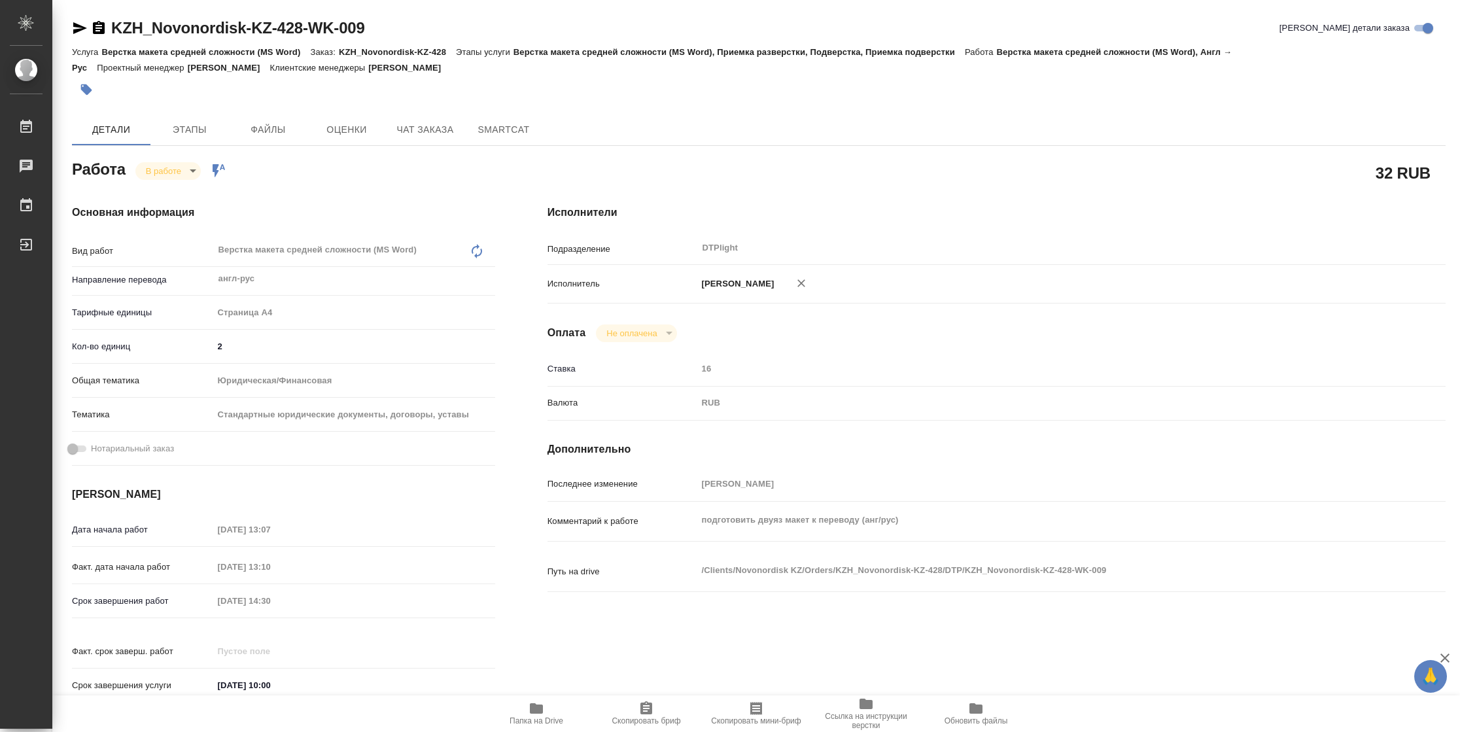
type textarea "x"
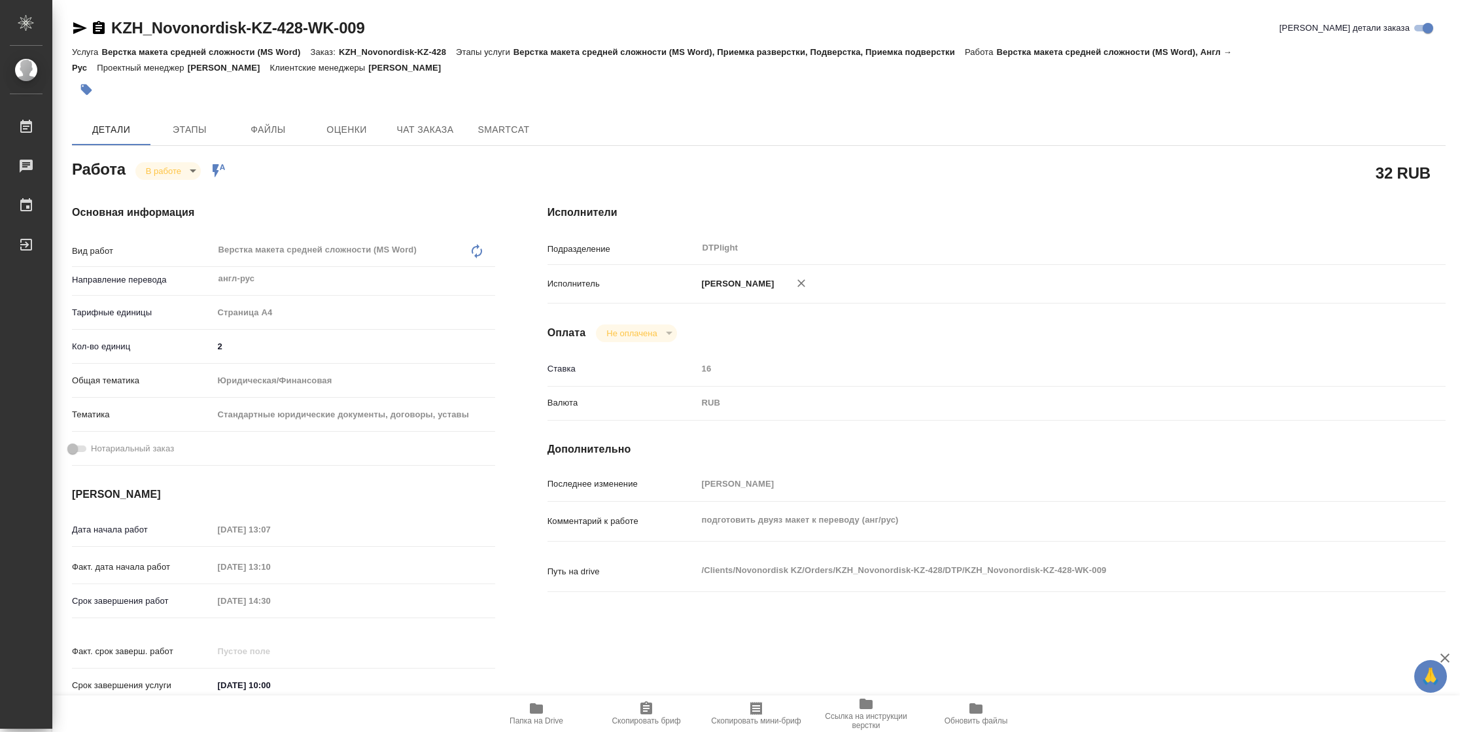
type textarea "x"
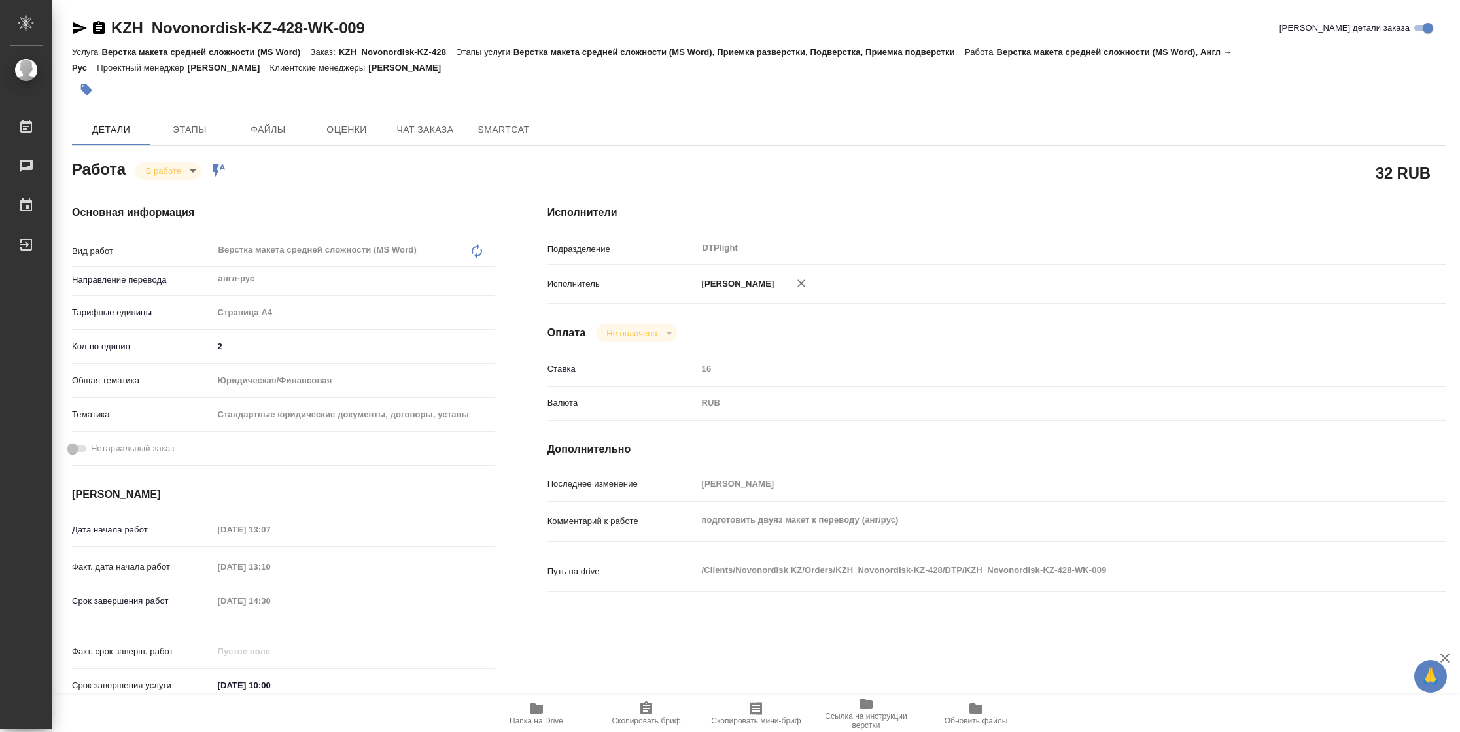
type textarea "x"
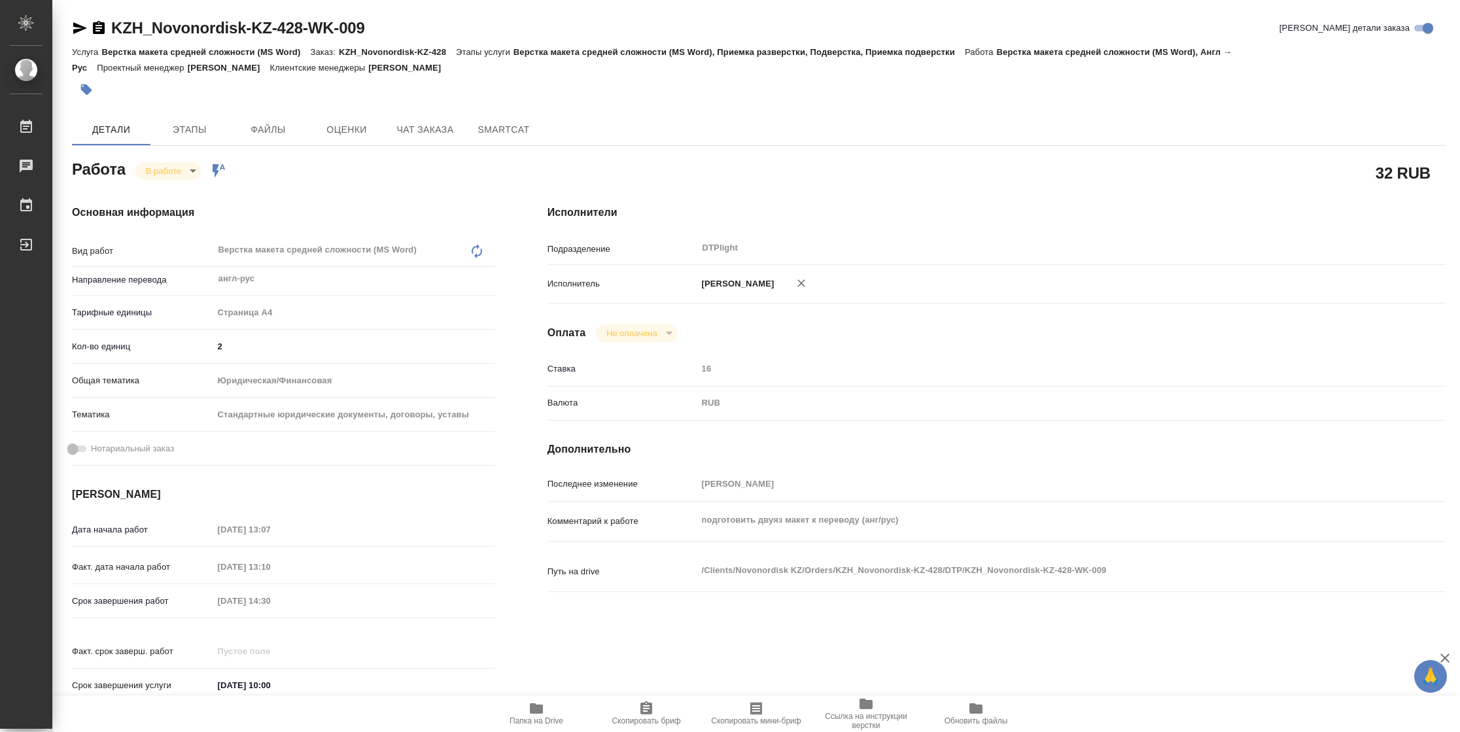
type textarea "x"
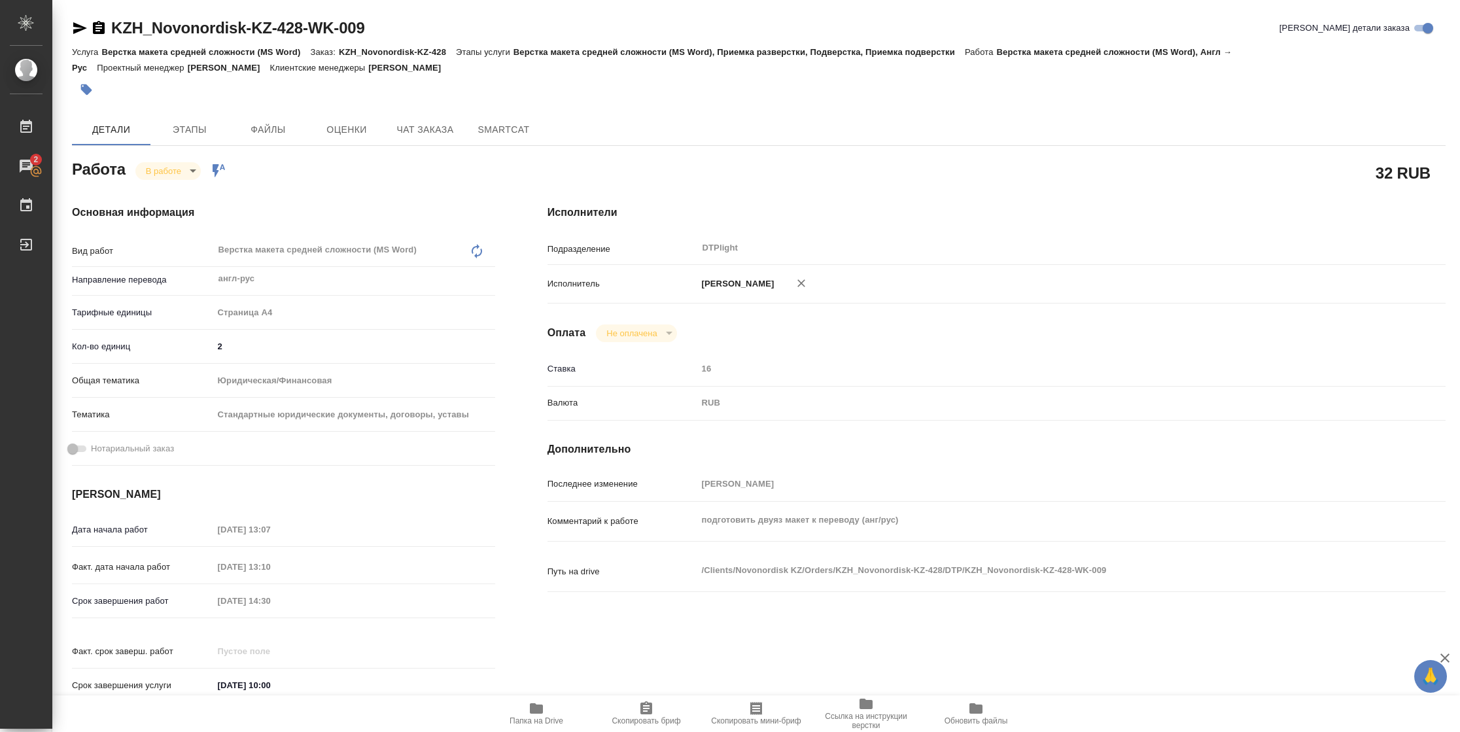
type textarea "x"
click at [529, 720] on span "Папка на Drive" at bounding box center [537, 720] width 54 height 9
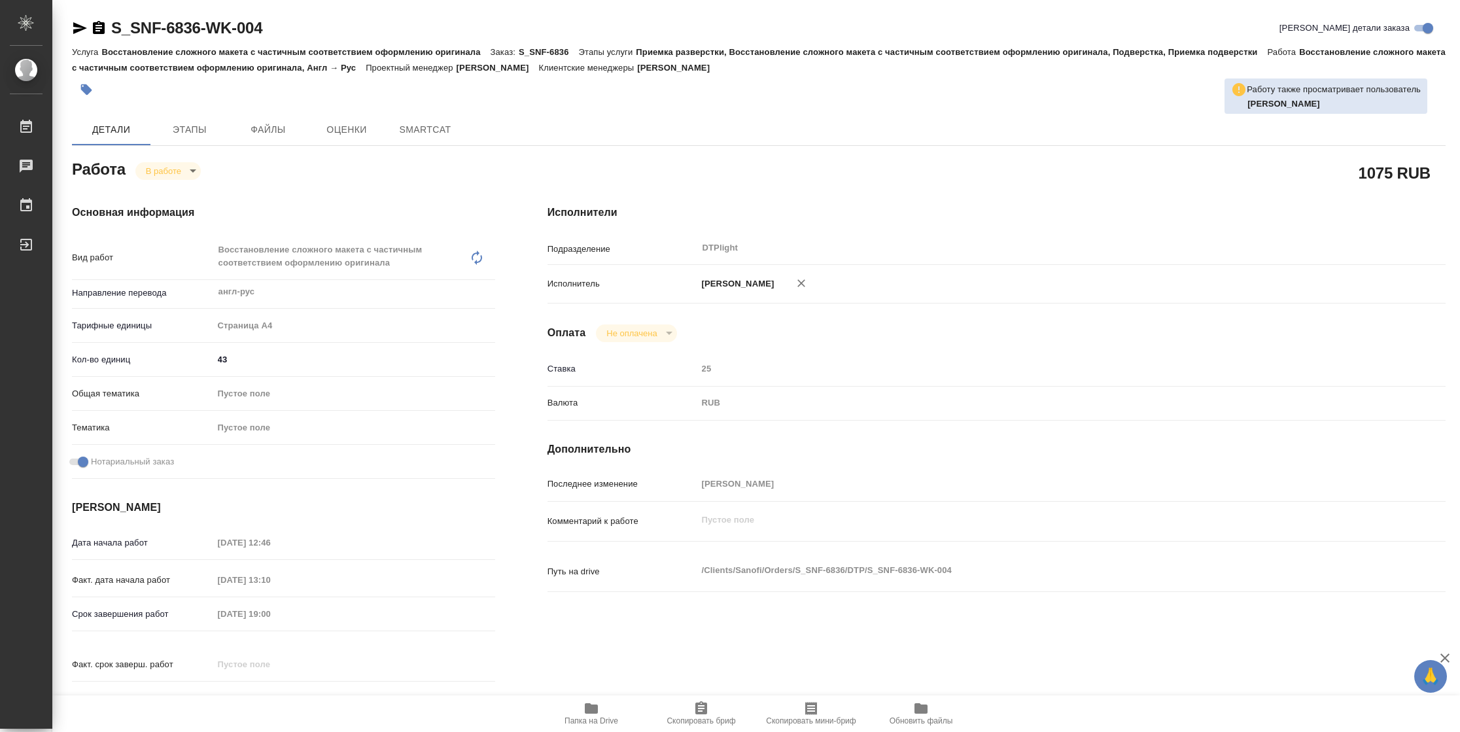
type textarea "x"
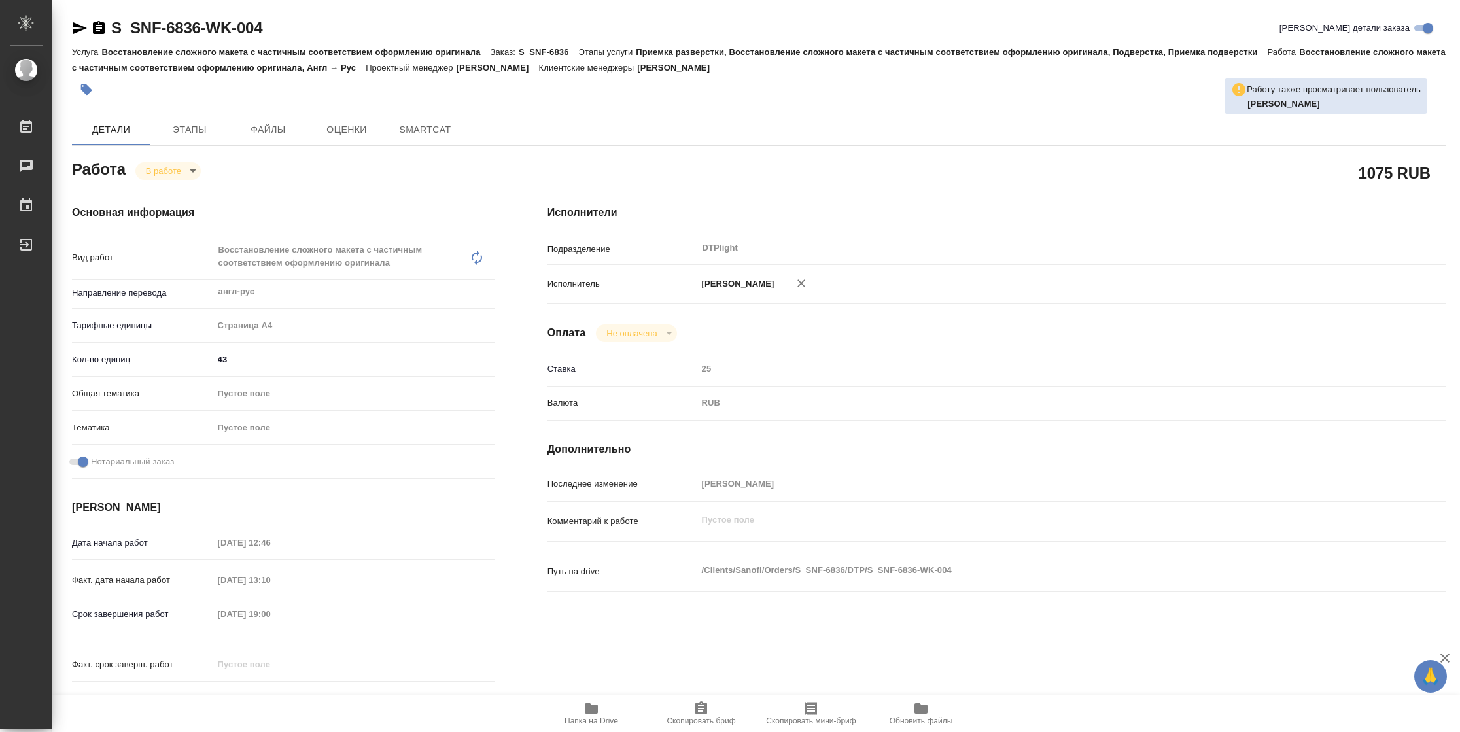
type textarea "x"
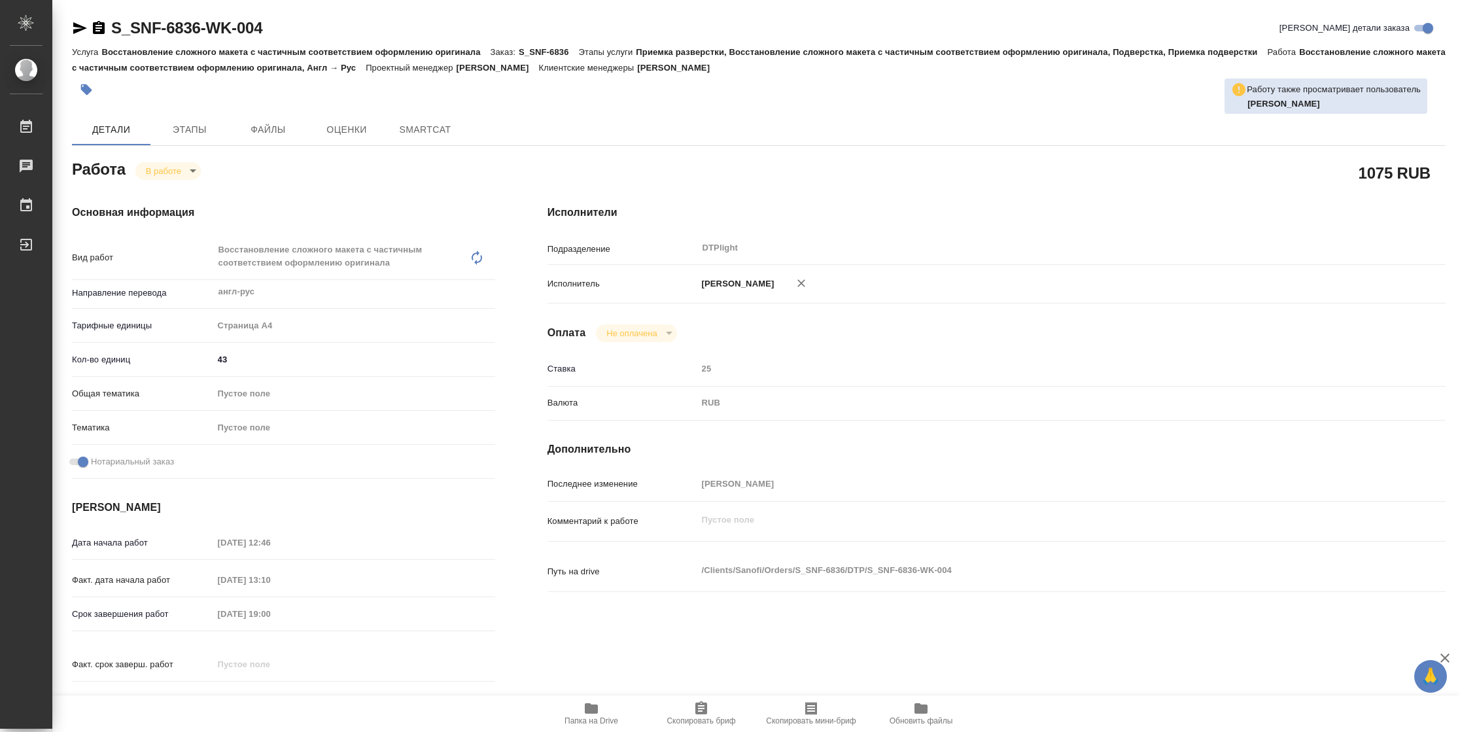
type textarea "x"
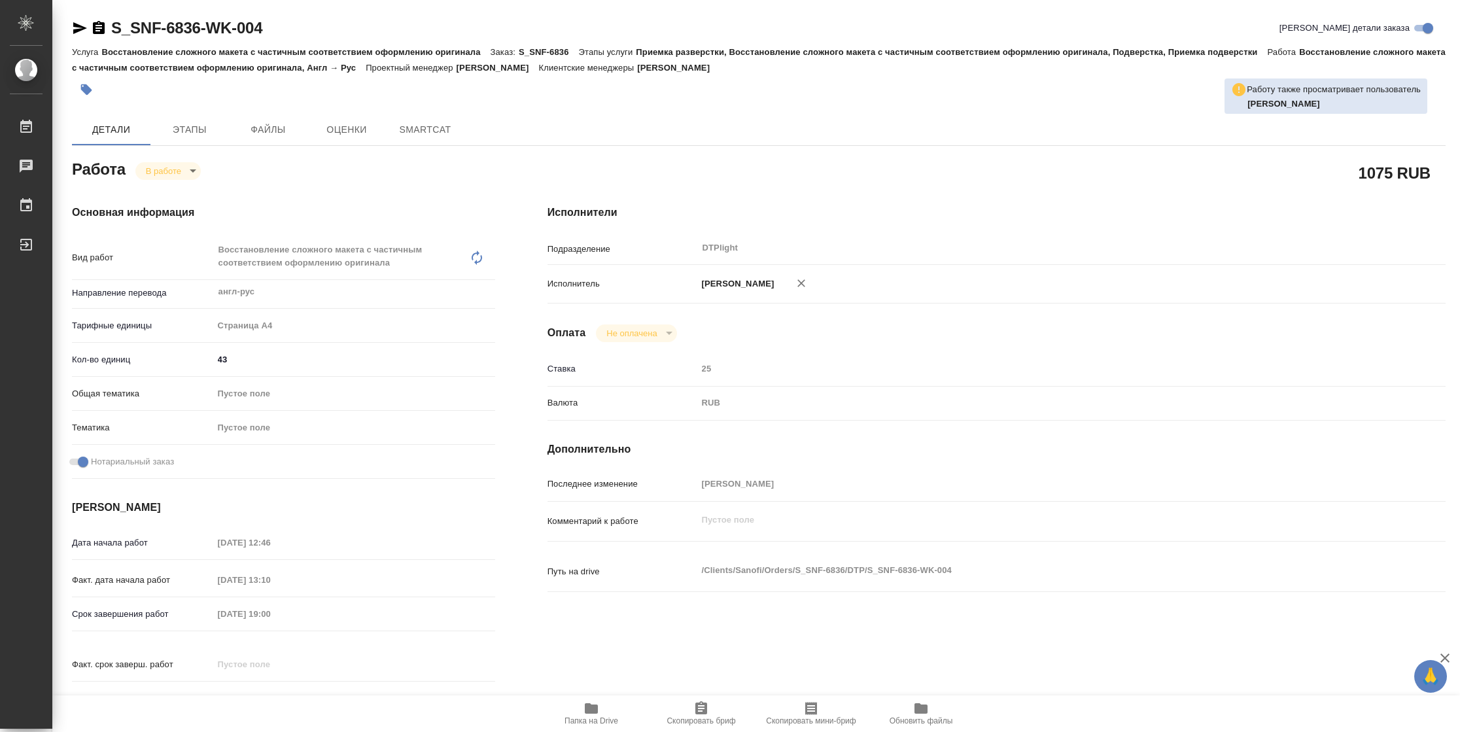
type textarea "x"
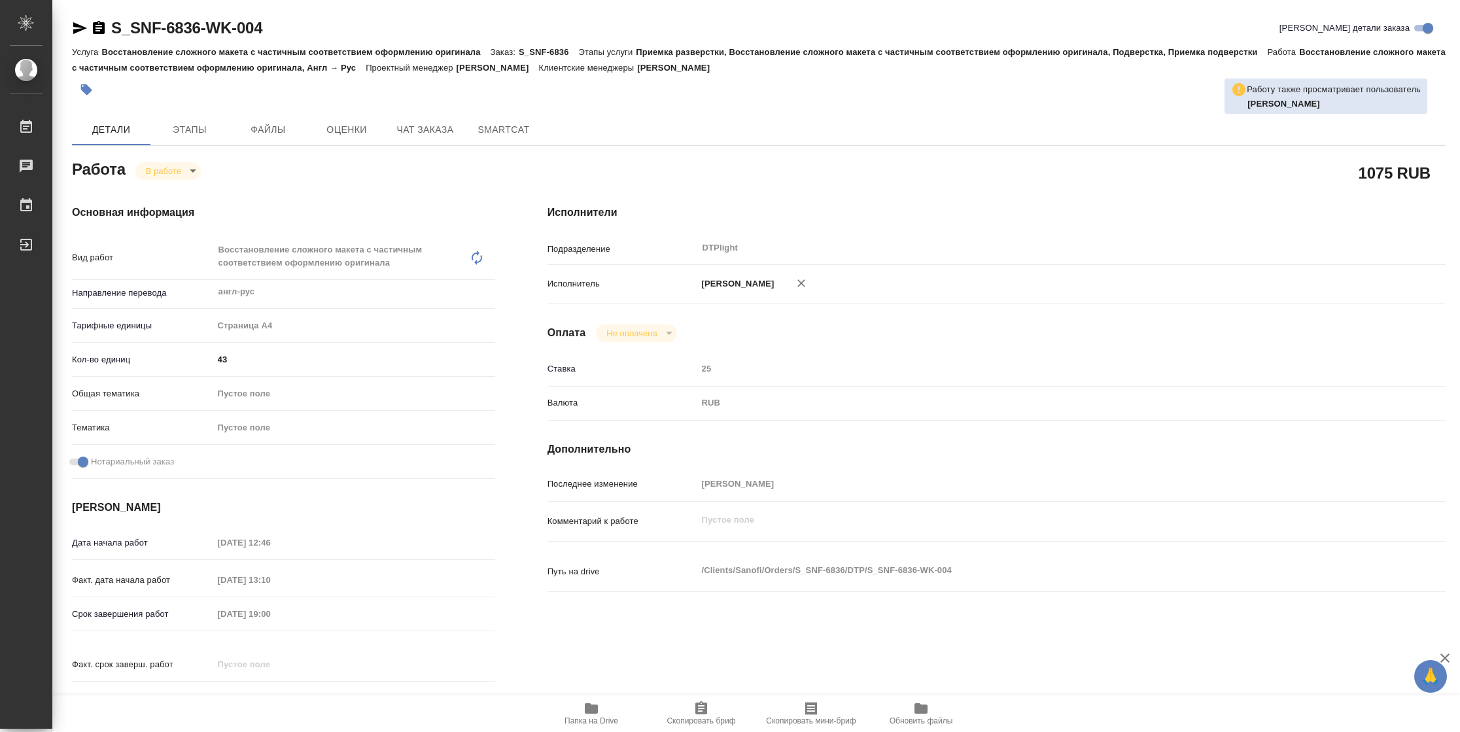
click at [591, 714] on icon "button" at bounding box center [592, 709] width 16 height 16
type textarea "x"
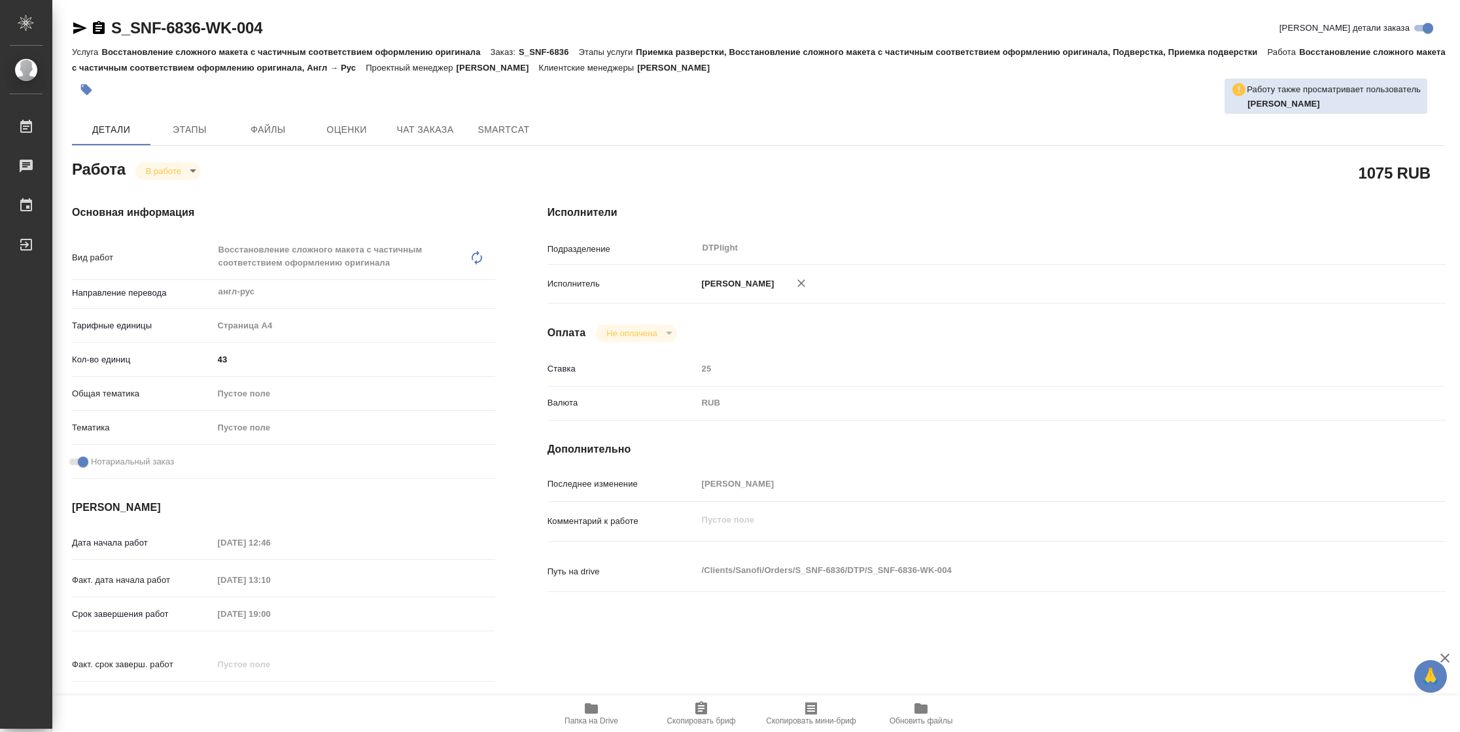
type textarea "x"
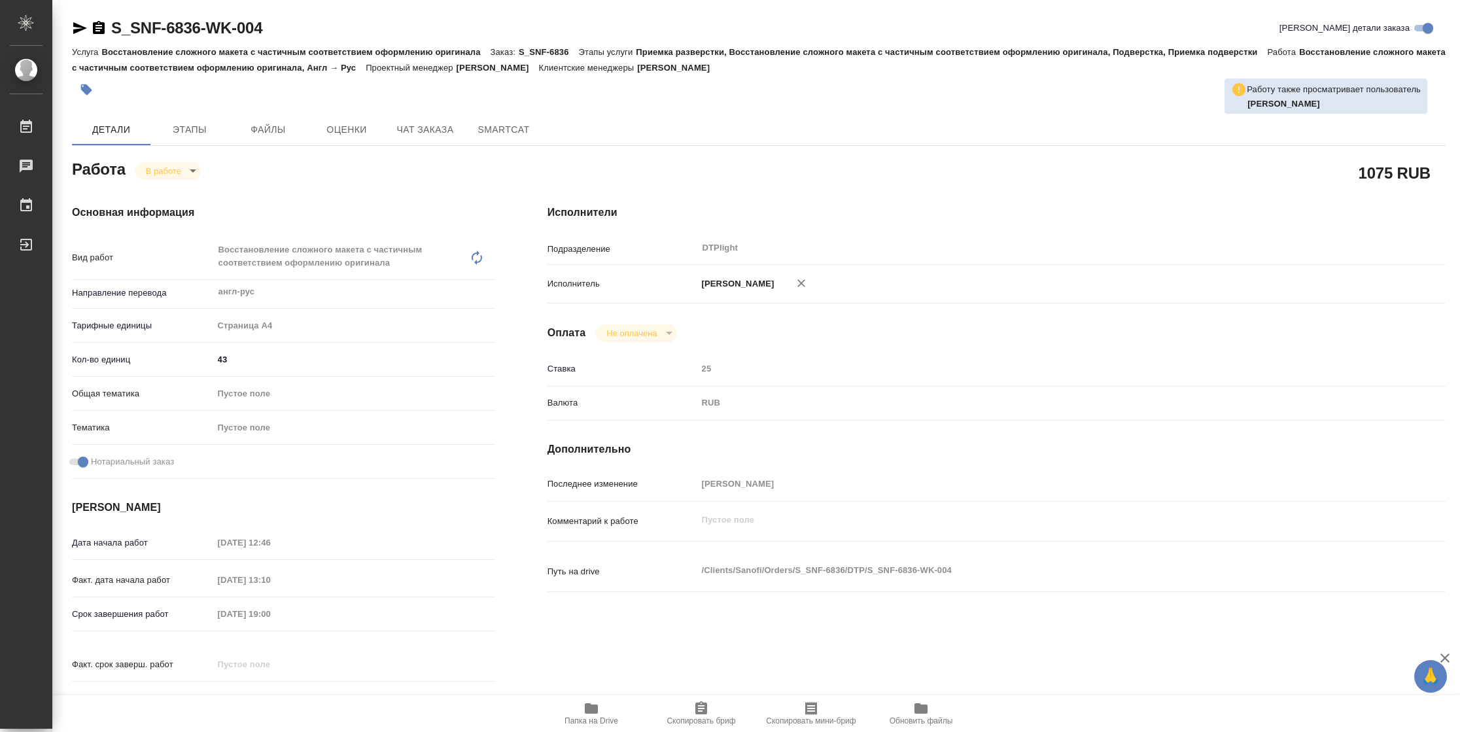
type textarea "x"
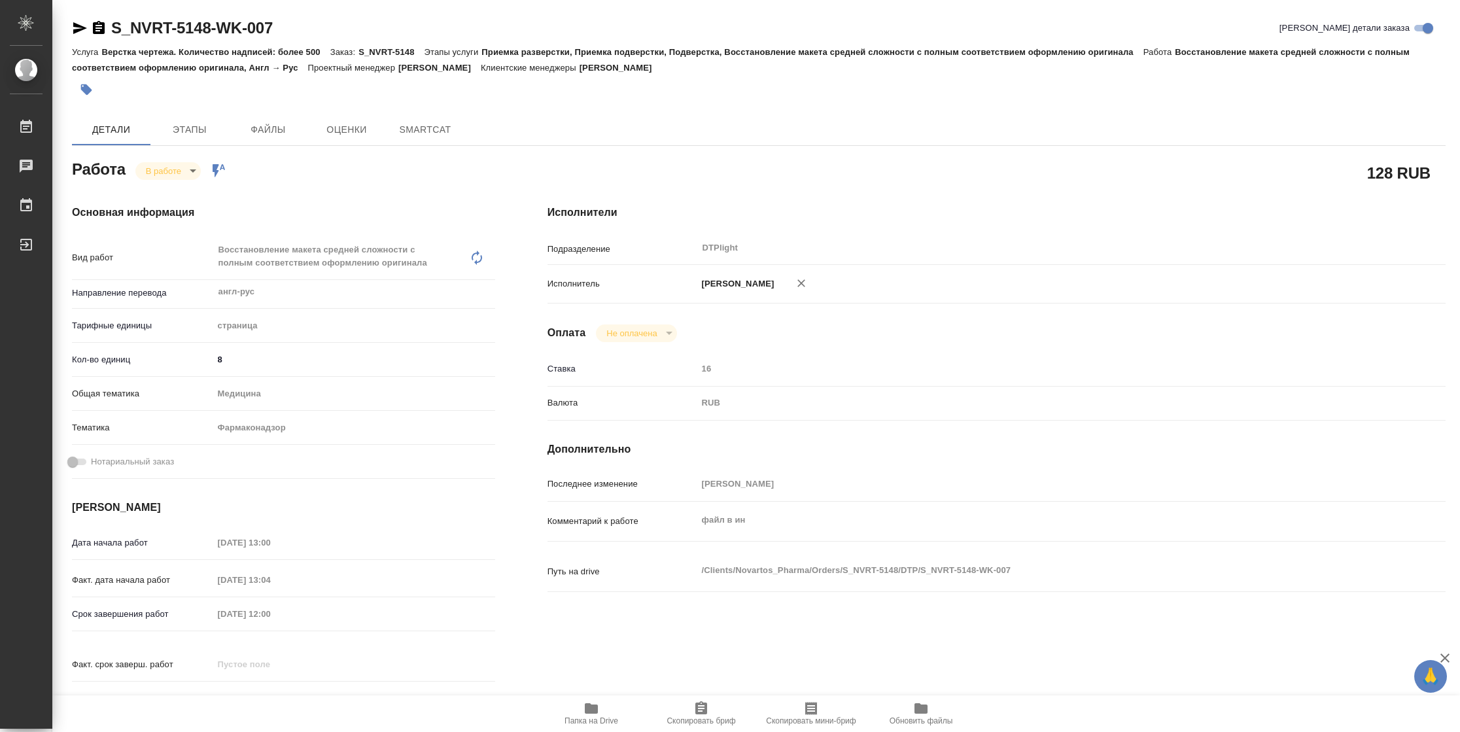
type textarea "x"
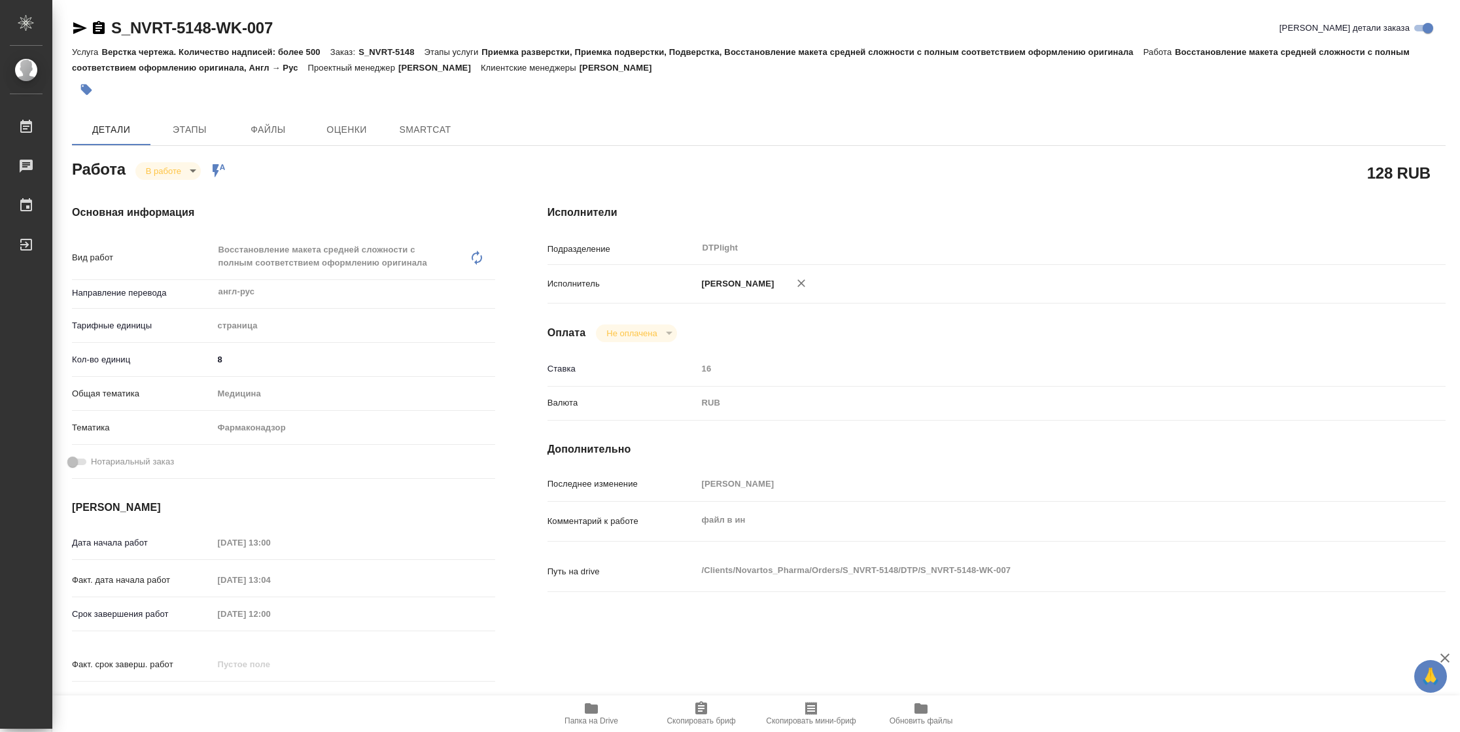
type textarea "x"
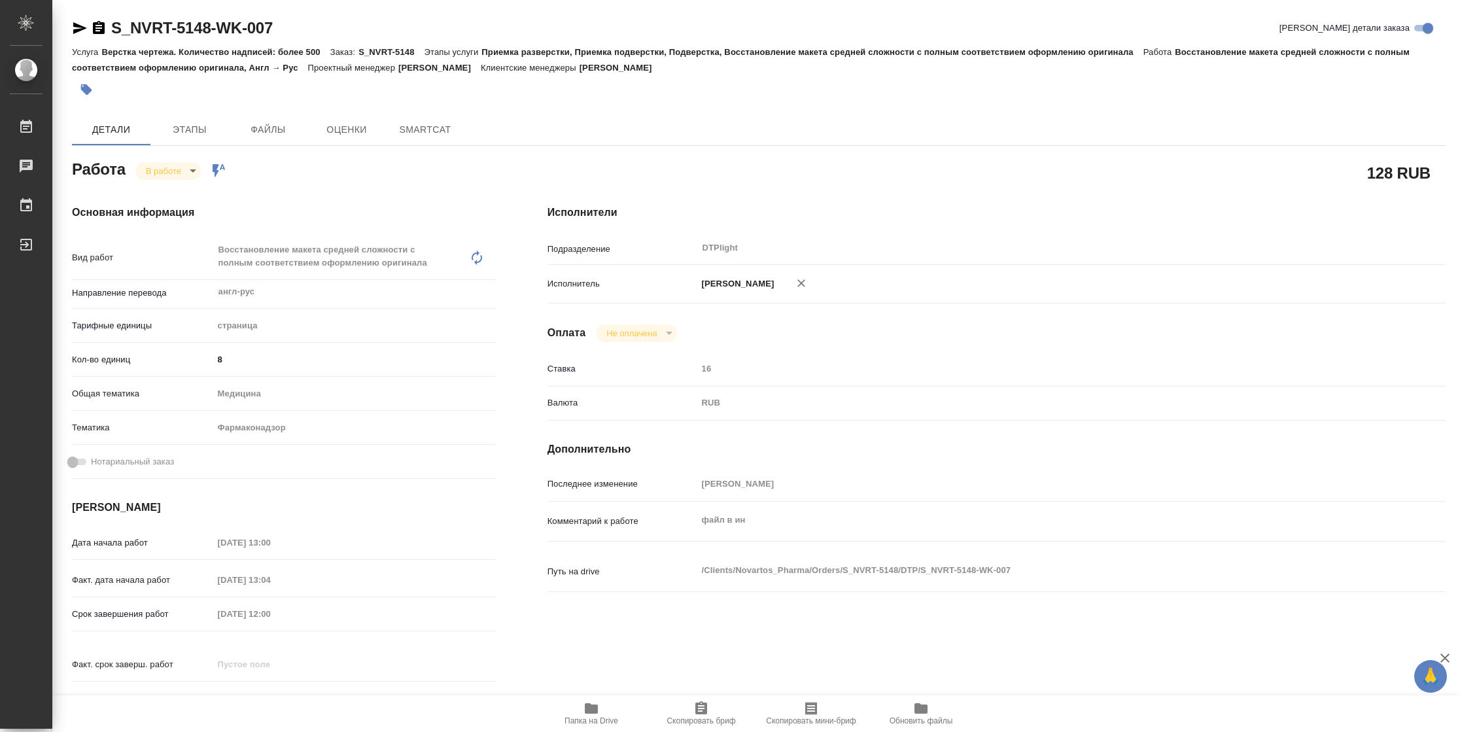
type textarea "x"
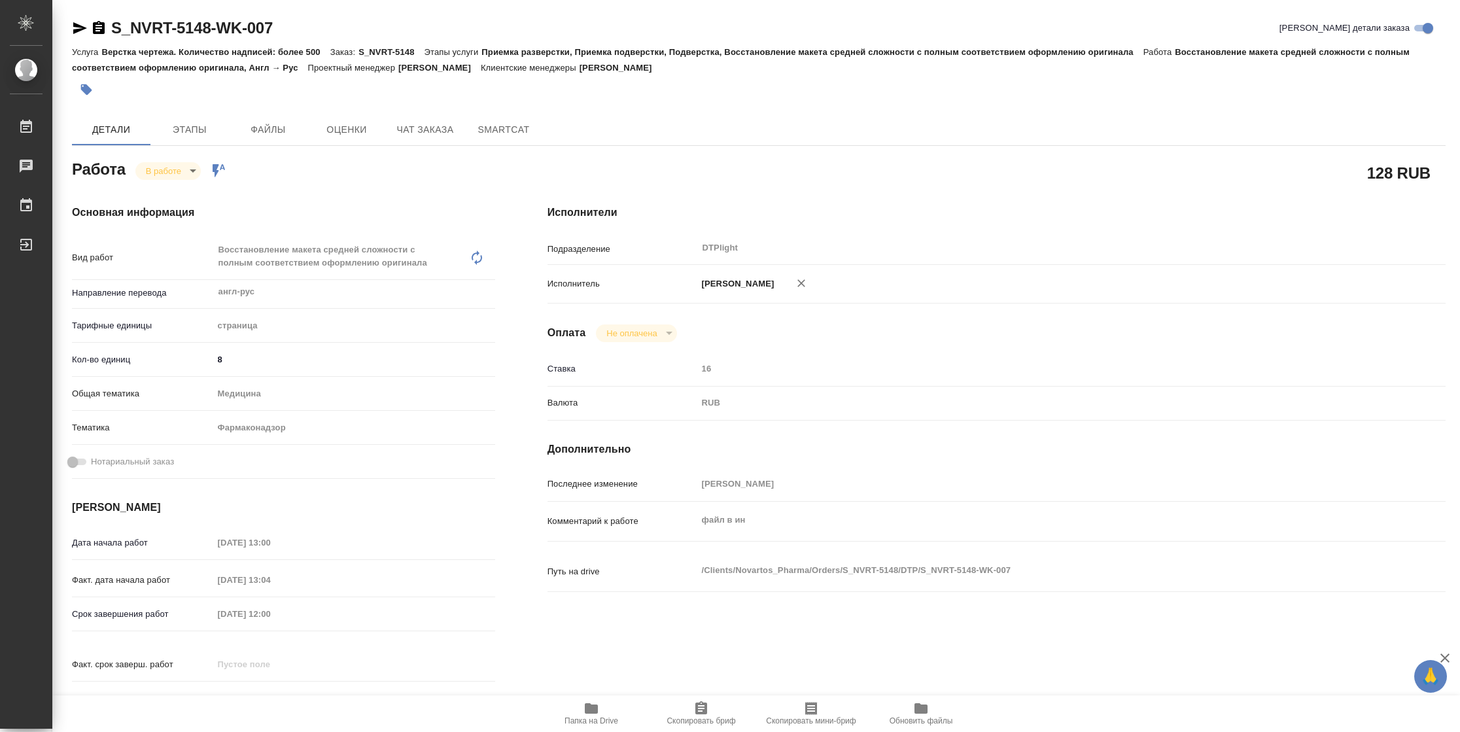
click at [595, 719] on span "Папка на Drive" at bounding box center [592, 720] width 54 height 9
type textarea "x"
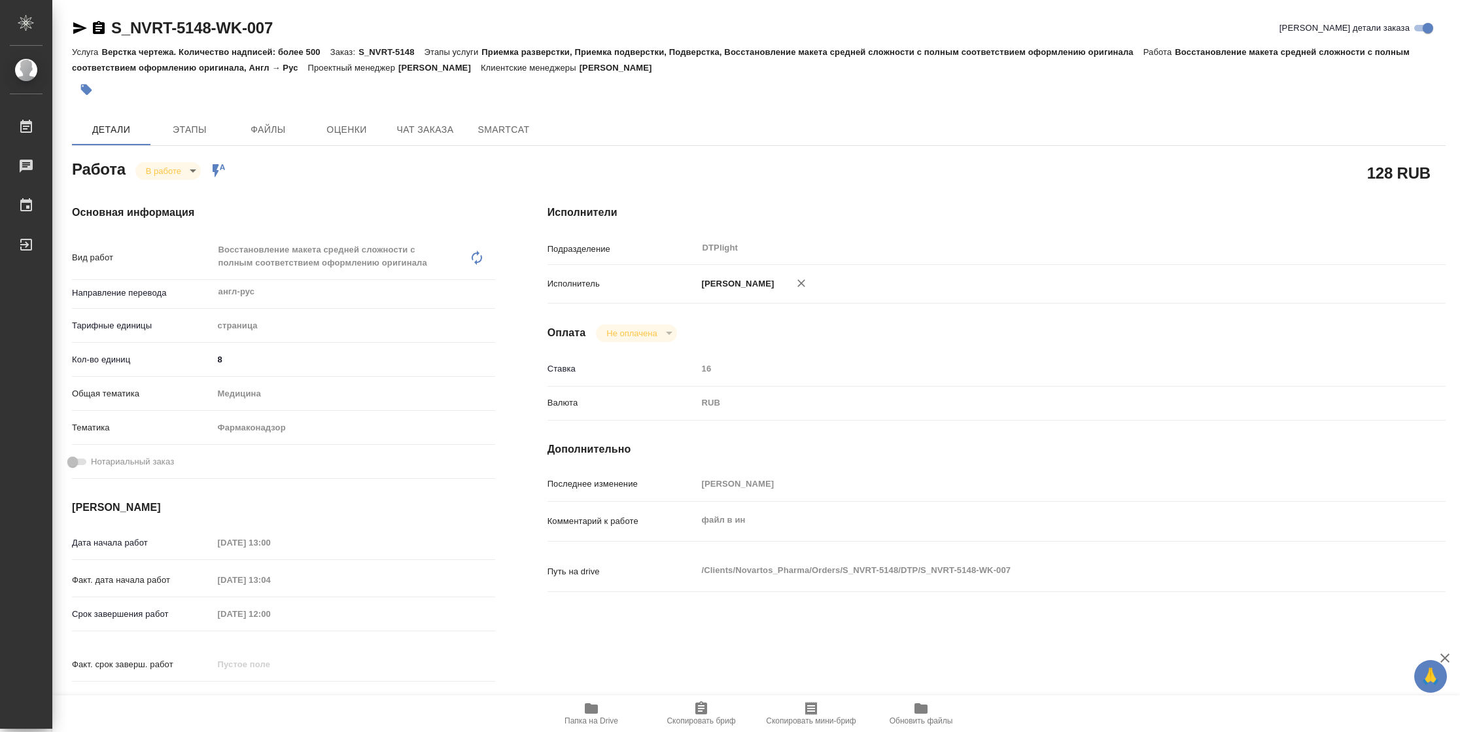
type textarea "x"
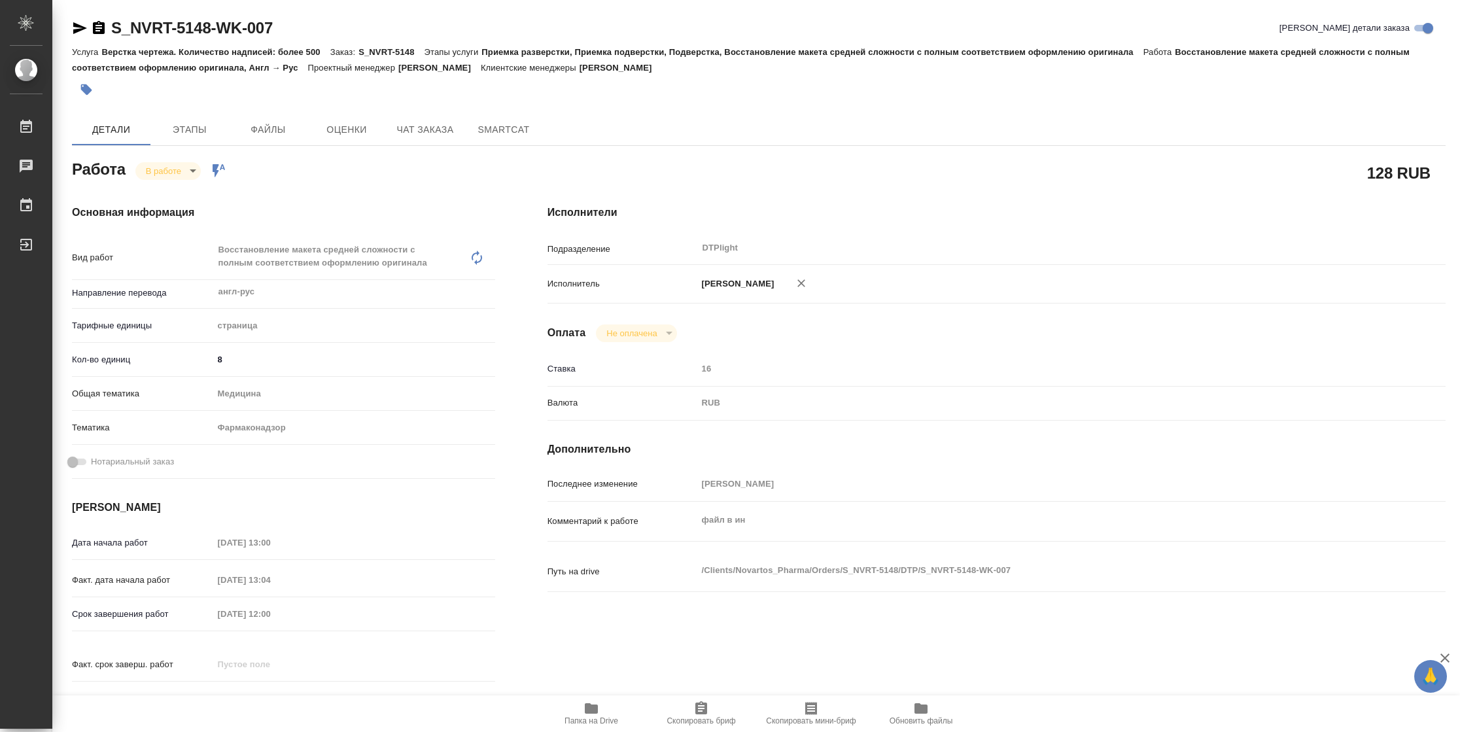
type textarea "x"
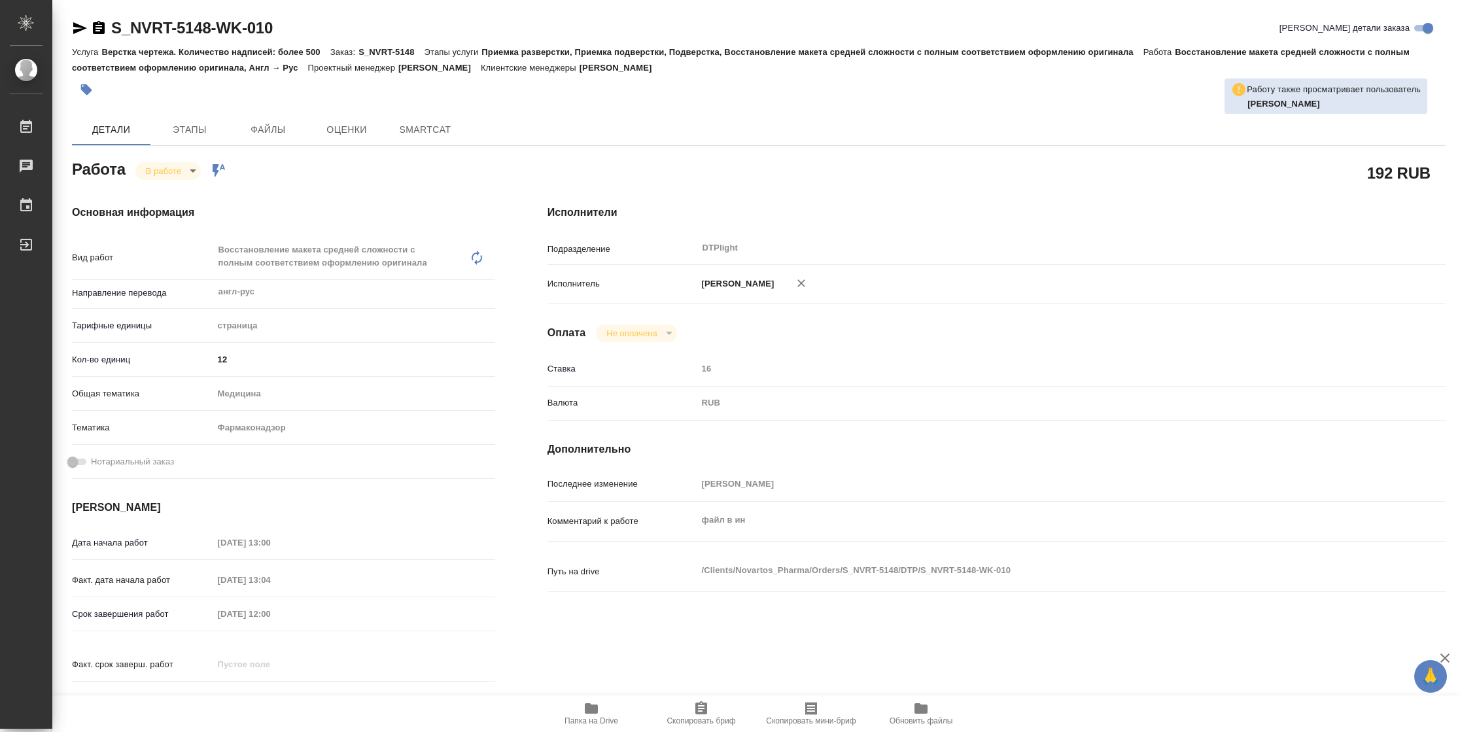
type textarea "x"
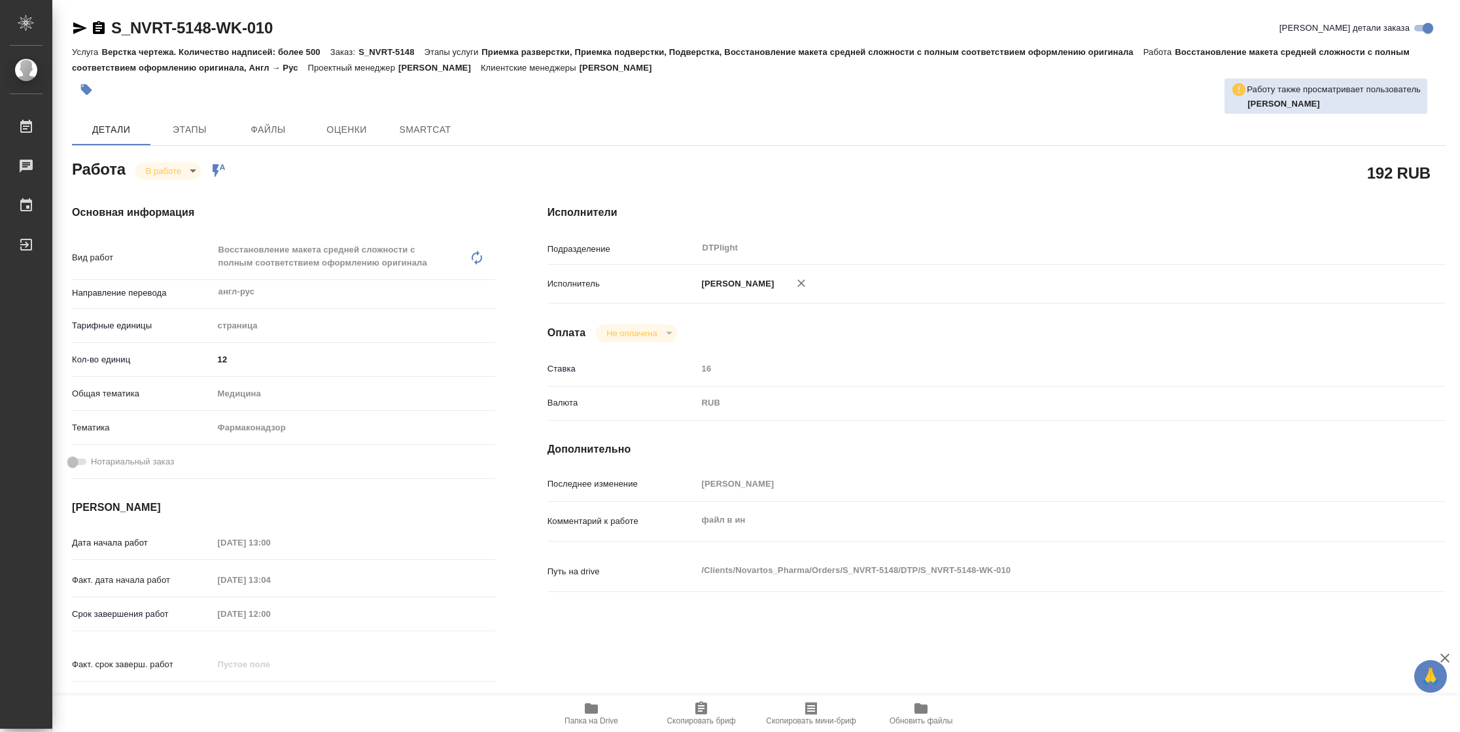
type textarea "x"
click at [598, 711] on icon "button" at bounding box center [592, 709] width 16 height 16
type textarea "x"
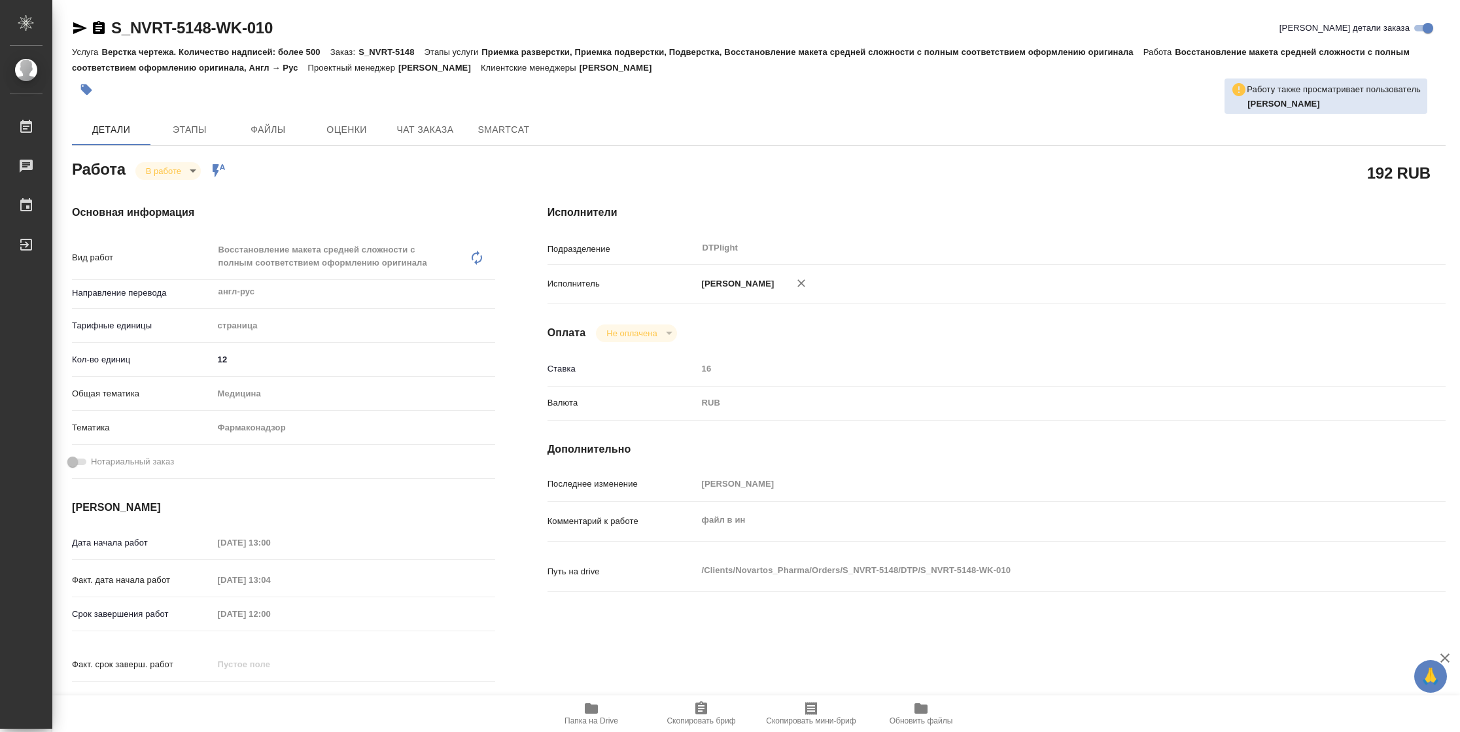
type textarea "x"
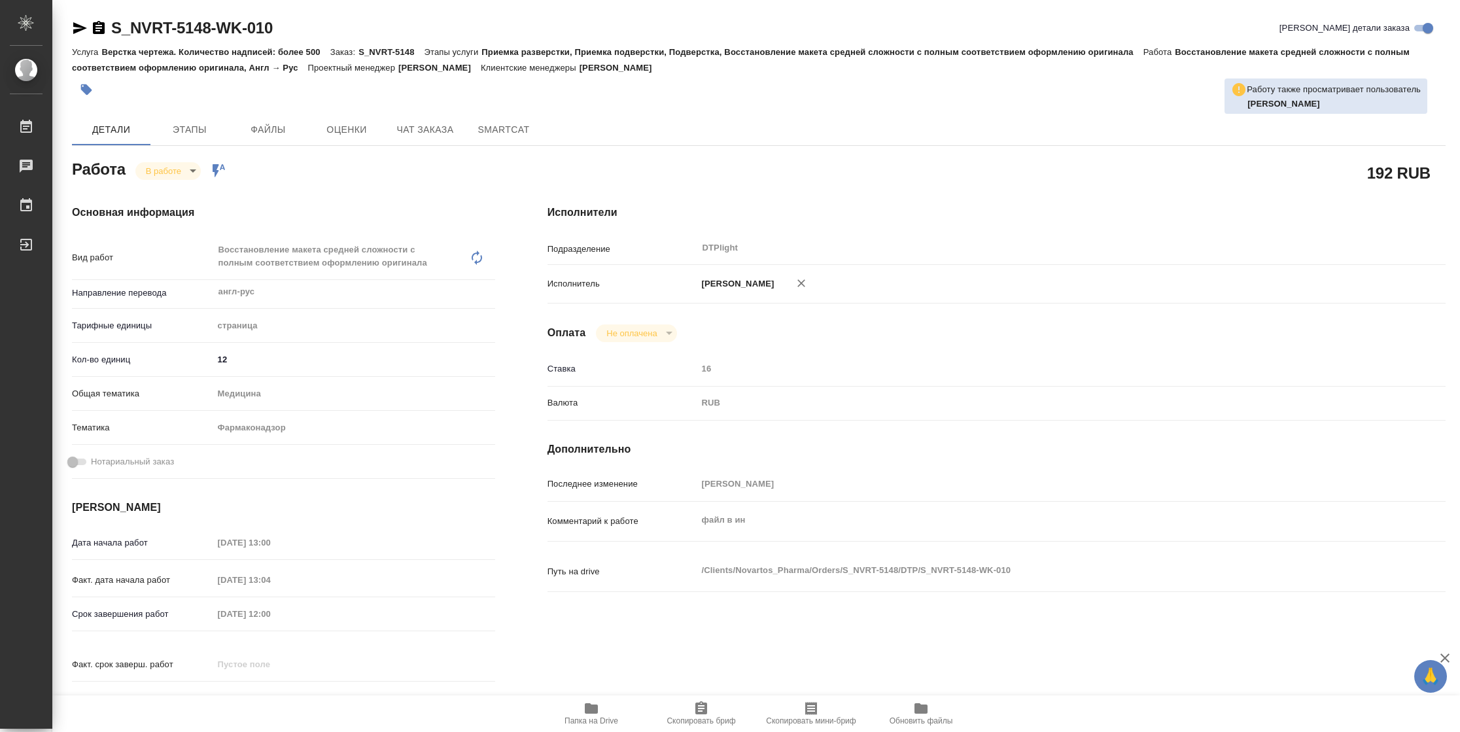
type textarea "x"
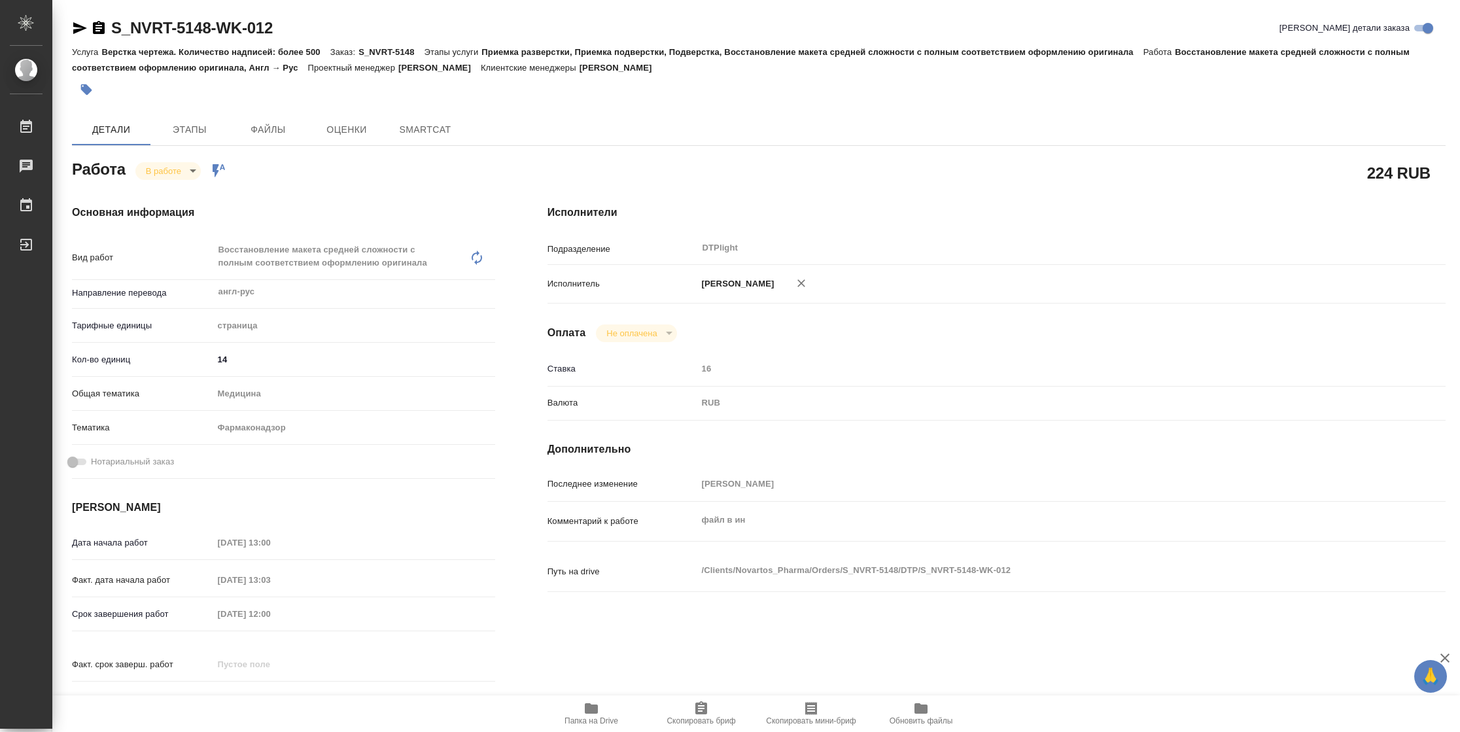
type textarea "x"
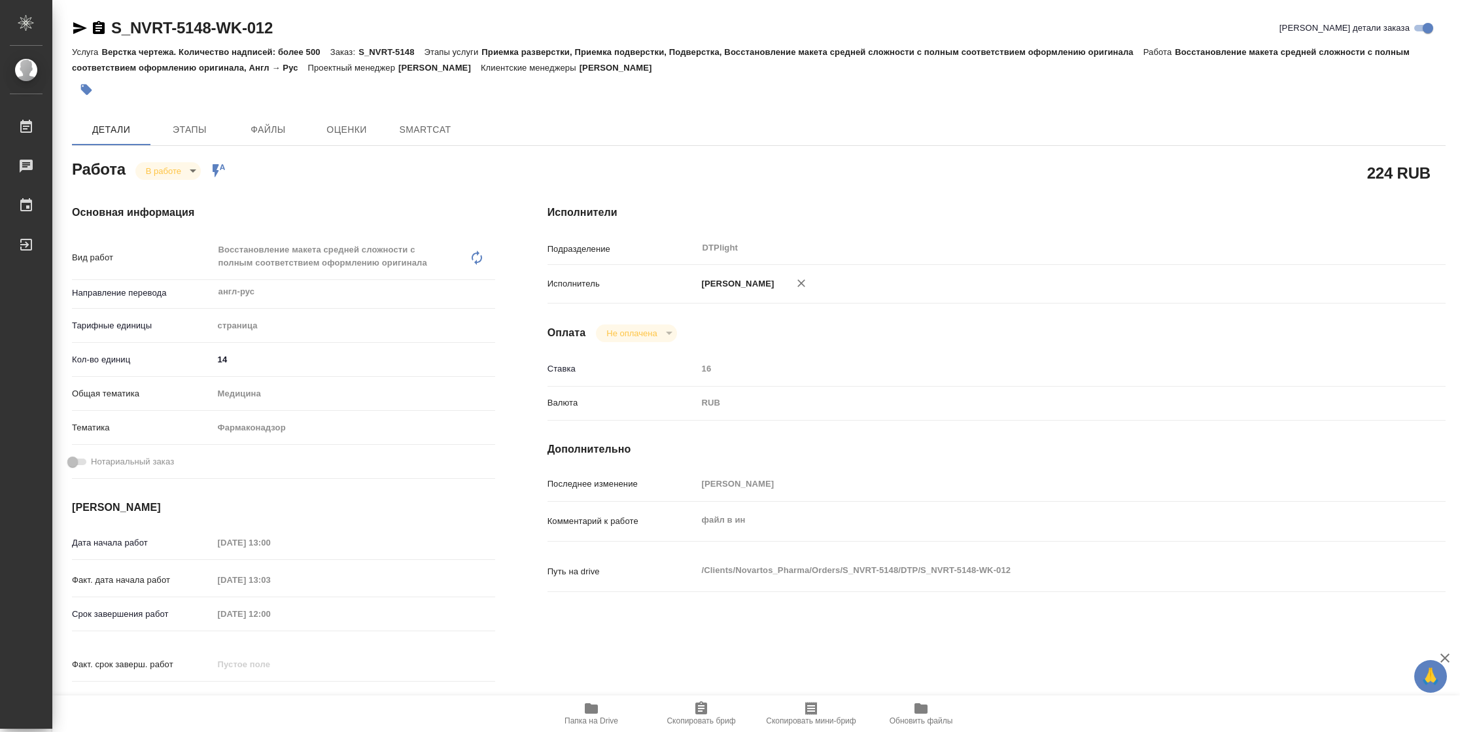
type textarea "x"
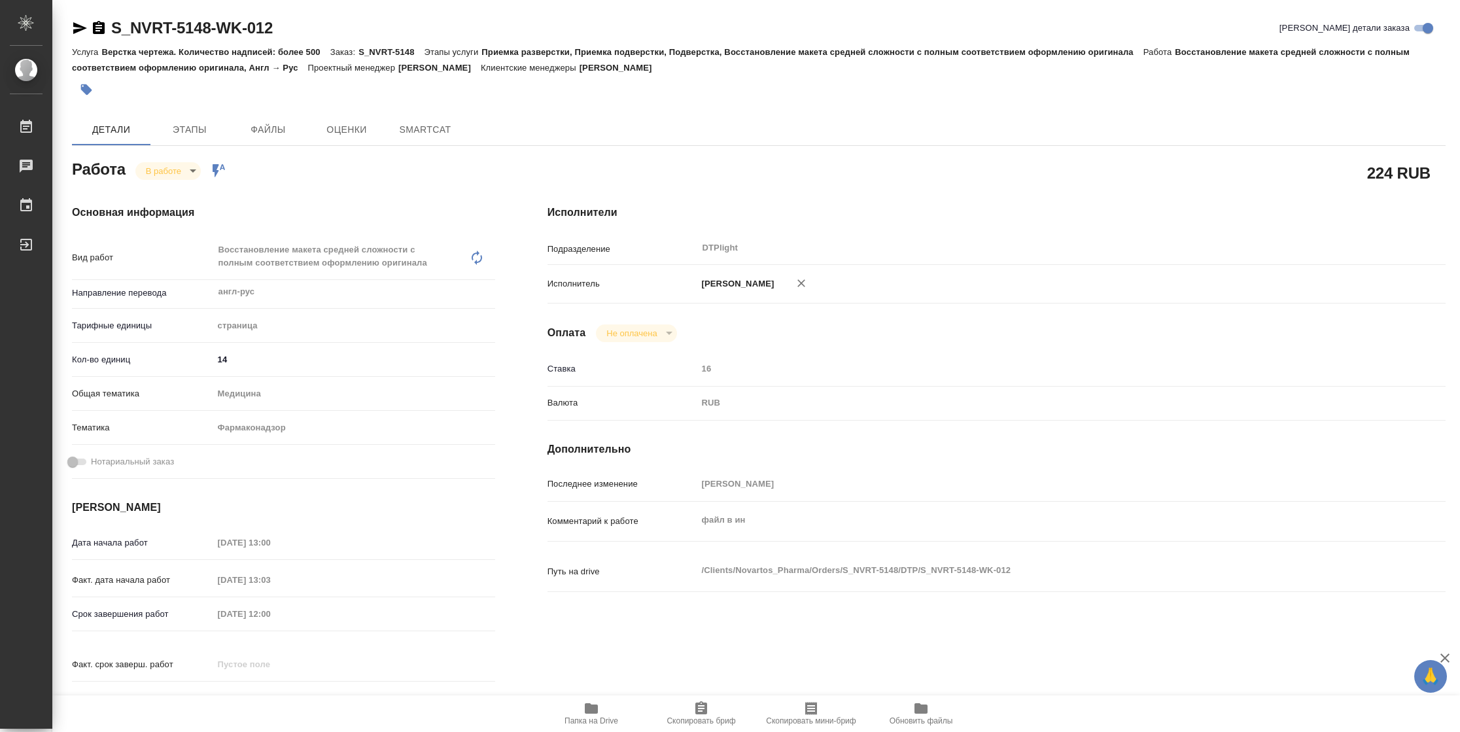
type textarea "x"
click at [594, 716] on span "Папка на Drive" at bounding box center [592, 720] width 54 height 9
type textarea "x"
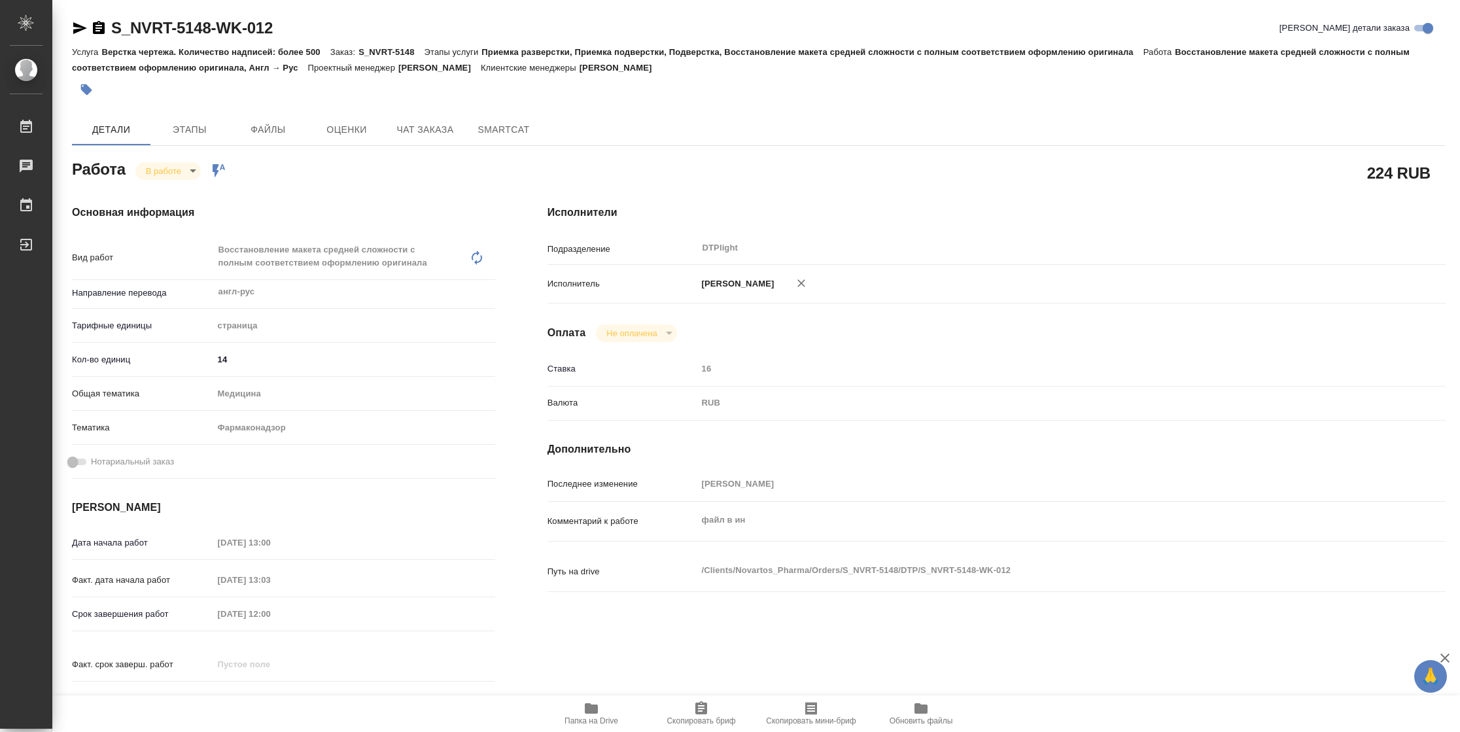
type textarea "x"
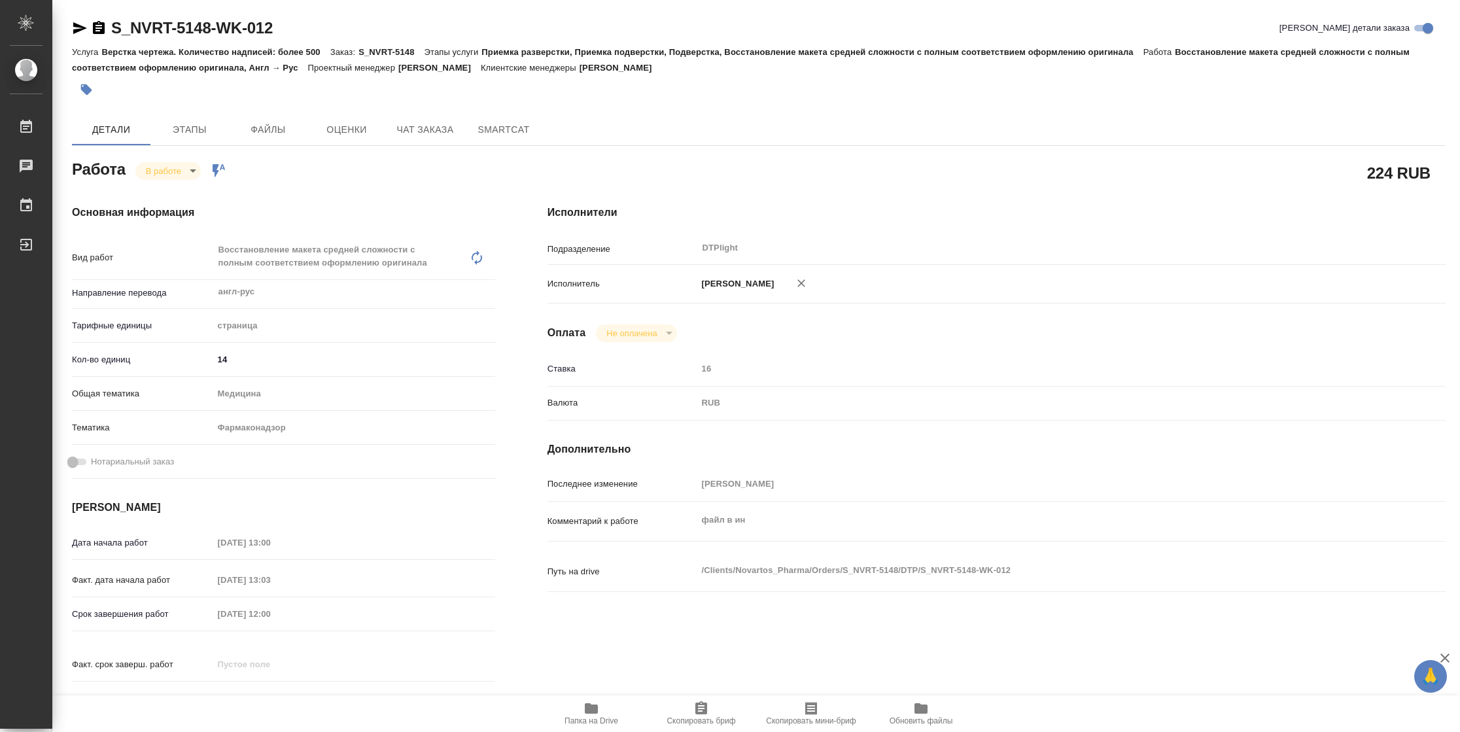
type textarea "x"
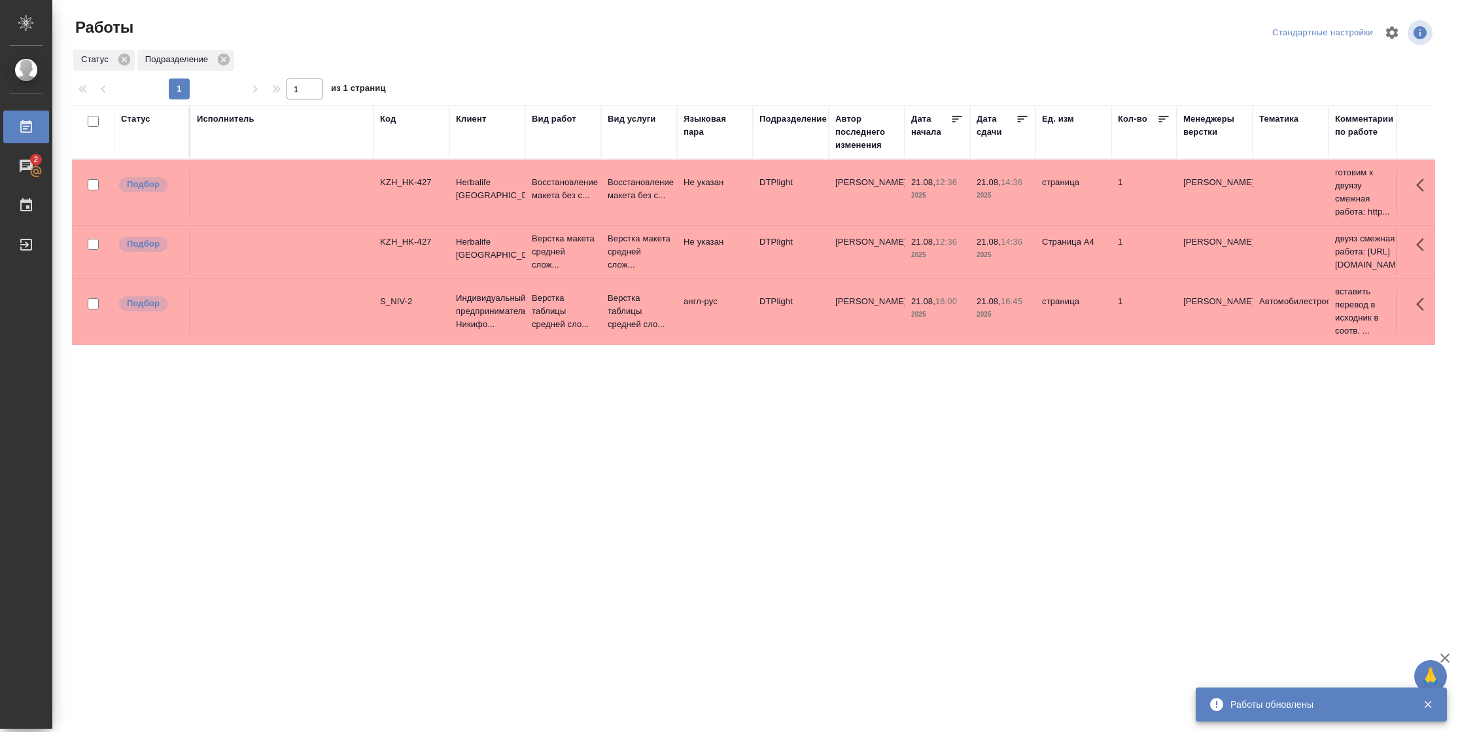
click at [149, 118] on div "Статус" at bounding box center [135, 119] width 29 height 13
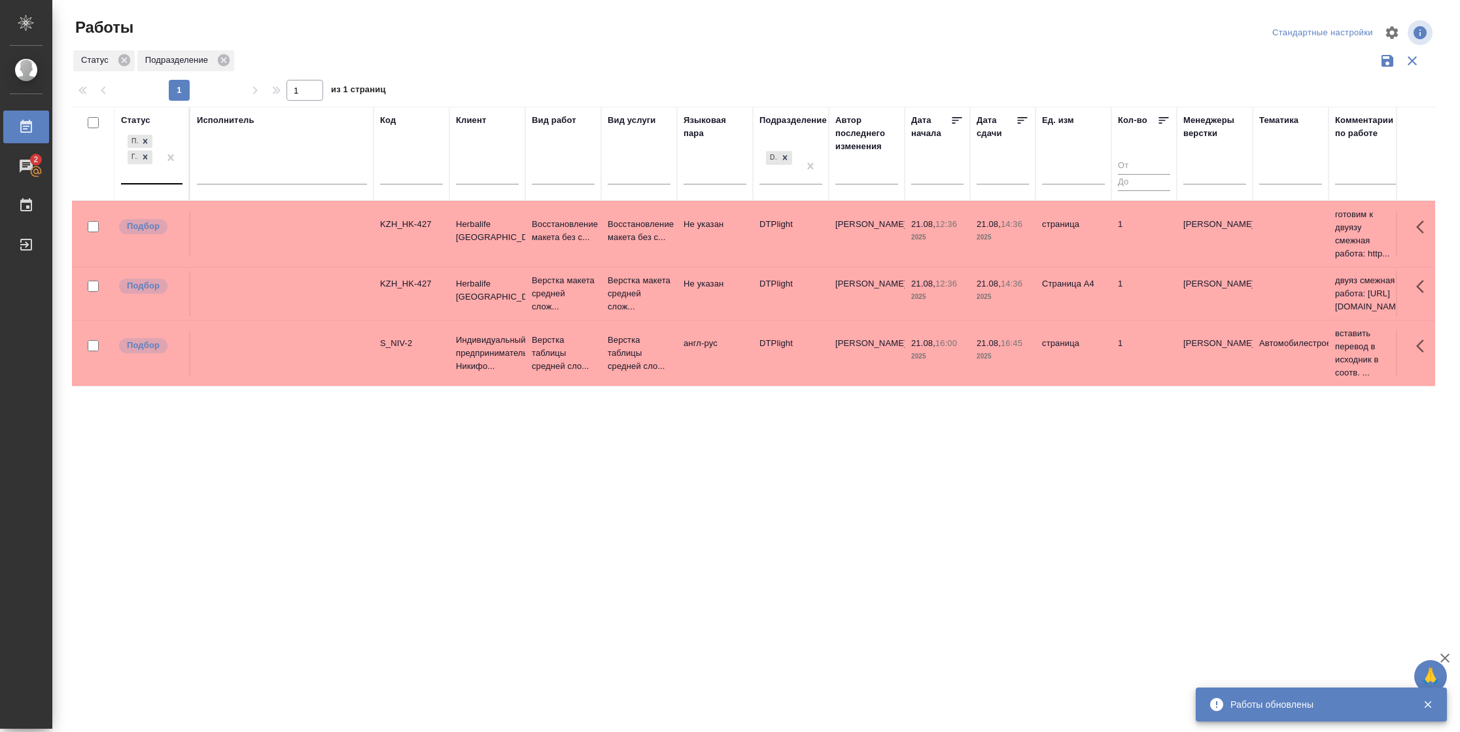
click at [167, 180] on div at bounding box center [171, 157] width 24 height 51
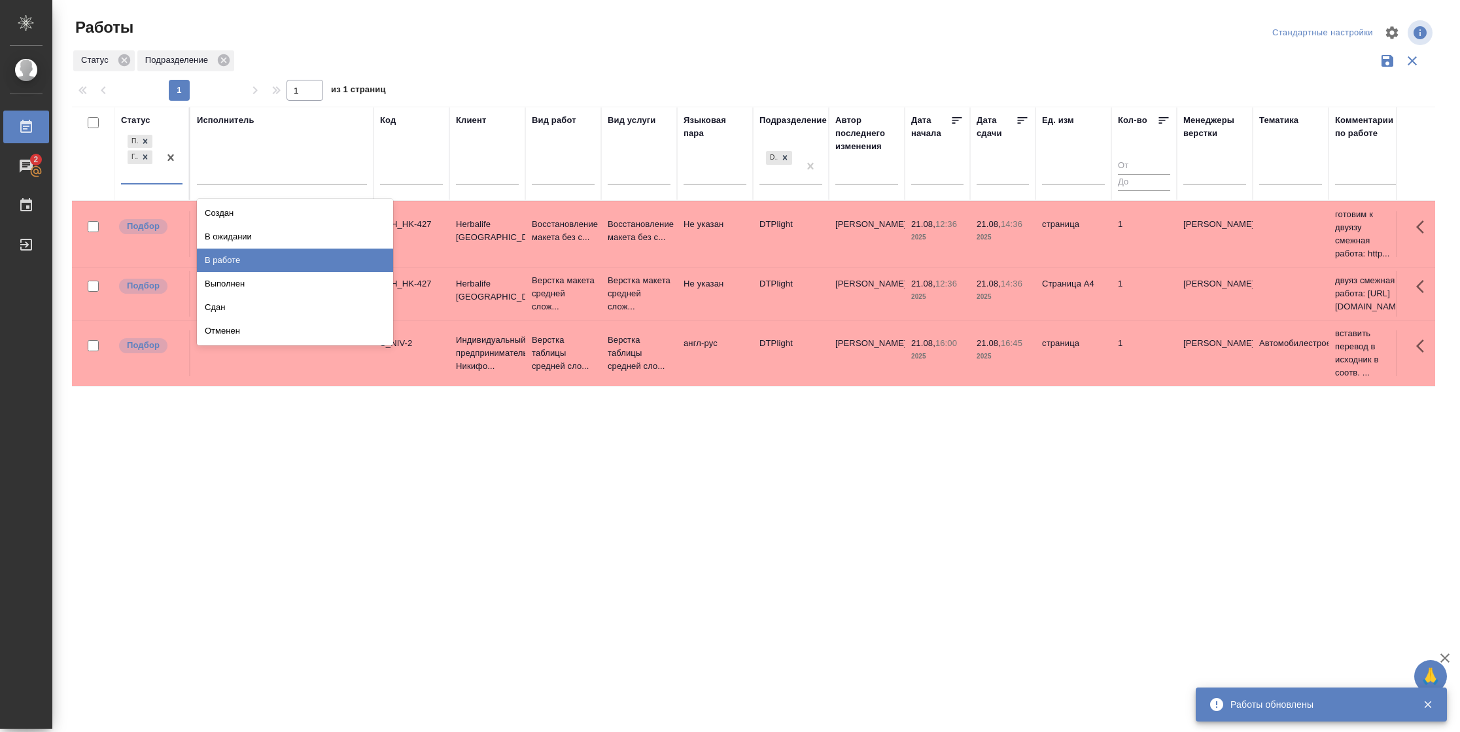
click at [222, 251] on div "В работе" at bounding box center [295, 261] width 196 height 24
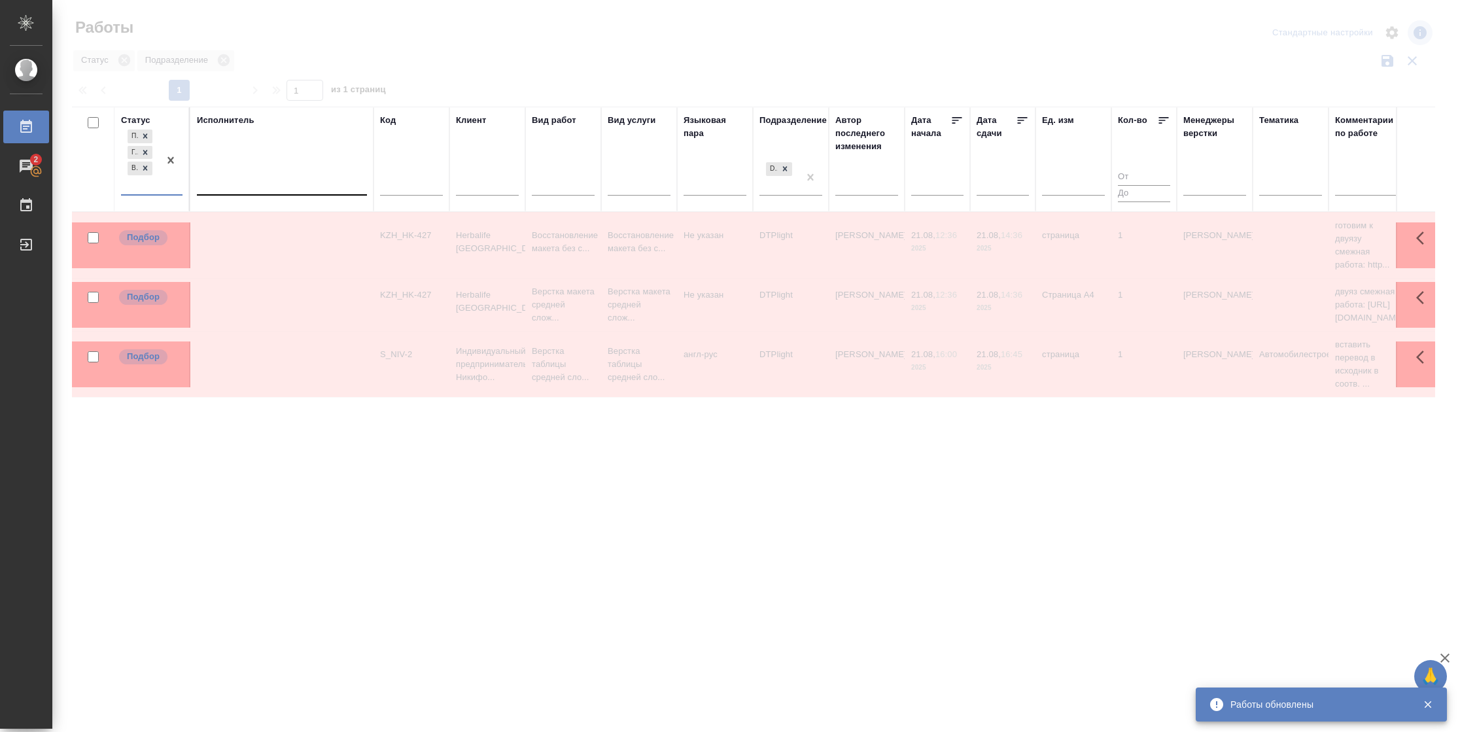
click at [253, 184] on div at bounding box center [282, 182] width 170 height 19
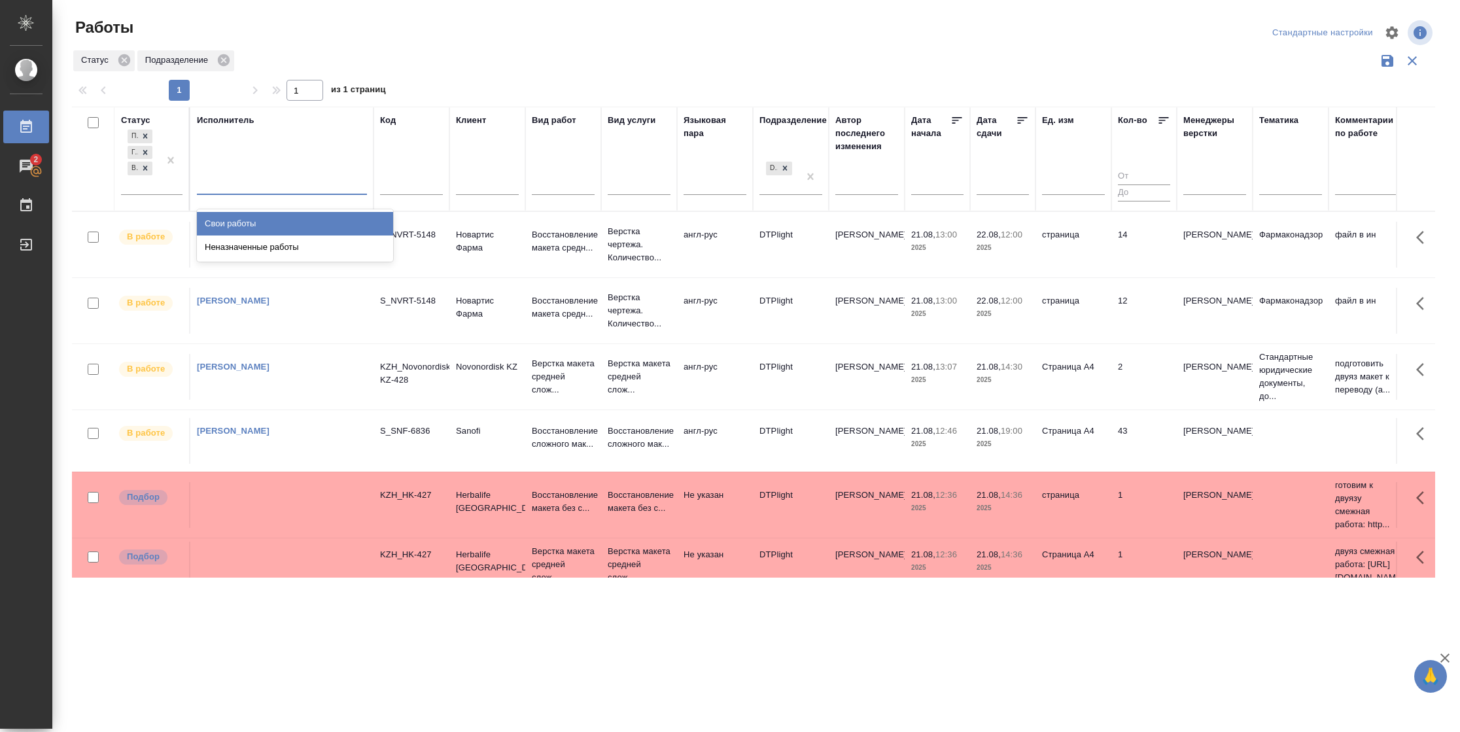
click at [260, 219] on div "Свои работы" at bounding box center [295, 224] width 196 height 24
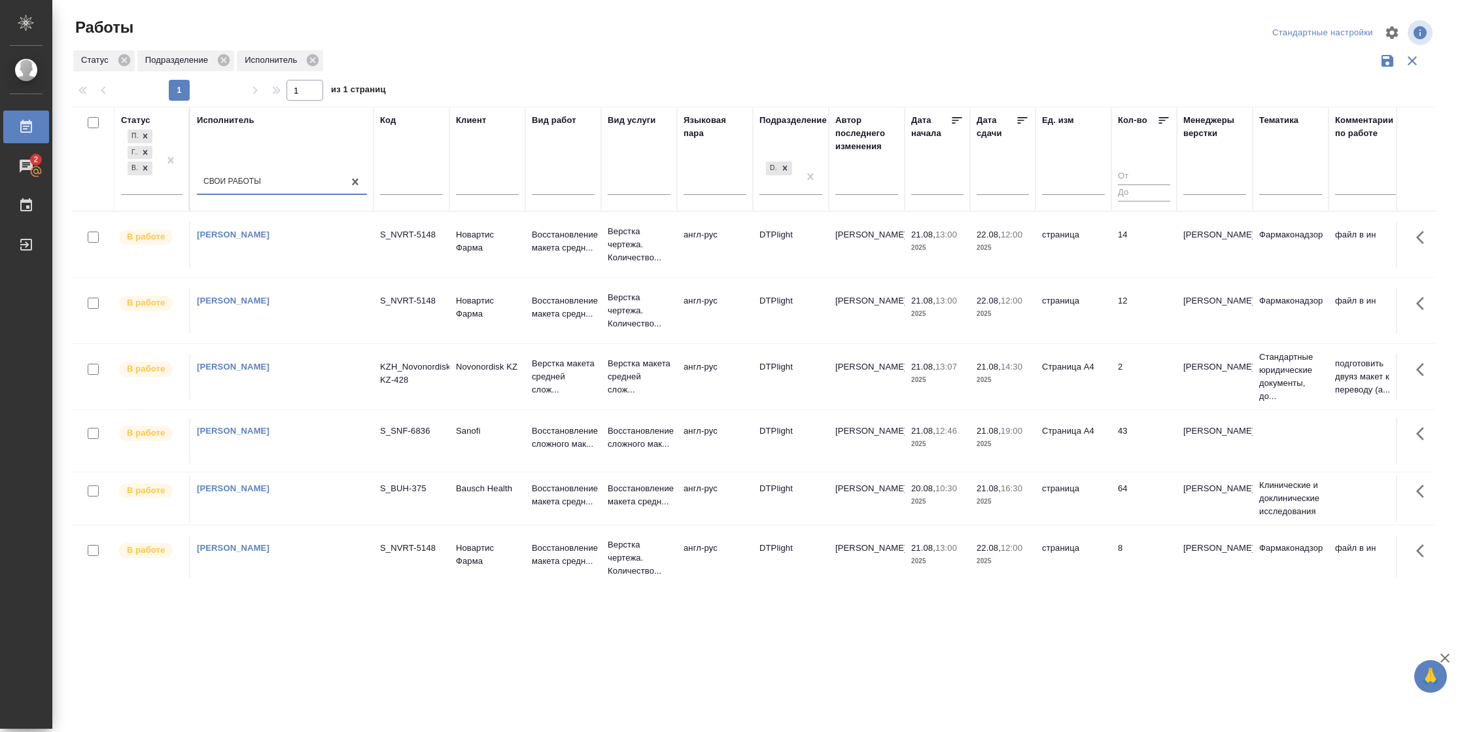
click at [1022, 118] on icon at bounding box center [1022, 120] width 13 height 13
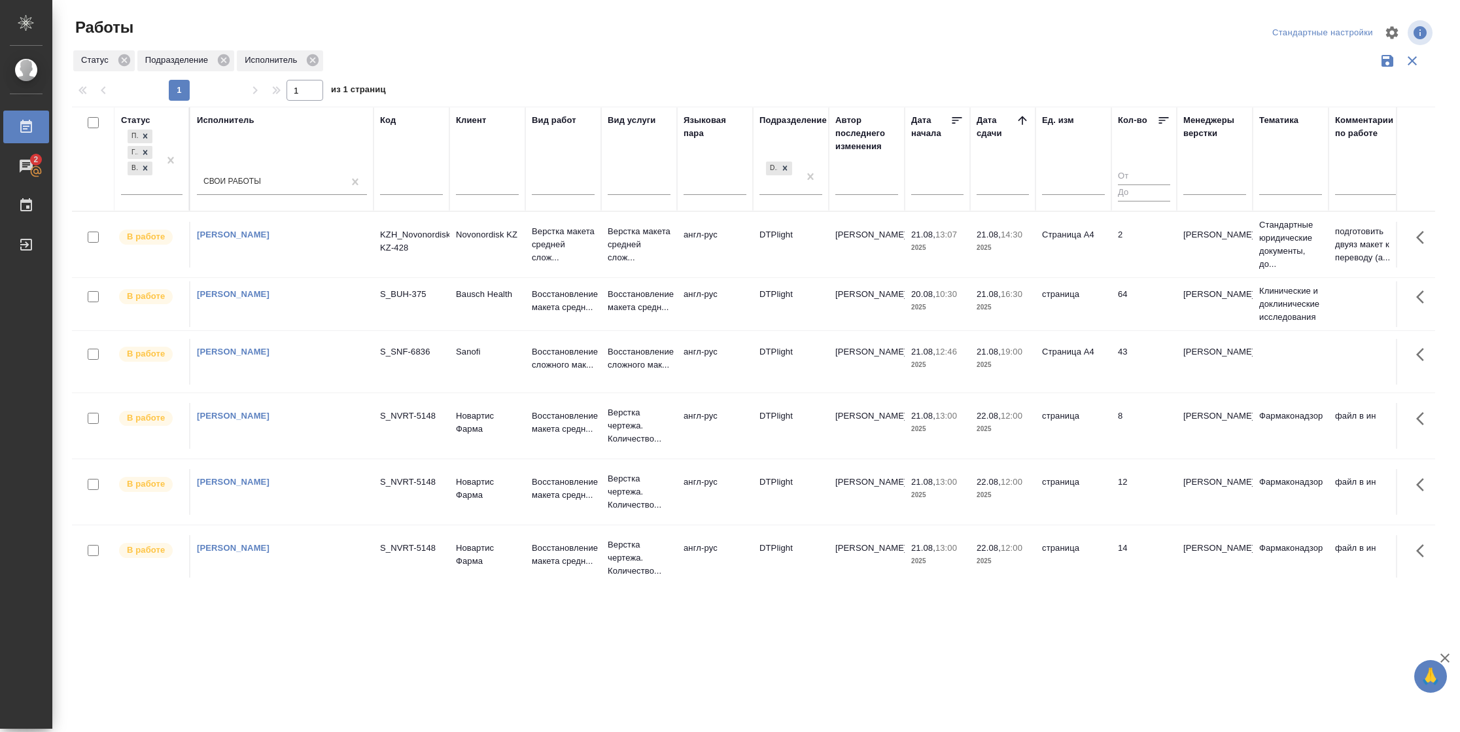
click at [1085, 241] on td "Страница А4" at bounding box center [1074, 245] width 76 height 46
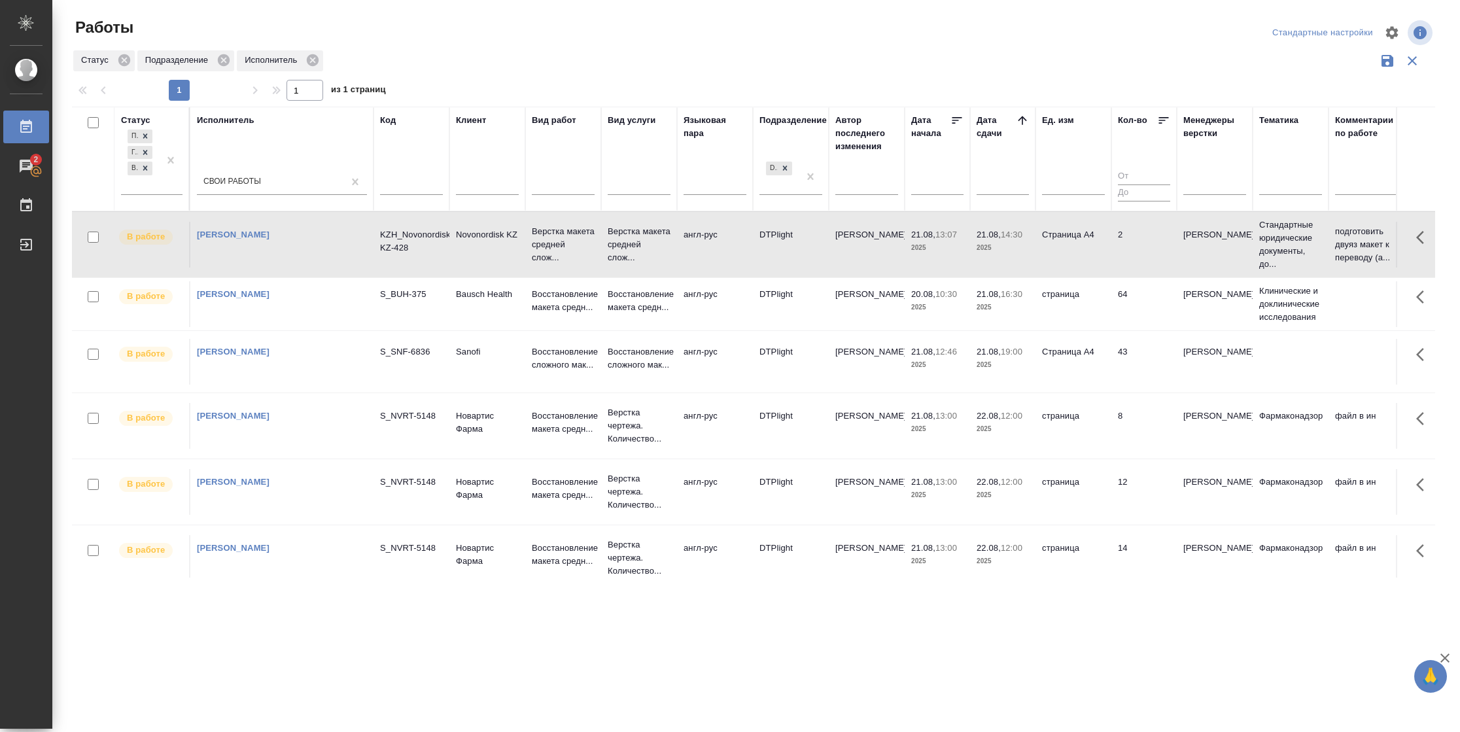
click at [1085, 241] on td "Страница А4" at bounding box center [1074, 245] width 76 height 46
click at [1046, 250] on td "Страница А4" at bounding box center [1074, 245] width 76 height 46
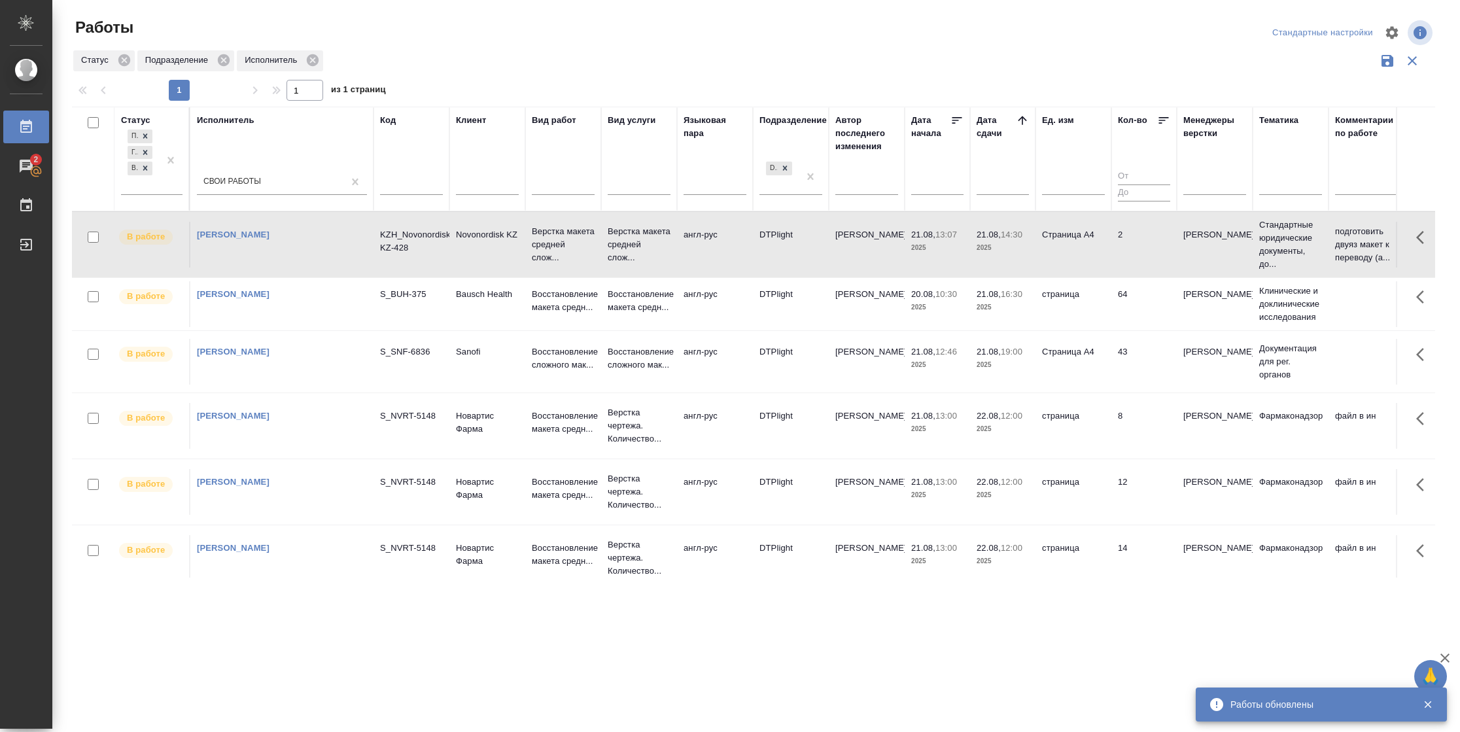
click at [1161, 250] on td "2" at bounding box center [1144, 245] width 65 height 46
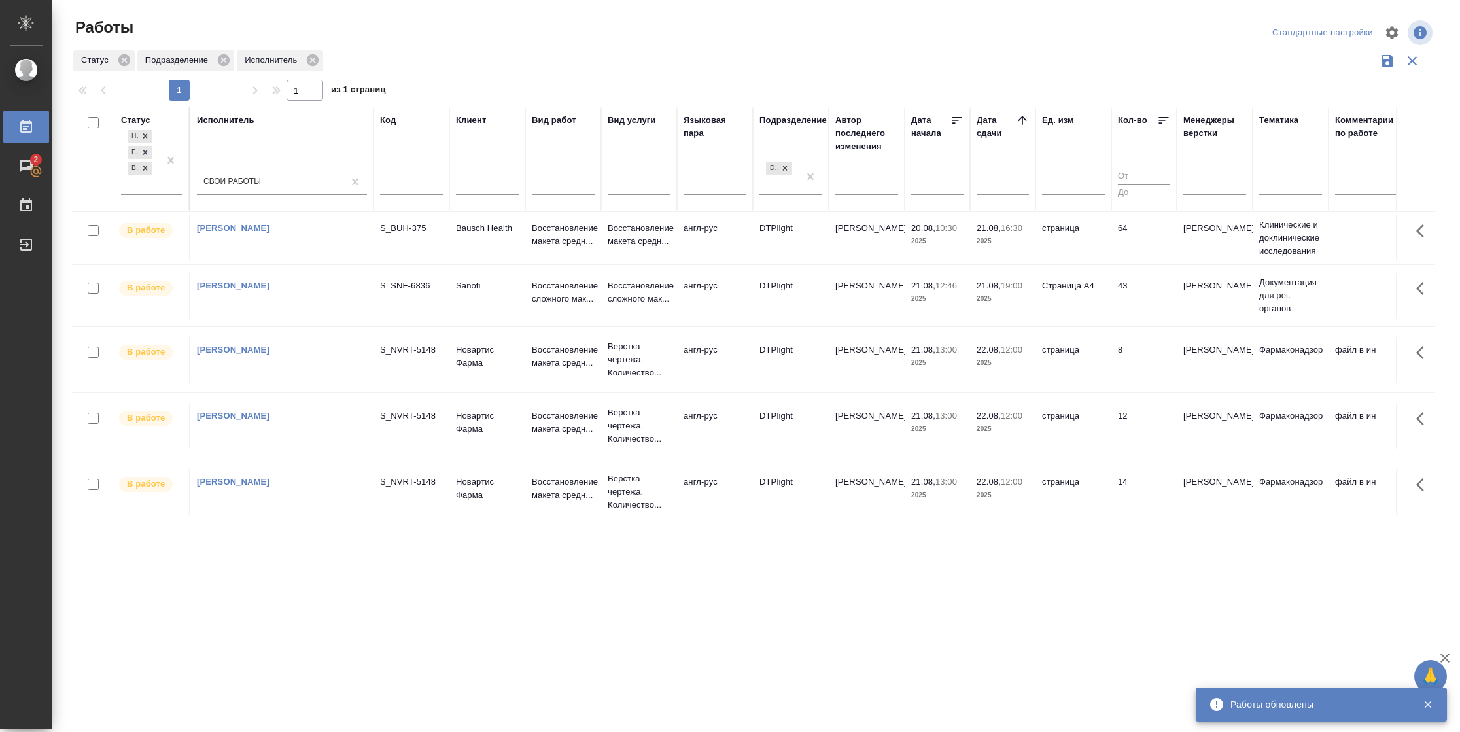
click at [1129, 254] on td "64" at bounding box center [1144, 238] width 65 height 46
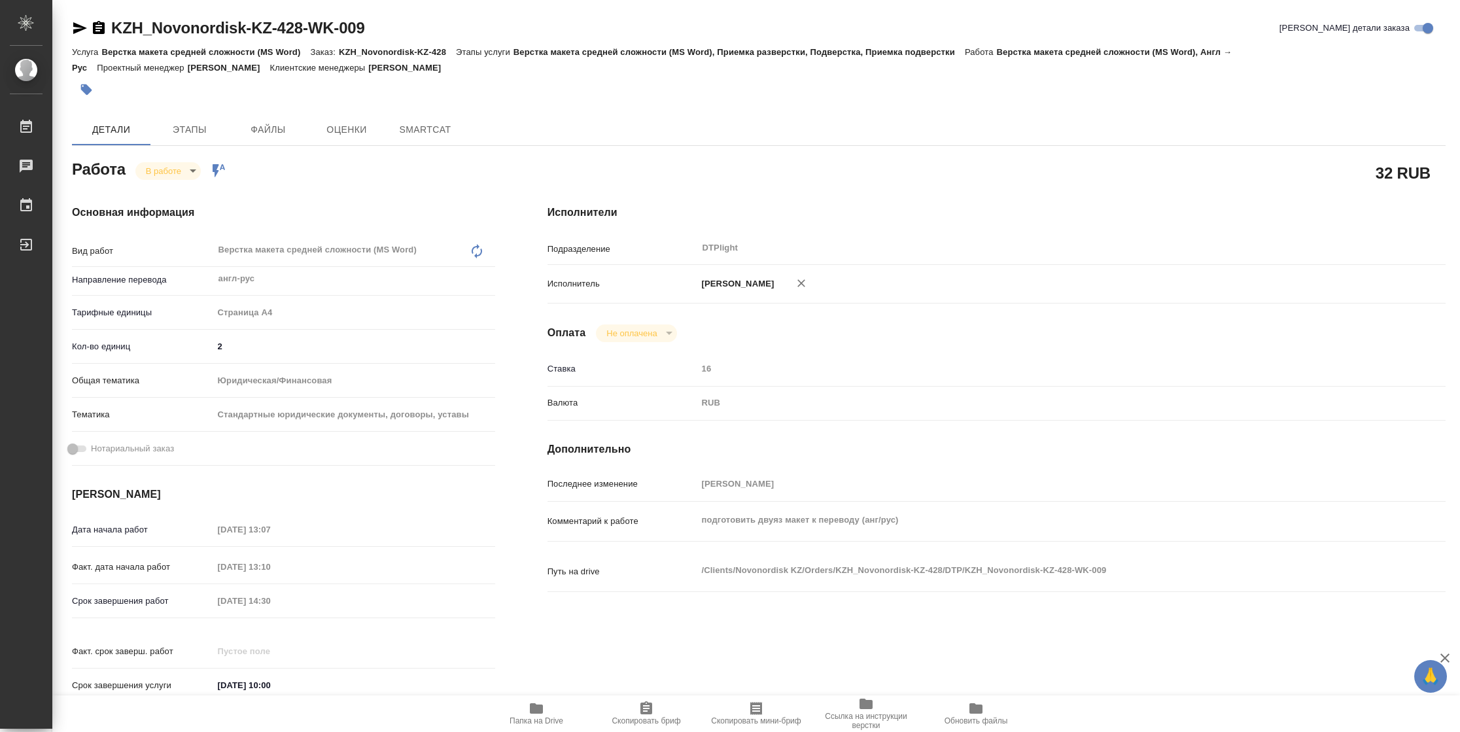
type textarea "x"
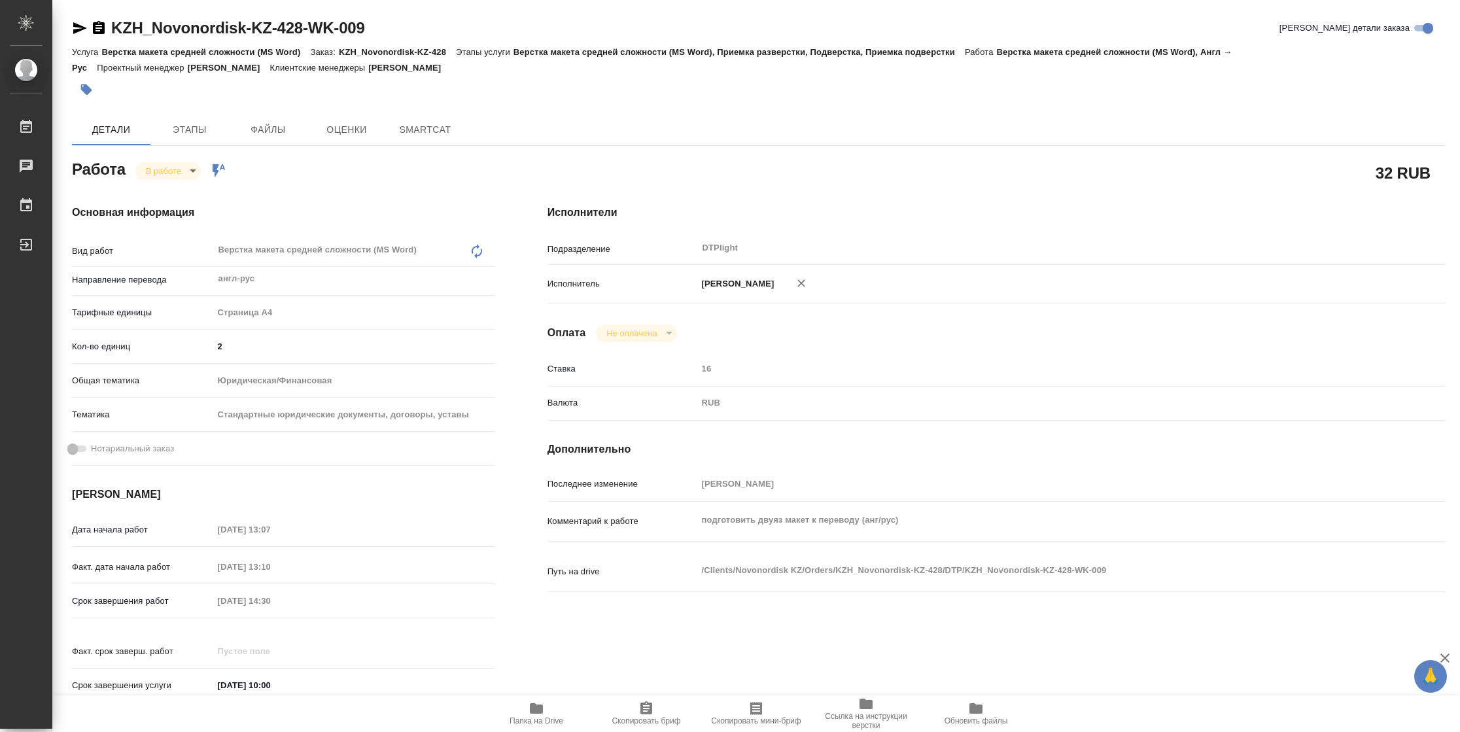
type textarea "x"
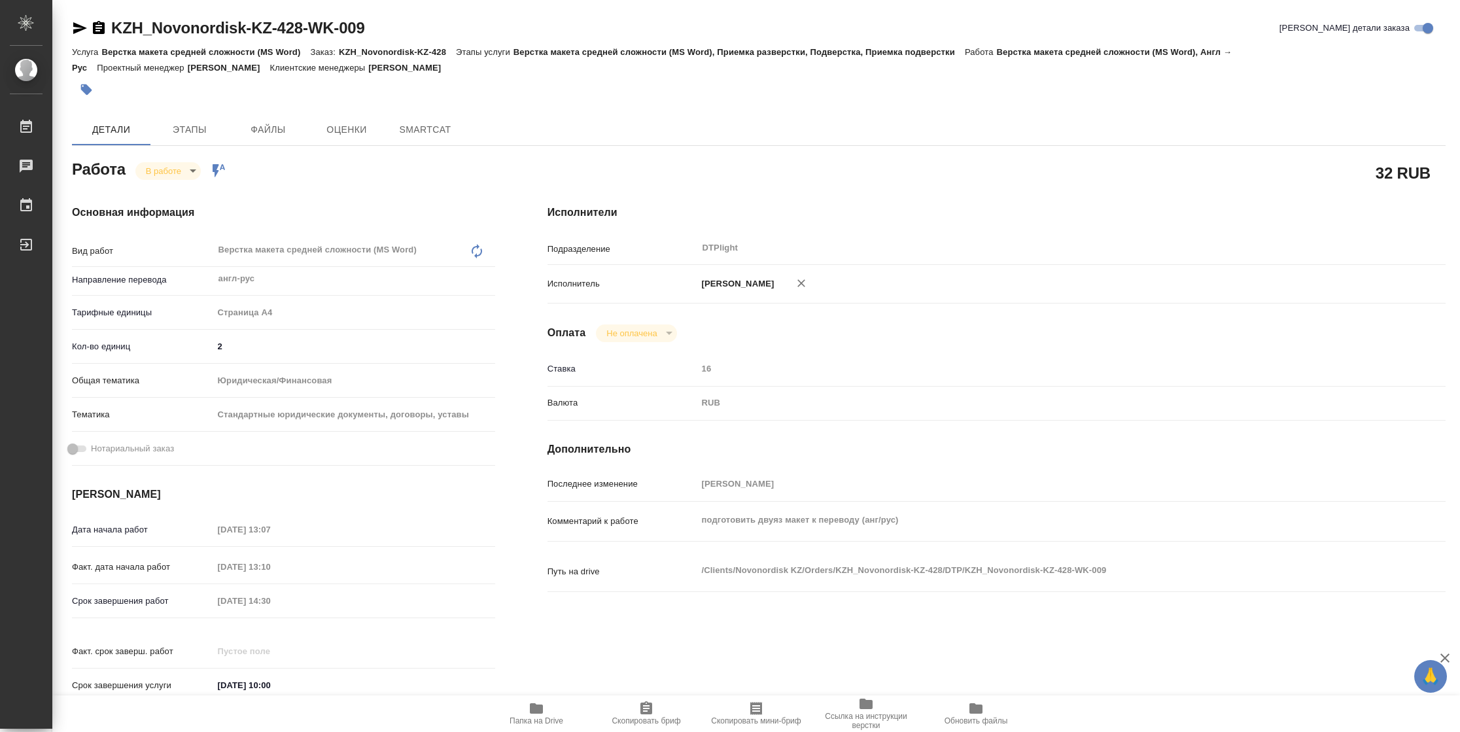
type textarea "x"
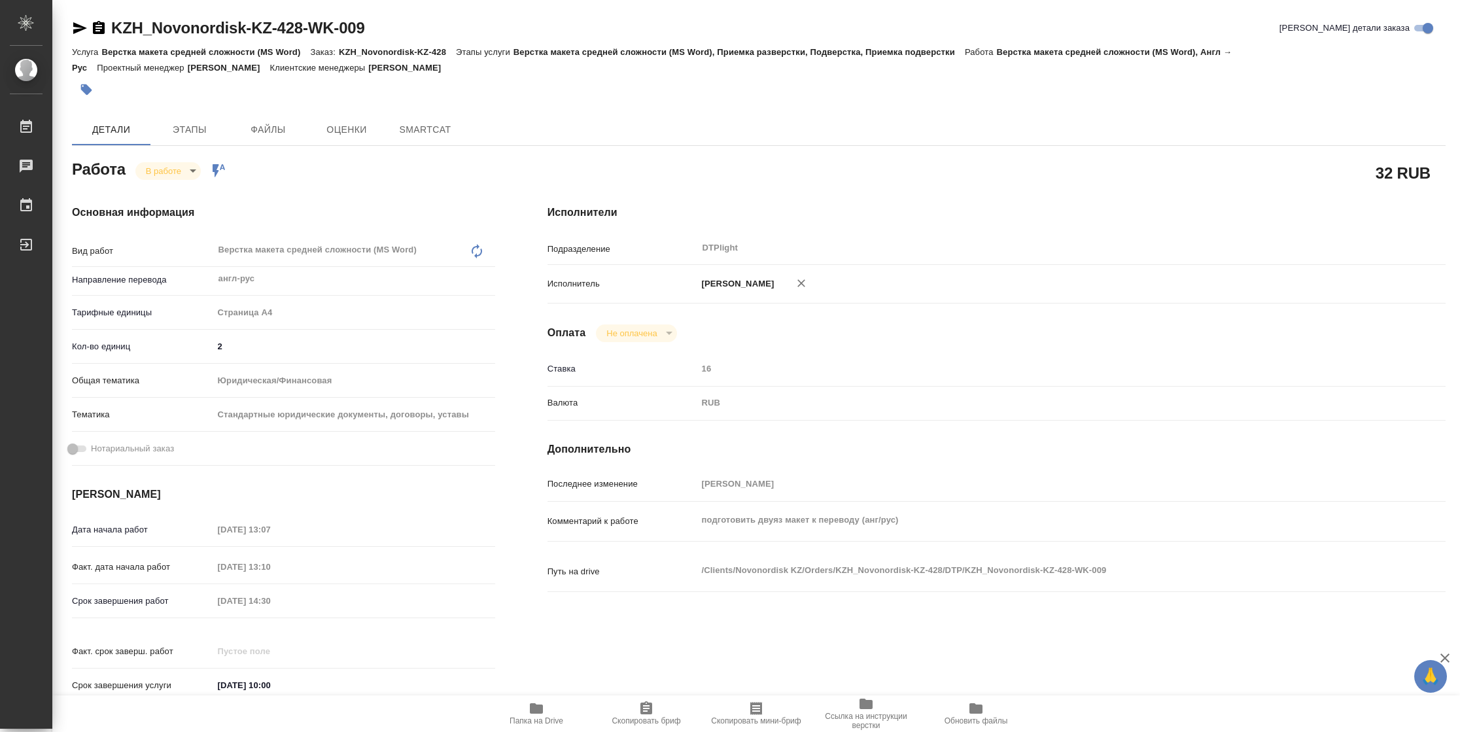
type textarea "x"
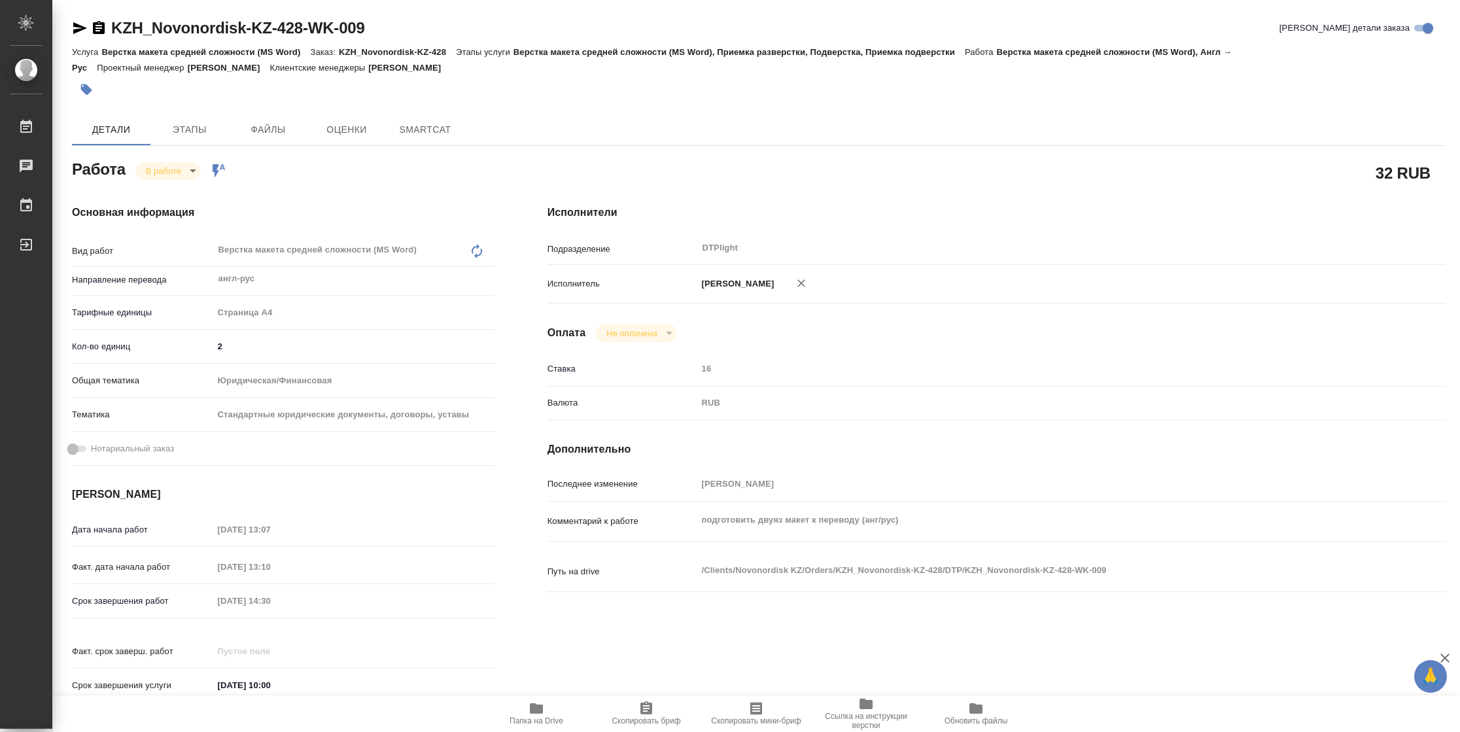
type textarea "x"
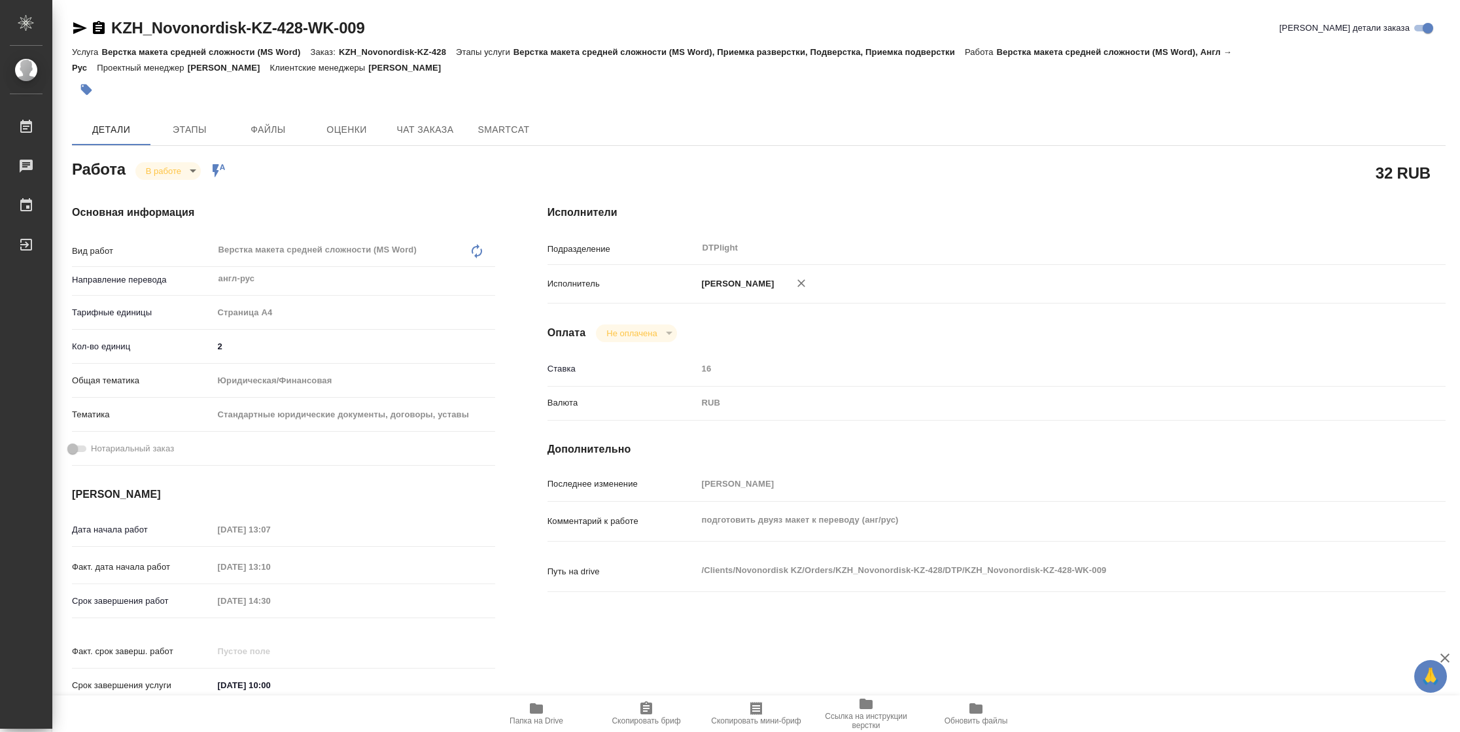
type textarea "x"
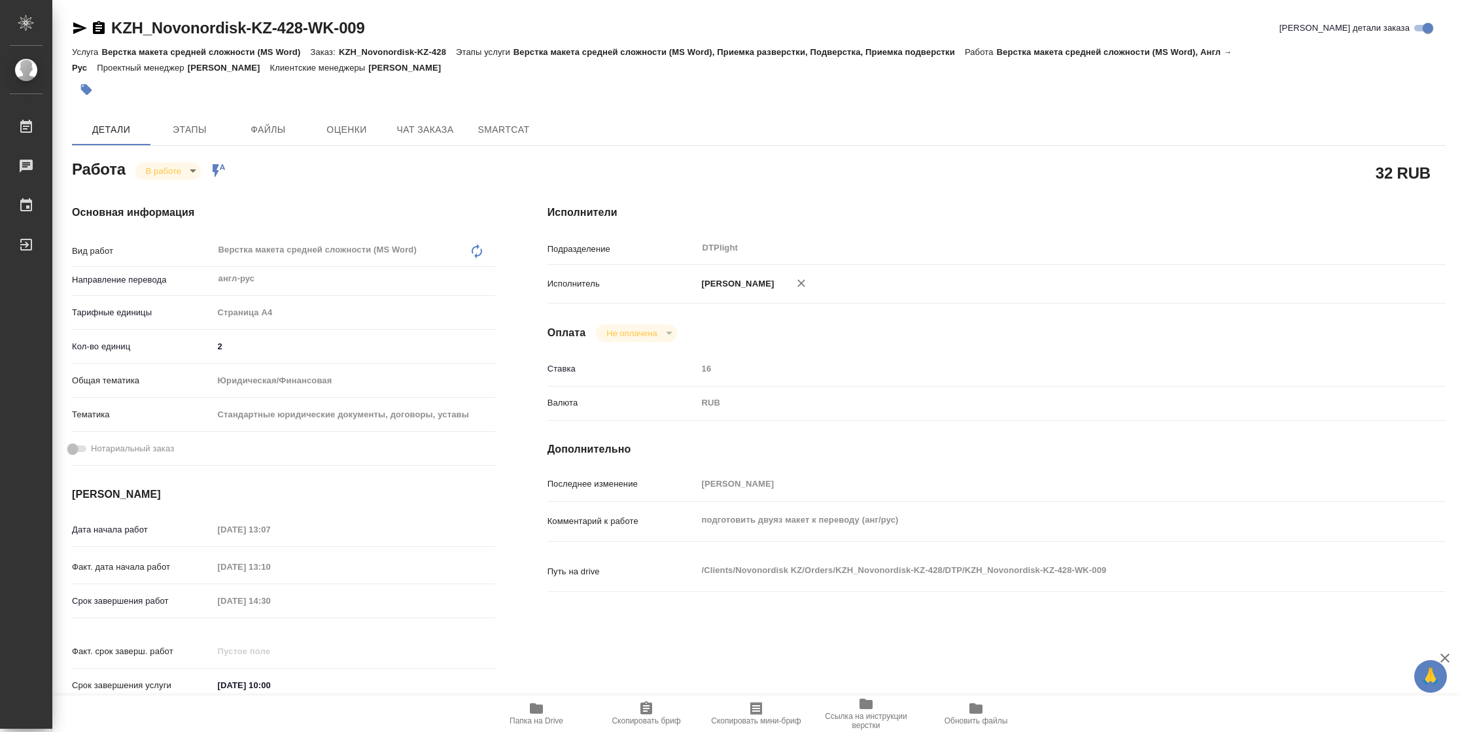
type textarea "x"
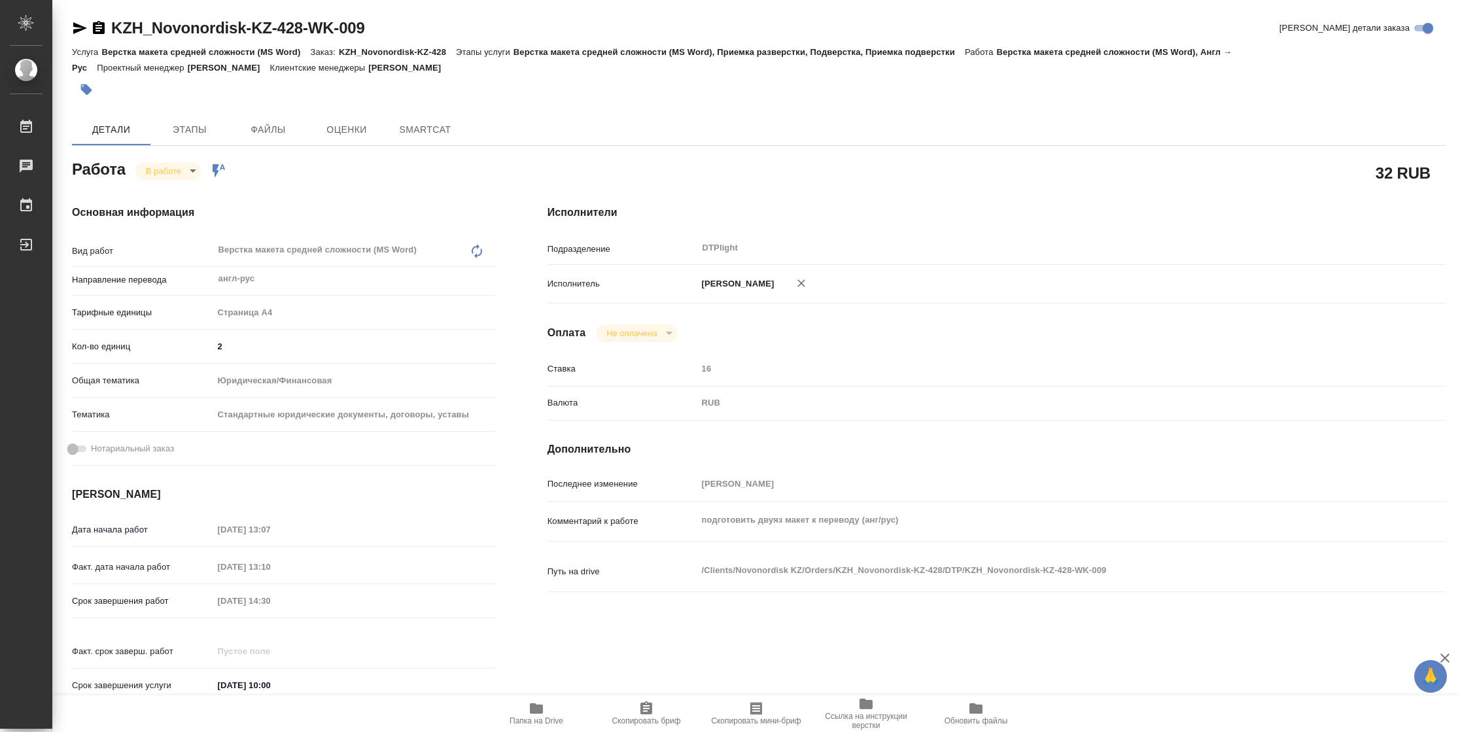
type textarea "x"
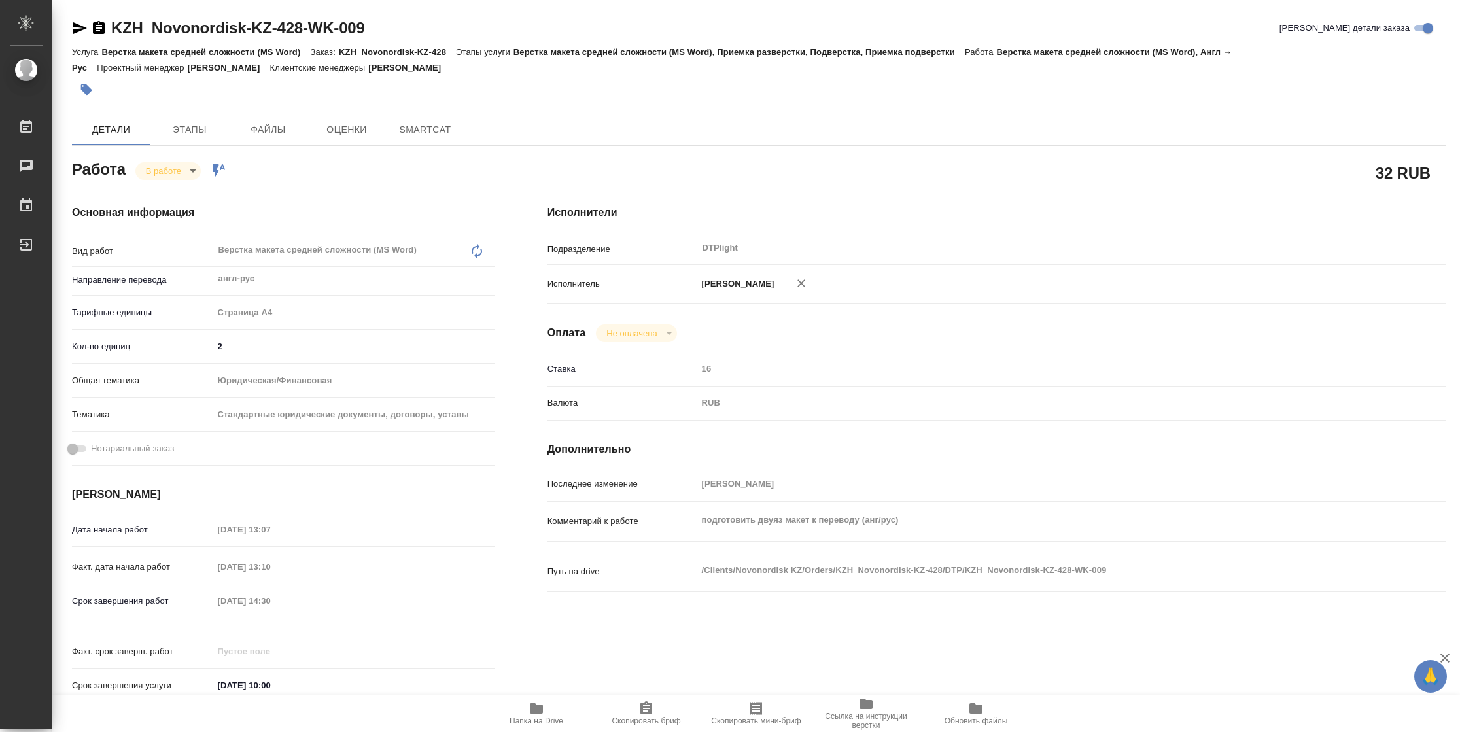
type textarea "x"
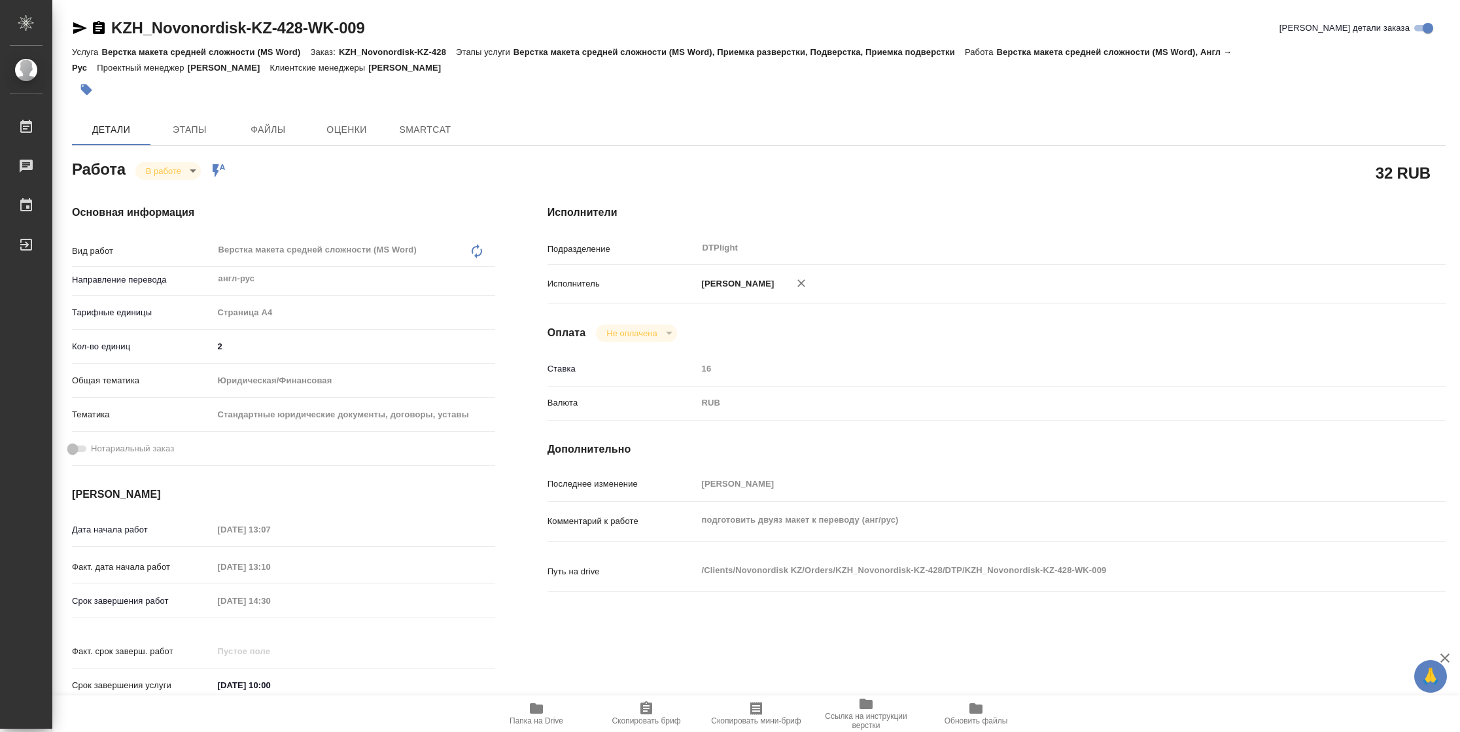
type textarea "x"
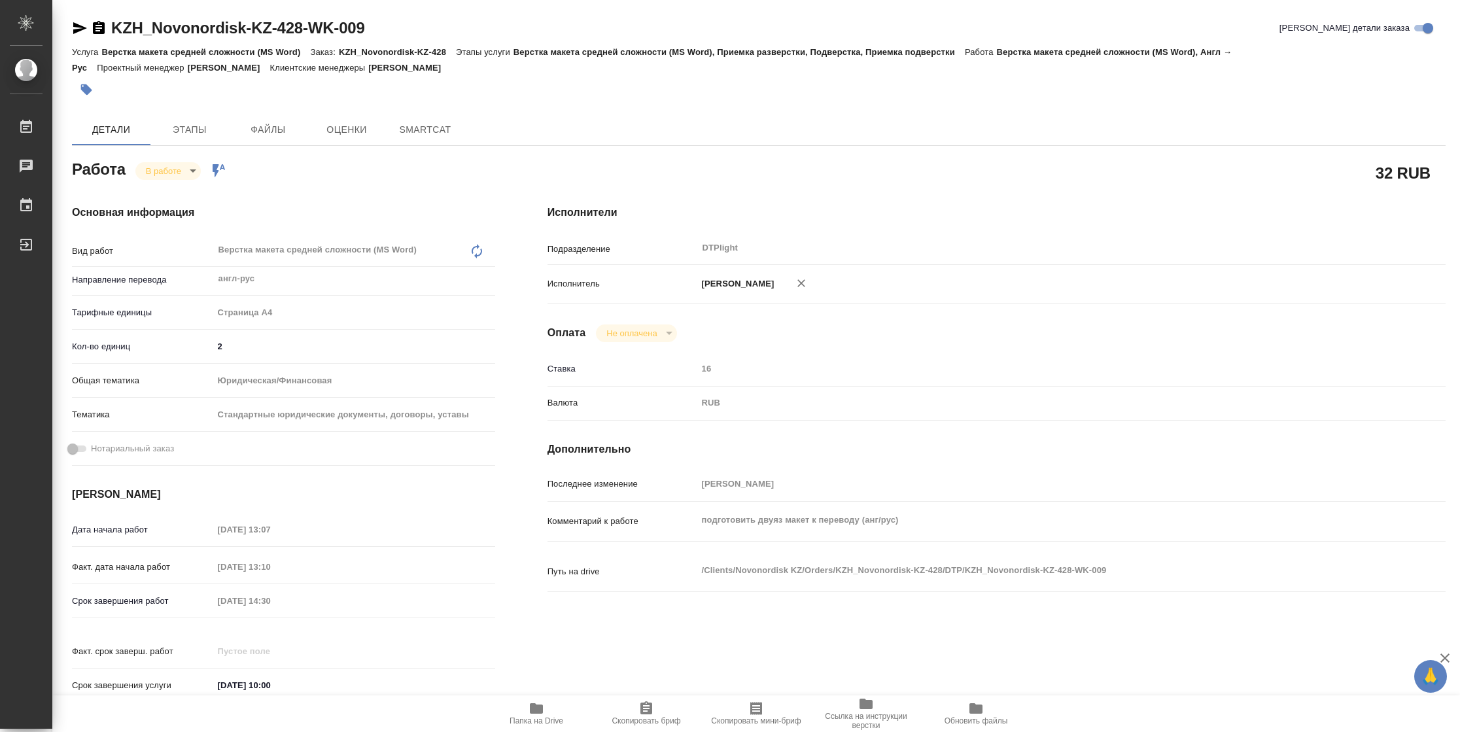
click at [82, 33] on icon "button" at bounding box center [80, 28] width 16 height 16
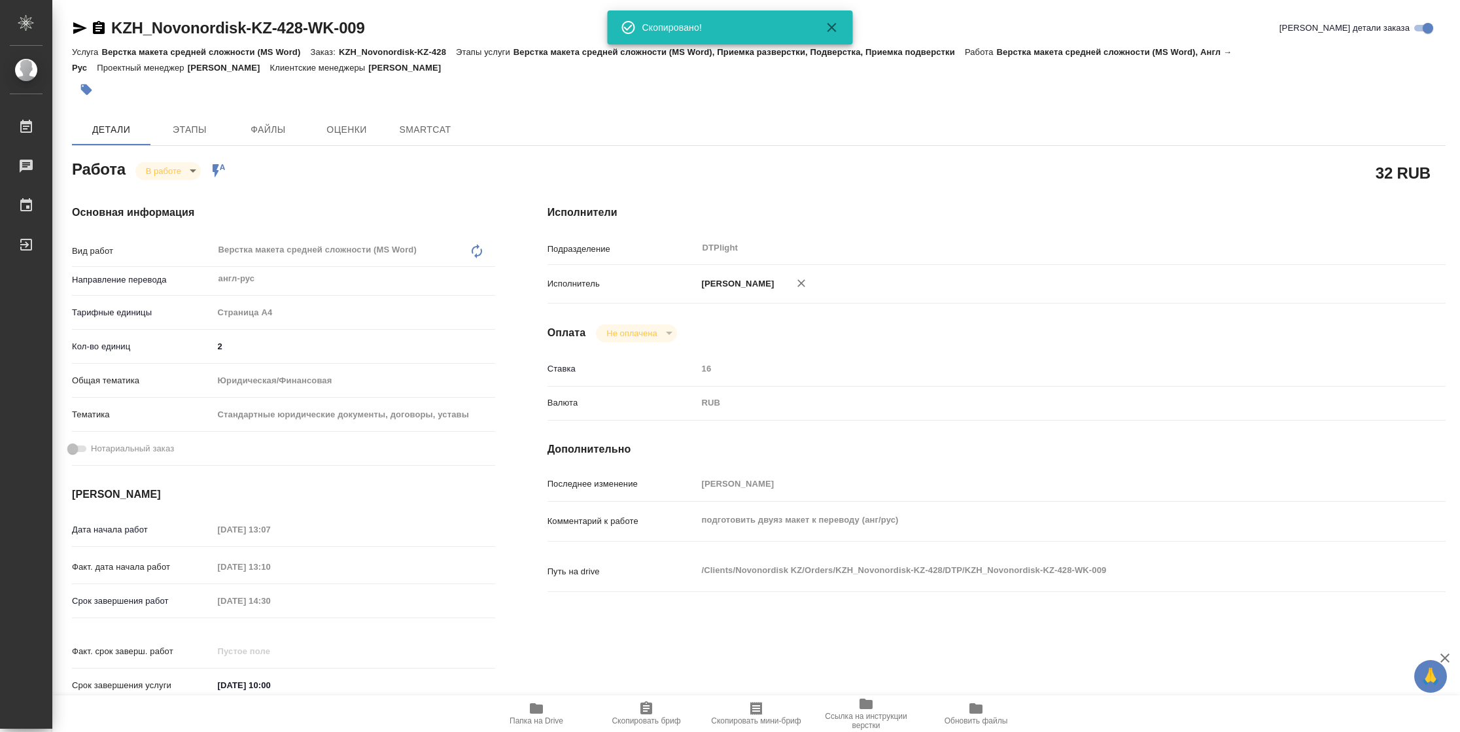
type textarea "x"
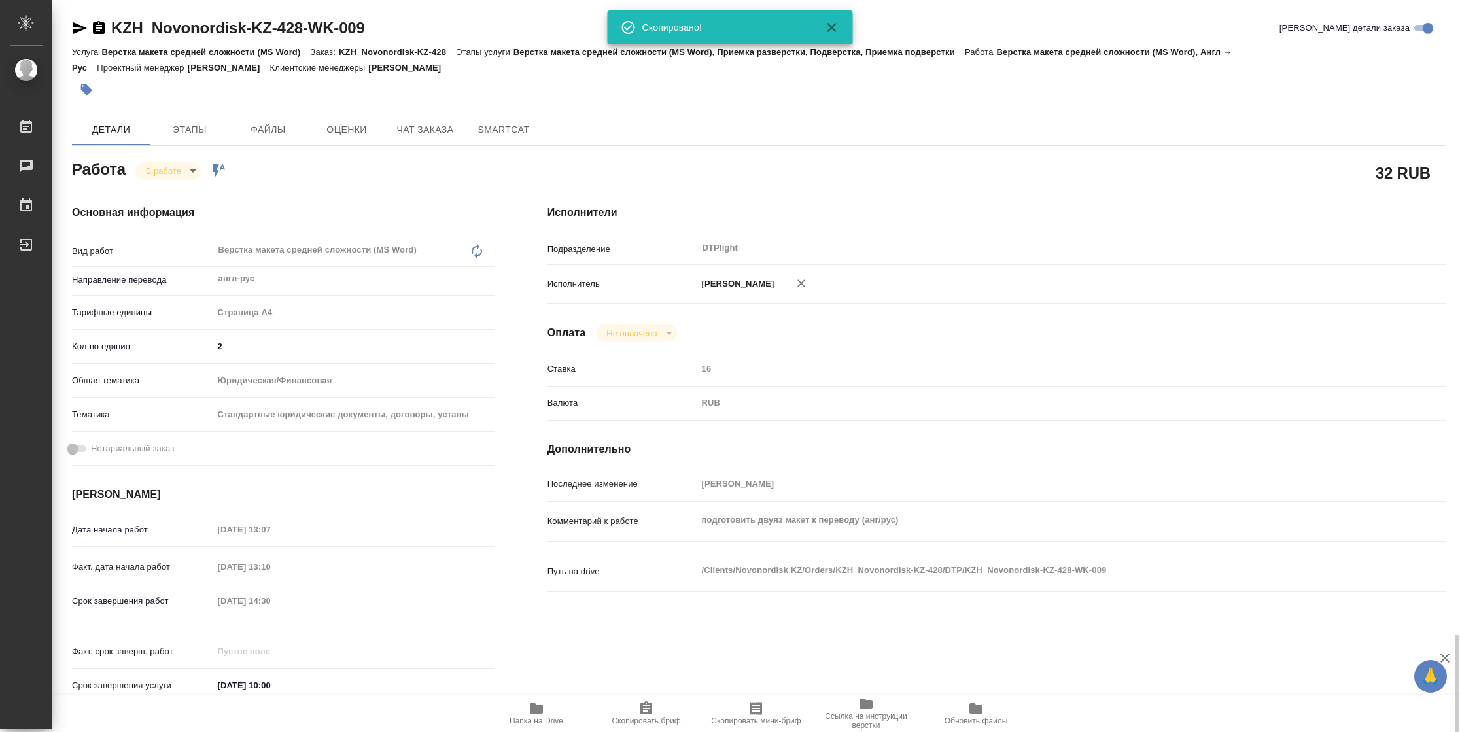
scroll to position [383, 0]
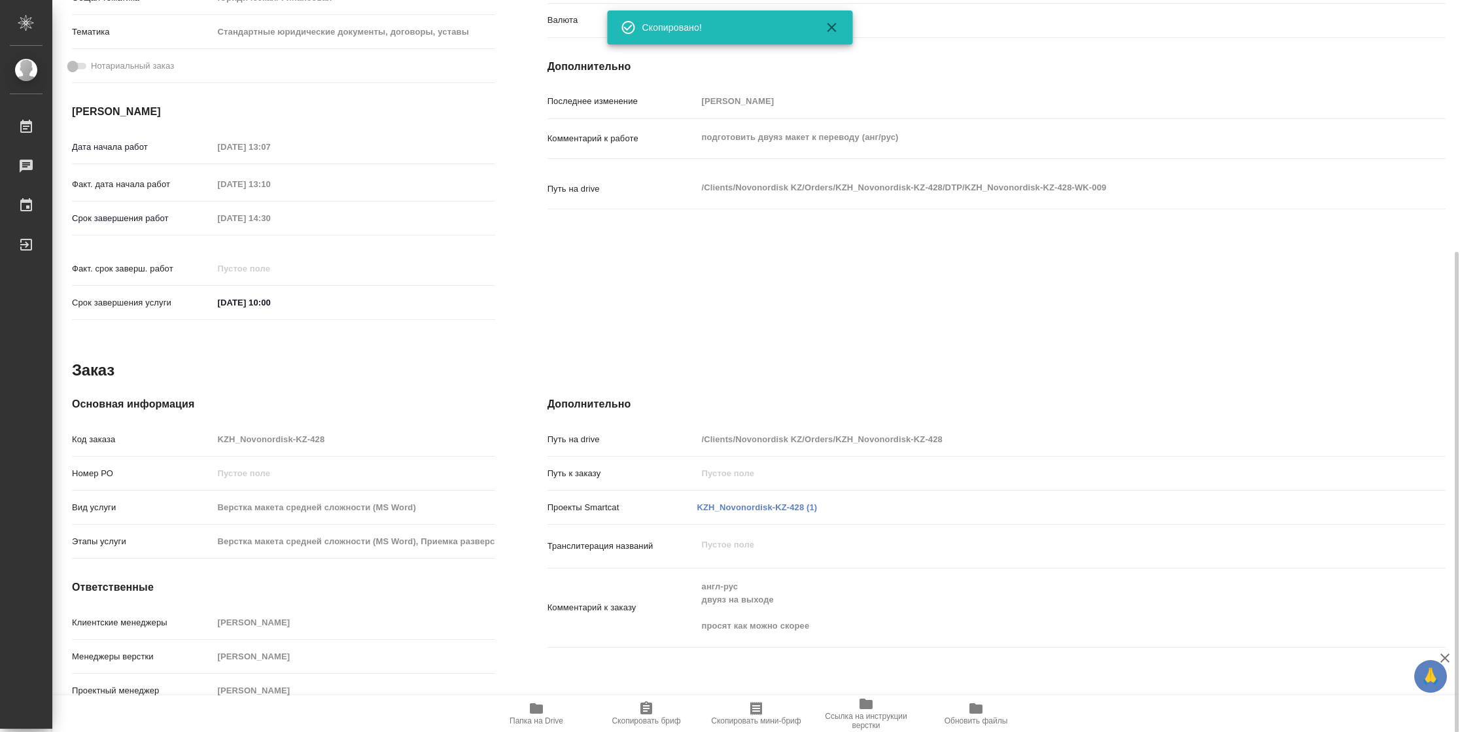
type textarea "x"
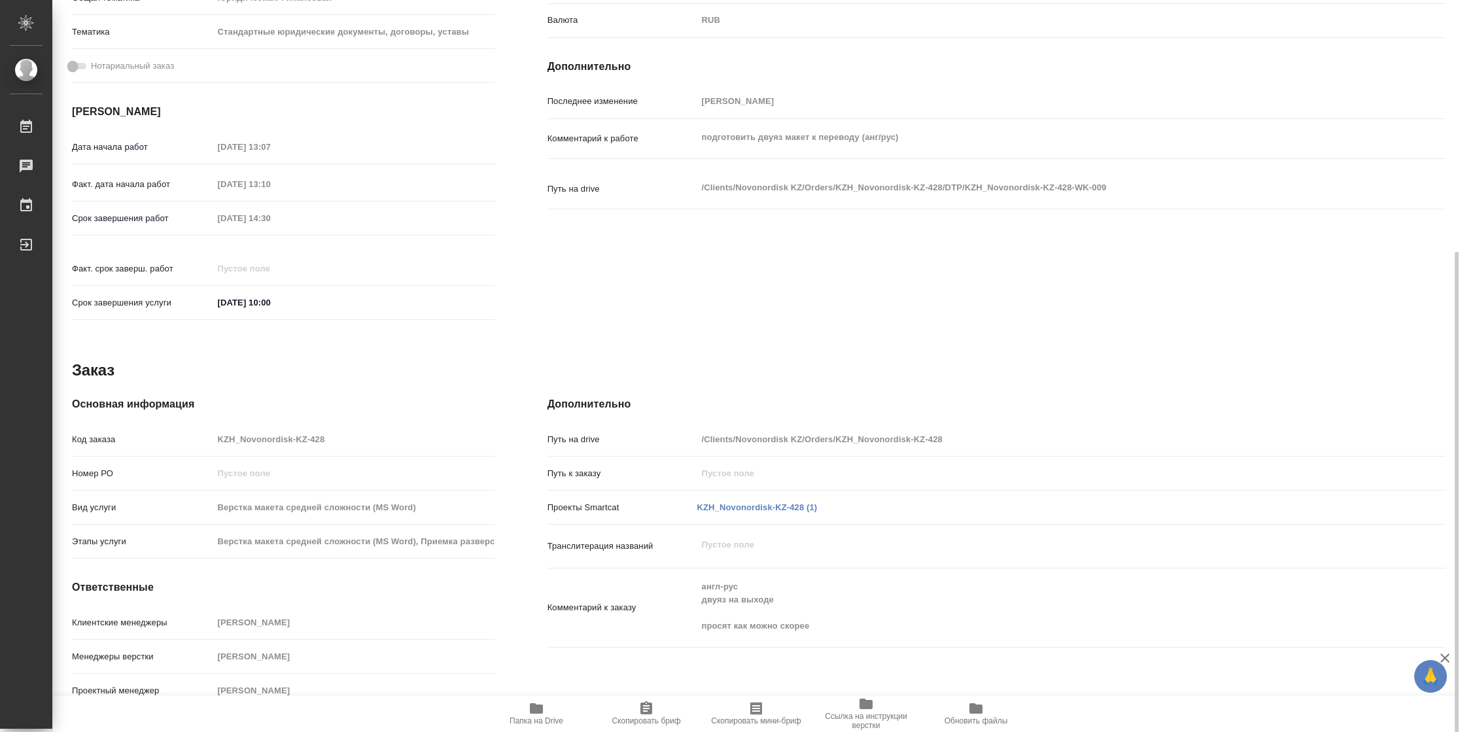
type textarea "x"
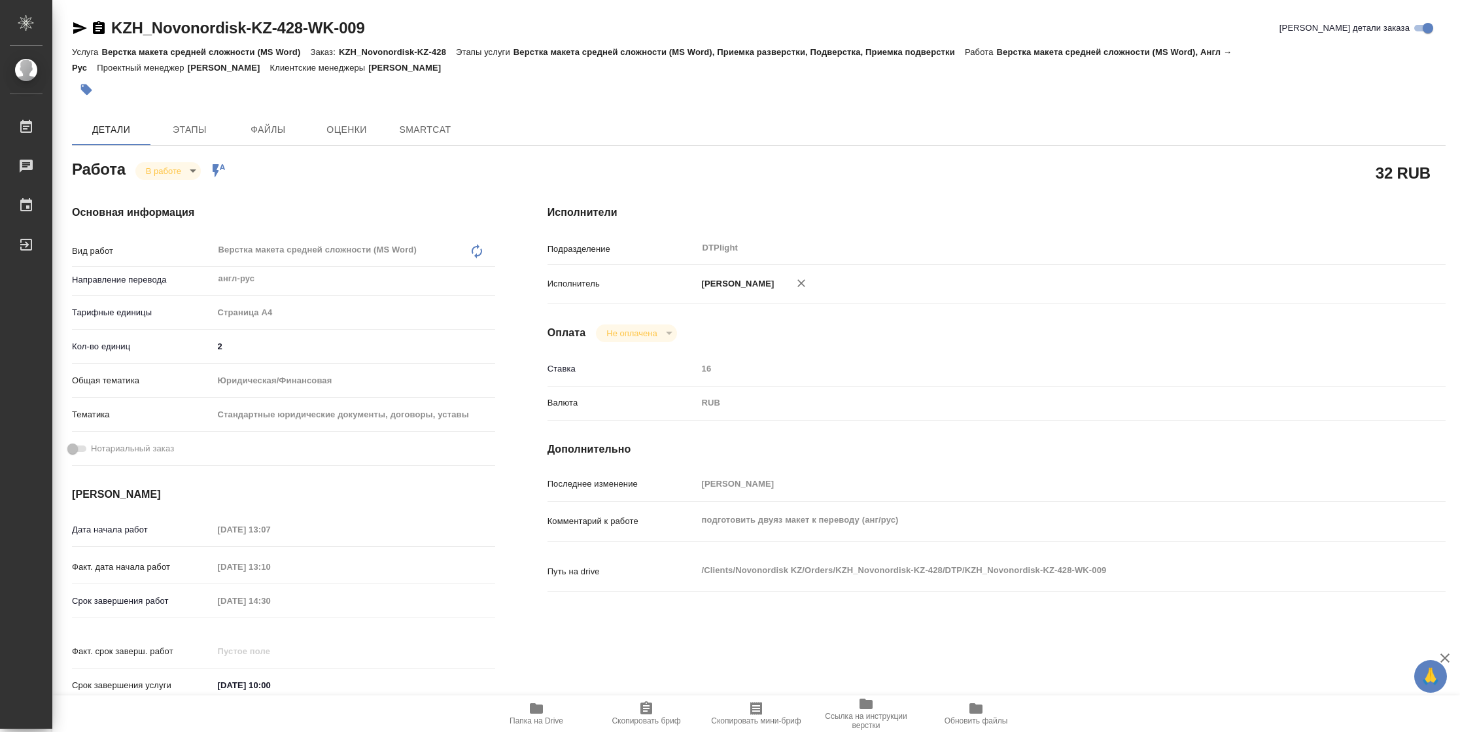
type textarea "x"
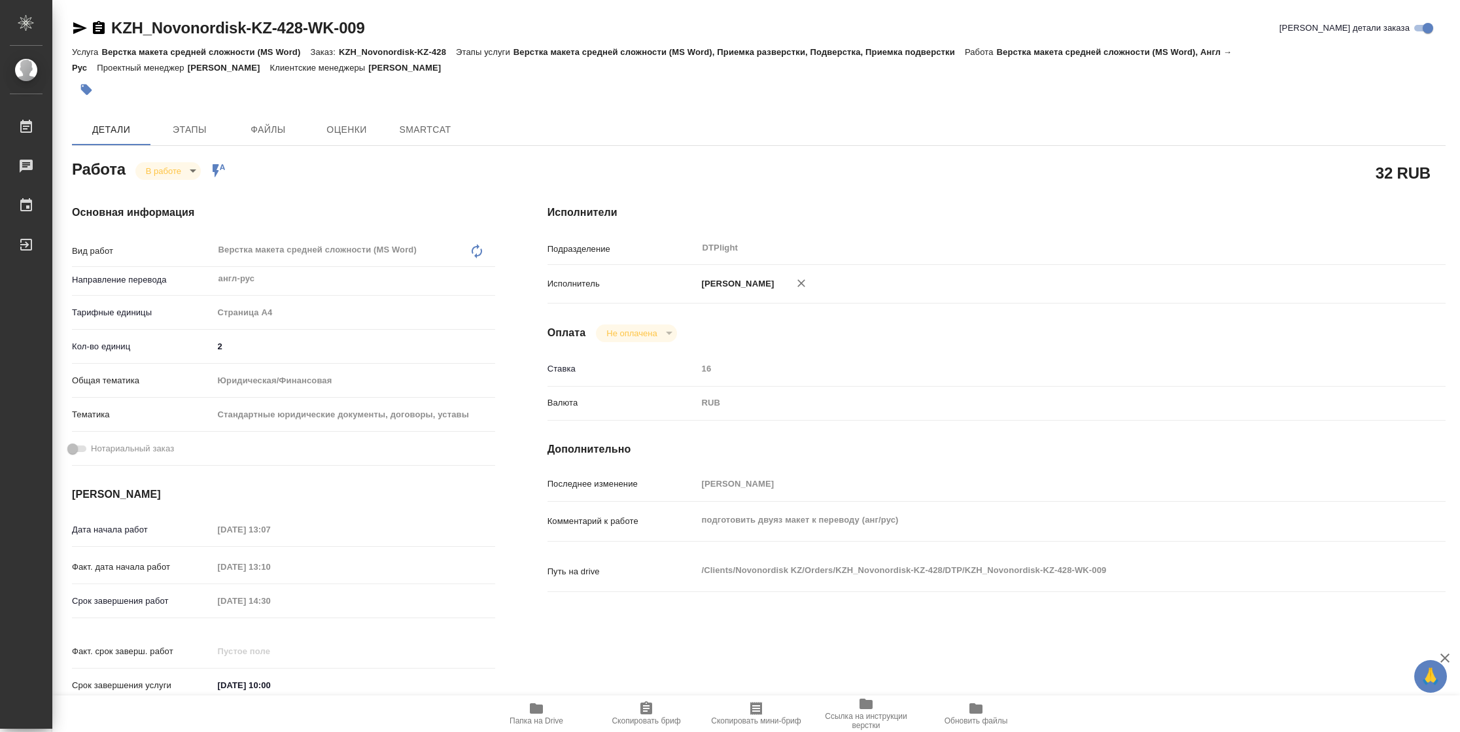
type textarea "x"
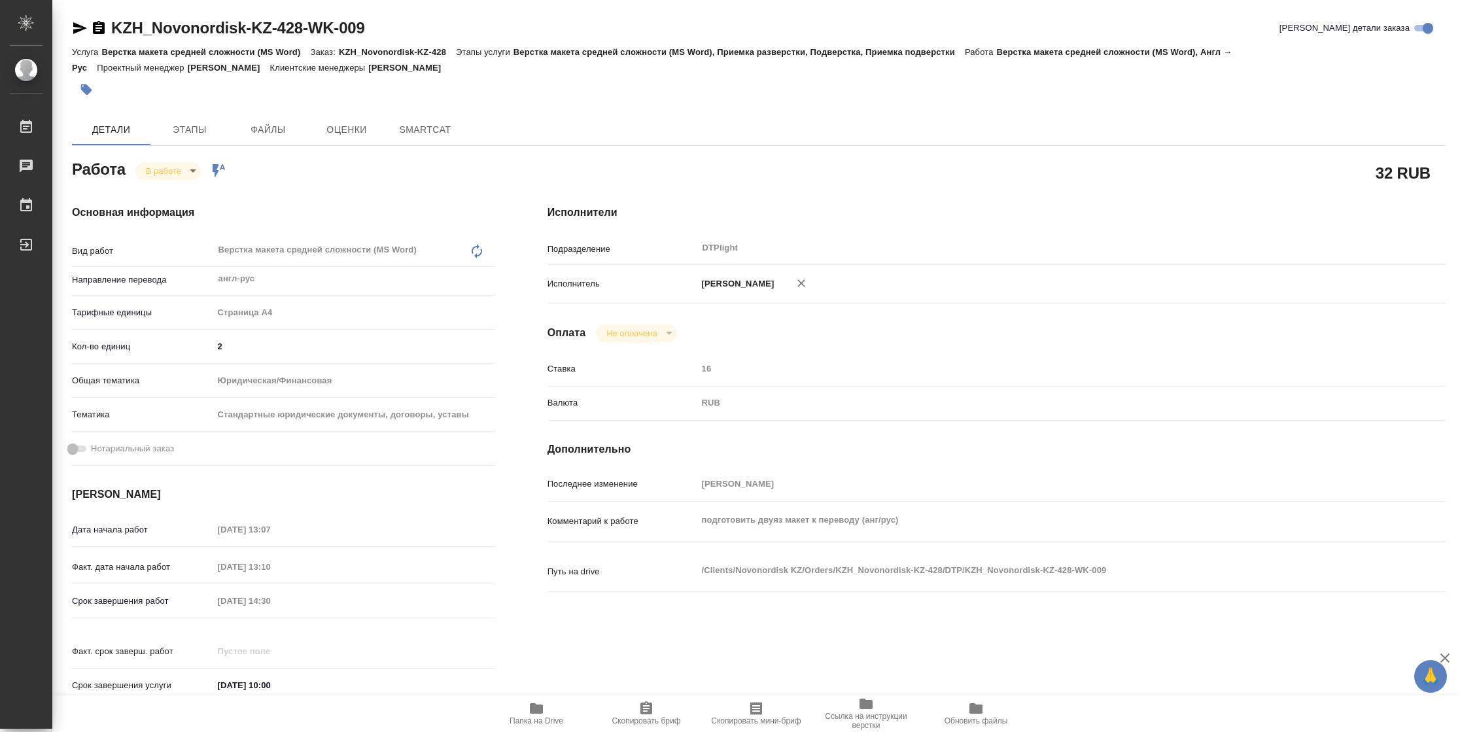
type textarea "x"
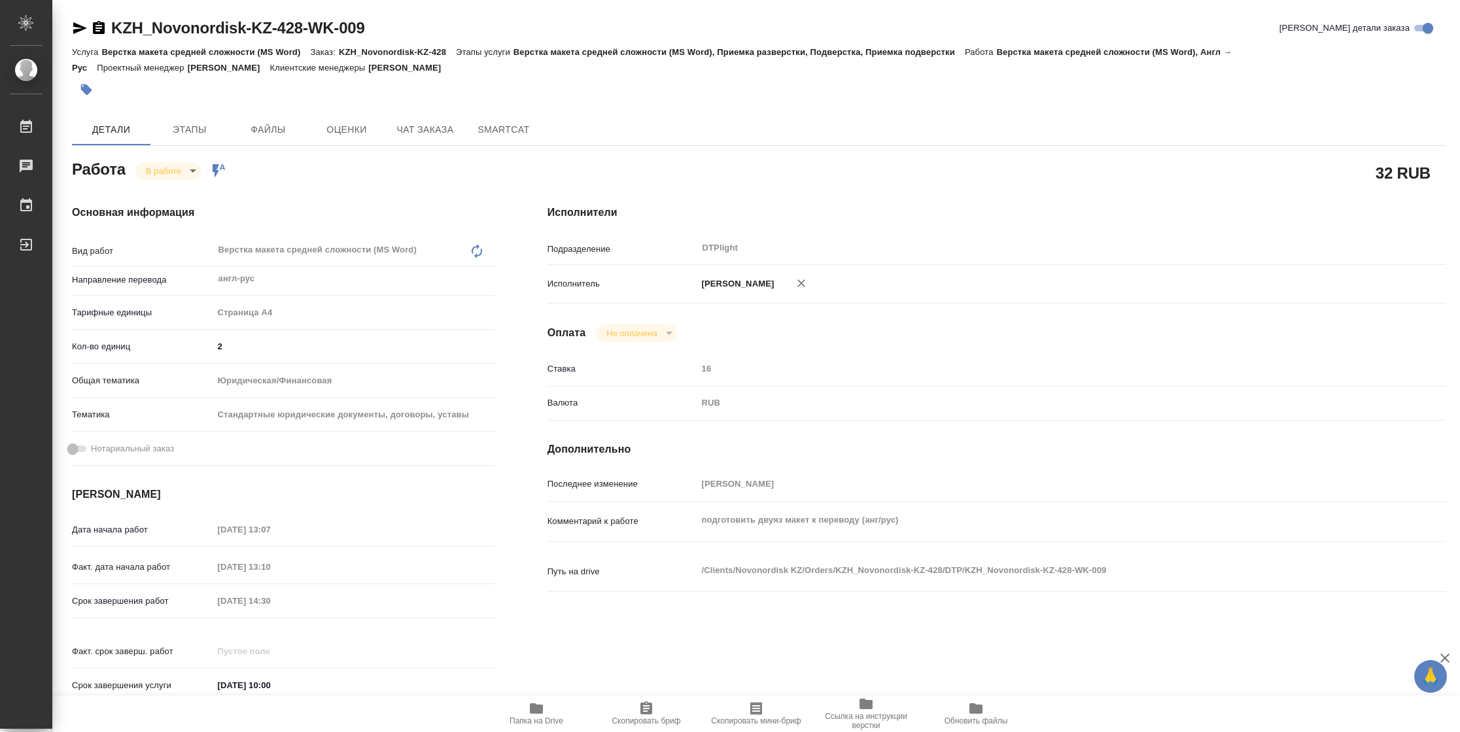
type textarea "x"
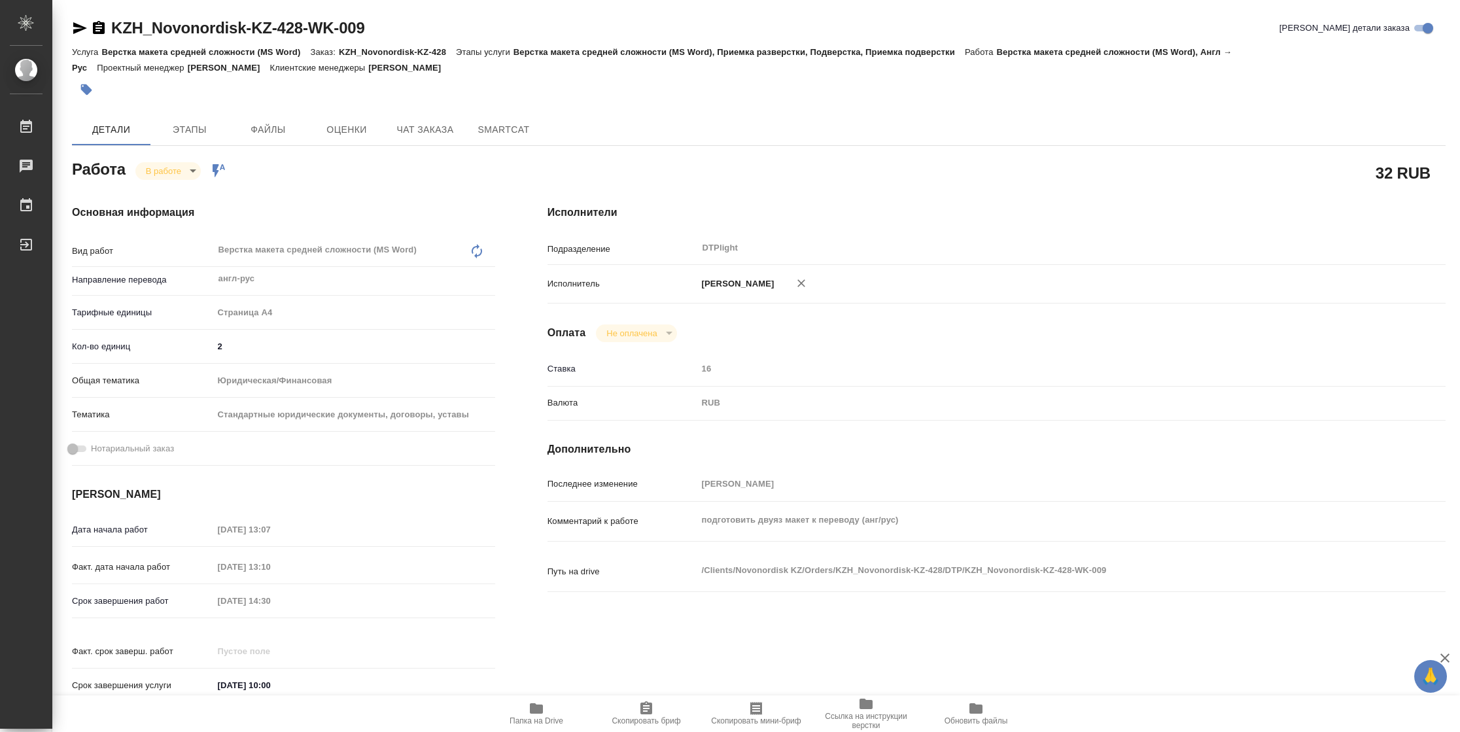
click at [533, 716] on span "Папка на Drive" at bounding box center [537, 720] width 54 height 9
type textarea "x"
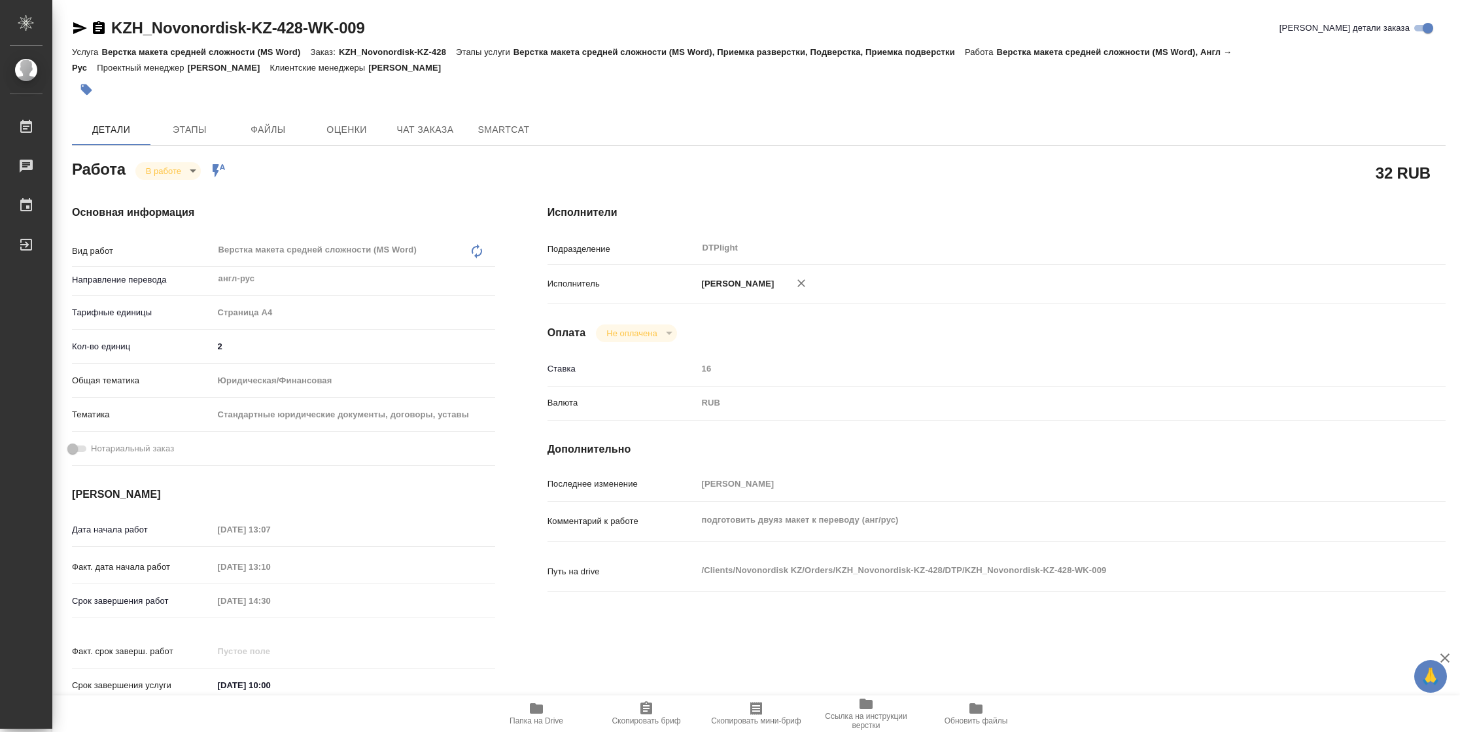
type textarea "x"
click at [176, 168] on body "🙏 .cls-1 fill:#fff; AWATERA Vasilyeva Natalia Работы 2 Чаты График Выйти KZH_No…" at bounding box center [730, 366] width 1460 height 732
click at [178, 196] on button "Выполнен" at bounding box center [170, 193] width 48 height 14
drag, startPoint x: 80, startPoint y: 27, endPoint x: 91, endPoint y: 30, distance: 11.6
click at [82, 31] on icon "button" at bounding box center [80, 28] width 16 height 16
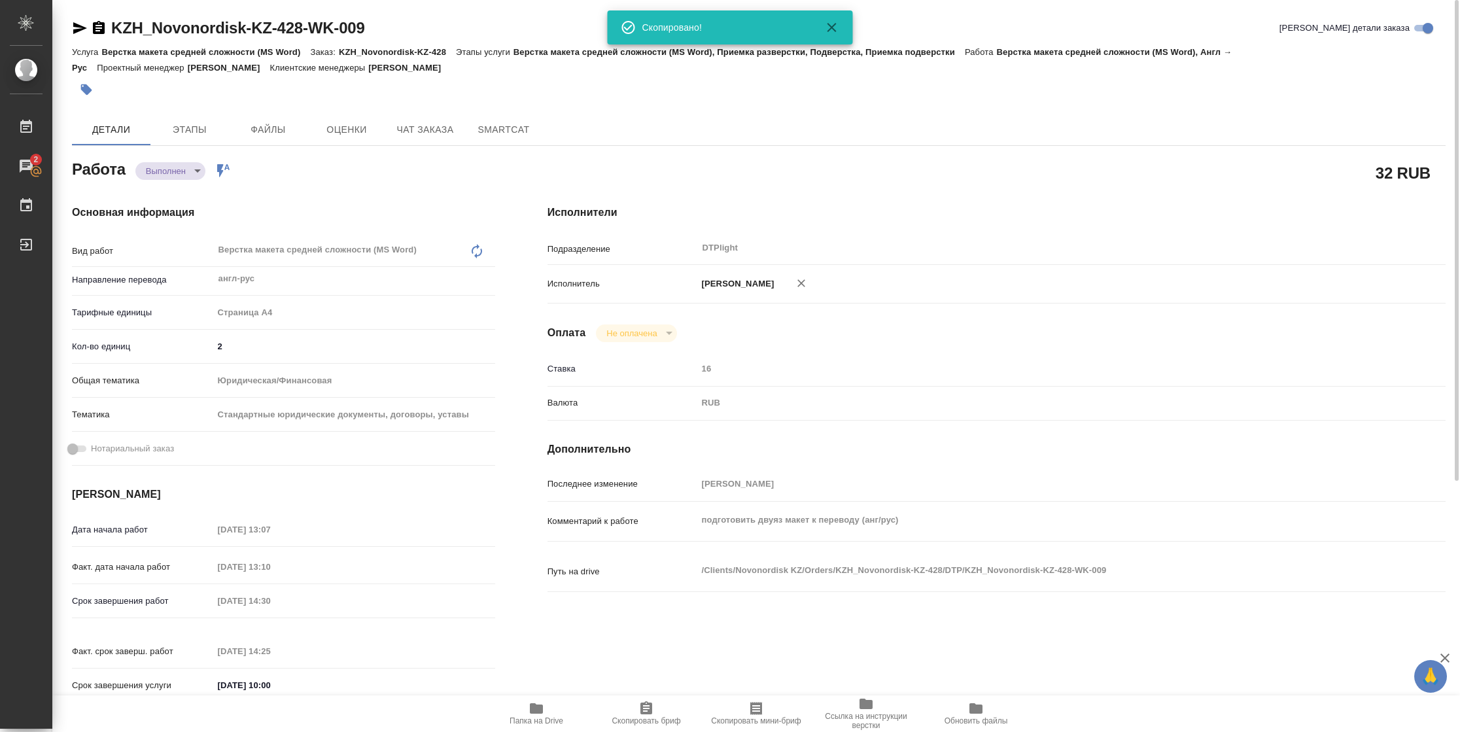
type textarea "x"
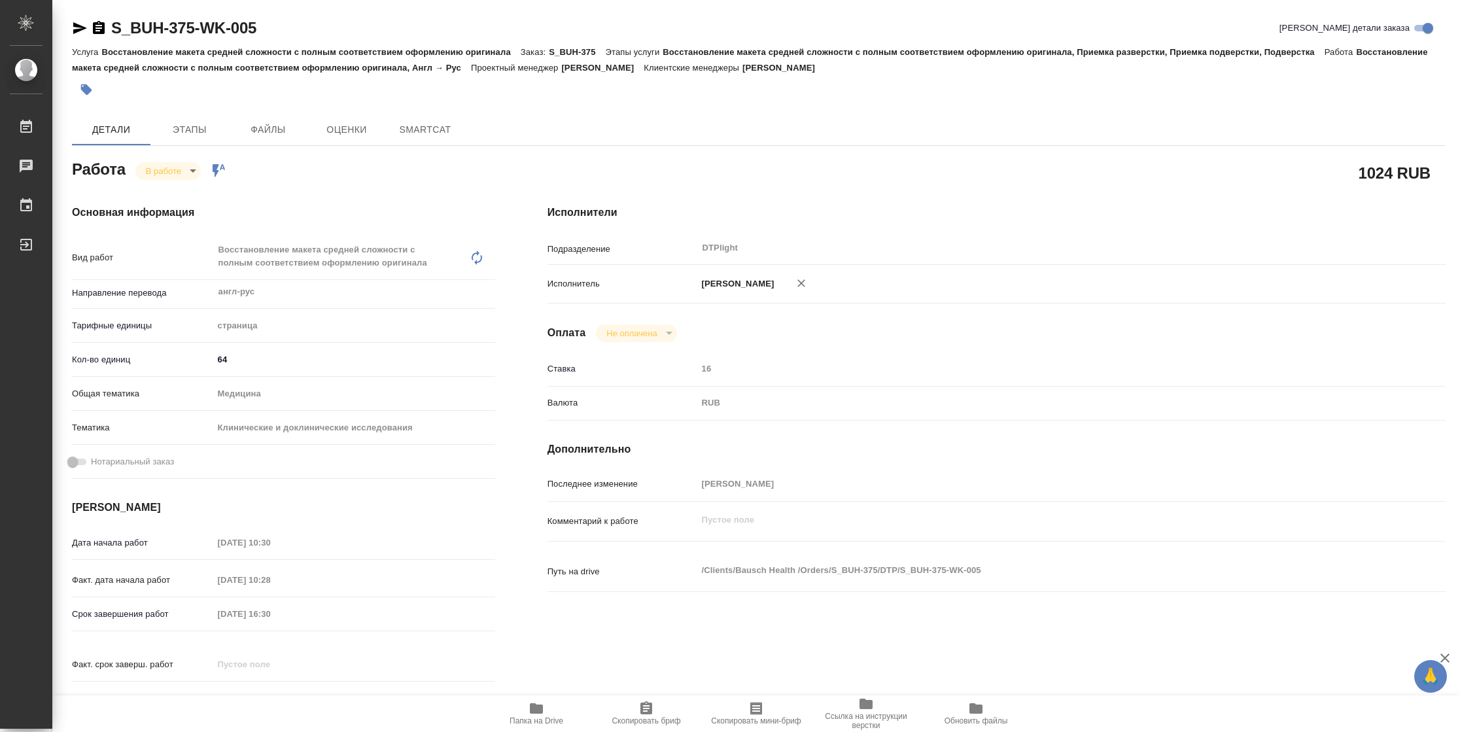
type textarea "x"
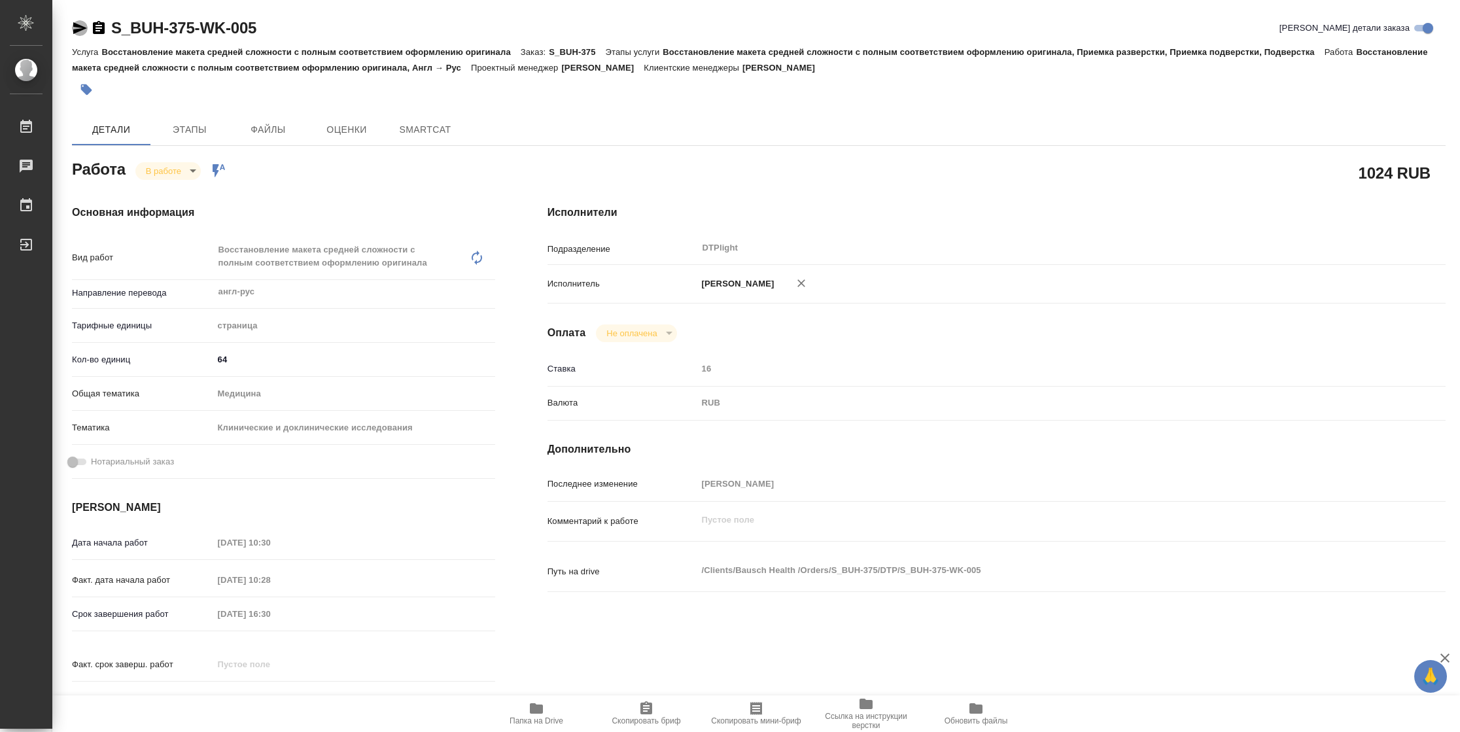
click at [80, 29] on icon "button" at bounding box center [80, 28] width 14 height 12
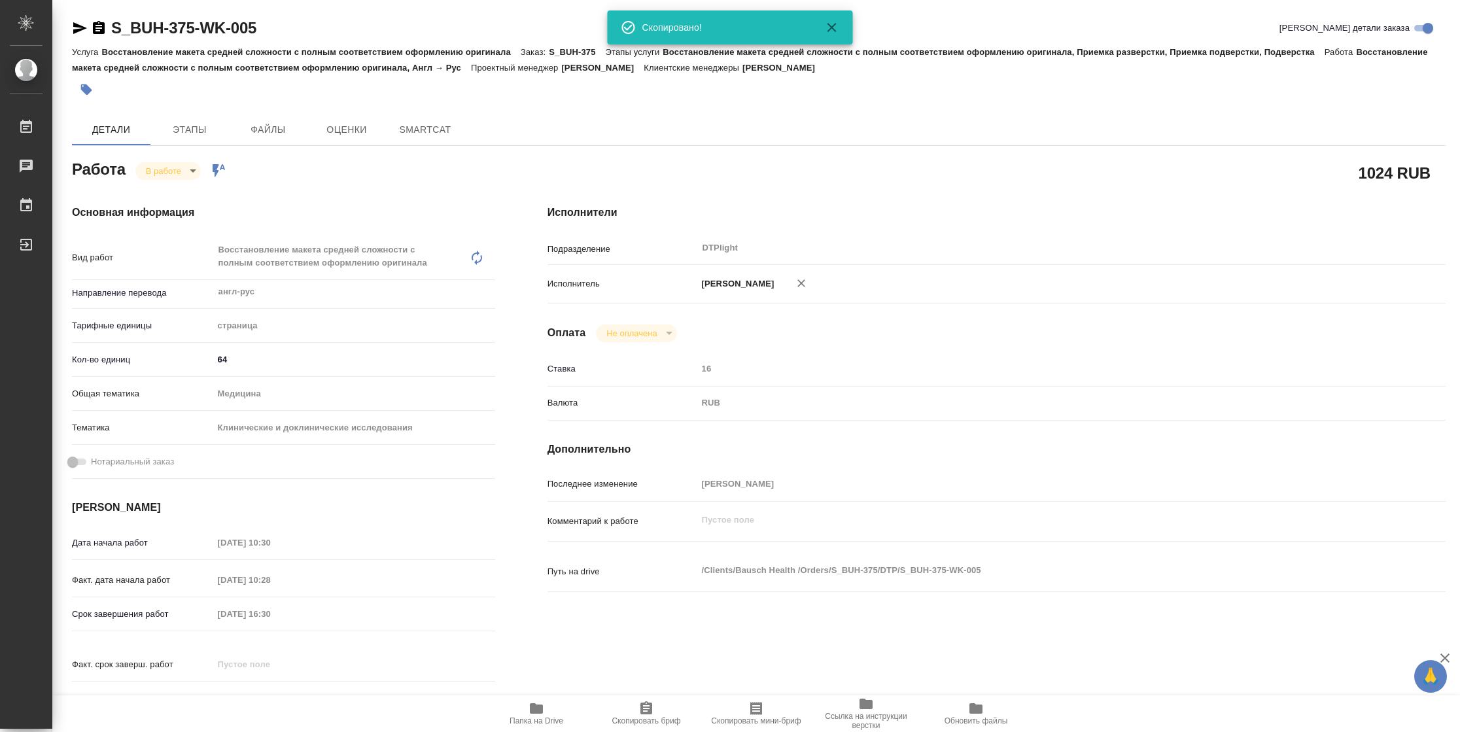
type textarea "x"
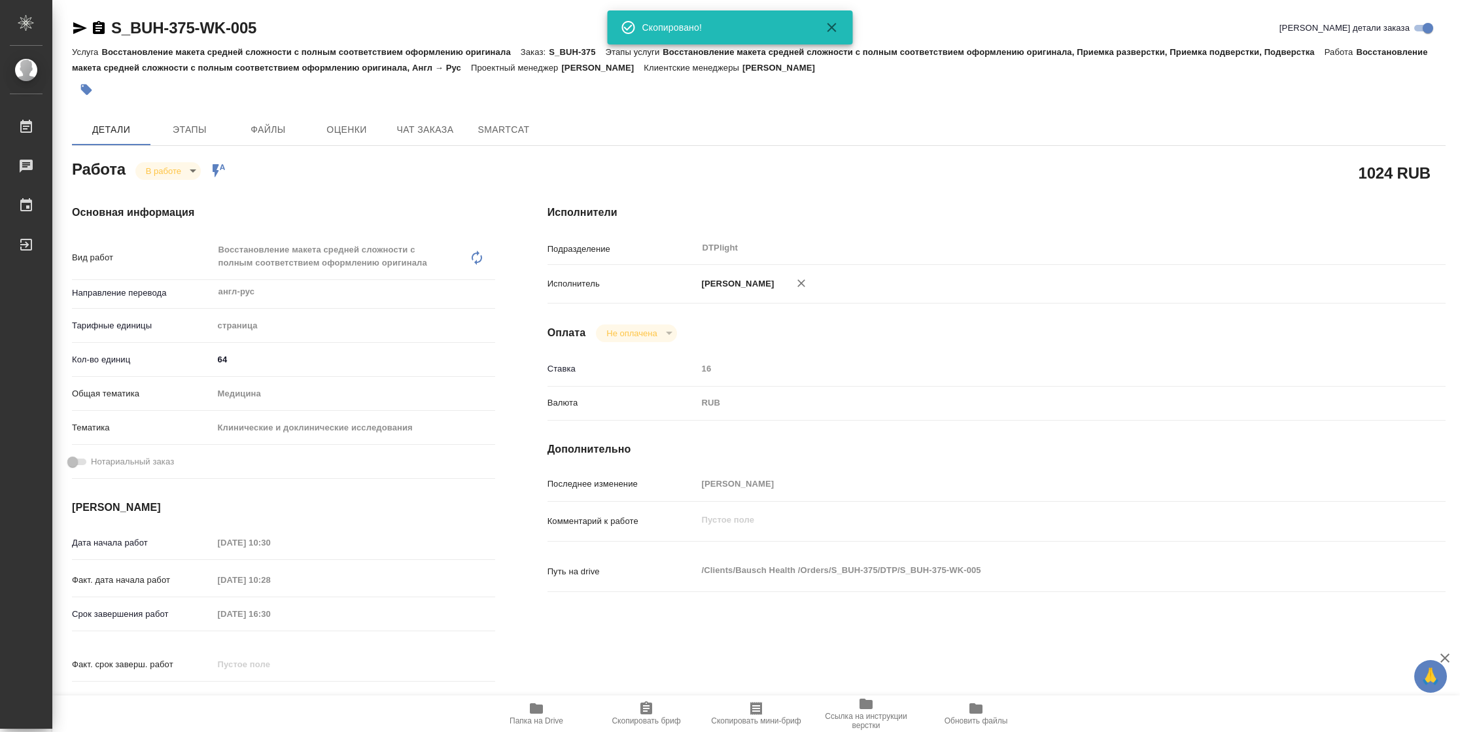
type textarea "x"
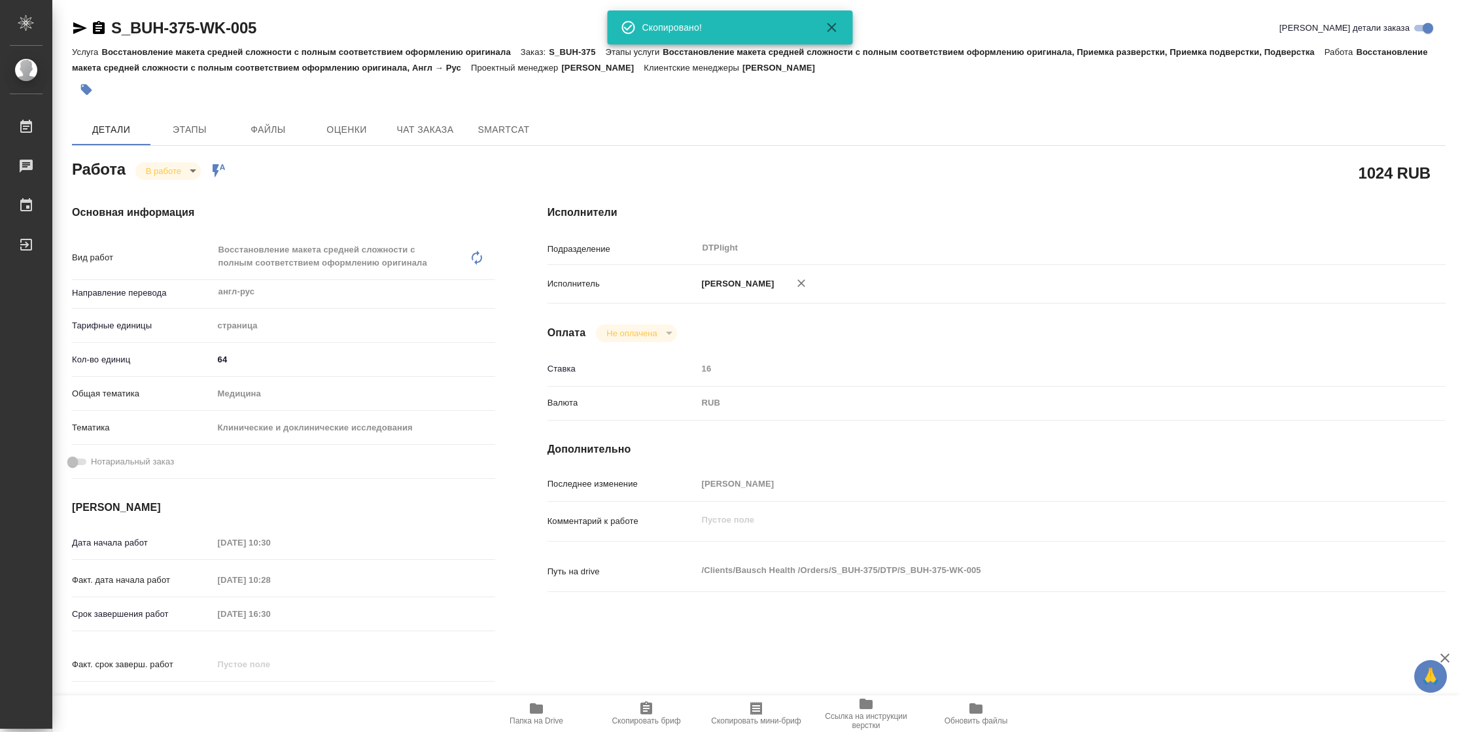
type textarea "x"
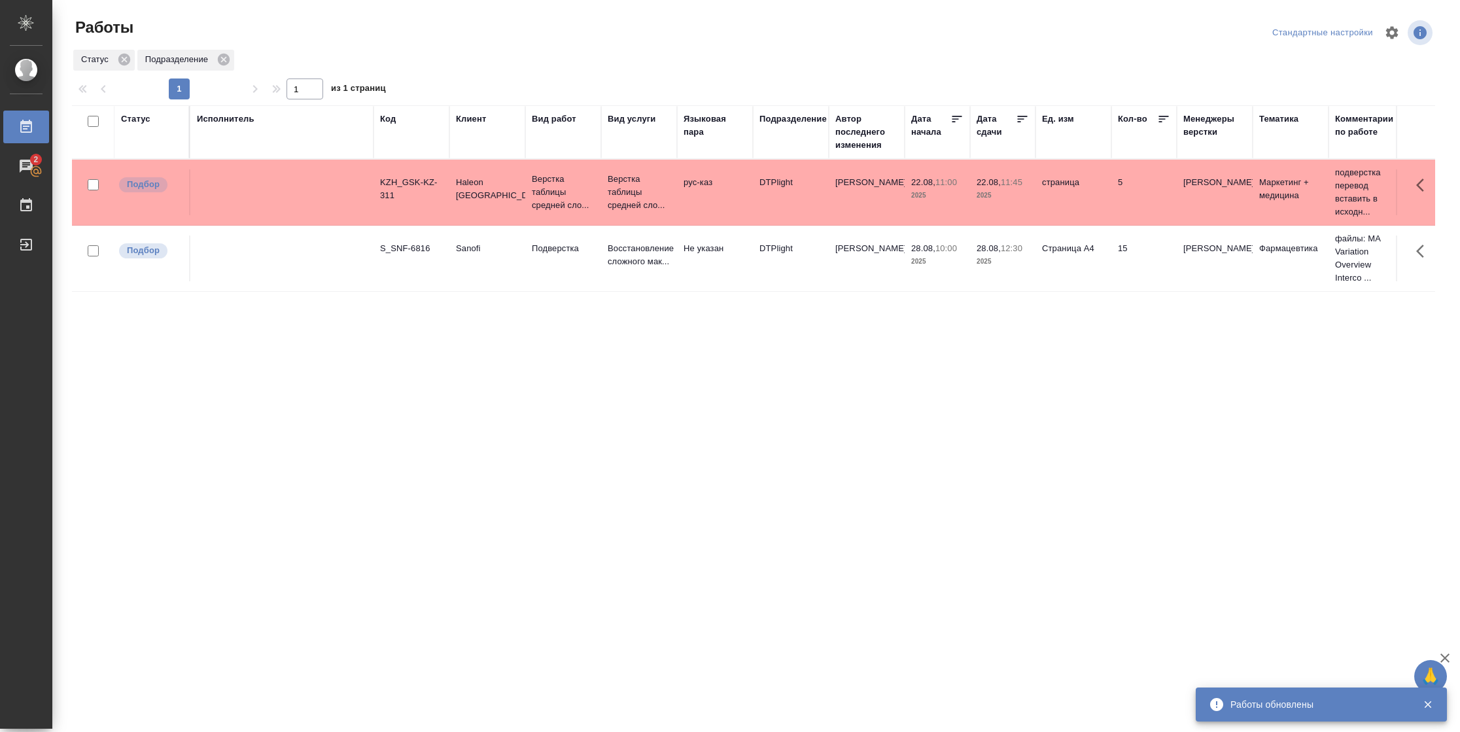
click at [149, 113] on div "Статус" at bounding box center [135, 119] width 29 height 13
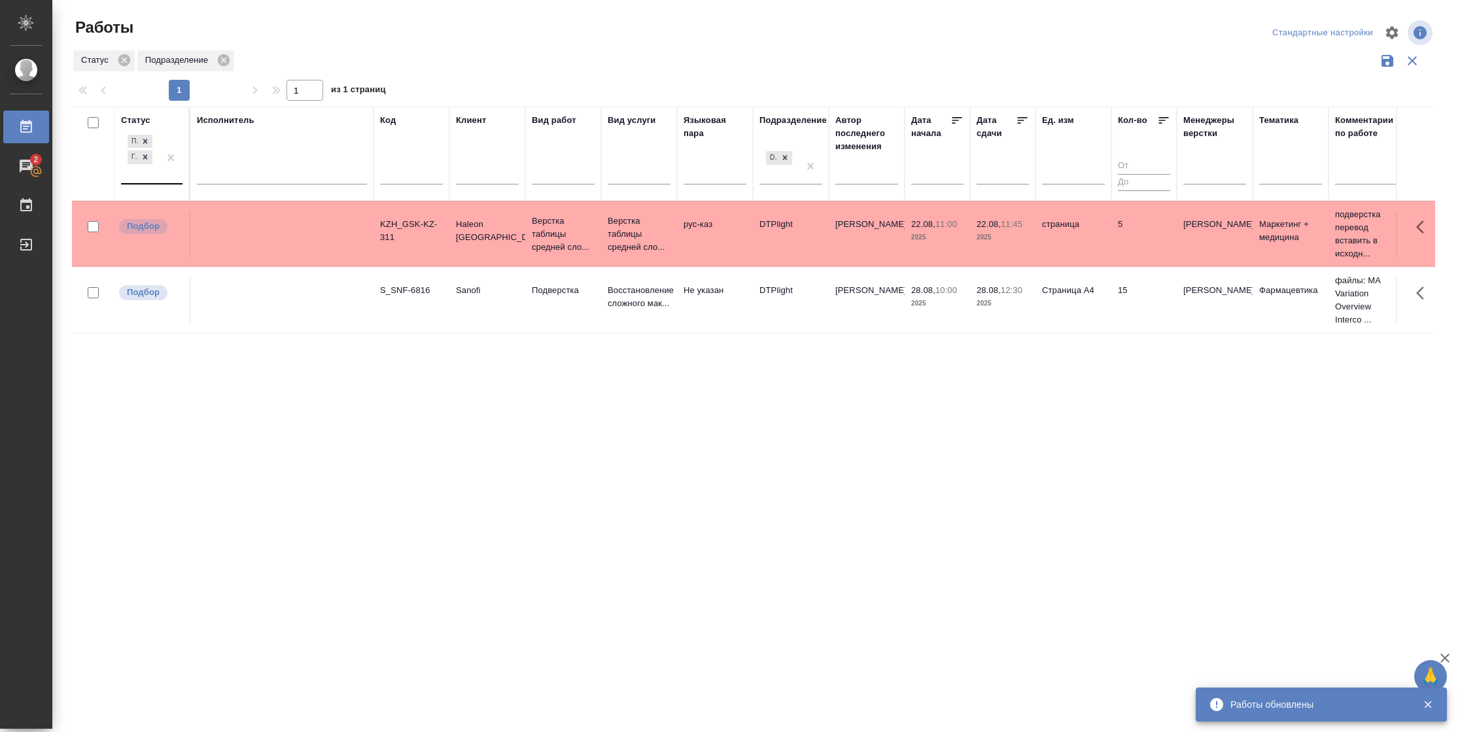
click at [170, 175] on div at bounding box center [171, 157] width 24 height 51
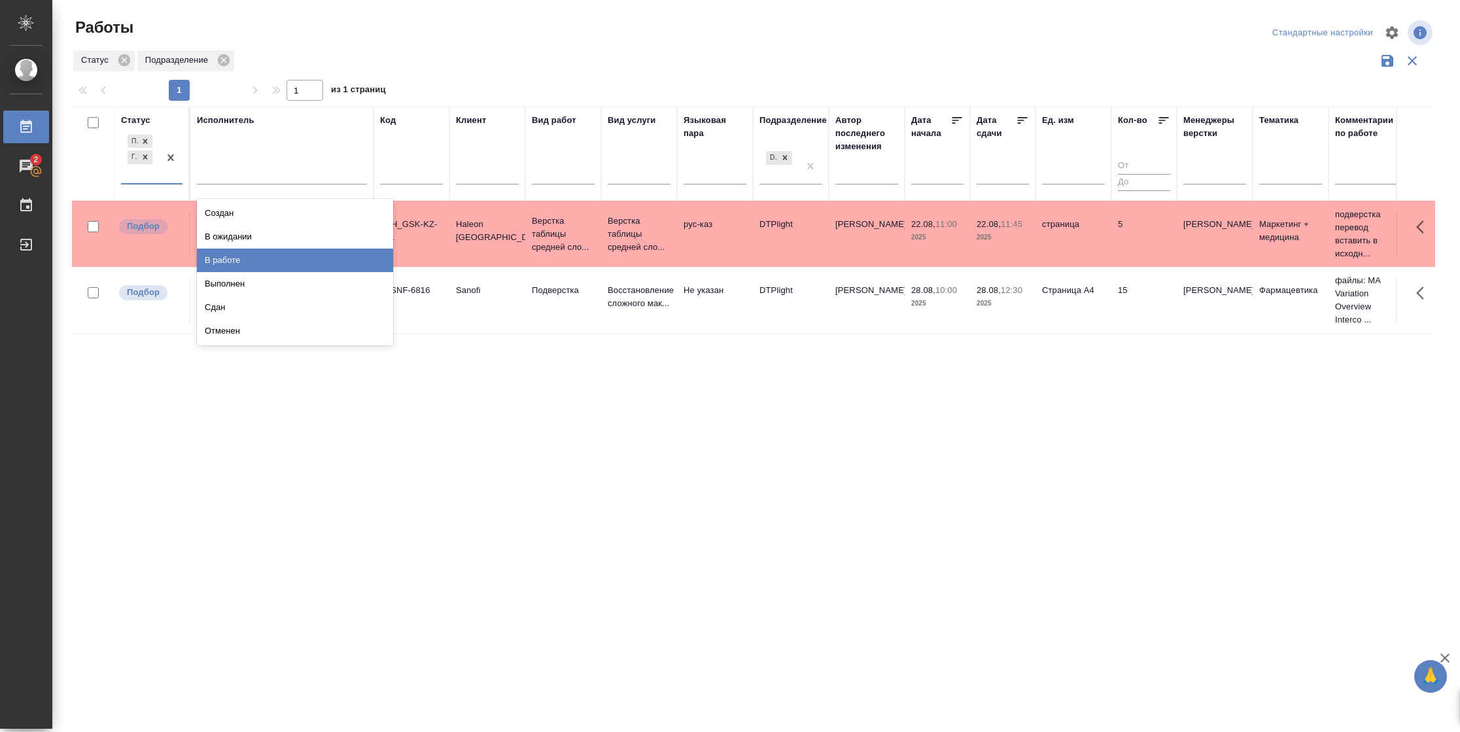
click at [234, 258] on div "В работе" at bounding box center [295, 261] width 196 height 24
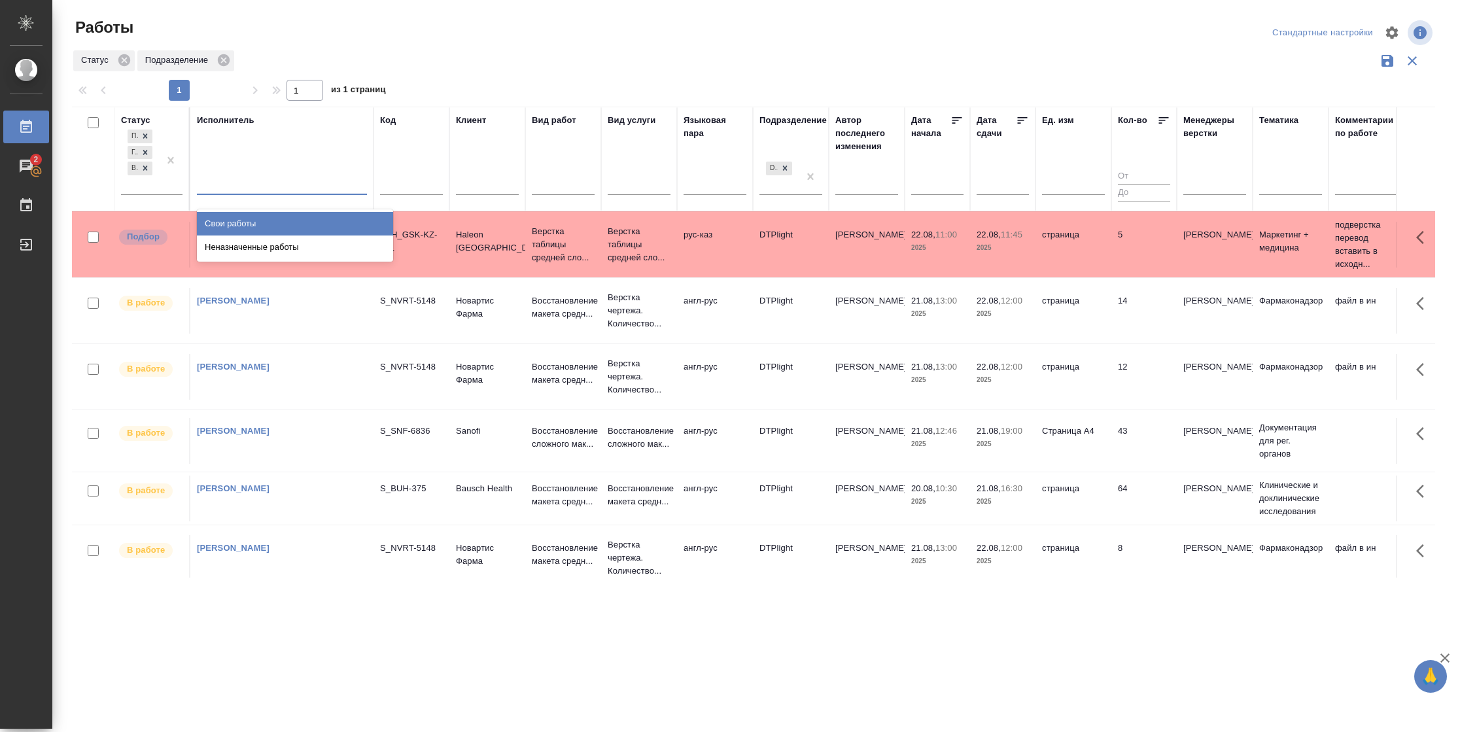
drag, startPoint x: 266, startPoint y: 192, endPoint x: 266, endPoint y: 212, distance: 19.6
click at [266, 192] on div at bounding box center [282, 182] width 170 height 25
click at [268, 227] on div "Свои работы" at bounding box center [295, 224] width 196 height 24
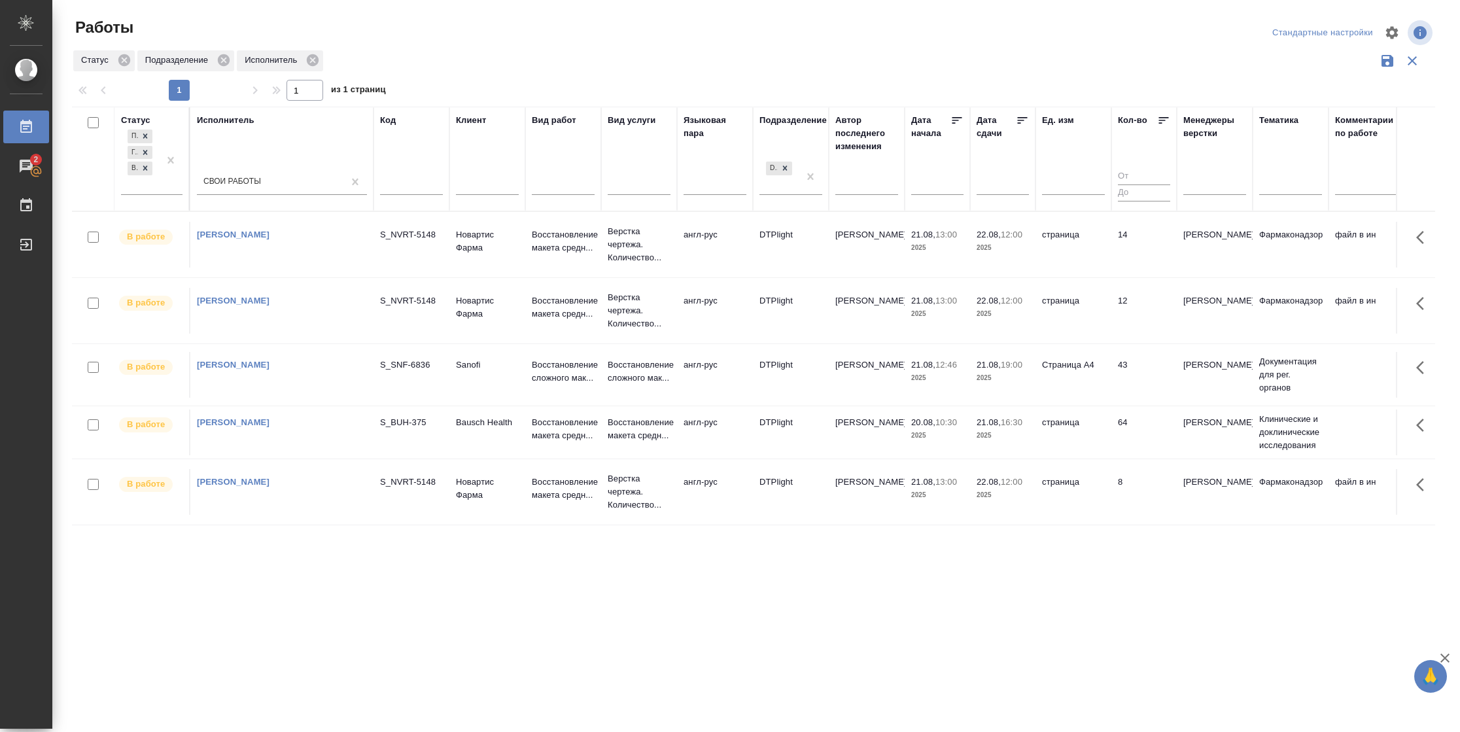
click at [1023, 118] on icon at bounding box center [1022, 120] width 13 height 13
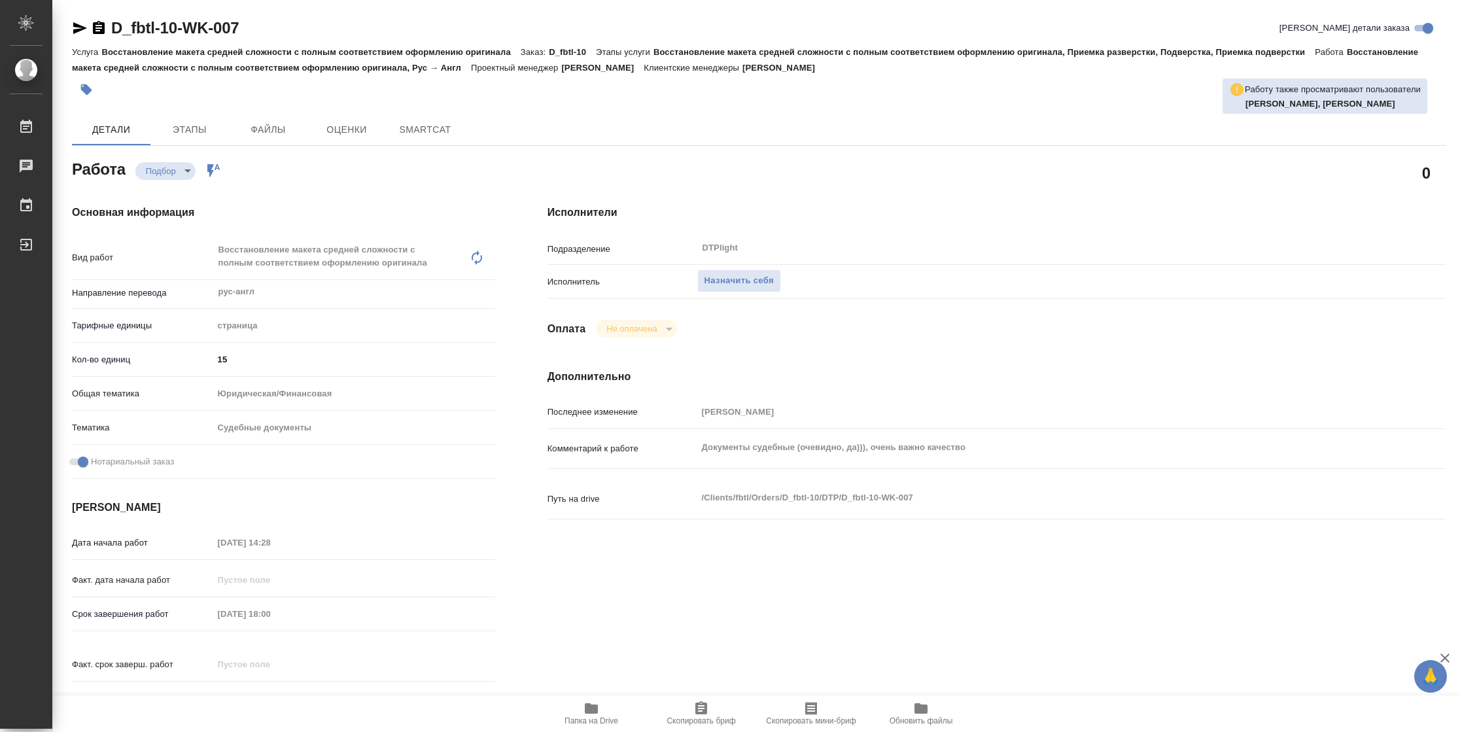
type textarea "x"
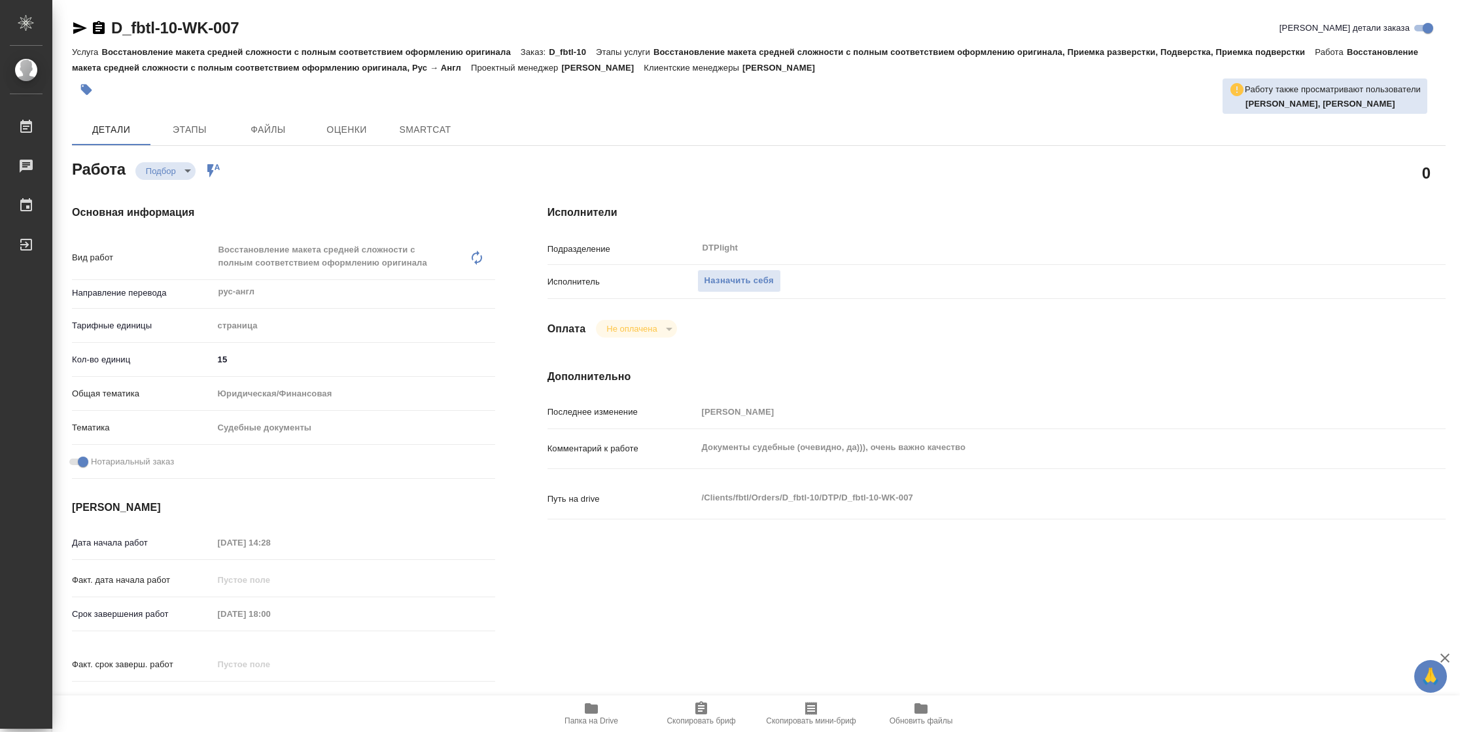
type textarea "x"
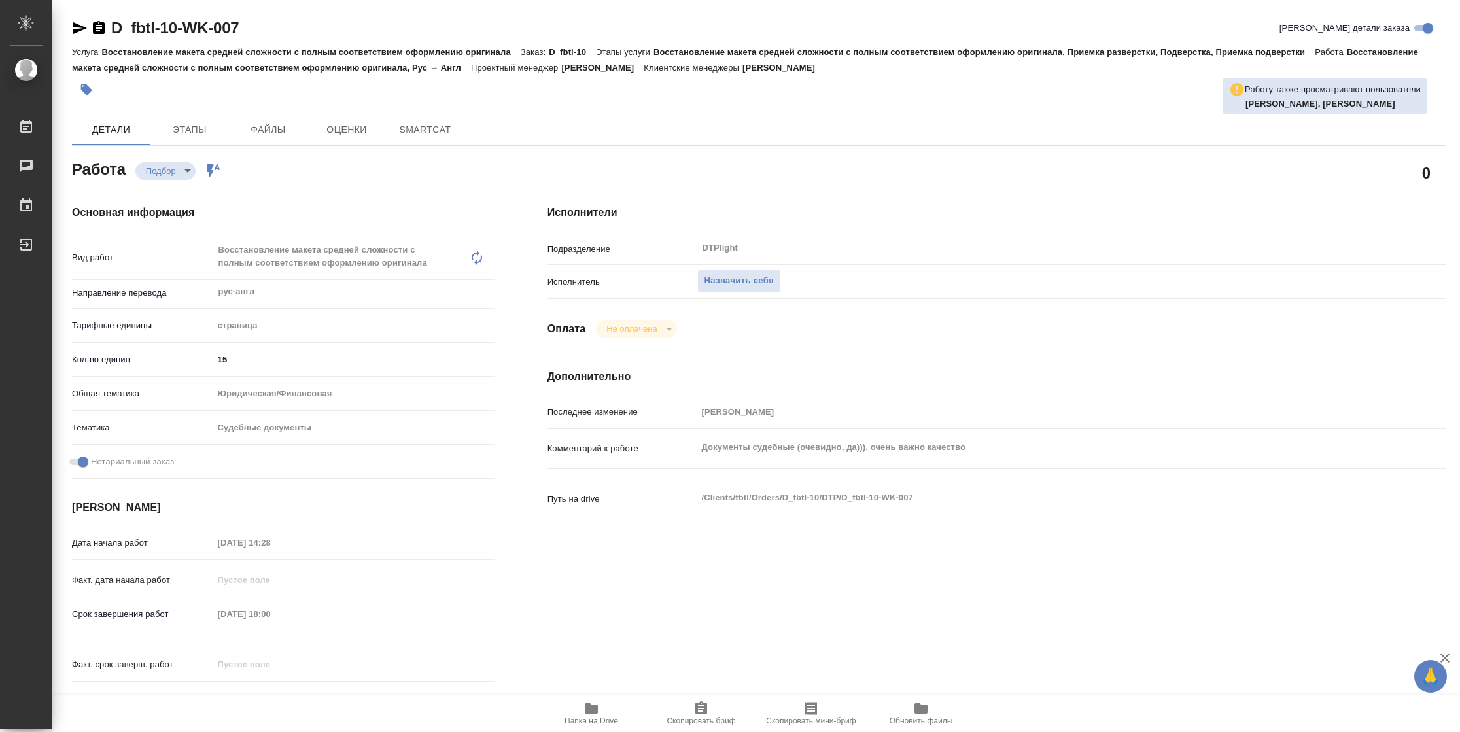
type textarea "x"
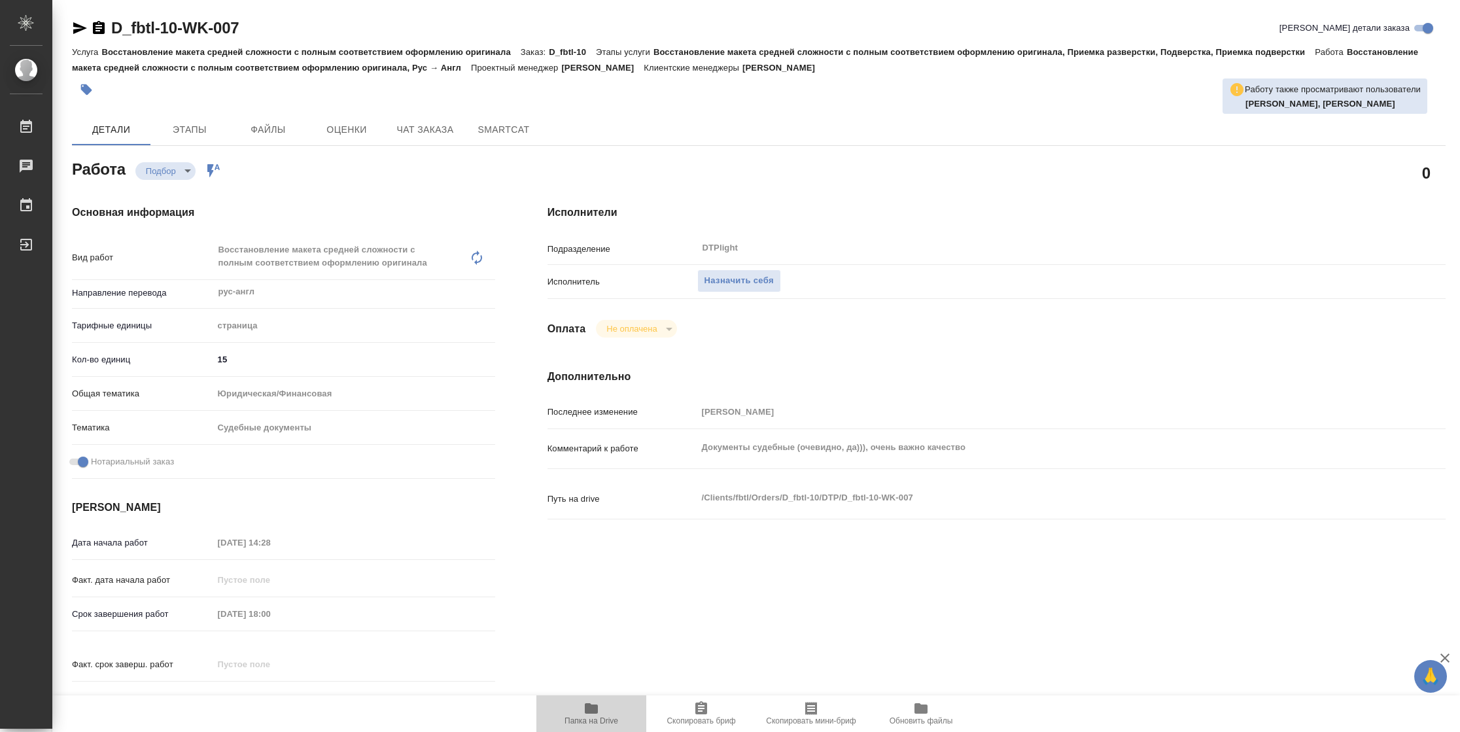
click at [618, 711] on span "Папка на Drive" at bounding box center [591, 713] width 94 height 25
type textarea "x"
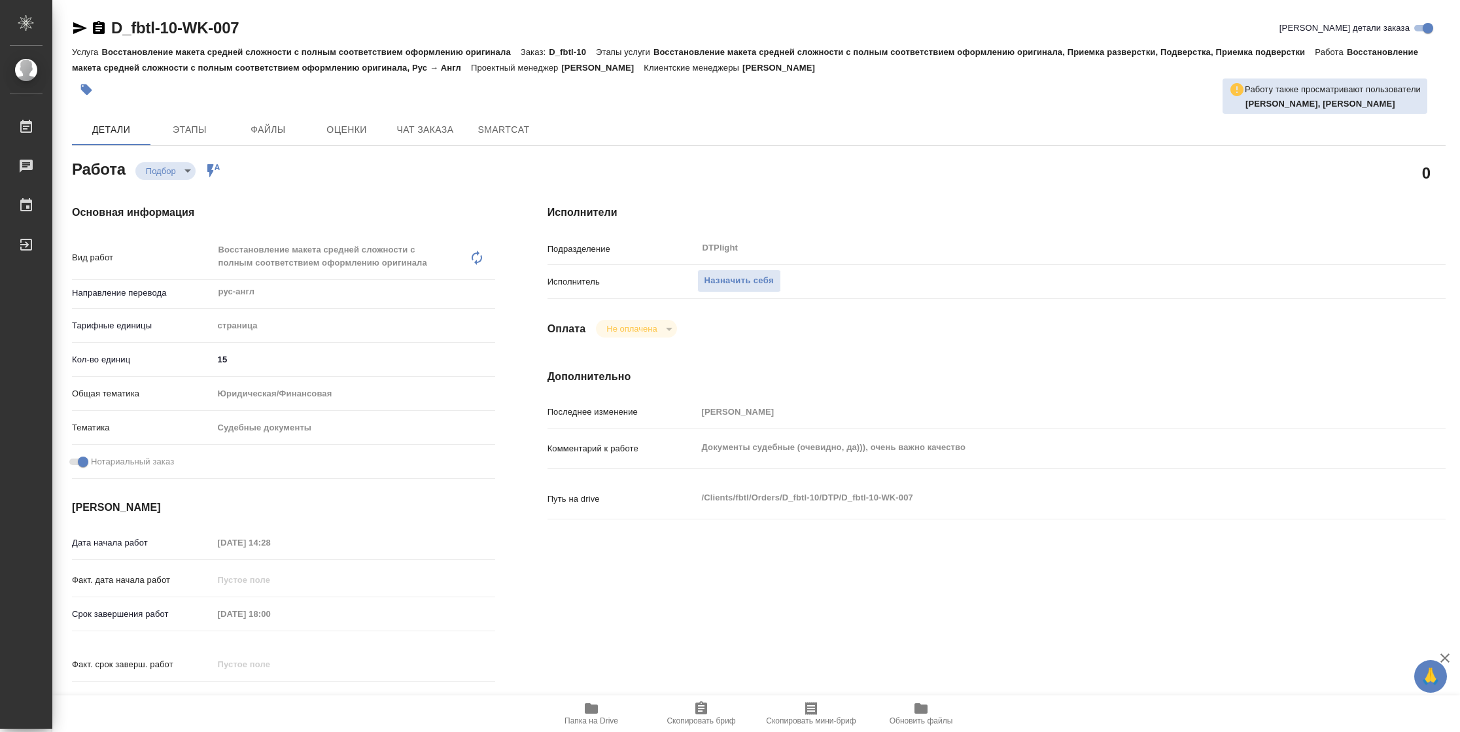
type textarea "x"
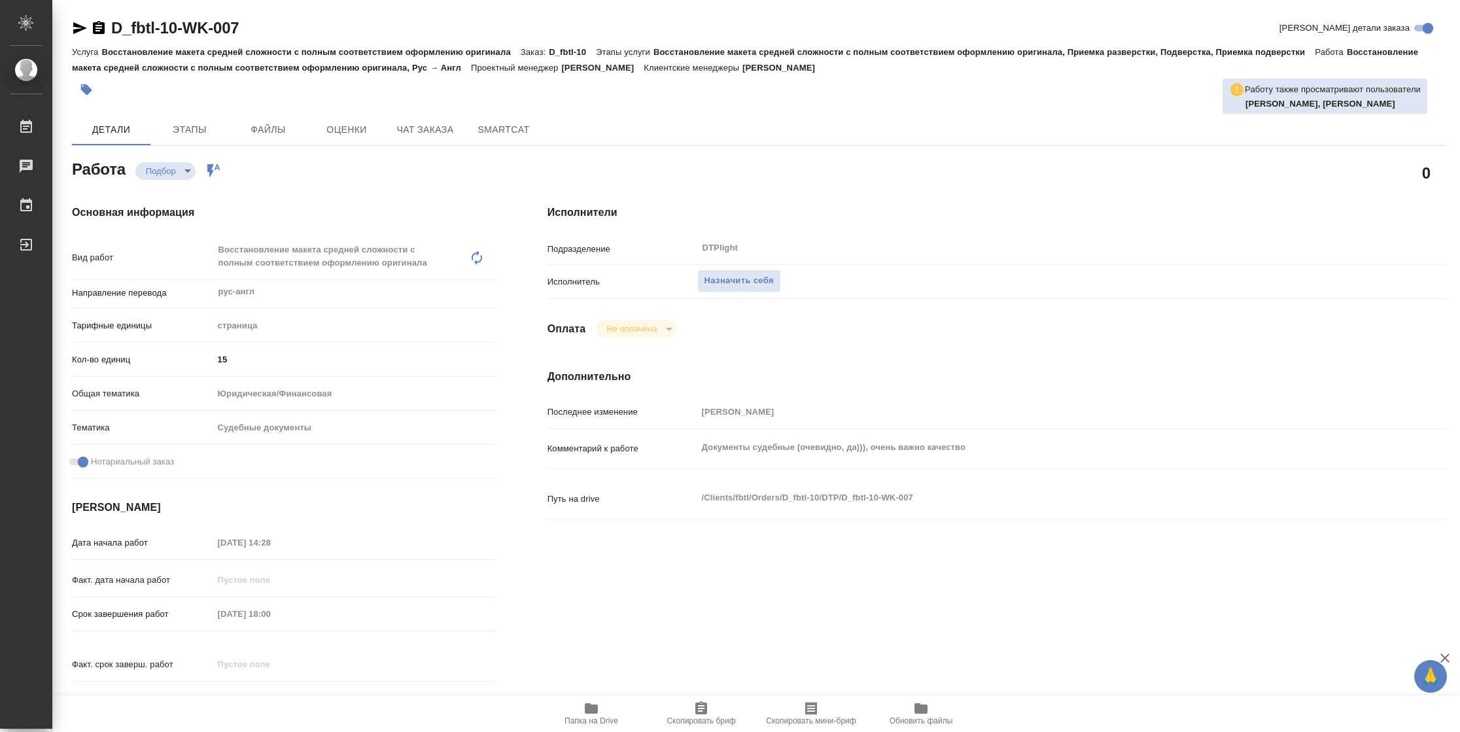
type textarea "x"
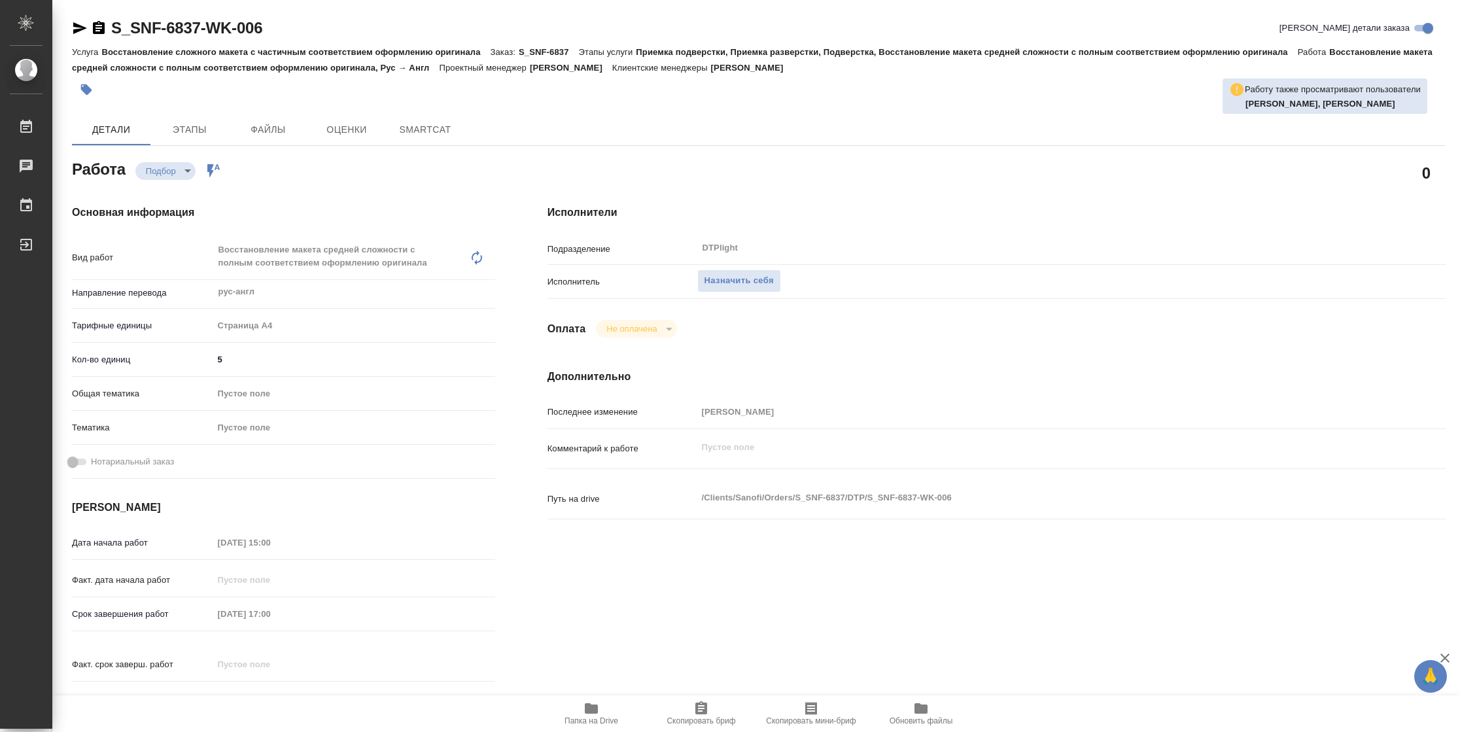
type textarea "x"
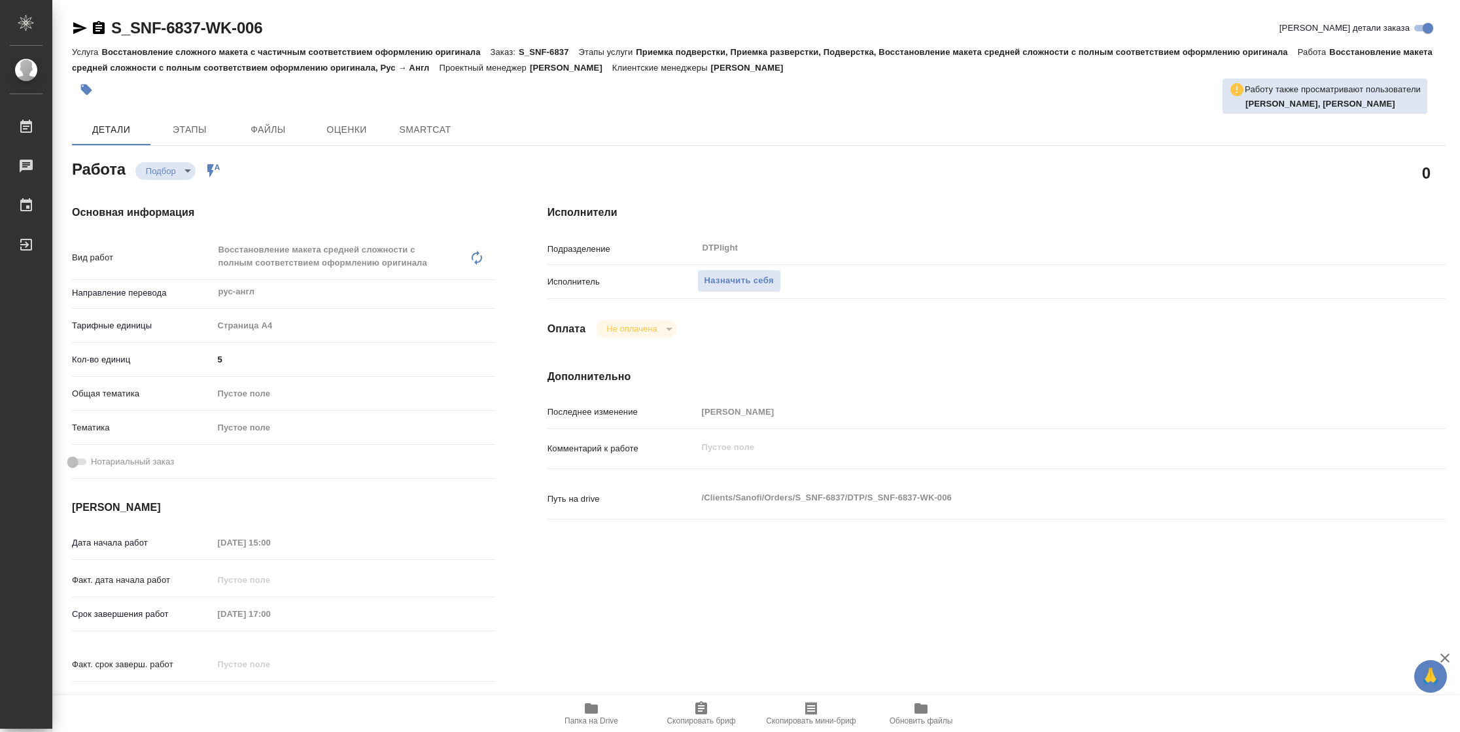
type textarea "x"
click at [580, 699] on button "Папка на Drive" at bounding box center [592, 714] width 110 height 37
type textarea "x"
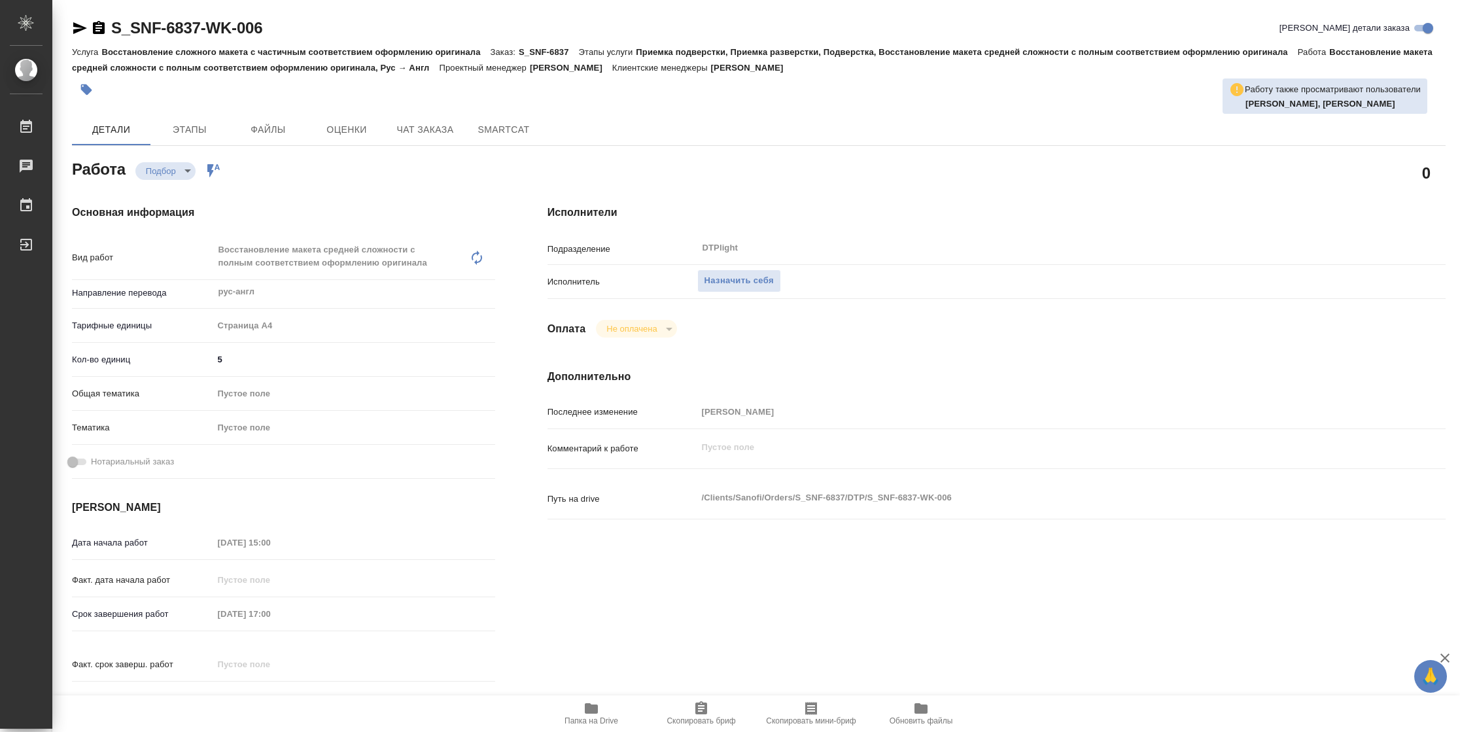
type textarea "x"
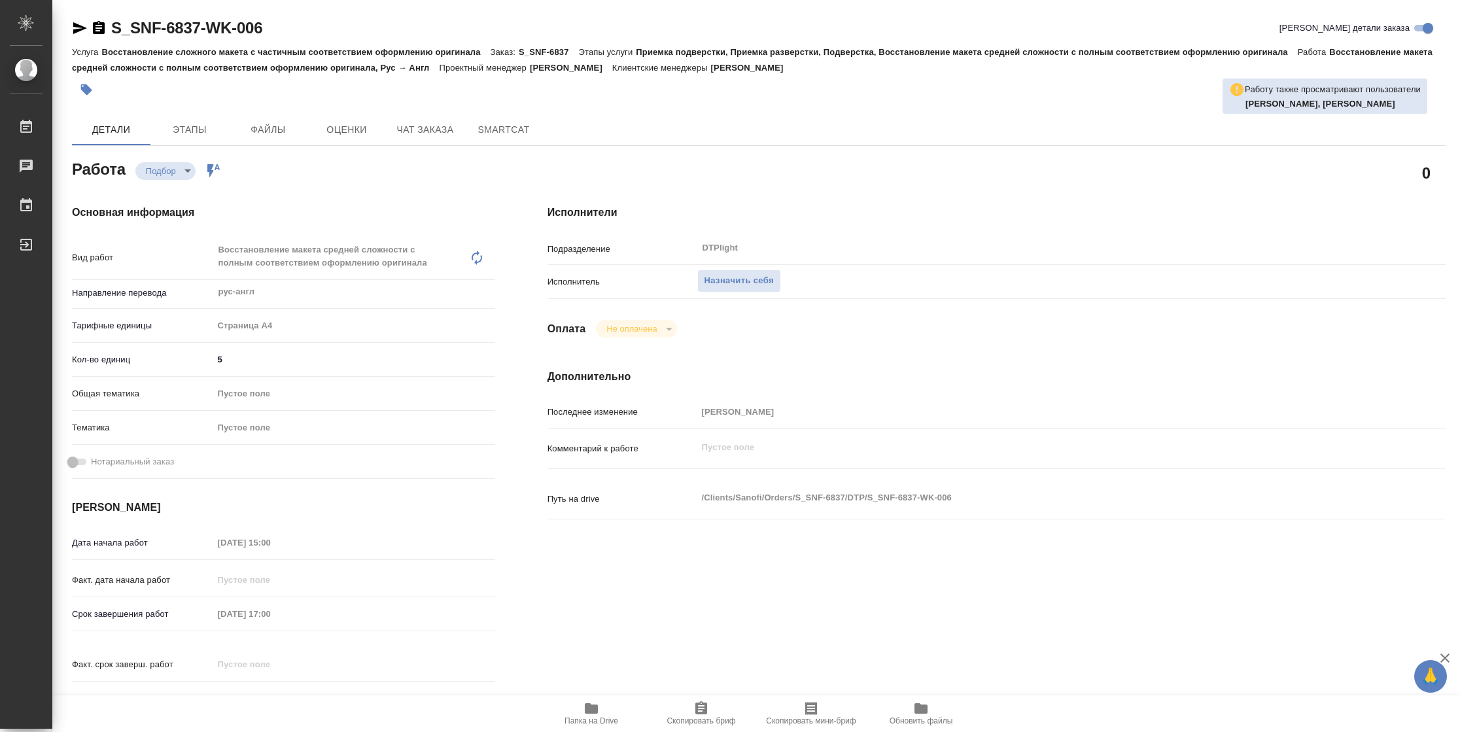
type textarea "x"
click at [712, 280] on span "Назначить себя" at bounding box center [739, 280] width 69 height 15
type textarea "x"
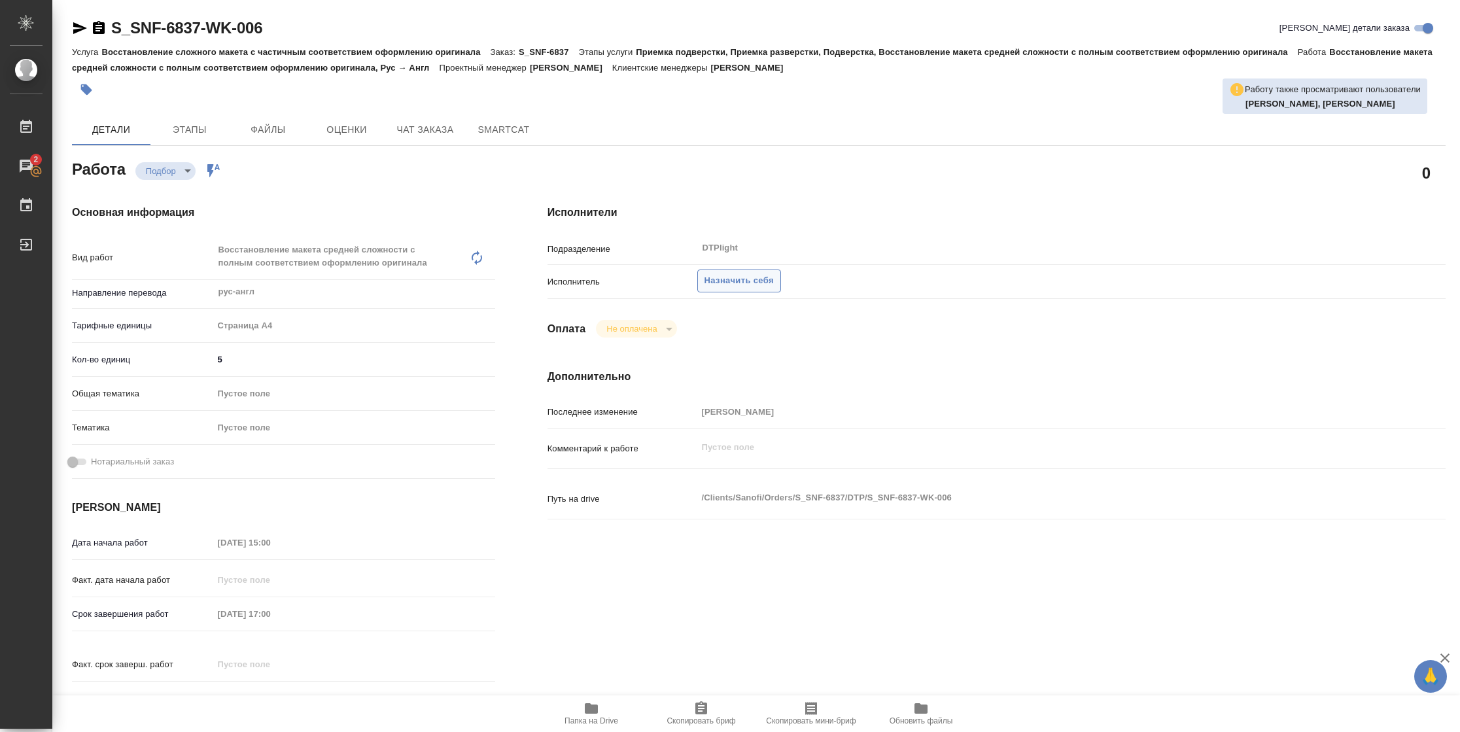
type textarea "x"
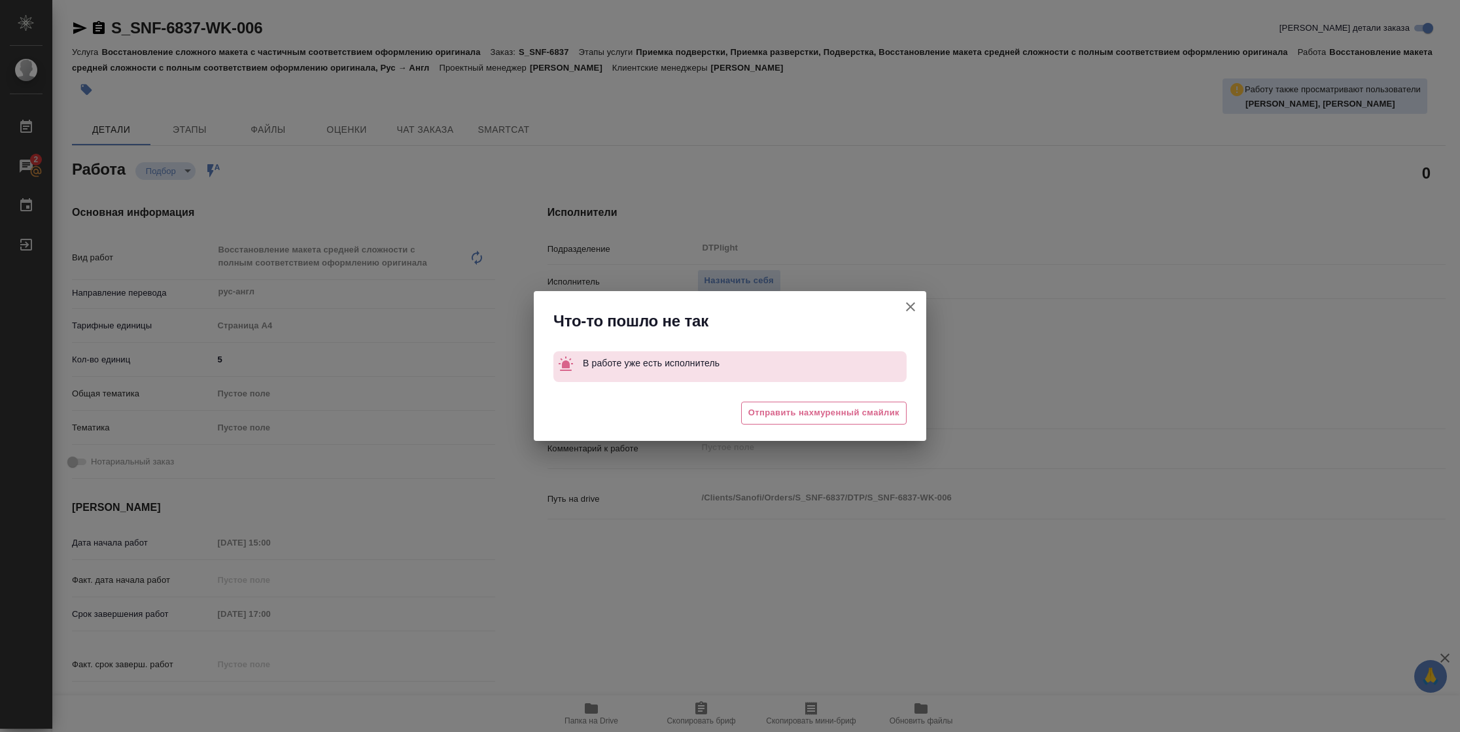
click at [907, 309] on icon "button" at bounding box center [911, 307] width 16 height 16
type textarea "x"
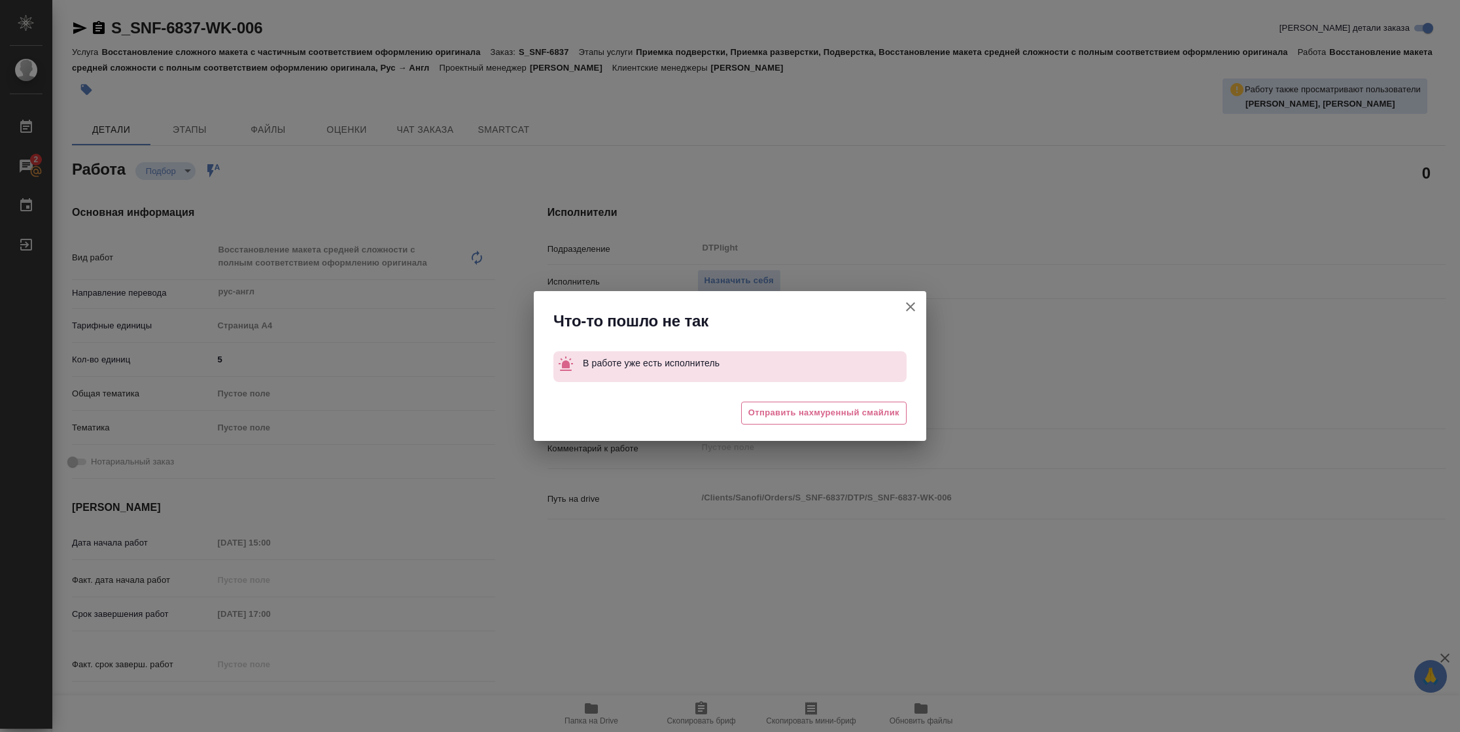
type textarea "x"
